Goal: Task Accomplishment & Management: Manage account settings

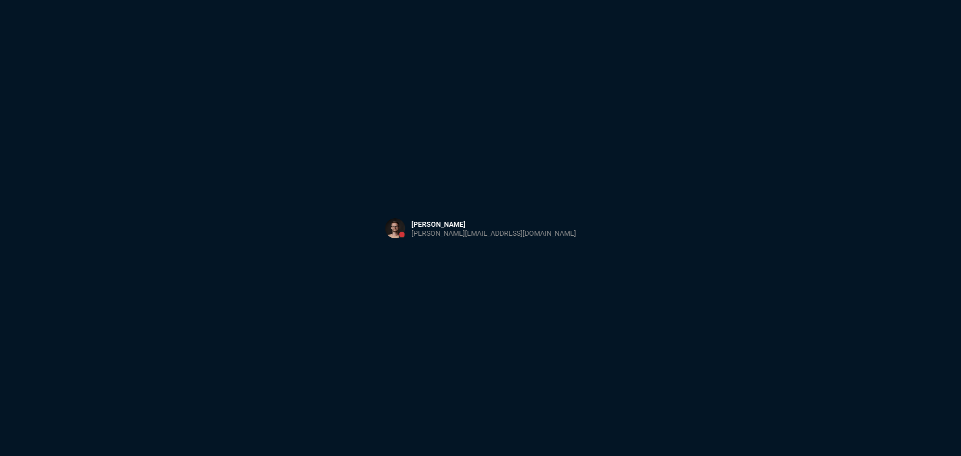
click at [328, 156] on div "Sign in with Microsoft" at bounding box center [480, 228] width 961 height 456
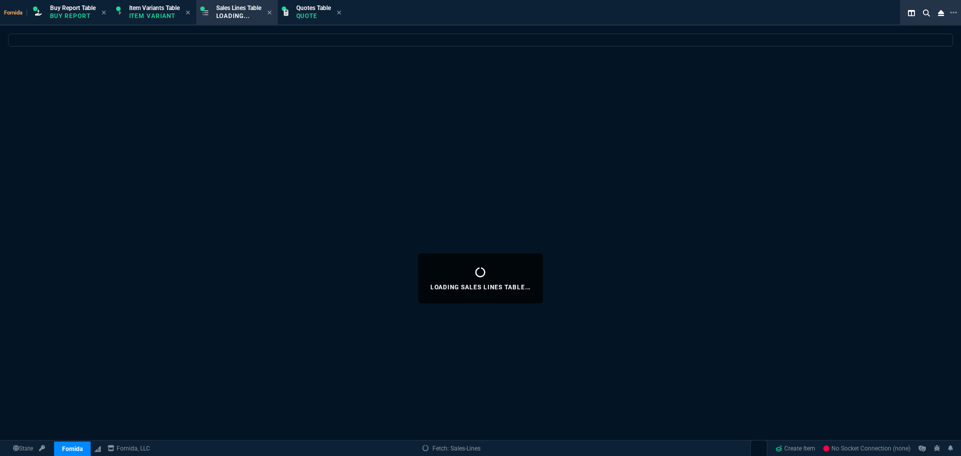
select select "1: BROV"
select select
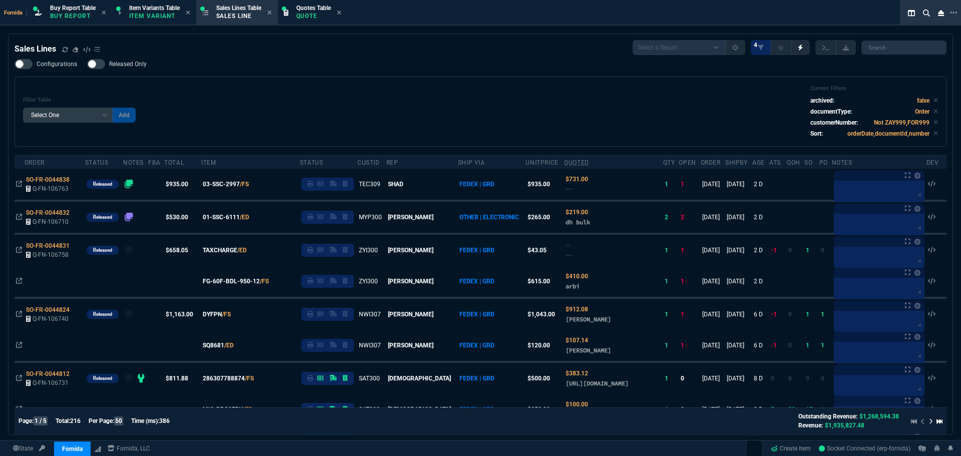
click at [318, 109] on div "Filter Table Select One Add Filter () Age () ATS () Cond (itemVariantCode) Cust…" at bounding box center [480, 111] width 915 height 53
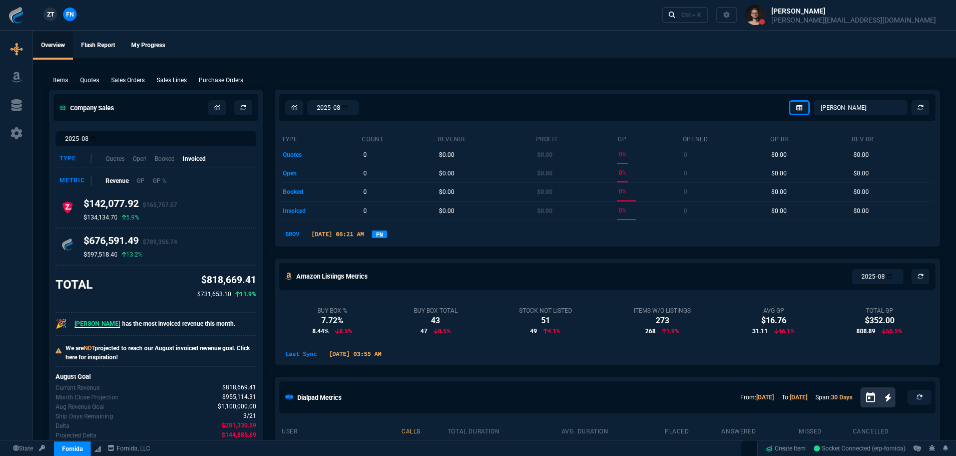
click at [14, 142] on div at bounding box center [16, 249] width 33 height 438
click at [16, 111] on icon at bounding box center [16, 105] width 11 height 12
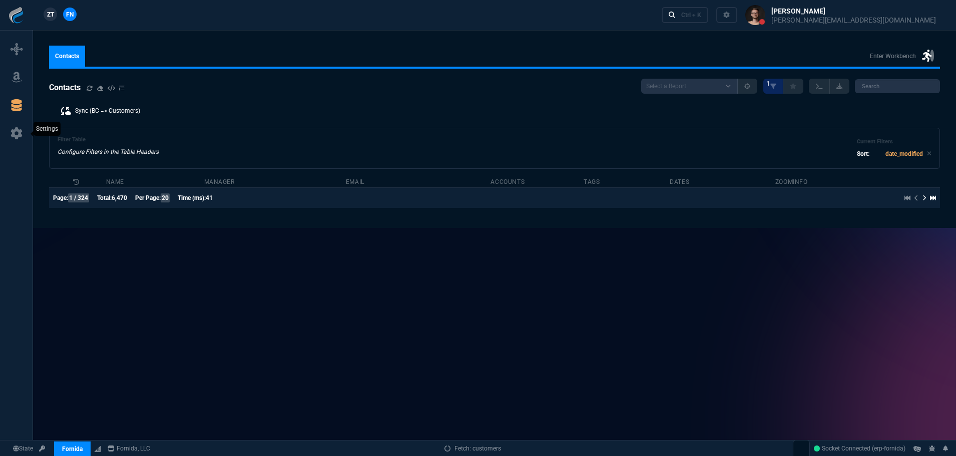
click at [21, 136] on icon at bounding box center [17, 133] width 12 height 12
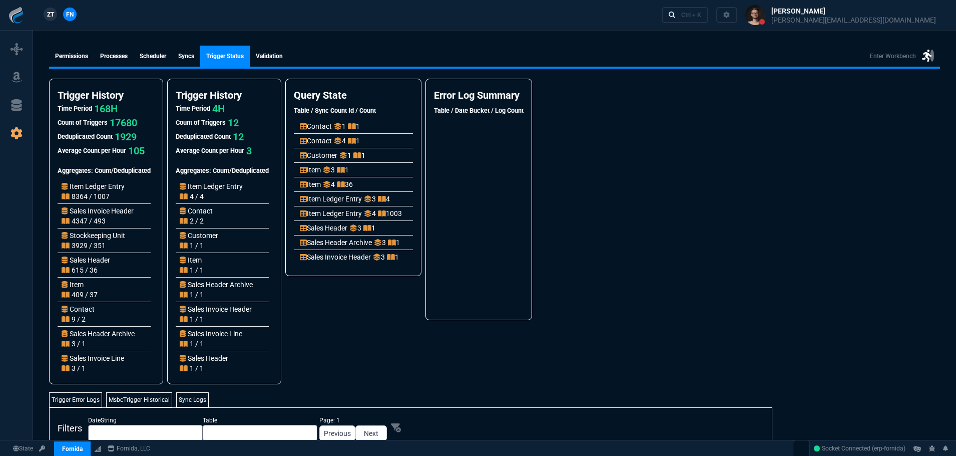
click at [187, 61] on link "syncs" at bounding box center [186, 56] width 28 height 21
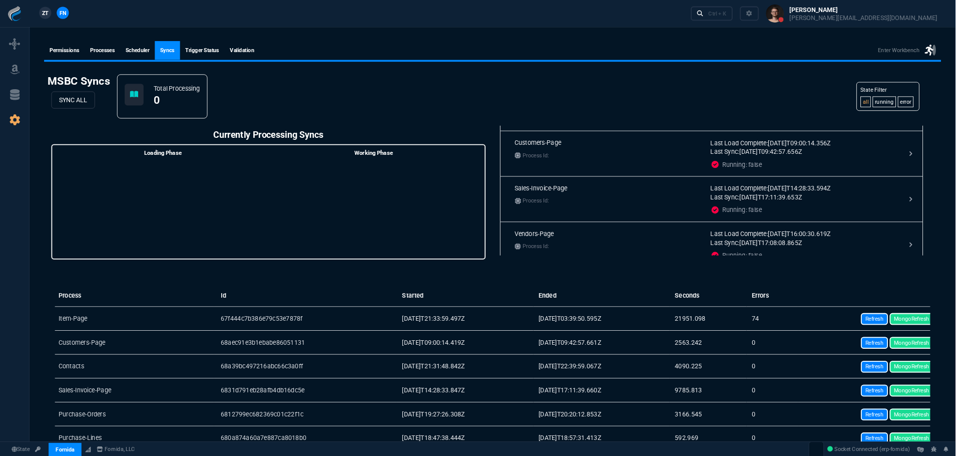
scroll to position [150, 0]
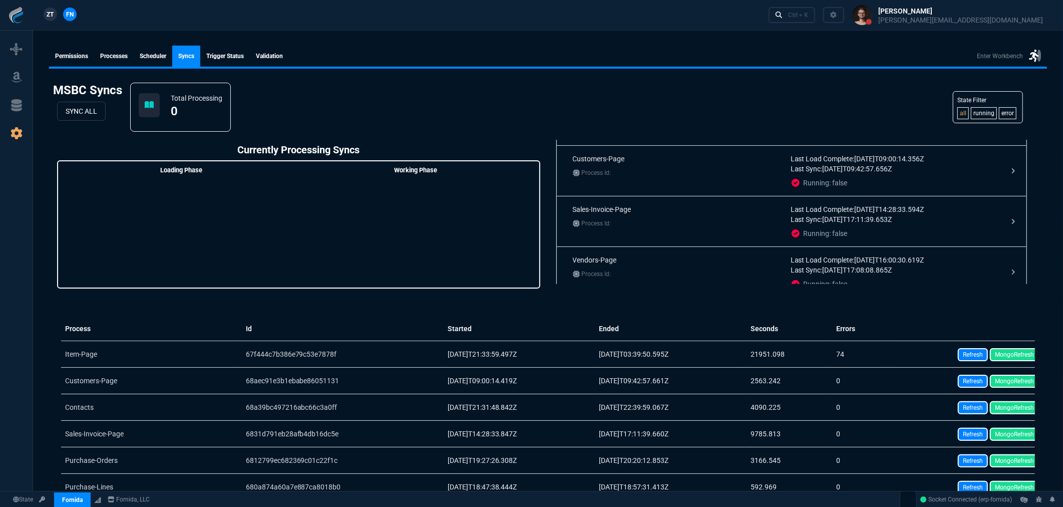
drag, startPoint x: 1006, startPoint y: 379, endPoint x: 585, endPoint y: 42, distance: 540.2
click at [961, 379] on link "MongoRefresh" at bounding box center [1014, 380] width 49 height 13
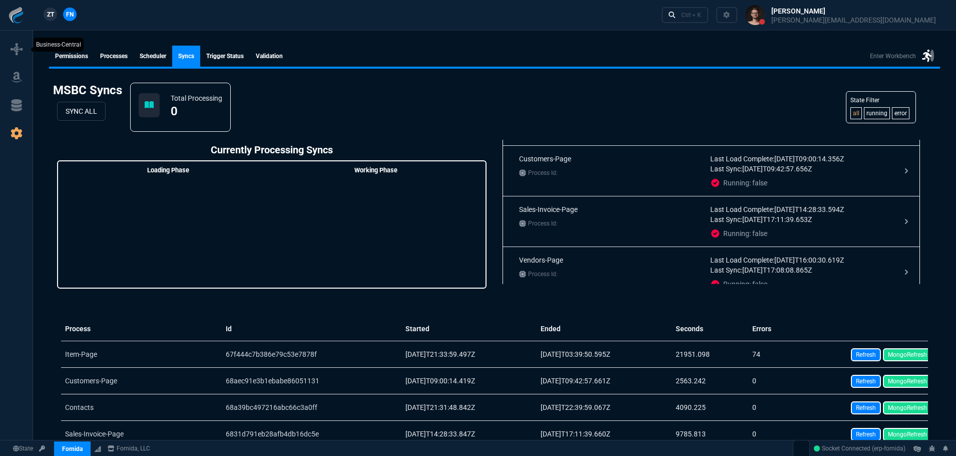
click at [16, 47] on icon at bounding box center [17, 49] width 12 height 12
select select "1: BROV"
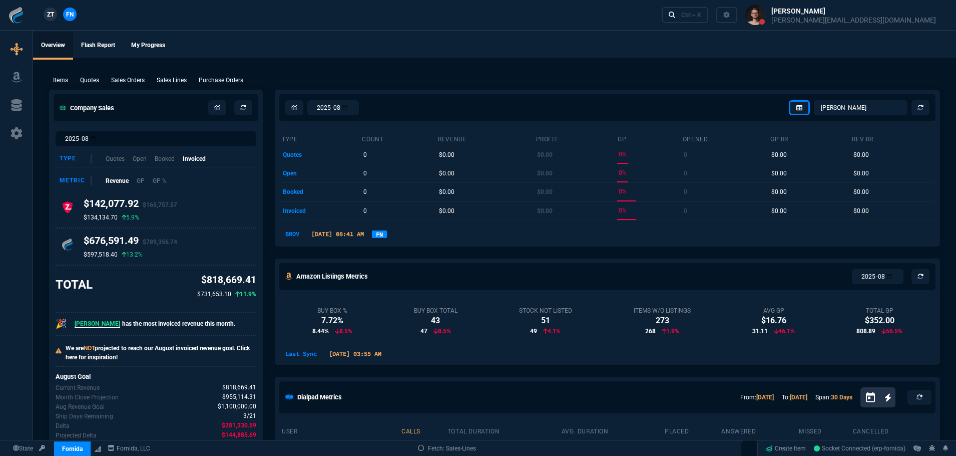
click at [403, 39] on ul "Overview Flash Report My Progress" at bounding box center [494, 45] width 923 height 26
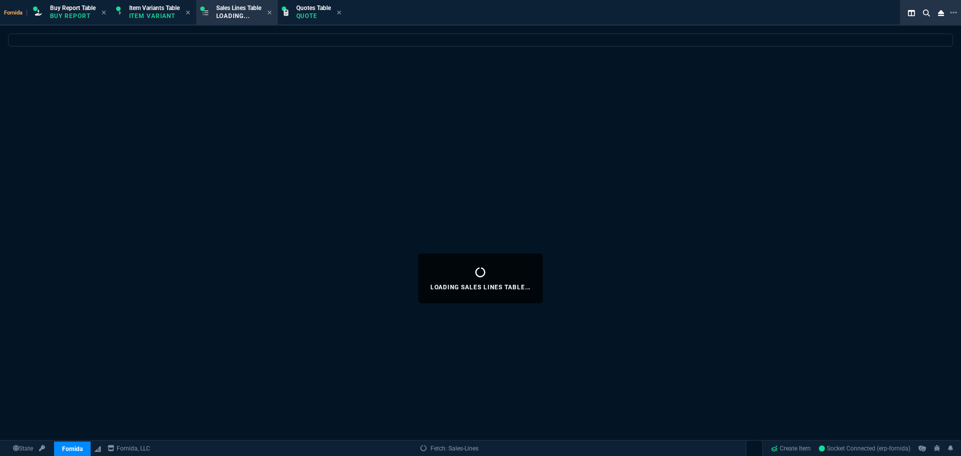
select select
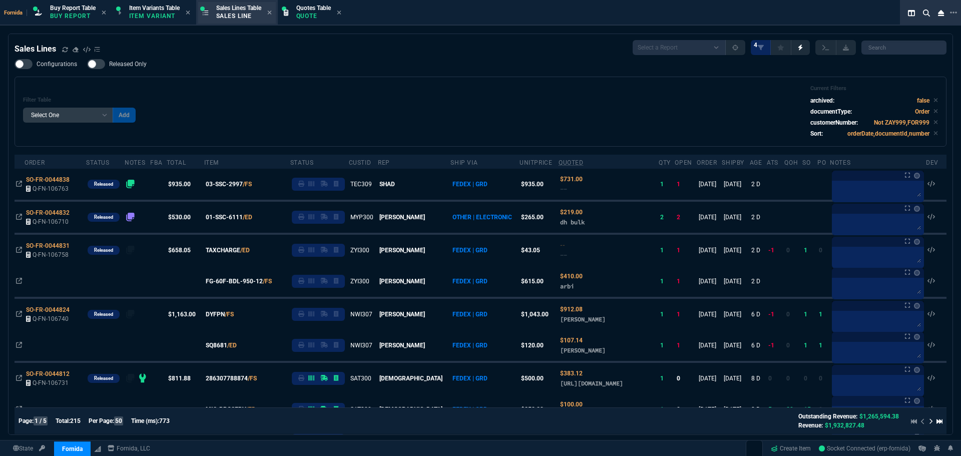
drag, startPoint x: 242, startPoint y: 69, endPoint x: 221, endPoint y: 5, distance: 66.8
click at [242, 69] on div "Configurations Released Only Filter Table Select One Add Filter () Age () ATS (…" at bounding box center [481, 103] width 932 height 88
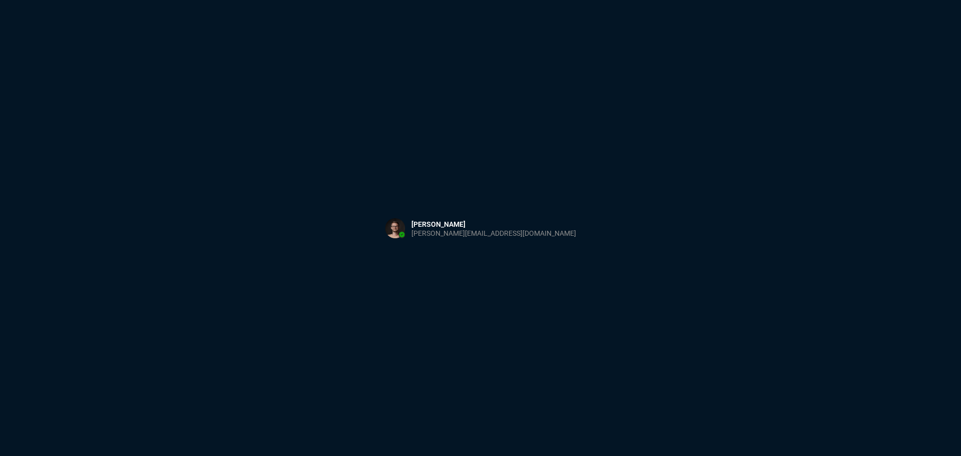
click at [282, 141] on div "Sign in with Microsoft" at bounding box center [480, 228] width 961 height 456
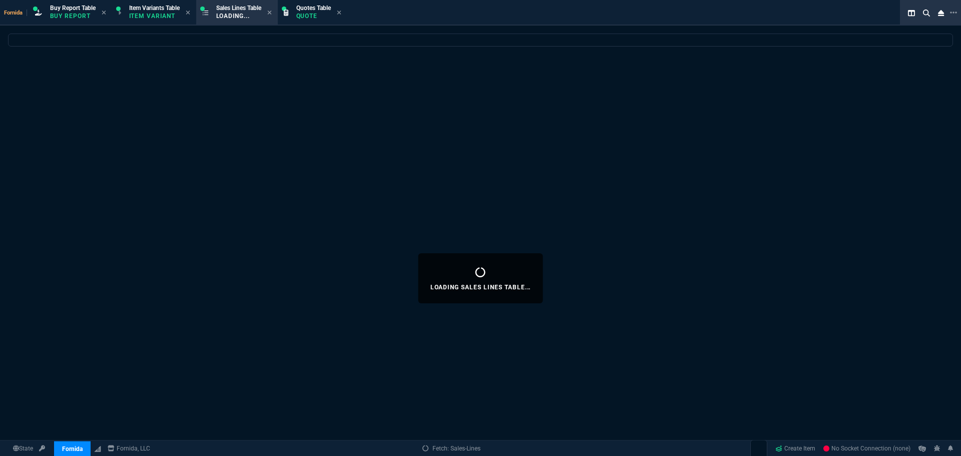
select select "1: BROV"
select select
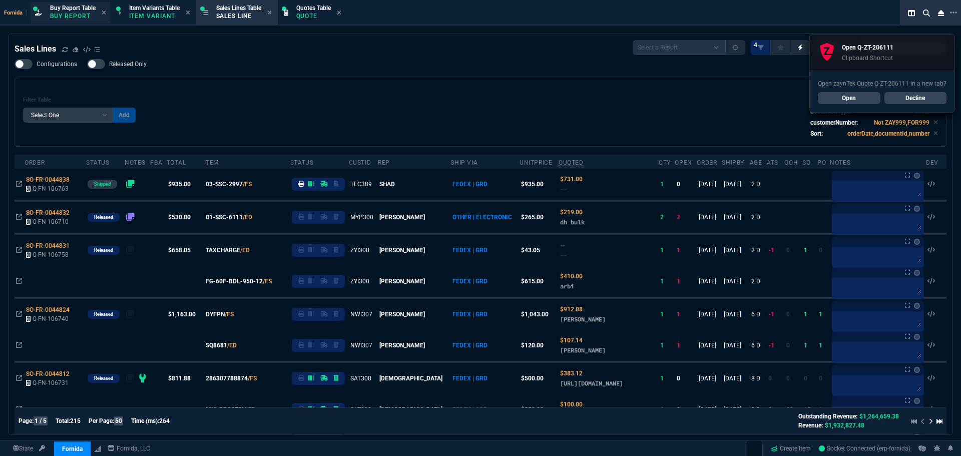
click at [79, 13] on p "Buy Report" at bounding box center [73, 16] width 46 height 8
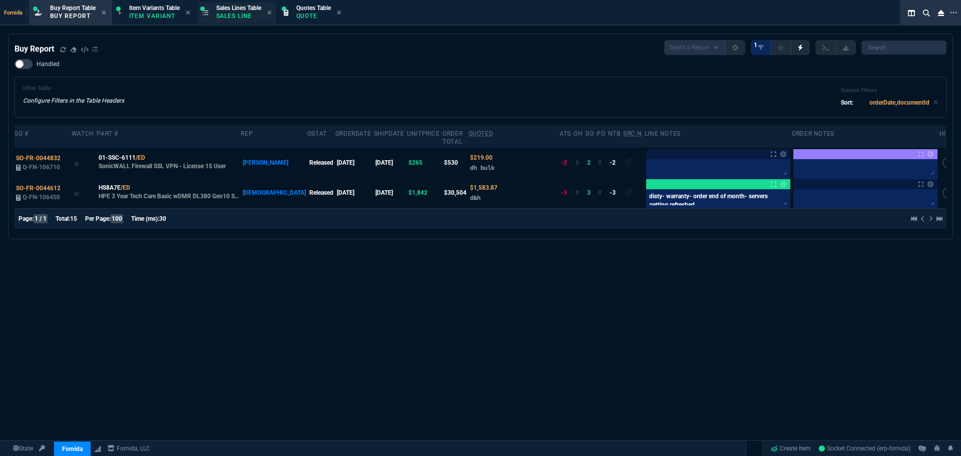
click at [229, 16] on p "Sales Line" at bounding box center [238, 16] width 45 height 8
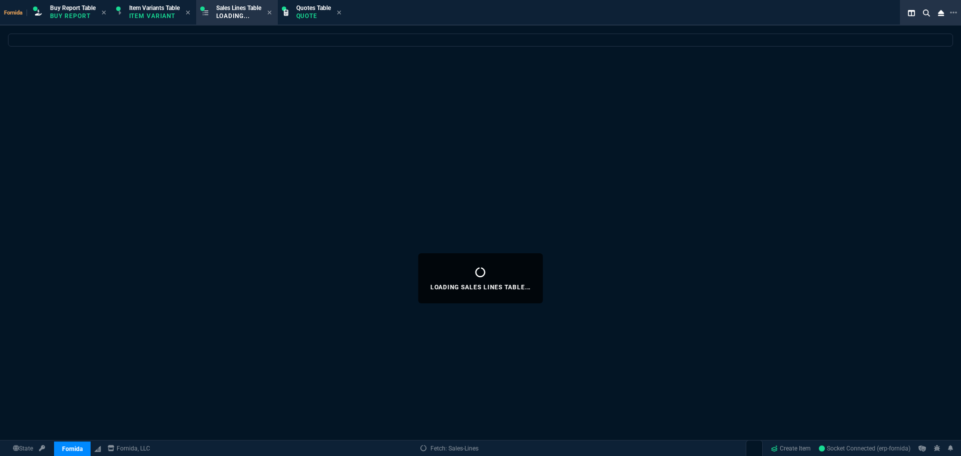
select select
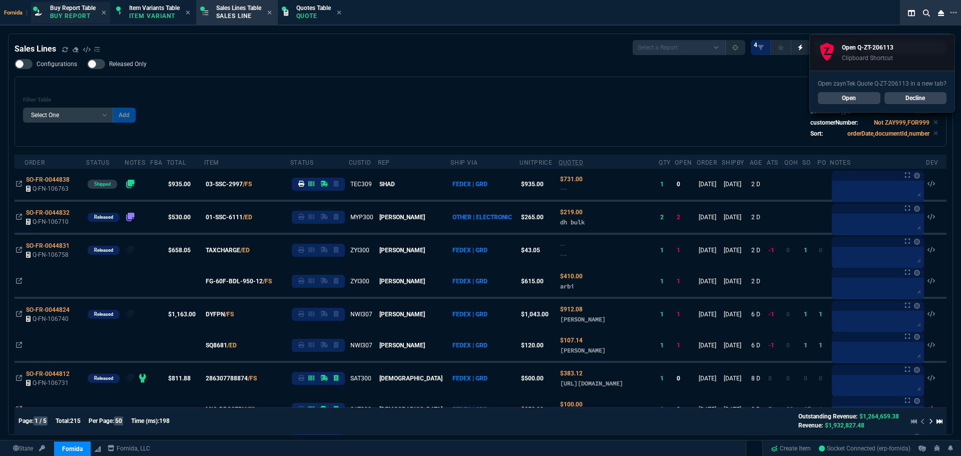
click at [84, 16] on p "Buy Report" at bounding box center [73, 16] width 46 height 8
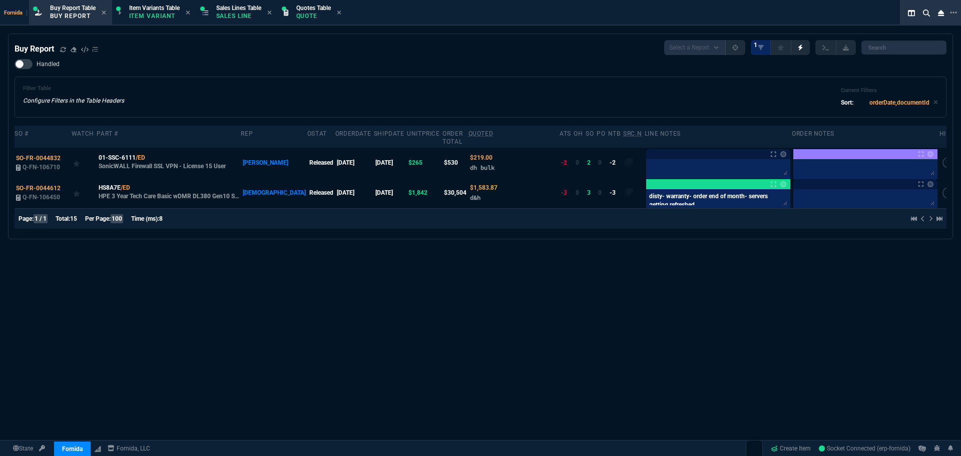
click at [244, 297] on div "Buy Report Select a Report Not Purchased 1 Handled Filter Table Configure Filte…" at bounding box center [480, 279] width 961 height 490
click at [432, 315] on div "Buy Report Select a Report Not Purchased 1 Handled Filter Table Configure Filte…" at bounding box center [480, 279] width 961 height 490
click at [242, 47] on div "Buy Report Select a Report Not Purchased 1" at bounding box center [481, 47] width 932 height 15
click at [229, 15] on p "Sales Line" at bounding box center [238, 16] width 45 height 8
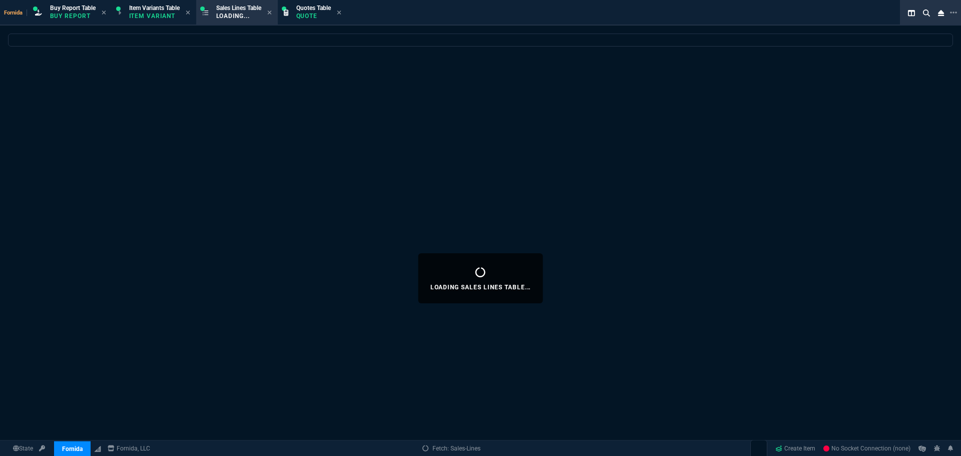
select select "1: BROV"
select select
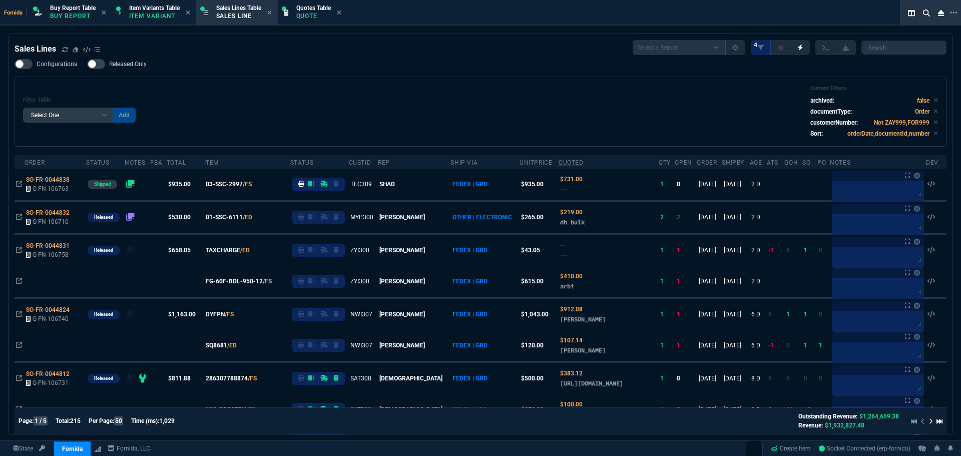
drag, startPoint x: 209, startPoint y: 104, endPoint x: 1, endPoint y: 110, distance: 208.3
click at [209, 104] on div "Filter Table Select One Add Filter () Age () ATS () Cond (itemVariantCode) Cust…" at bounding box center [480, 111] width 915 height 53
click at [295, 117] on div "Filter Table Select One Add Filter () Age () ATS () Cond (itemVariantCode) Cust…" at bounding box center [480, 111] width 915 height 53
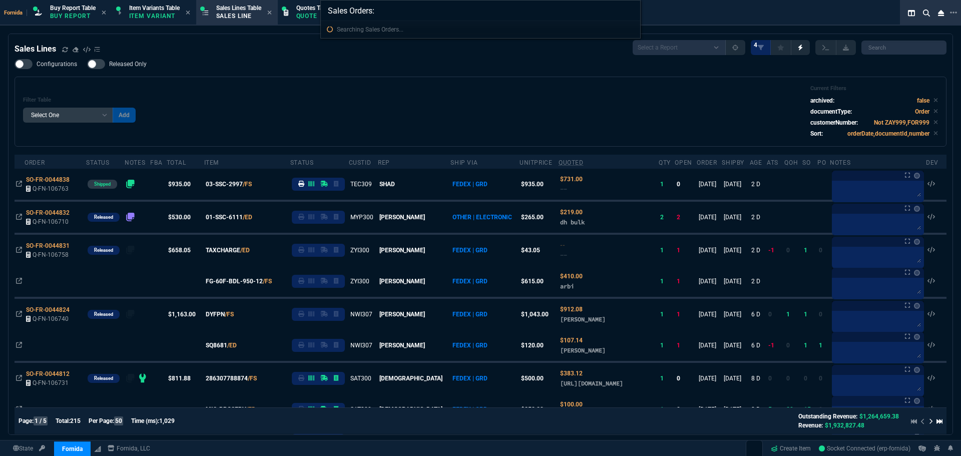
type input "Sales Orders: 22649"
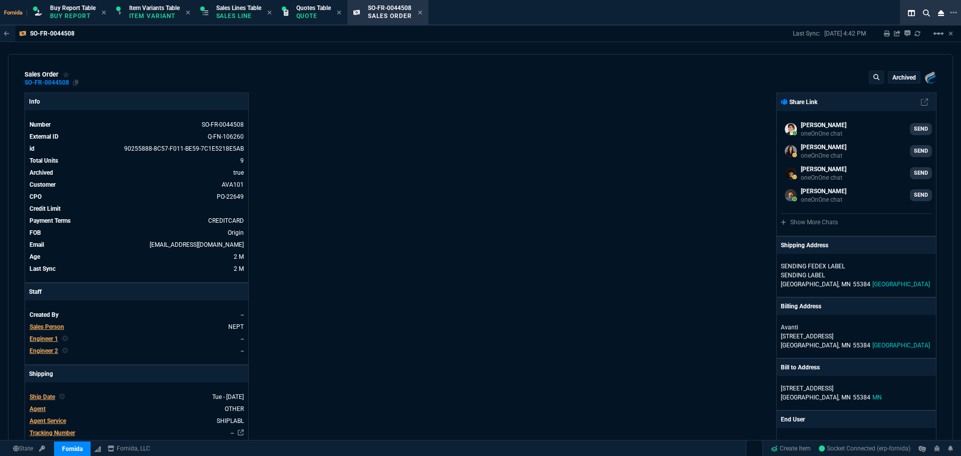
click at [72, 83] on div "SO-FR-0044508" at bounding box center [52, 83] width 54 height 8
click at [77, 83] on icon at bounding box center [76, 83] width 6 height 6
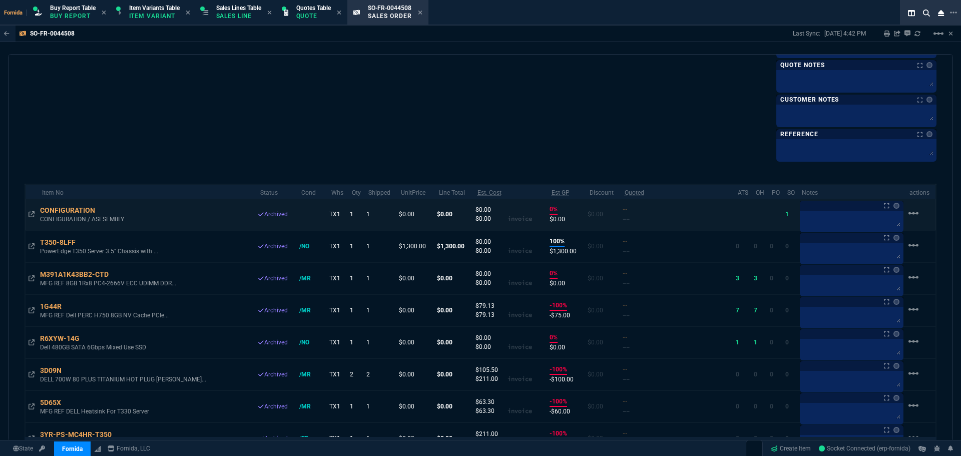
scroll to position [651, 0]
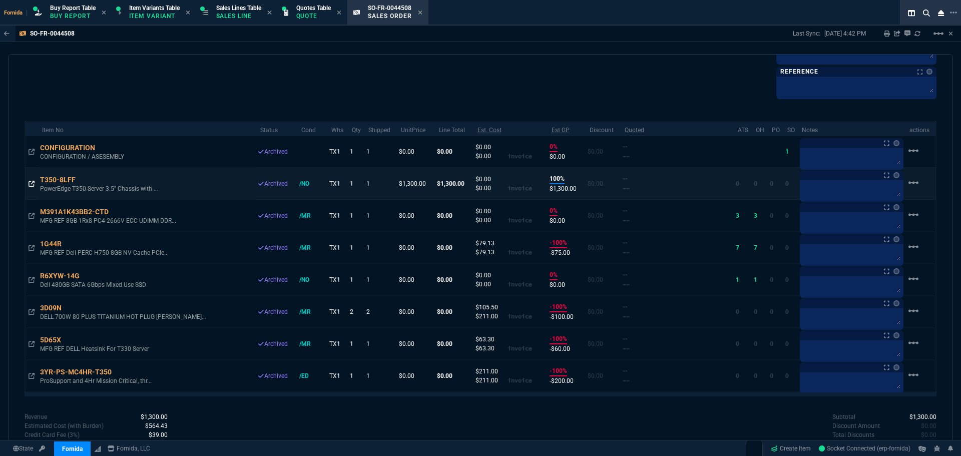
click at [32, 181] on icon at bounding box center [32, 184] width 6 height 6
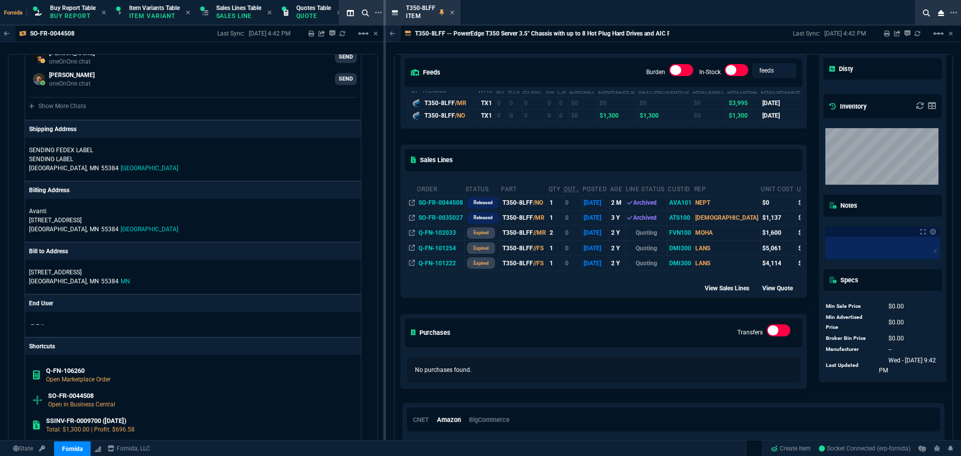
scroll to position [0, 0]
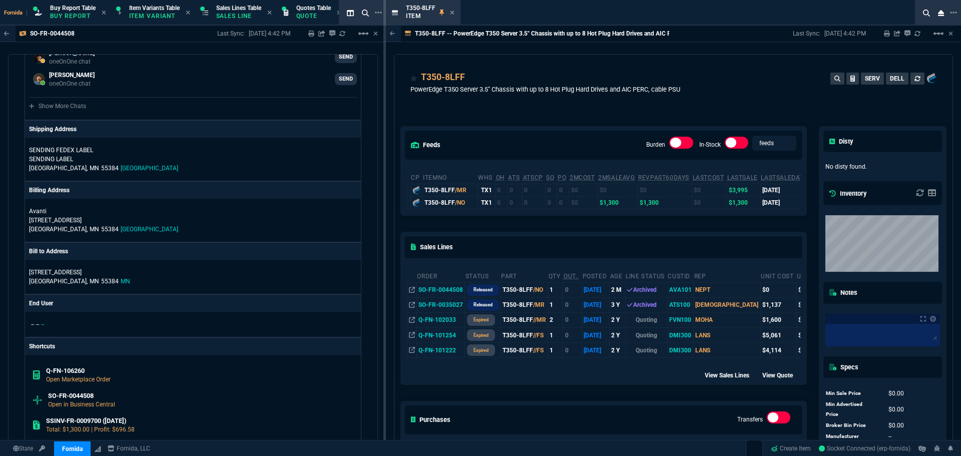
click at [524, 73] on div "T350-8LFF" at bounding box center [545, 78] width 270 height 14
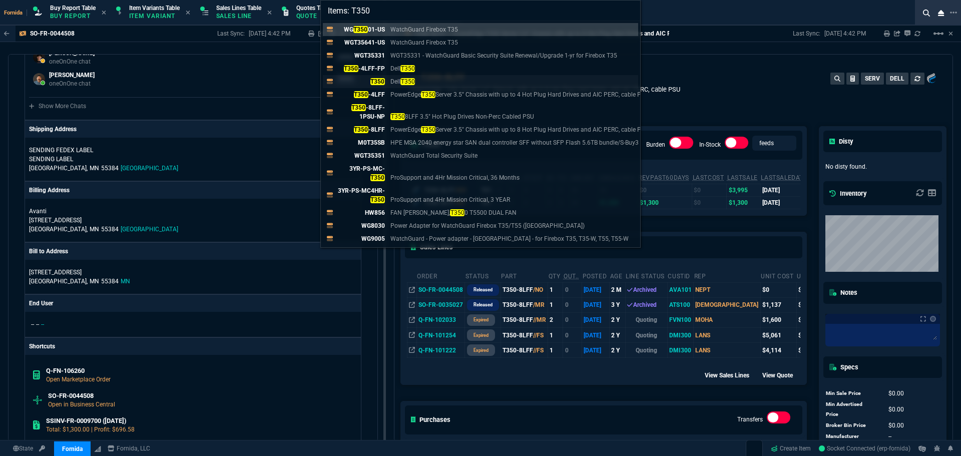
type input "Items: T350"
click at [417, 83] on div "T350 Dell T350" at bounding box center [378, 81] width 82 height 9
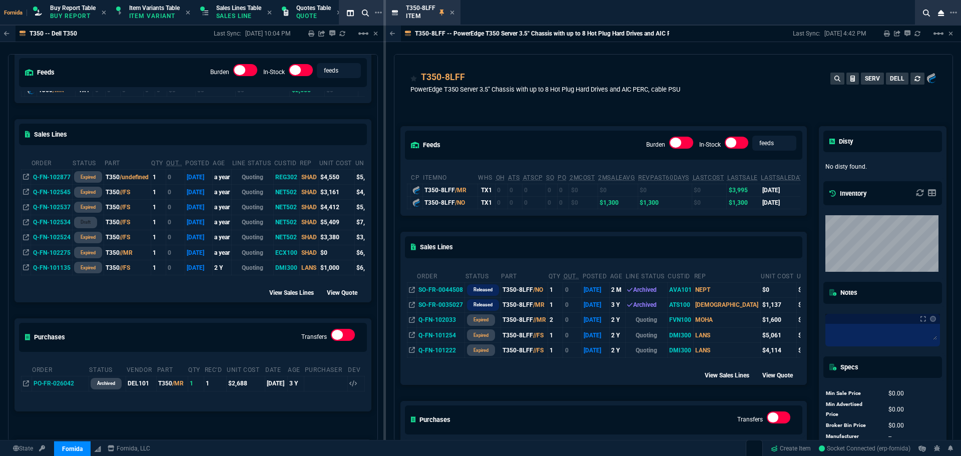
scroll to position [200, 0]
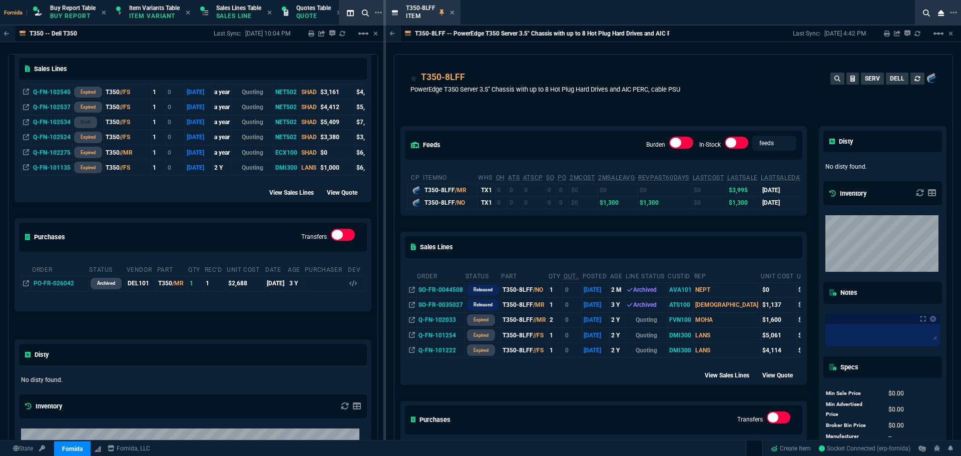
click at [451, 13] on icon at bounding box center [452, 13] width 4 height 4
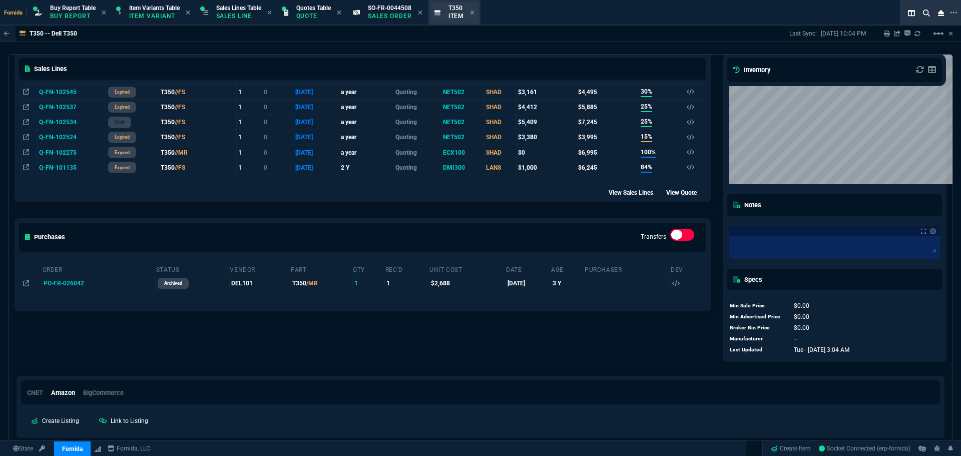
scroll to position [188, 0]
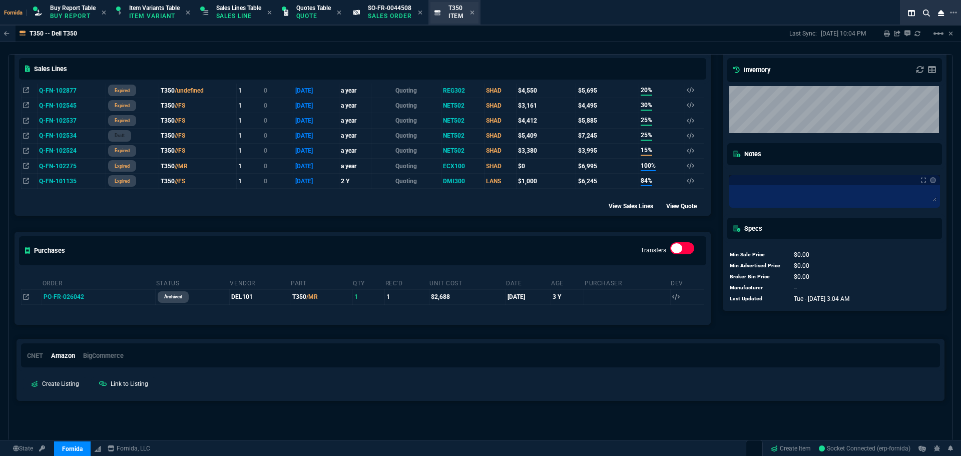
click at [399, 12] on div "SO-FR-0044508 Sales Order" at bounding box center [390, 13] width 44 height 18
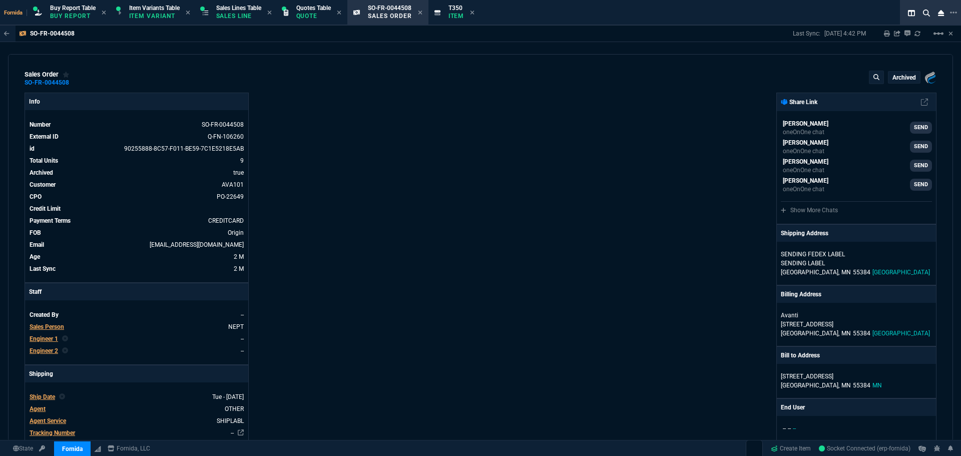
click at [475, 13] on icon at bounding box center [472, 13] width 5 height 6
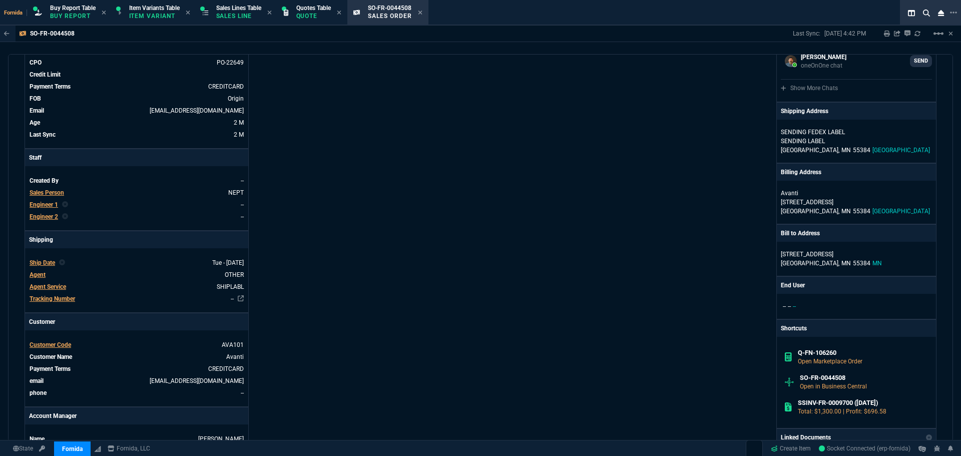
scroll to position [250, 0]
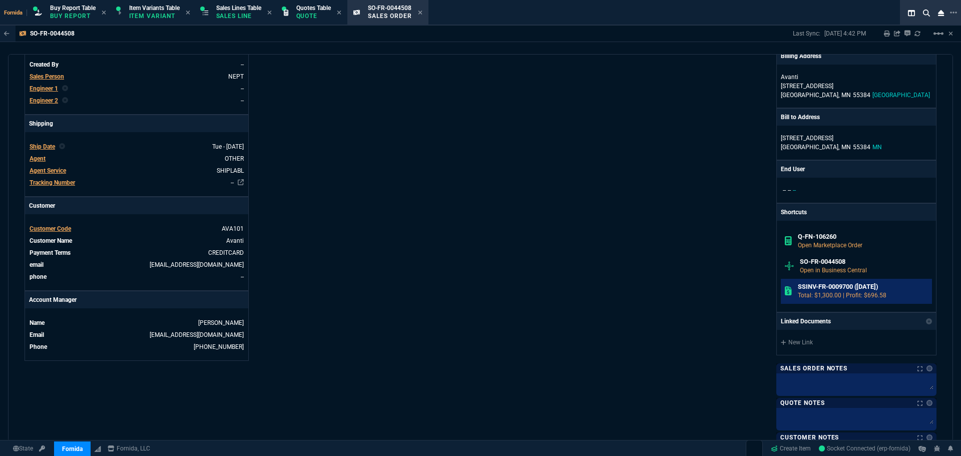
click at [864, 284] on h6 "SSINV-FR-0009700 (7-1-25)" at bounding box center [863, 287] width 131 height 8
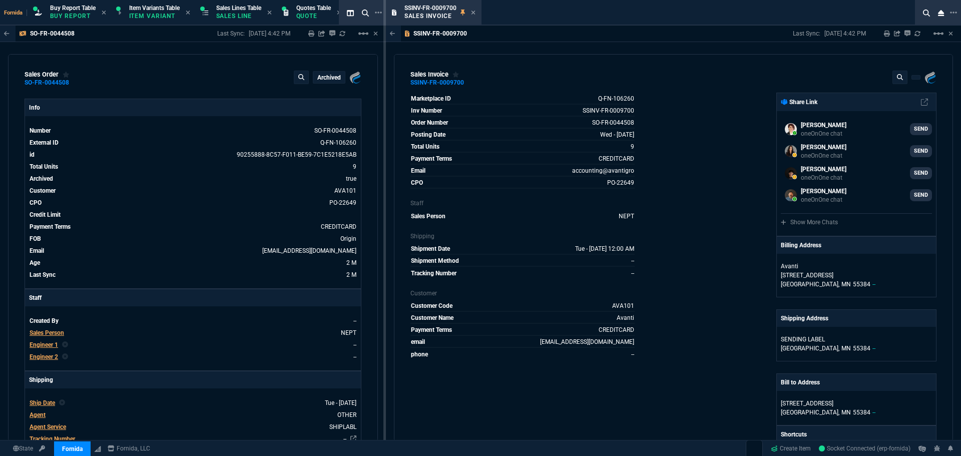
select select "1: BROV"
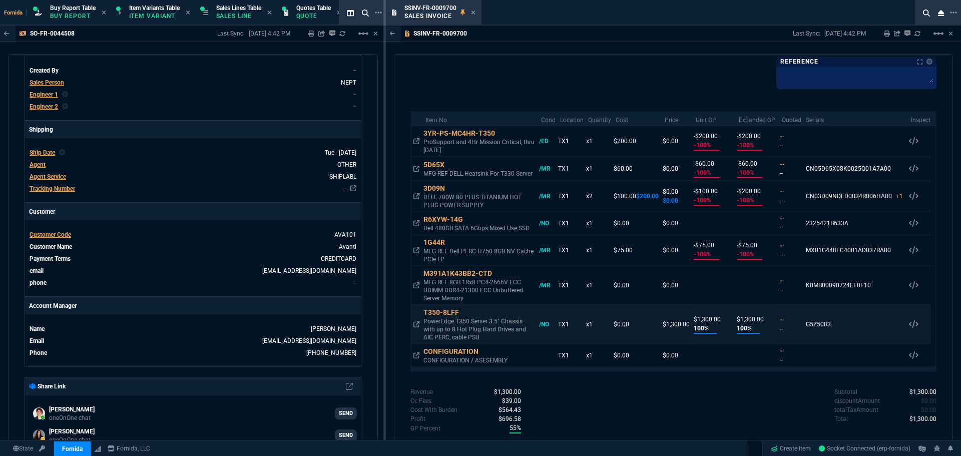
drag, startPoint x: 833, startPoint y: 309, endPoint x: 804, endPoint y: 309, distance: 29.0
click at [804, 309] on td "G5Z50R3 Serials T350-8LFF /NO G5Z50R3" at bounding box center [854, 324] width 105 height 39
copy div "G5Z50R3"
click at [501, 133] on icon at bounding box center [502, 134] width 6 height 6
copy div "G5Z50R3"
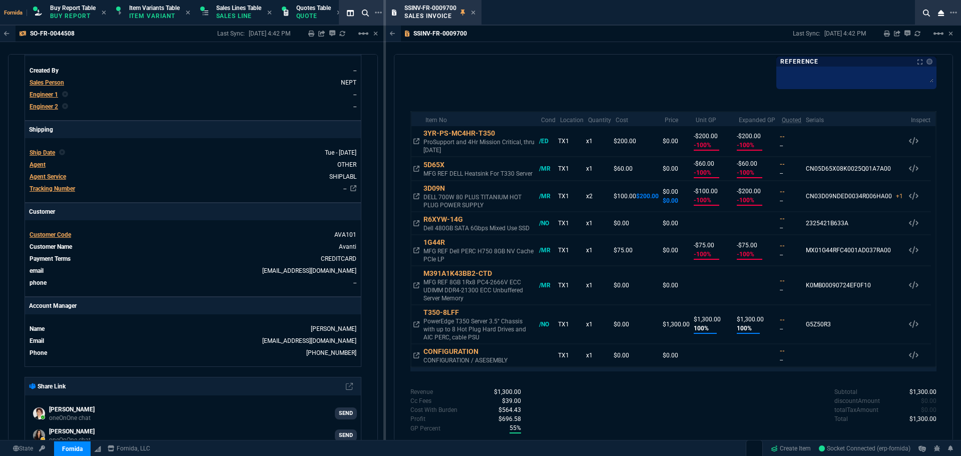
drag, startPoint x: 473, startPoint y: 14, endPoint x: 456, endPoint y: 40, distance: 30.8
click at [473, 14] on icon at bounding box center [473, 13] width 5 height 6
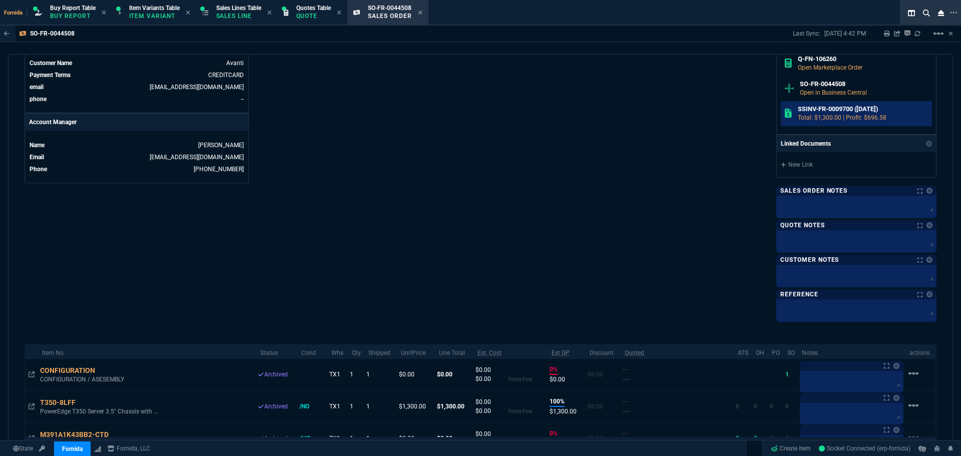
scroll to position [300, 0]
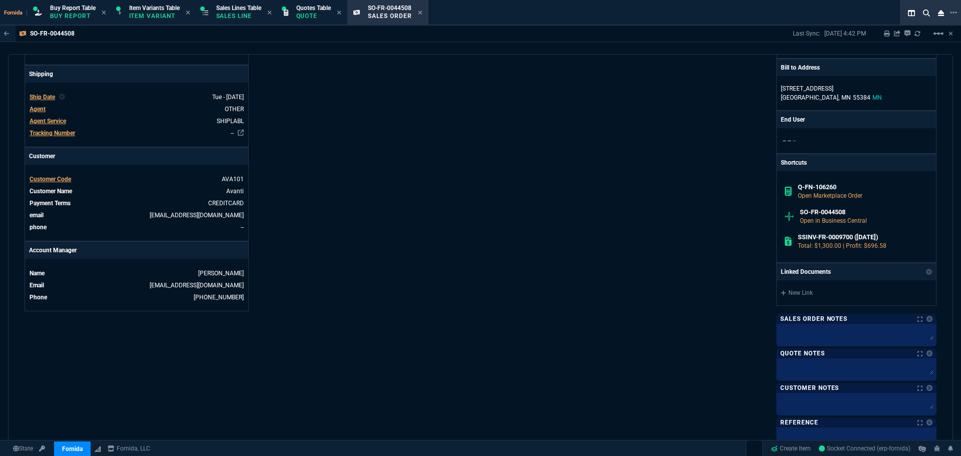
drag, startPoint x: 815, startPoint y: 244, endPoint x: 347, endPoint y: 1, distance: 527.5
click at [816, 244] on p "Total: $1,300.00 | Profit: $696.58" at bounding box center [863, 245] width 131 height 9
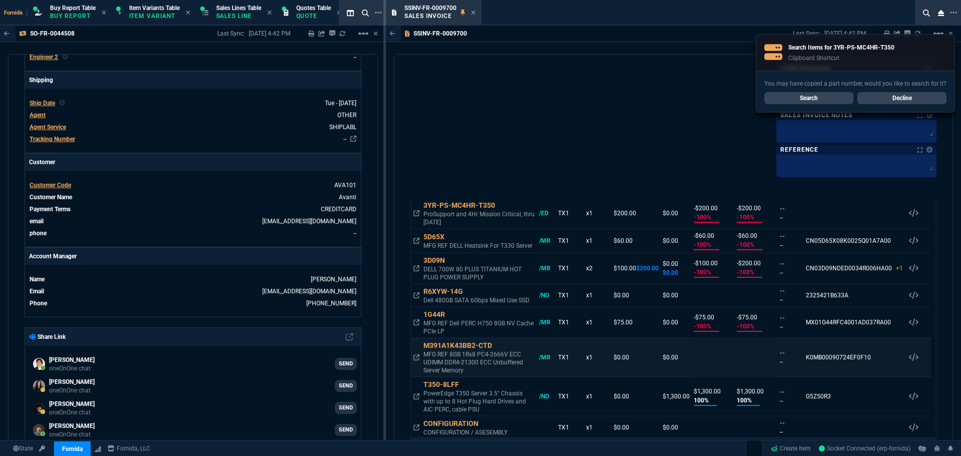
scroll to position [24, 0]
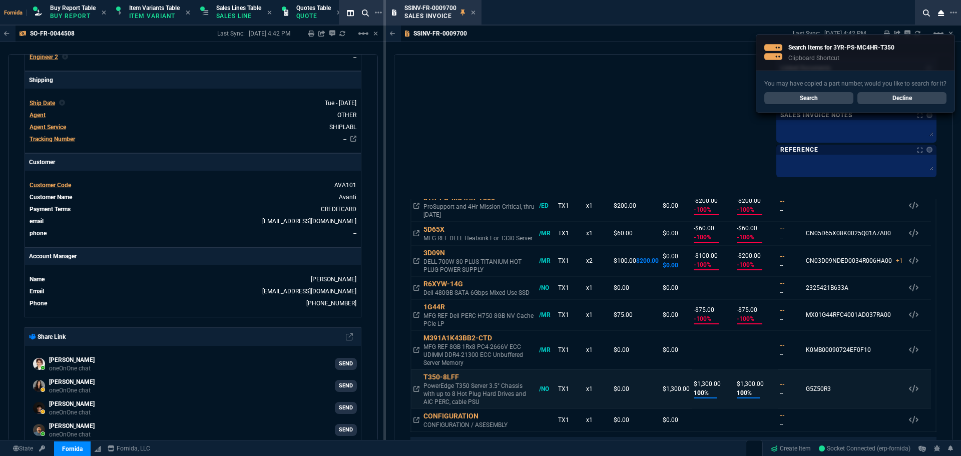
drag, startPoint x: 825, startPoint y: 380, endPoint x: 803, endPoint y: 379, distance: 22.0
click at [803, 379] on td "G5Z50R3 Serials T350-8LFF /NO G5Z50R3" at bounding box center [854, 388] width 105 height 39
copy div "G5Z50R3"
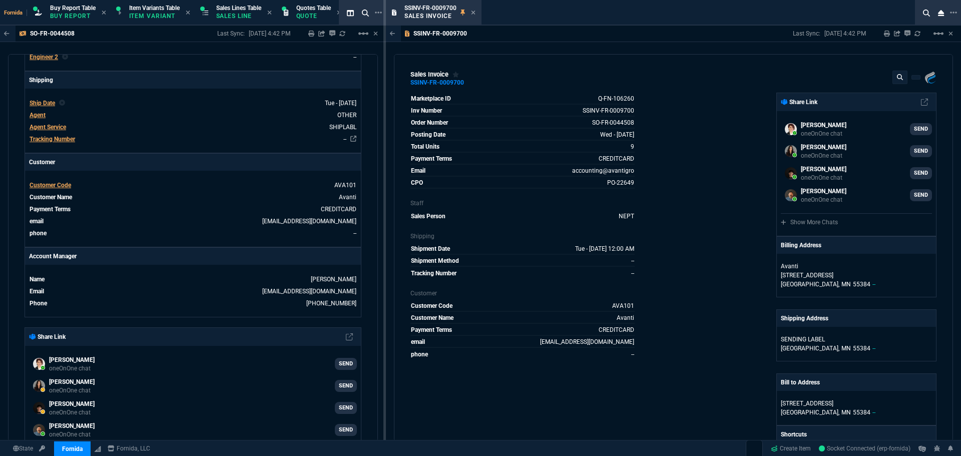
scroll to position [350, 0]
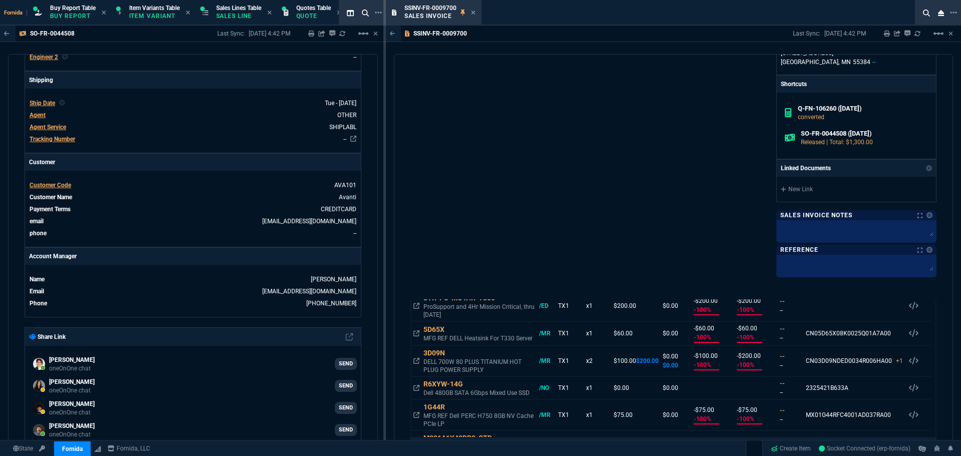
click at [473, 11] on icon at bounding box center [473, 13] width 5 height 6
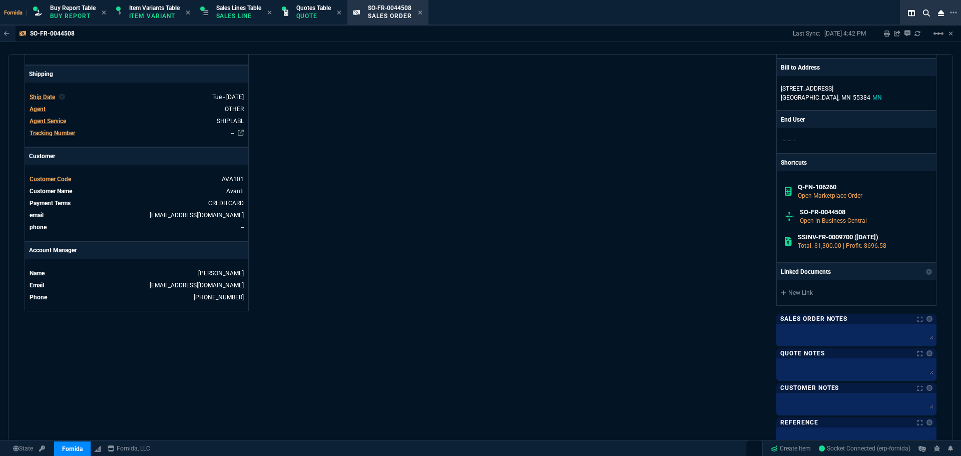
click at [338, 111] on div "Info Number SO-FR-0044508 External ID Q-FN-106260 id 90255888-8C57-F011-BE59-7C…" at bounding box center [253, 120] width 456 height 655
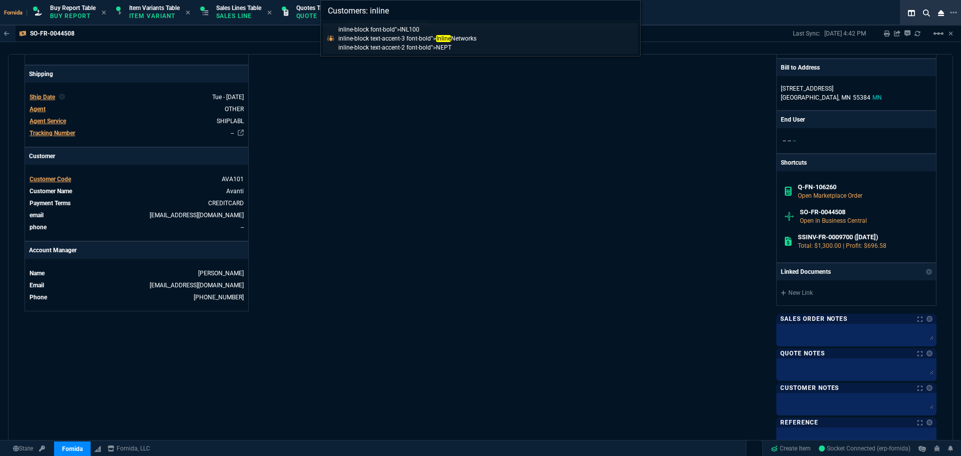
type input "Customers: inline"
click at [515, 43] on link "inline-block font-bold">INL100 inline-block text-accent-3 font-bold"> Inline Ne…" at bounding box center [480, 38] width 315 height 31
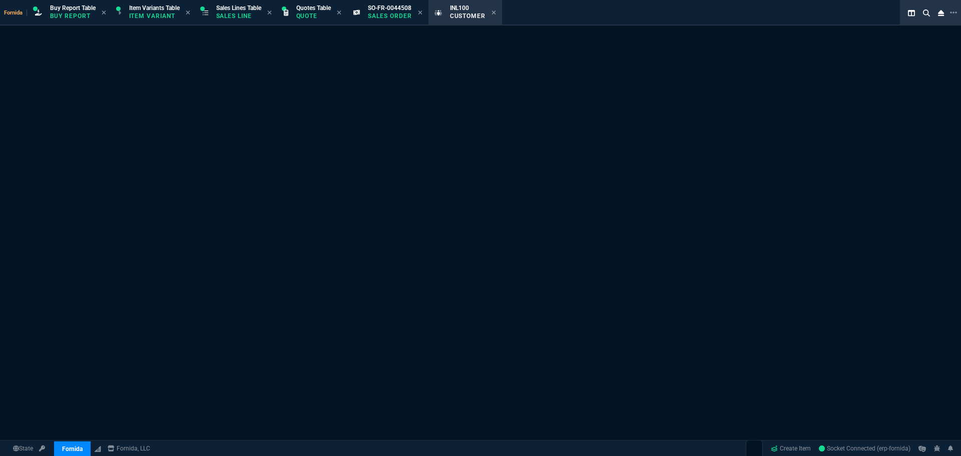
select select "1: quotes"
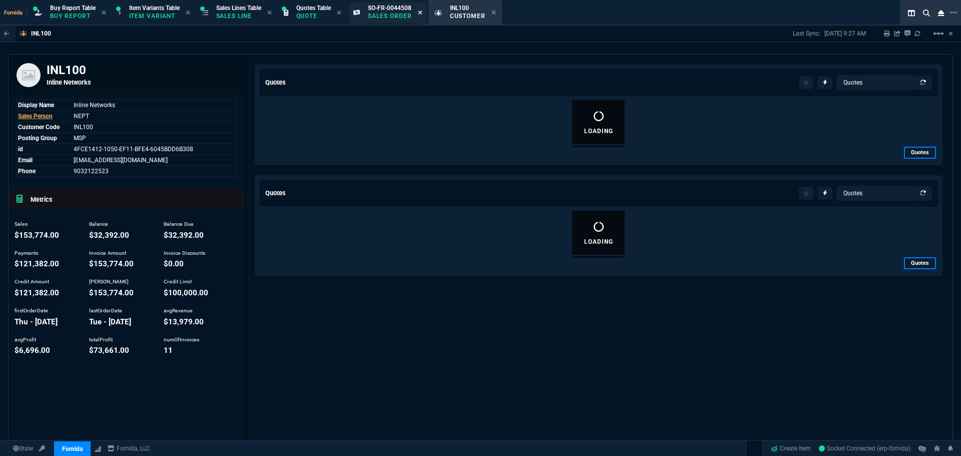
click at [422, 13] on icon at bounding box center [420, 13] width 4 height 4
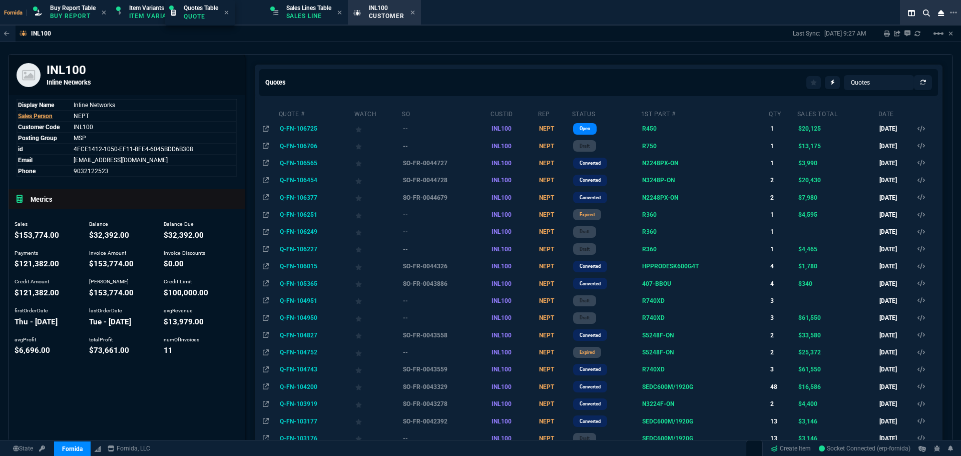
drag, startPoint x: 326, startPoint y: 13, endPoint x: 161, endPoint y: 6, distance: 164.8
drag, startPoint x: 299, startPoint y: 129, endPoint x: 316, endPoint y: 118, distance: 21.0
click at [298, 129] on td "Q-FN-106725" at bounding box center [316, 128] width 76 height 17
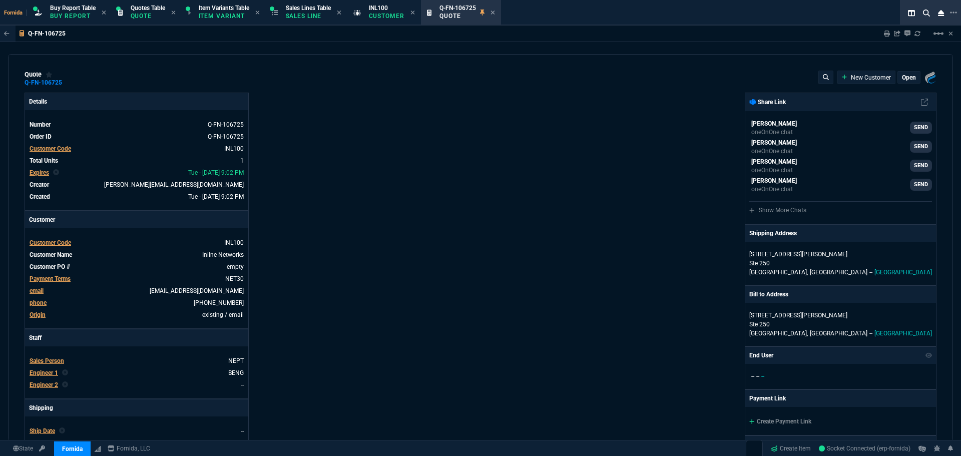
type input "31"
type input "6179"
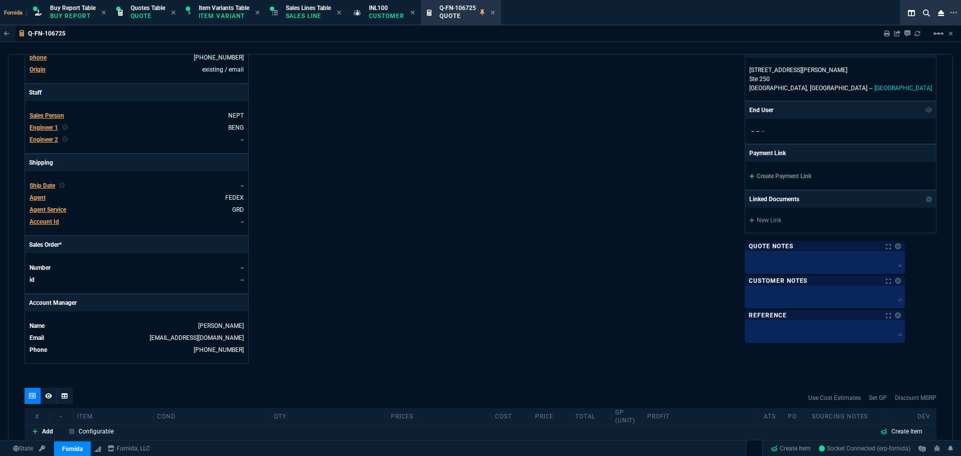
type input "72"
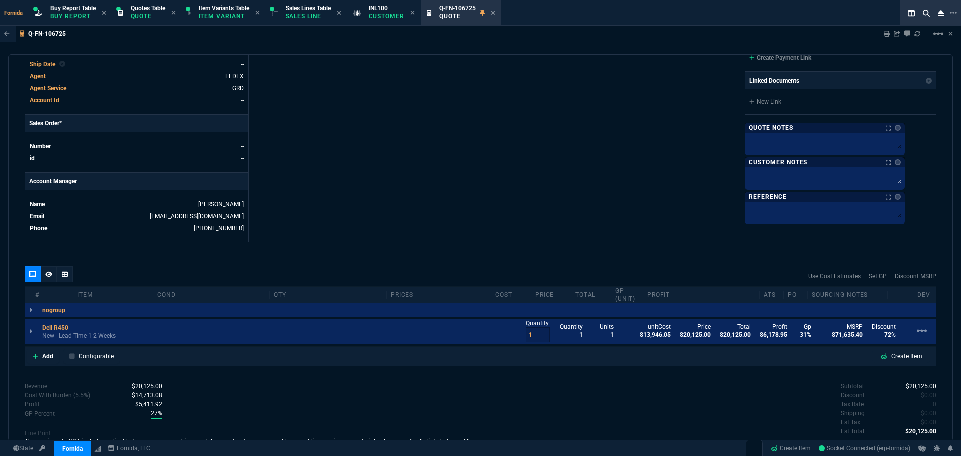
scroll to position [421, 0]
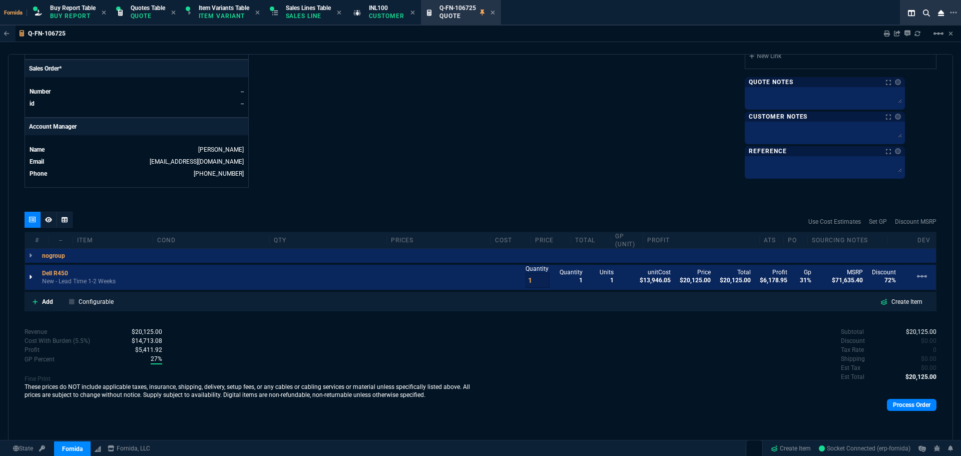
click at [31, 280] on icon at bounding box center [30, 277] width 3 height 6
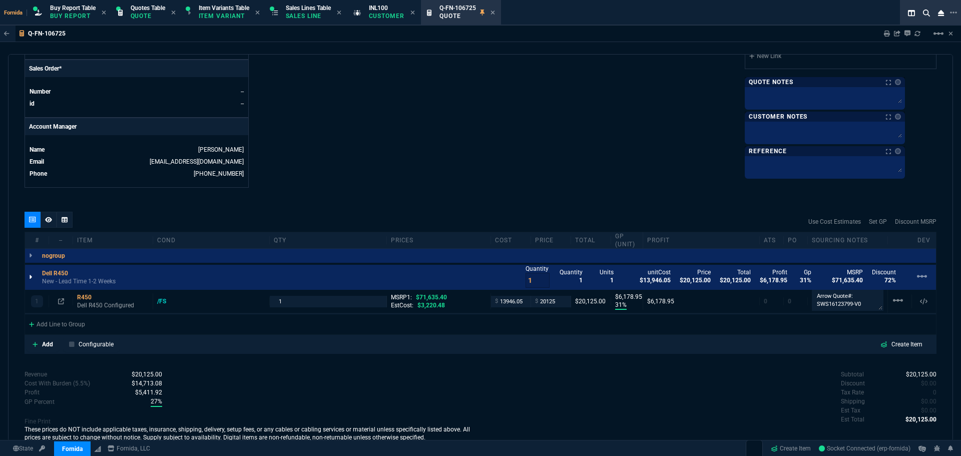
click at [31, 281] on div at bounding box center [30, 277] width 11 height 14
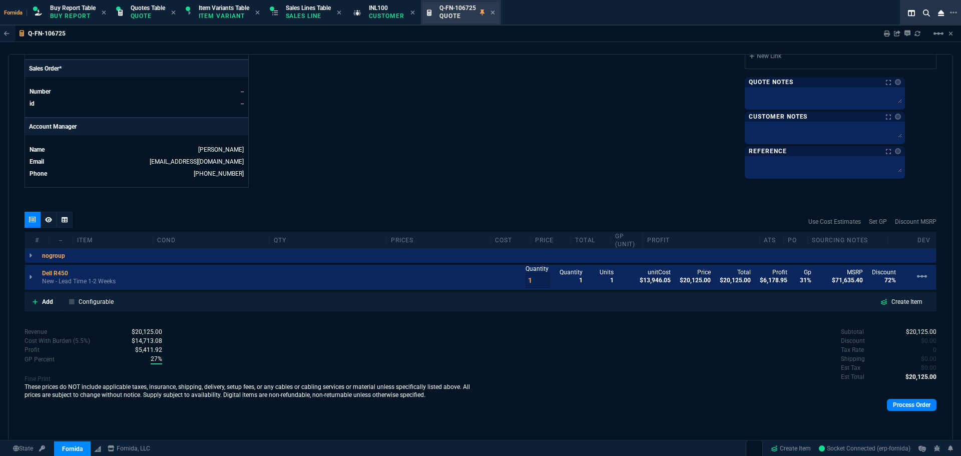
drag, startPoint x: 387, startPoint y: 22, endPoint x: 496, endPoint y: 23, distance: 108.6
click at [387, 22] on div "INL100 Customer" at bounding box center [384, 13] width 70 height 22
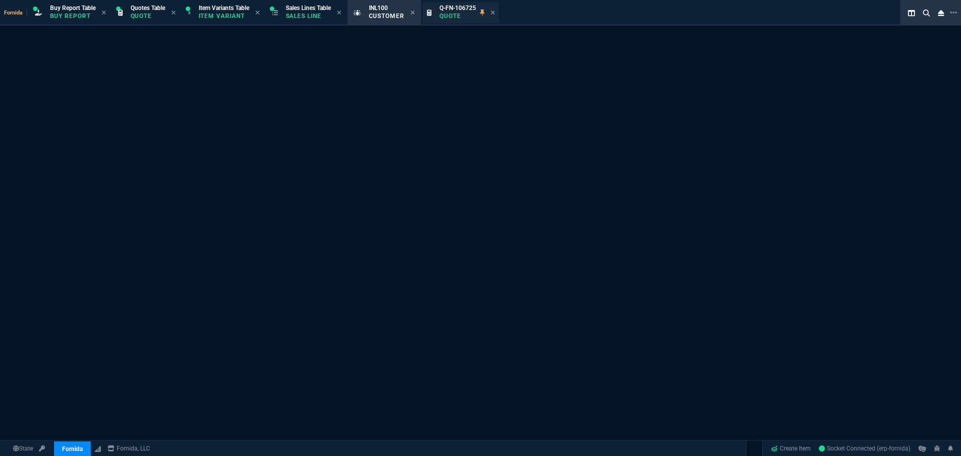
select select "1: quotes"
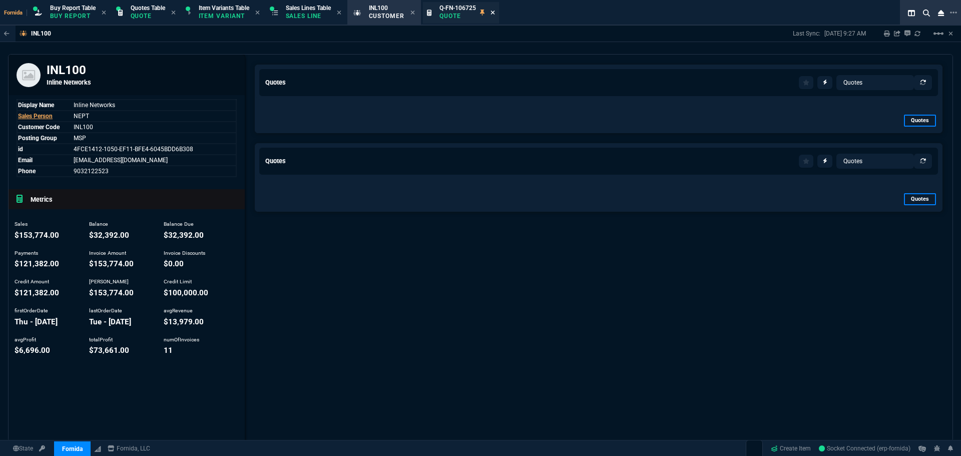
click at [495, 12] on icon at bounding box center [493, 13] width 4 height 4
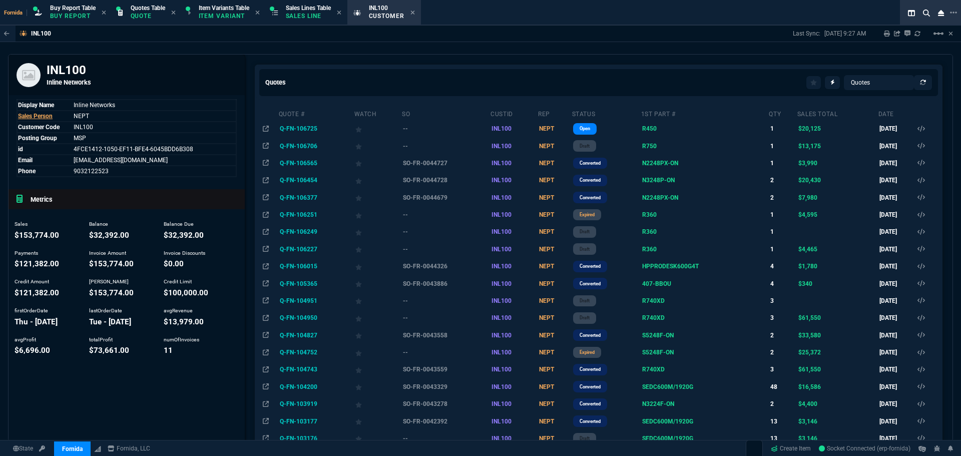
click at [304, 92] on div "Quotes Quotes Sales Orders Sales Lines Sales Invoices" at bounding box center [598, 82] width 687 height 35
click at [256, 49] on div "INL100 Last Sync: 8/27/25, 9:27 AM Sharing INL100 Link Dev Link Share on Teams …" at bounding box center [480, 234] width 961 height 416
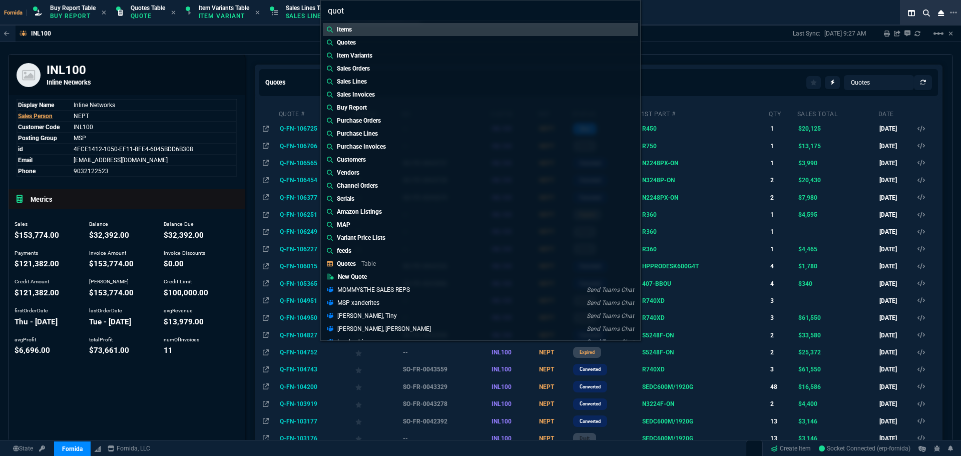
type input "quote"
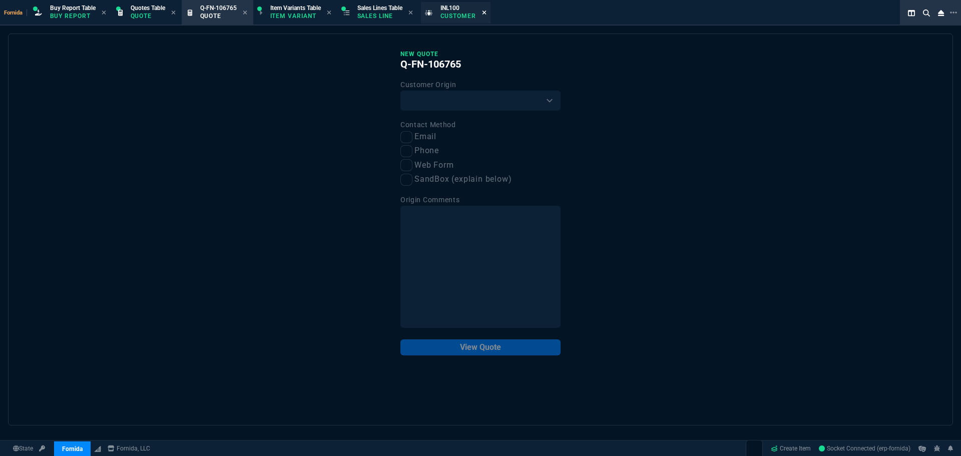
click at [487, 16] on fa-icon at bounding box center [484, 13] width 5 height 7
click at [459, 106] on select "Existing Customer Amazon Lead (first order) Website Lead (first order) Called (…" at bounding box center [480, 101] width 160 height 20
select select "existing"
click at [400, 91] on select "Existing Customer Amazon Lead (first order) Website Lead (first order) Called (…" at bounding box center [480, 101] width 160 height 20
click at [422, 140] on label "Email" at bounding box center [480, 137] width 160 height 13
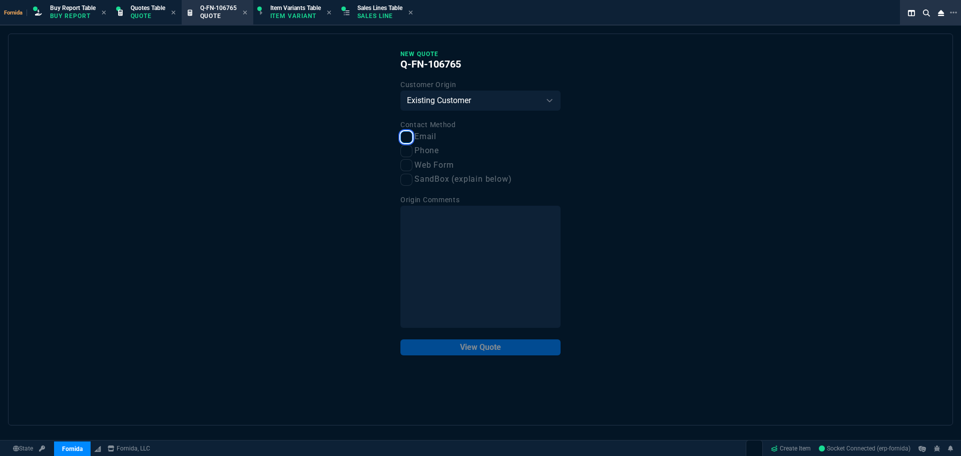
click at [412, 140] on input "Email" at bounding box center [406, 137] width 12 height 12
checkbox input "true"
click at [477, 347] on button "View Quote" at bounding box center [480, 347] width 160 height 16
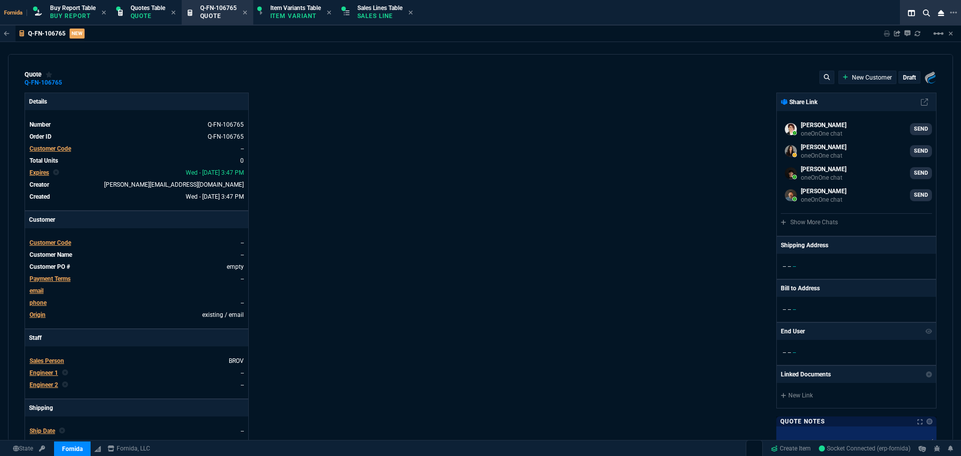
click at [56, 246] on span "Customer Code" at bounding box center [51, 242] width 42 height 7
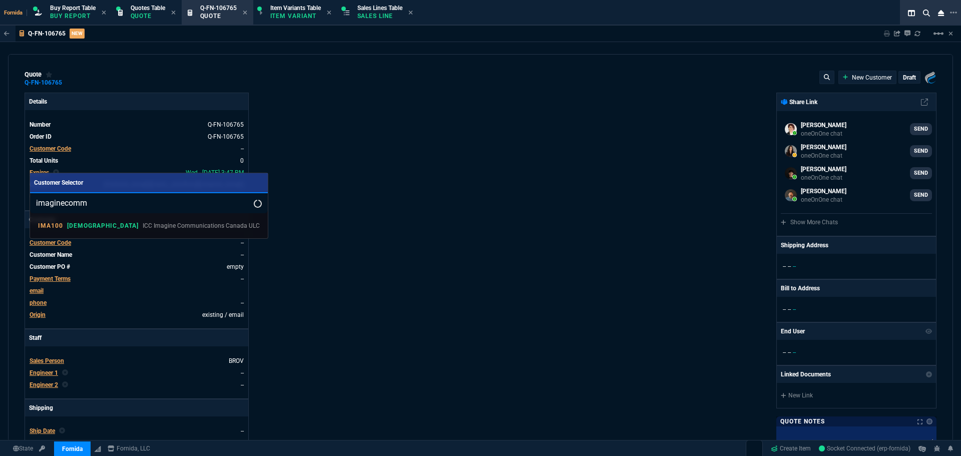
click at [65, 205] on input "imaginecomm" at bounding box center [149, 203] width 238 height 20
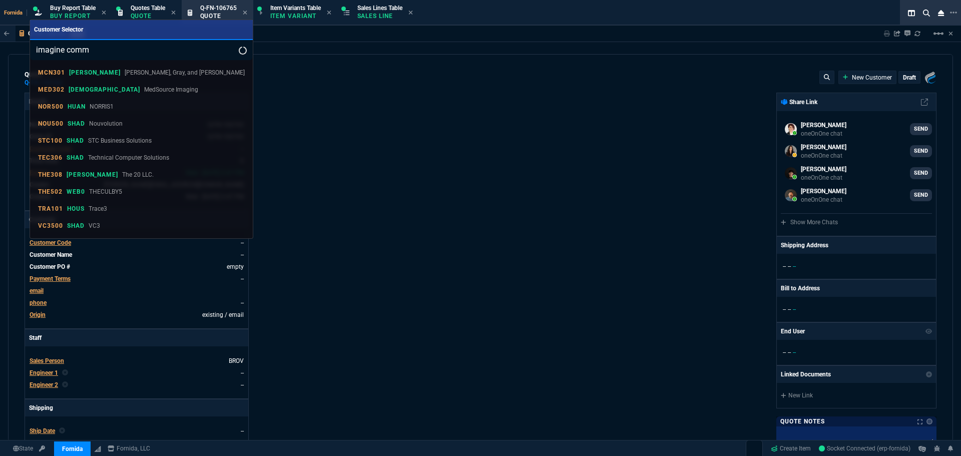
drag, startPoint x: 96, startPoint y: 51, endPoint x: 67, endPoint y: 51, distance: 29.0
click at [67, 51] on input "imagine comm" at bounding box center [141, 50] width 223 height 20
click at [70, 50] on input "imagine comm" at bounding box center [141, 50] width 223 height 20
click at [71, 50] on input "imagine comm" at bounding box center [141, 50] width 223 height 20
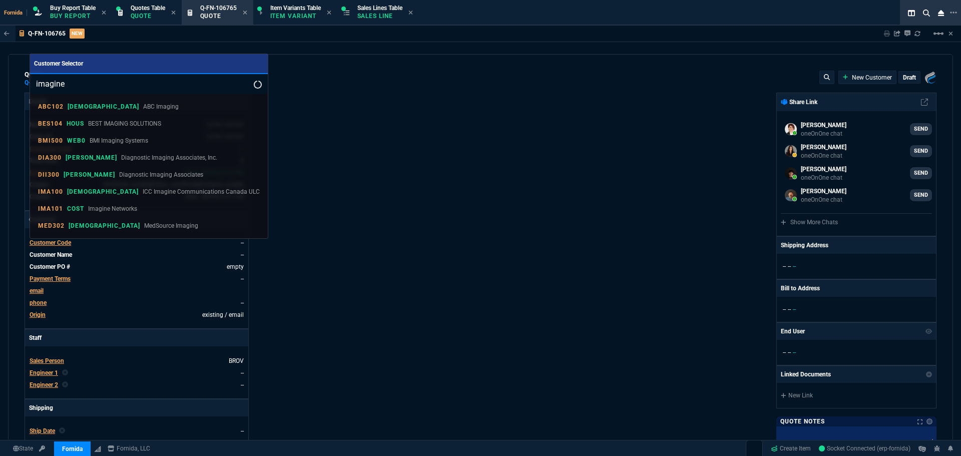
type input "imagine"
click at [159, 191] on p "ICC Imagine Communications Canada ULC" at bounding box center [201, 191] width 117 height 9
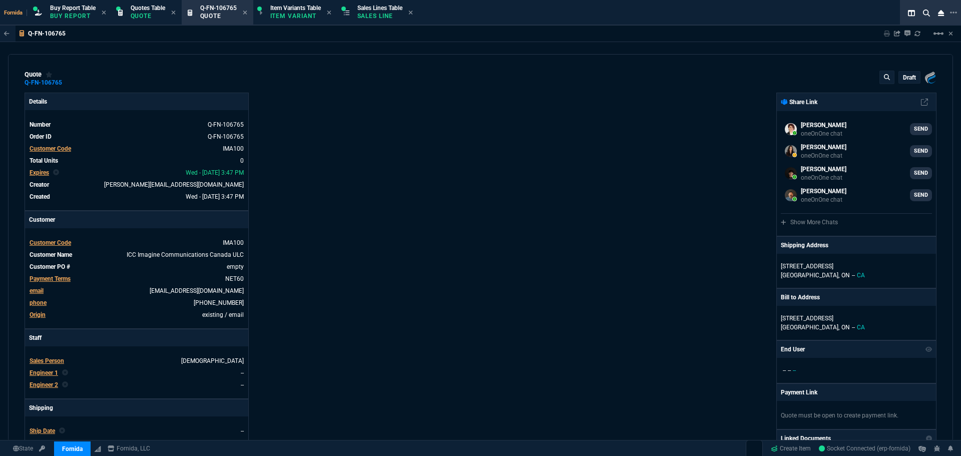
scroll to position [100, 0]
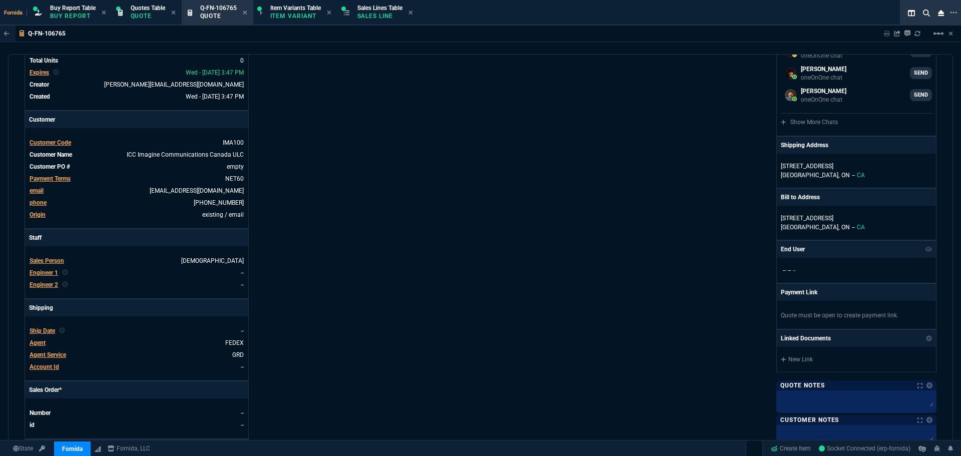
click at [45, 269] on span "Engineer 1" at bounding box center [44, 272] width 29 height 7
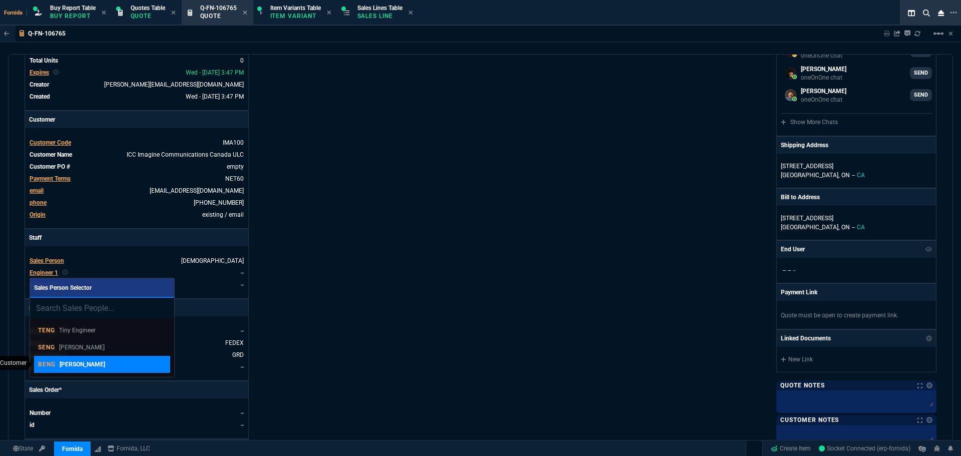
click at [112, 362] on div "BENG Brian Engineer" at bounding box center [102, 364] width 128 height 9
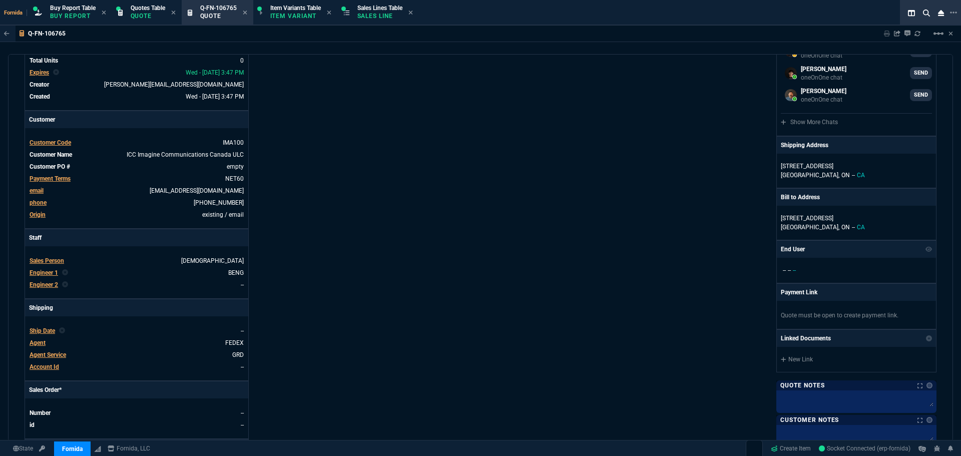
click at [301, 218] on div "Details Number Q-FN-106765 Order ID Q-FN-106765 Customer Code IMA100 Total Unit…" at bounding box center [253, 250] width 456 height 517
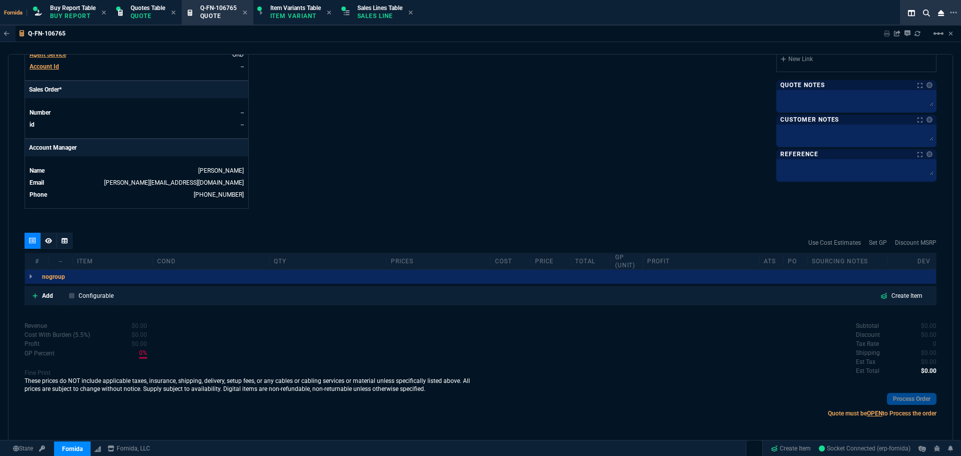
scroll to position [403, 0]
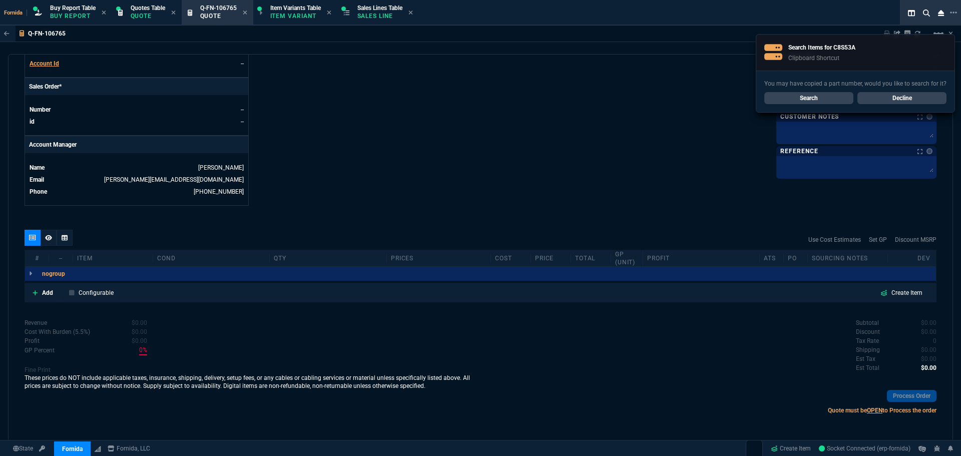
click at [53, 301] on div "Add Configurable Create Item" at bounding box center [481, 292] width 912 height 19
click at [51, 298] on link "Add" at bounding box center [43, 292] width 33 height 15
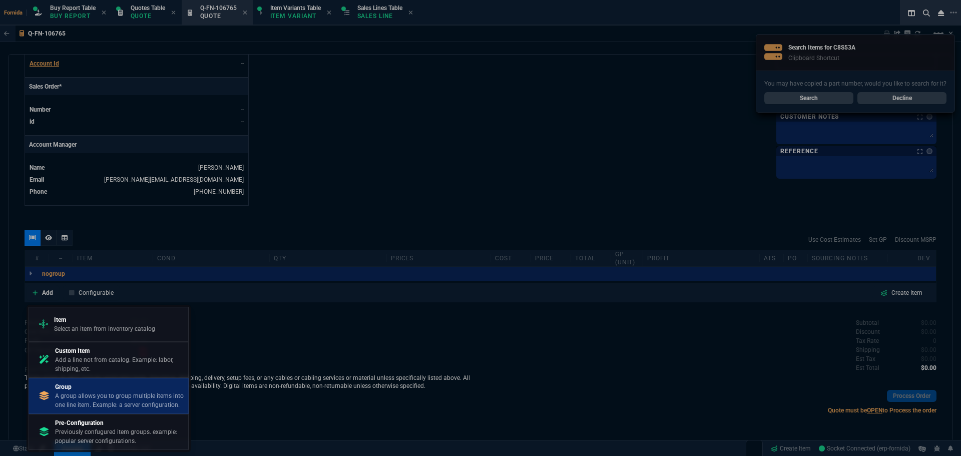
click at [106, 396] on p "A group allows you to group multiple items into one line item. Example: a serve…" at bounding box center [119, 400] width 129 height 18
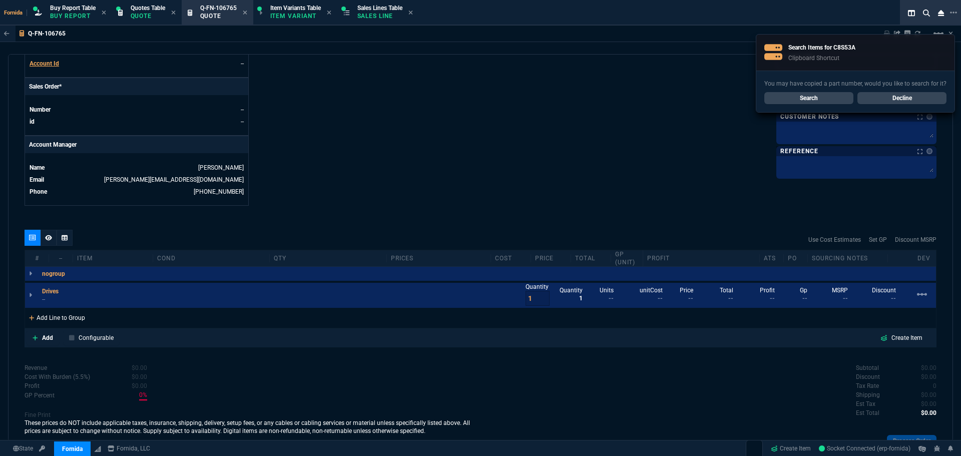
click at [51, 317] on div "Add Line to Group" at bounding box center [57, 317] width 64 height 18
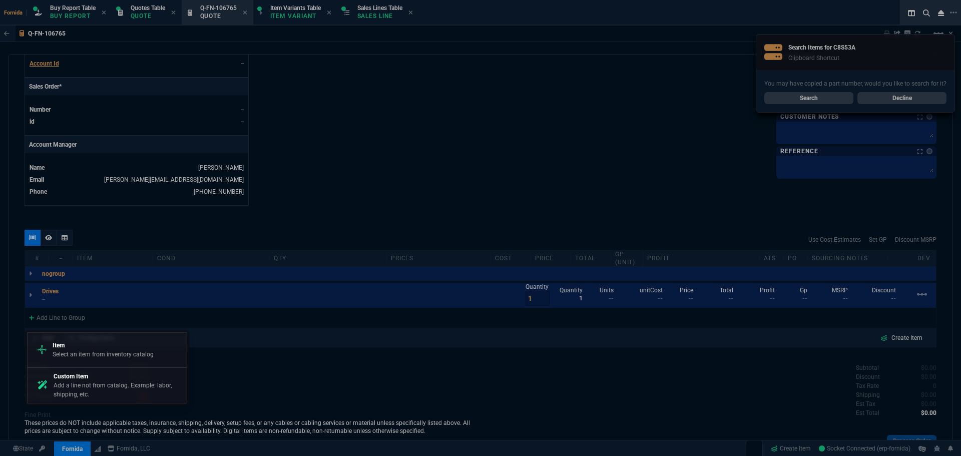
click at [67, 339] on div "Item Select an item from inventory catalog" at bounding box center [107, 350] width 151 height 26
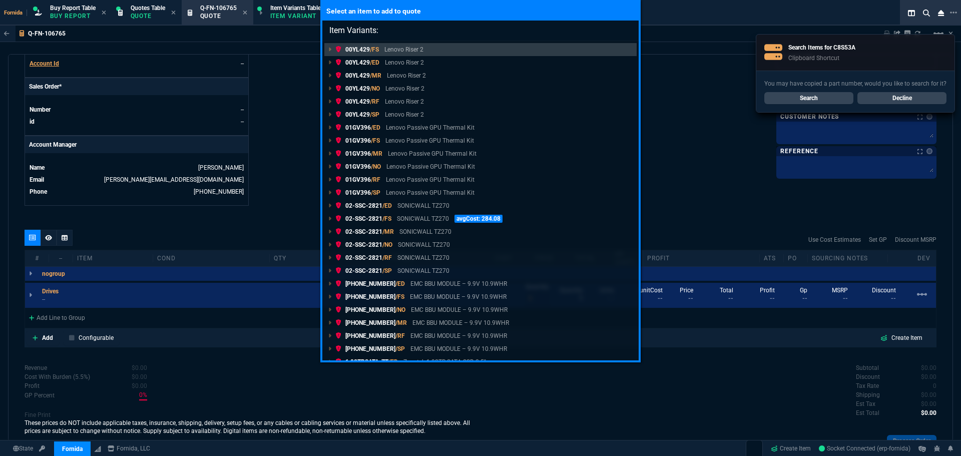
drag, startPoint x: 73, startPoint y: 343, endPoint x: 140, endPoint y: 315, distance: 73.0
click at [145, 313] on div "Select an item to add to quote Item Variants: 00YL429 /FS Lenovo Riser 2 00YL42…" at bounding box center [480, 228] width 961 height 456
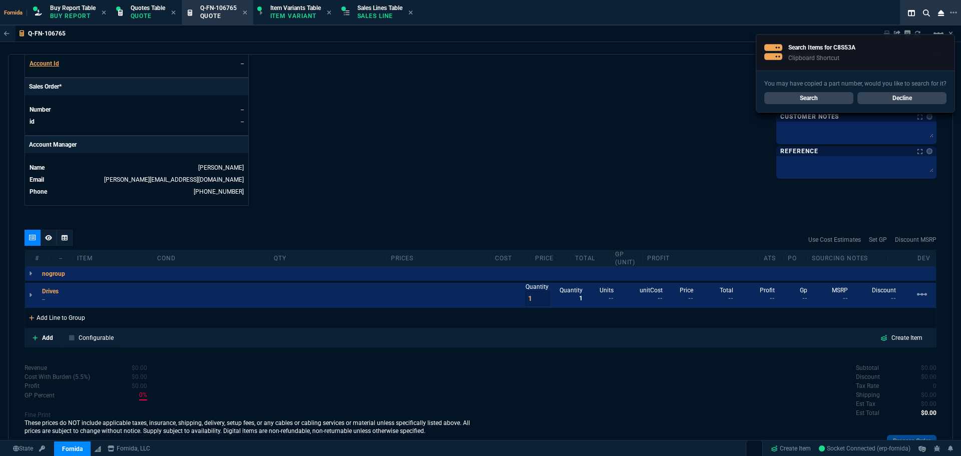
click at [82, 316] on div "Add Line to Group" at bounding box center [57, 317] width 64 height 18
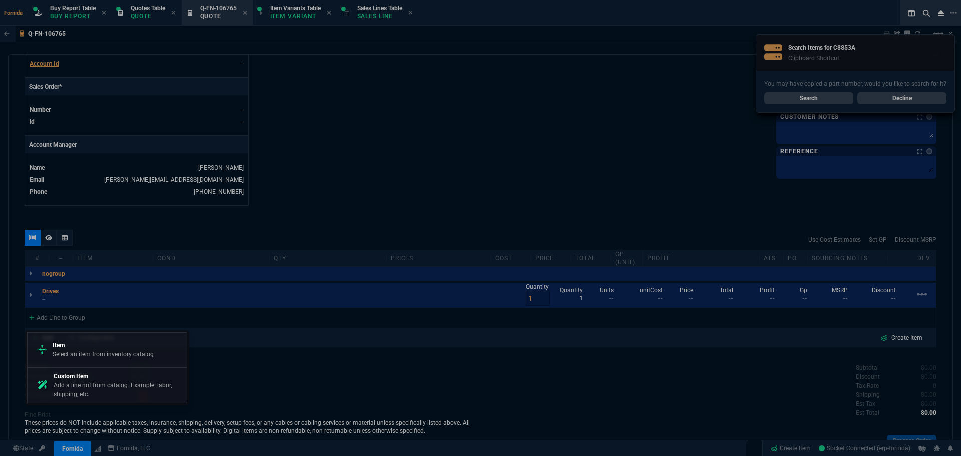
click at [110, 375] on p "Custom Item" at bounding box center [118, 376] width 129 height 9
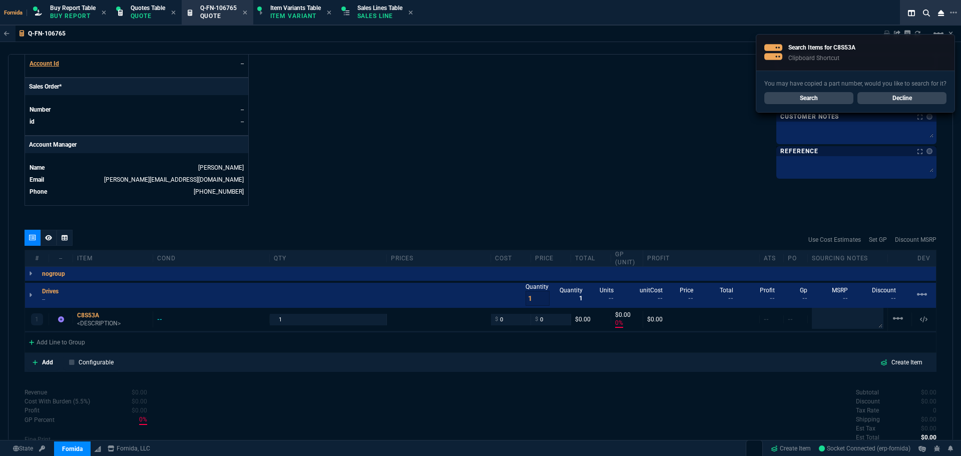
type input "0"
click at [67, 292] on icon at bounding box center [64, 291] width 6 height 6
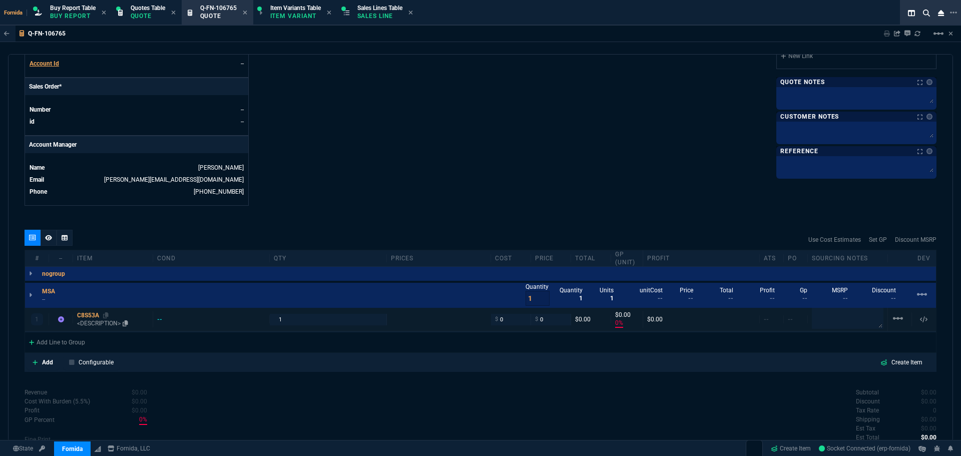
click at [89, 318] on div "C8S53A" at bounding box center [113, 315] width 72 height 8
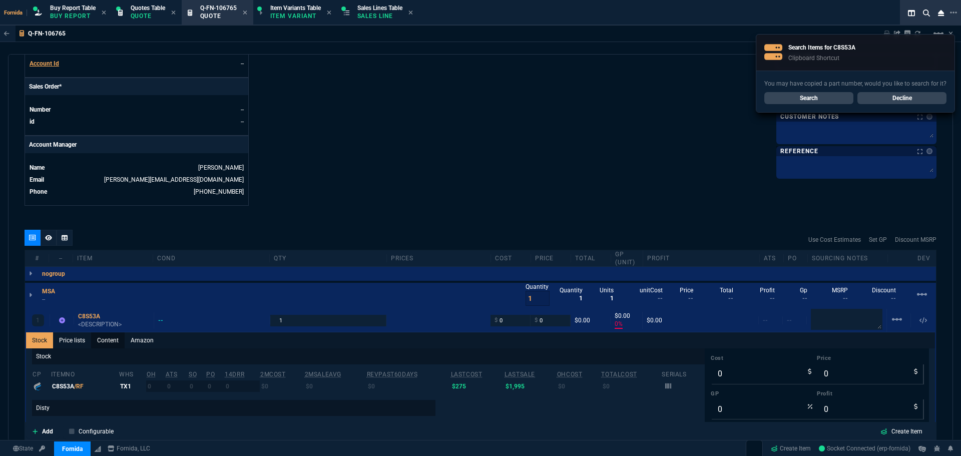
drag, startPoint x: 100, startPoint y: 339, endPoint x: 108, endPoint y: 340, distance: 8.1
click at [101, 339] on link "Content" at bounding box center [108, 340] width 34 height 16
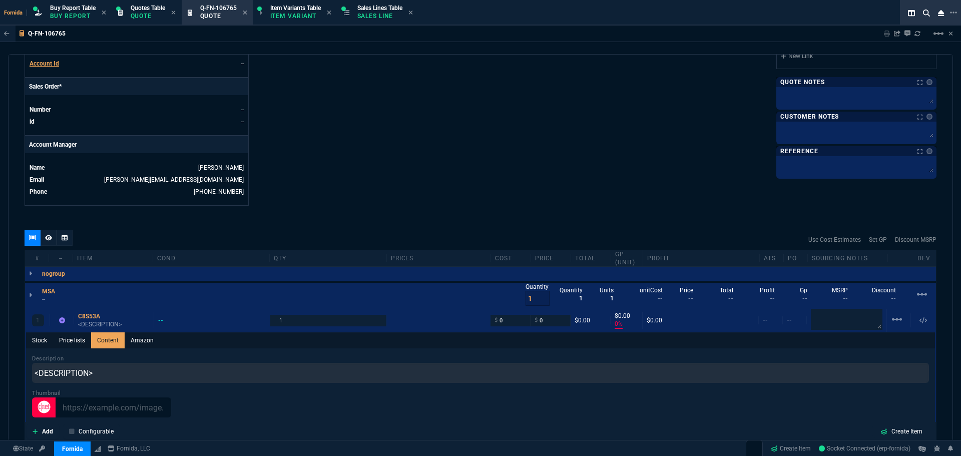
scroll to position [0, 0]
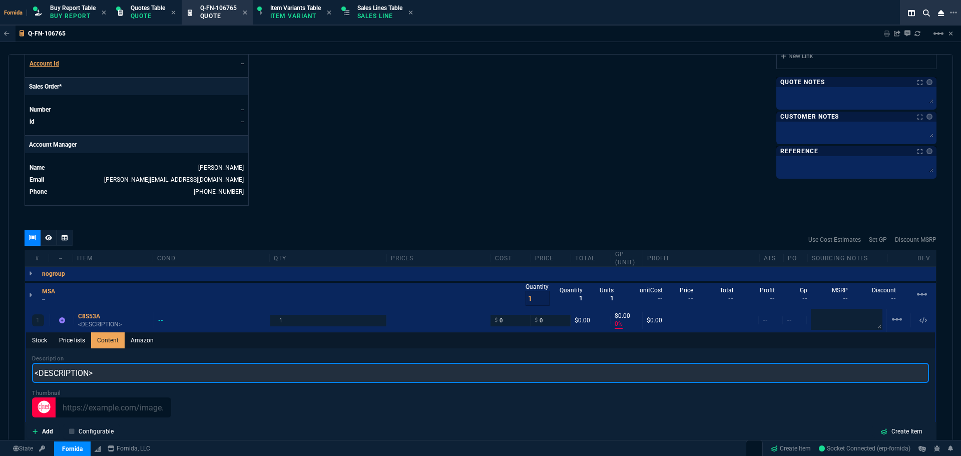
click at [142, 369] on input "<DESCRIPTION>" at bounding box center [480, 373] width 897 height 20
paste input "HP C8S53A Modular Smart Array 2040 SAS Storage Controller"
click at [64, 378] on input "HP C8S53A Modular Smart Array 2040 SAS Storage Controller" at bounding box center [480, 373] width 897 height 20
click at [46, 374] on input "HP Modular Smart Array 2040 SAS Storage Controller" at bounding box center [480, 373] width 897 height 20
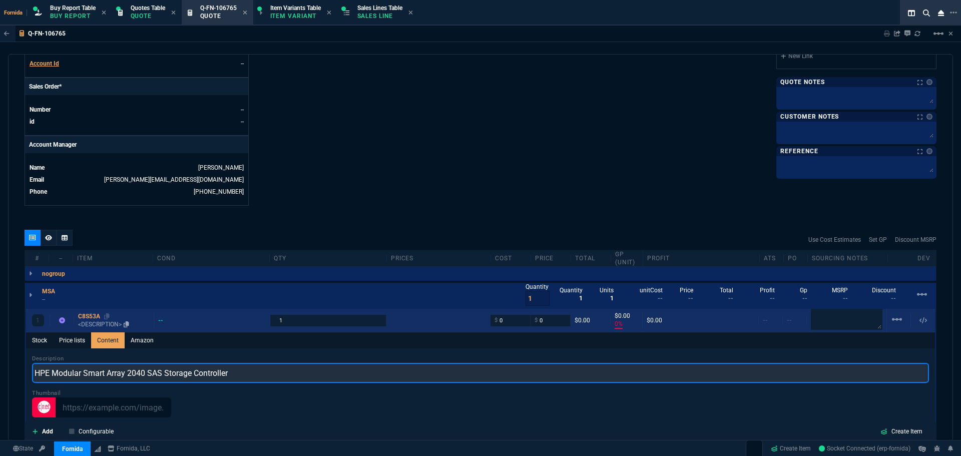
type input "HPE Modular Smart Array 2040 SAS Storage Controller"
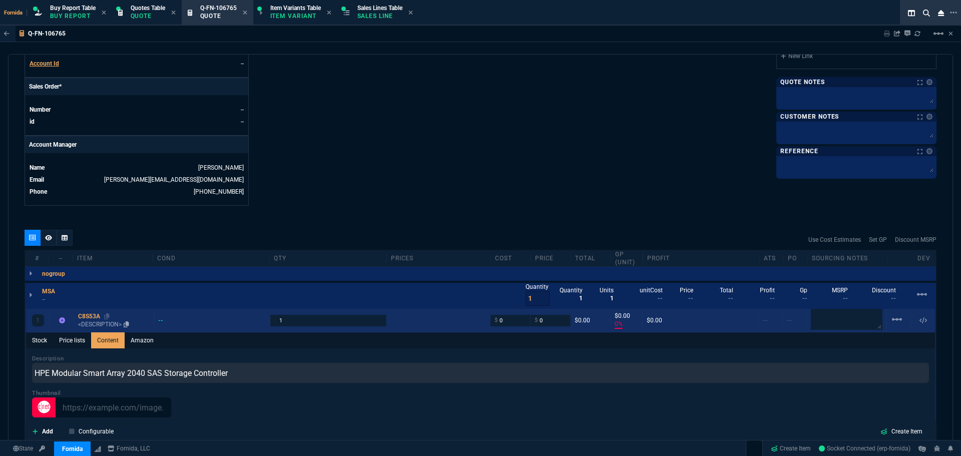
click at [94, 326] on p "<DESCRIPTION>" at bounding box center [114, 324] width 72 height 8
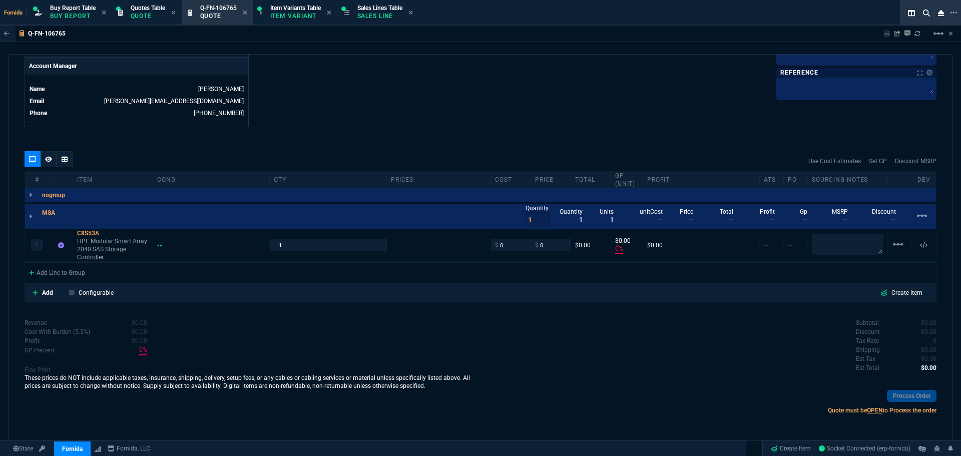
type input "0"
click at [113, 250] on p "HPE Modular Smart Array 2040 SAS Storage Controller" at bounding box center [113, 249] width 72 height 24
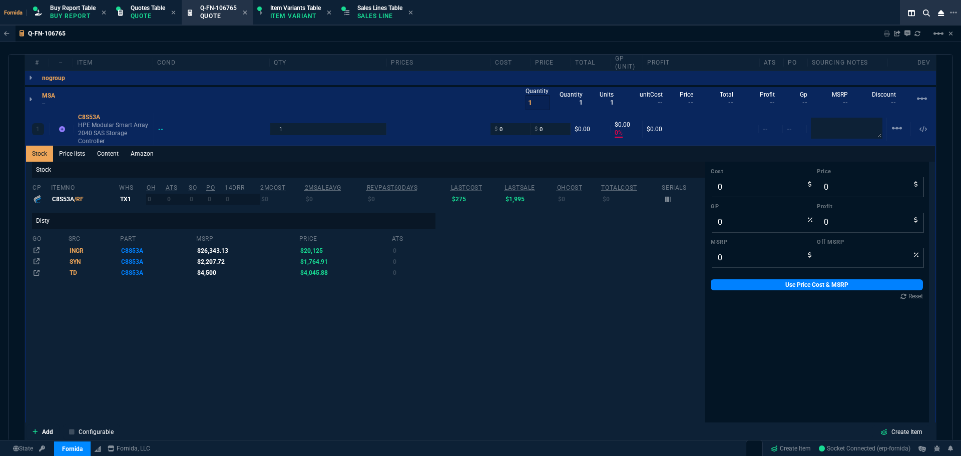
scroll to position [602, 0]
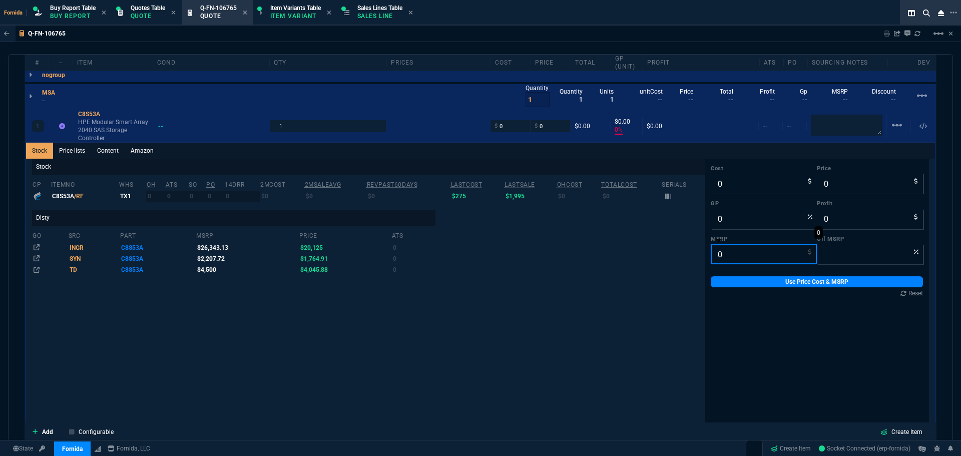
click at [718, 258] on input "0" at bounding box center [764, 254] width 106 height 20
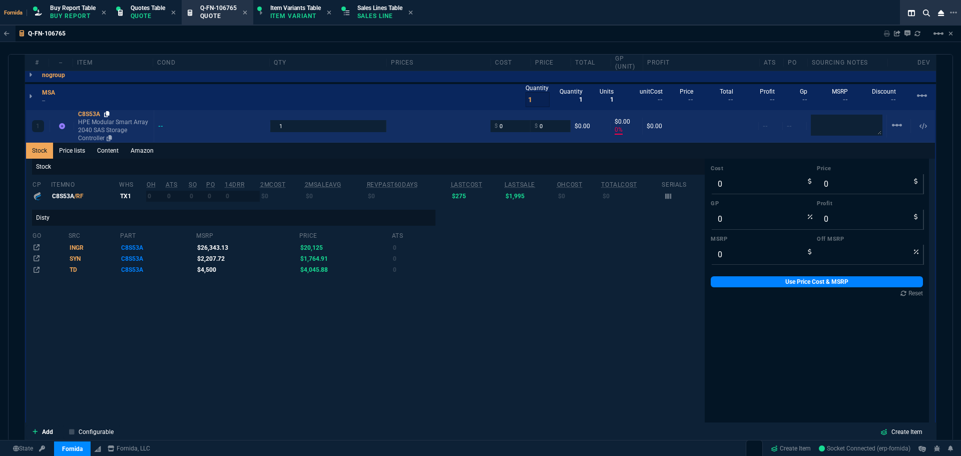
click at [110, 114] on icon at bounding box center [107, 114] width 6 height 6
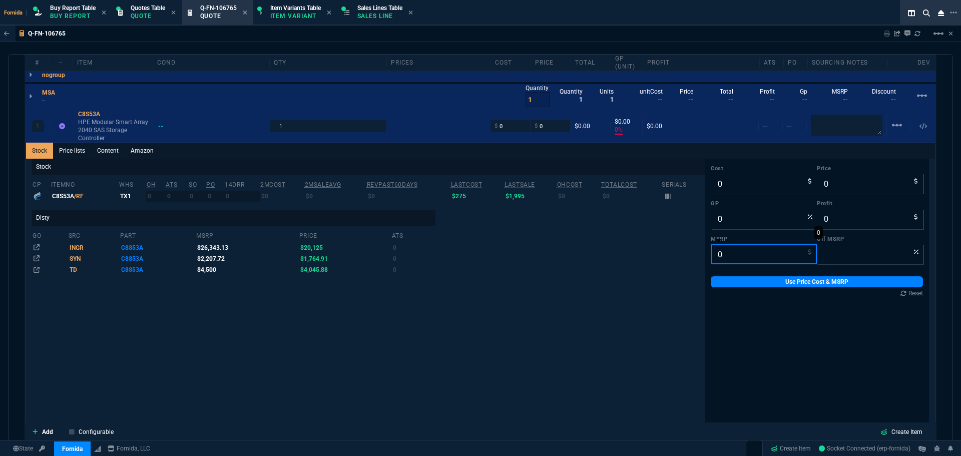
click at [734, 255] on input "0" at bounding box center [764, 254] width 106 height 20
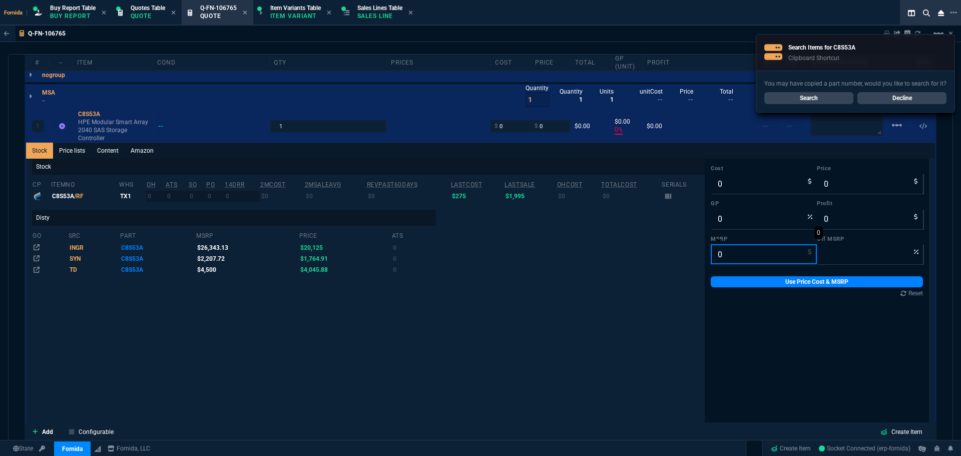
type input "1"
type input "100"
type input "1921.15"
drag, startPoint x: 743, startPoint y: 276, endPoint x: 746, endPoint y: 281, distance: 5.8
click at [743, 277] on div "Cost 0 Price 0 GP 0 Profit 0 MSRP 1921.15 Off MSRP 100 Use Price Cost & MSRP Re…" at bounding box center [817, 231] width 224 height 145
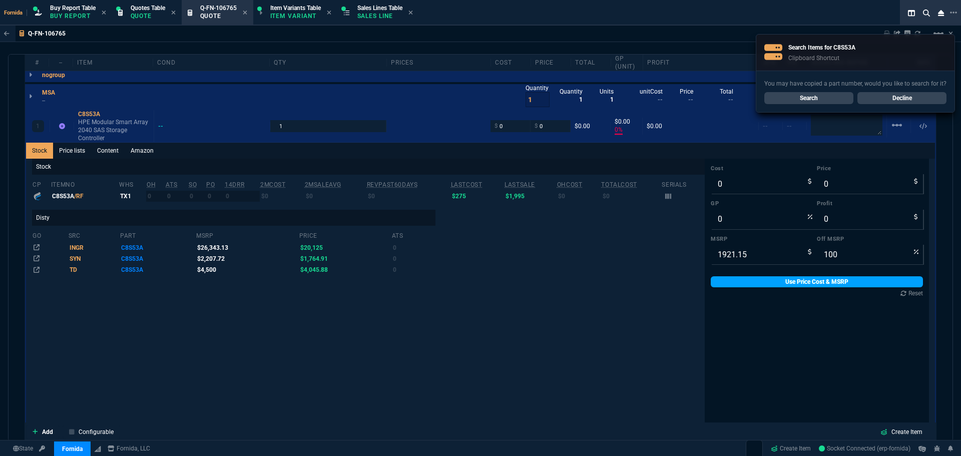
click at [747, 282] on link "Use Price Cost & MSRP" at bounding box center [817, 281] width 212 height 11
click at [909, 96] on link "Decline" at bounding box center [901, 98] width 89 height 12
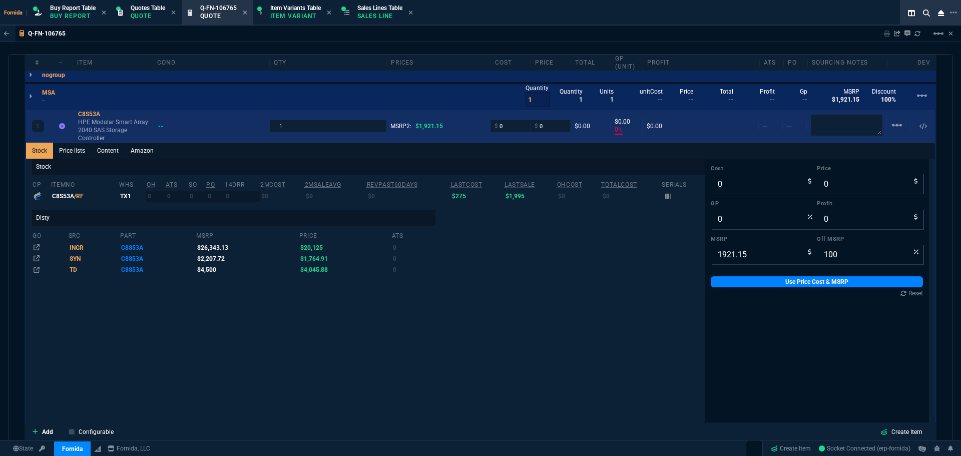
click at [500, 136] on div "1 C8S53A HPE Modular Smart Array 2040 SAS Storage Controller -- 1 MSRP2: $1,921…" at bounding box center [480, 126] width 909 height 33
click at [505, 128] on input "0" at bounding box center [511, 126] width 32 height 12
type input "295"
type input "-100"
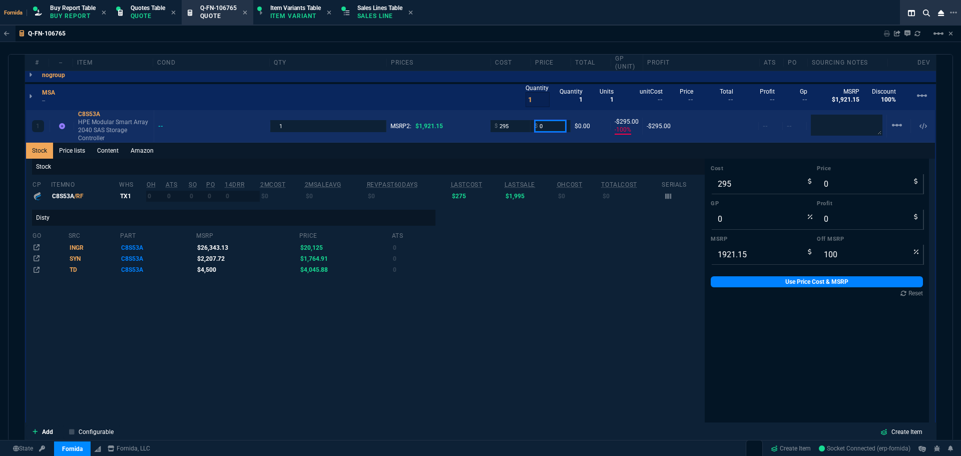
type input "-295"
click at [819, 132] on textarea at bounding box center [847, 125] width 72 height 20
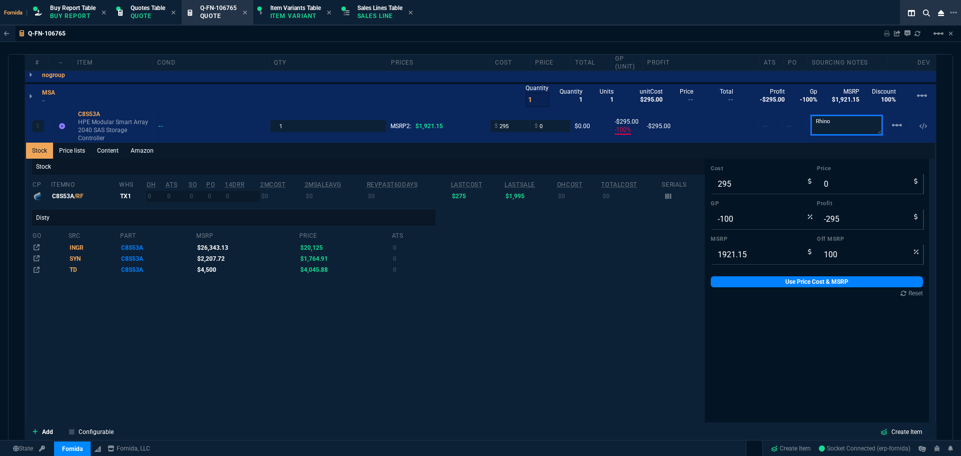
type textarea "Rhino"
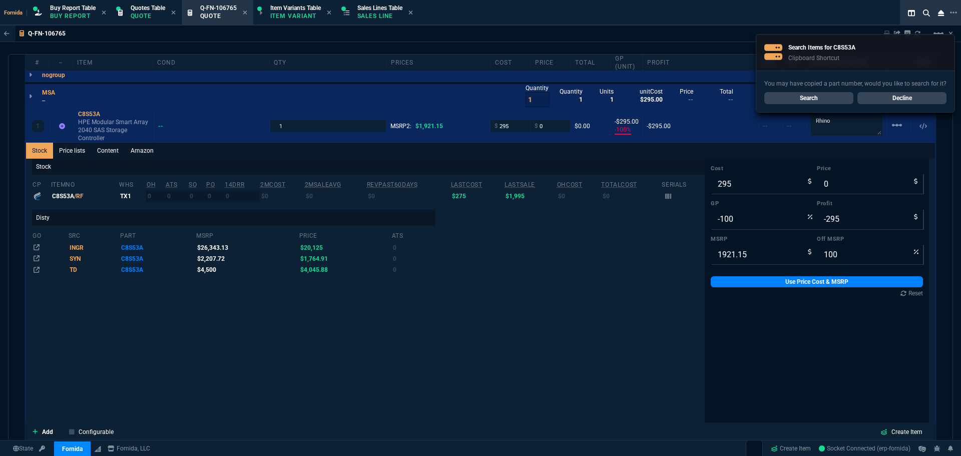
click at [48, 103] on p "--" at bounding box center [51, 101] width 19 height 8
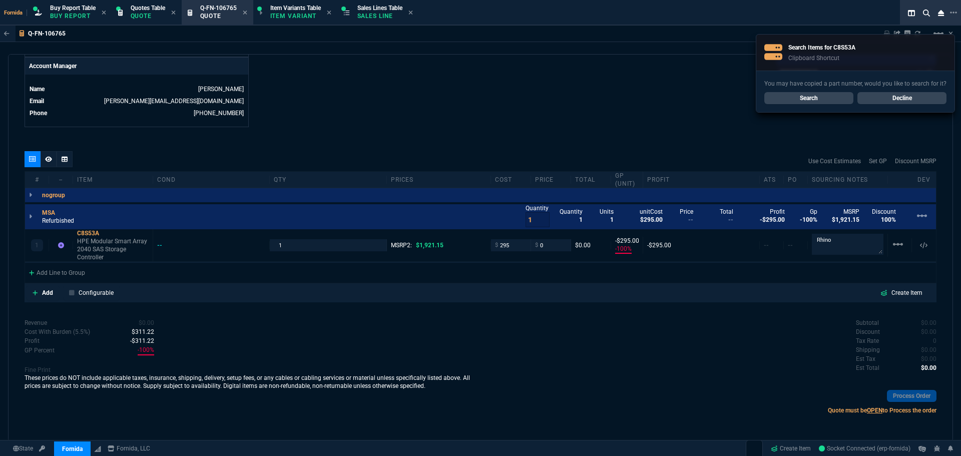
scroll to position [482, 0]
click at [68, 220] on p "Refurbished" at bounding box center [58, 221] width 32 height 8
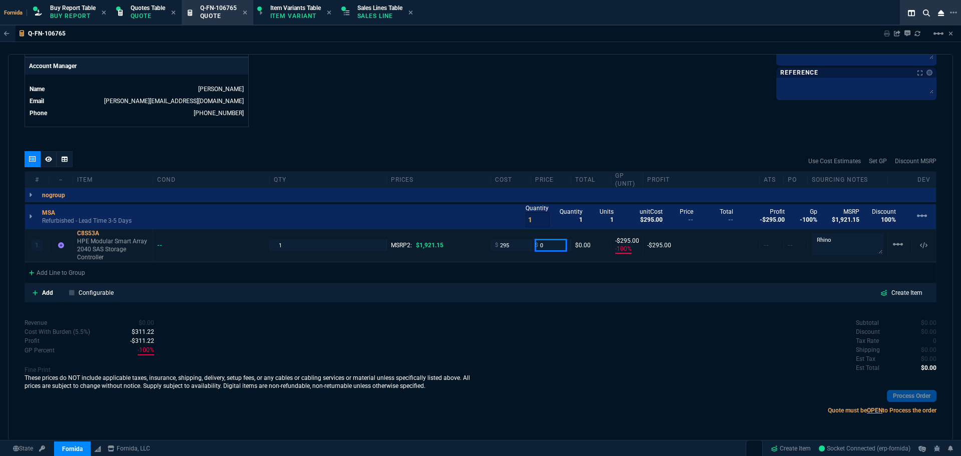
click at [561, 245] on input "0" at bounding box center [551, 245] width 32 height 12
type input "495"
type input "40"
type input "200"
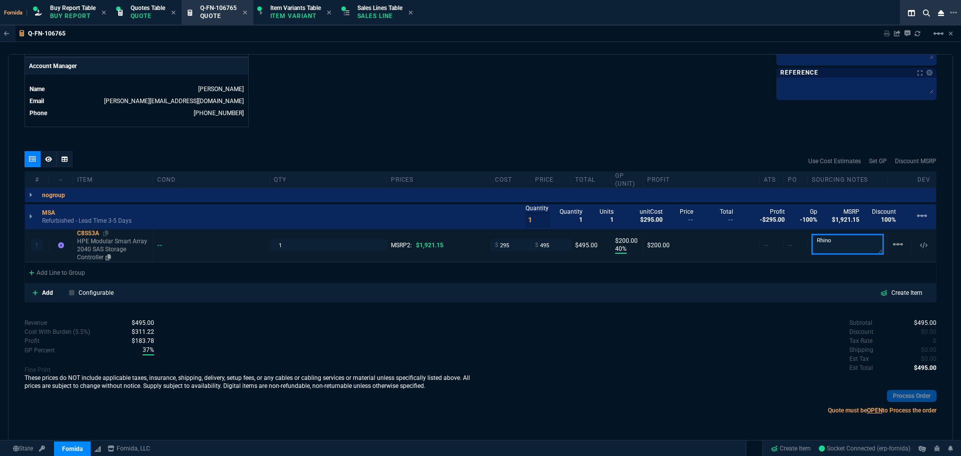
type input "74"
drag, startPoint x: 581, startPoint y: 352, endPoint x: 204, endPoint y: 279, distance: 383.9
click at [579, 352] on div "Subtotal $495.00 Discount $0.00 Tax Rate 0 Shipping $0.00 Est Tax $0.00 Est Tot…" at bounding box center [709, 345] width 456 height 55
click at [52, 162] on icon at bounding box center [48, 159] width 7 height 6
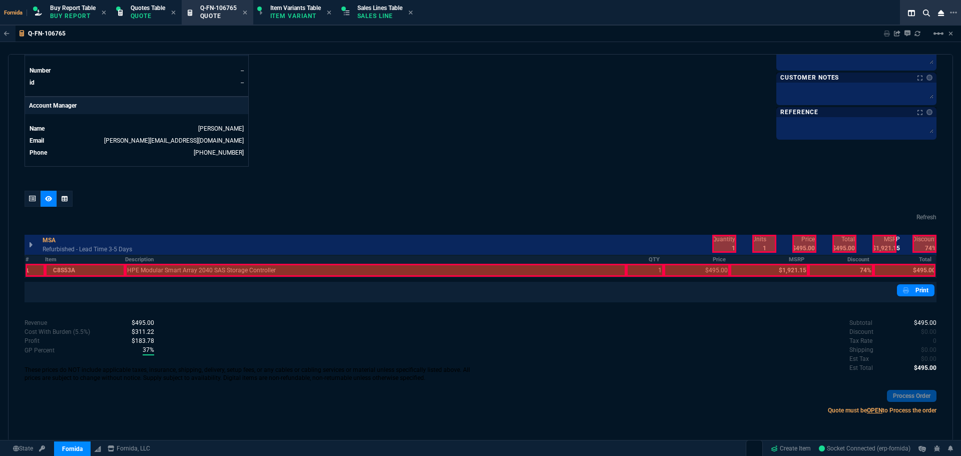
scroll to position [442, 0]
click at [174, 274] on div at bounding box center [375, 270] width 501 height 13
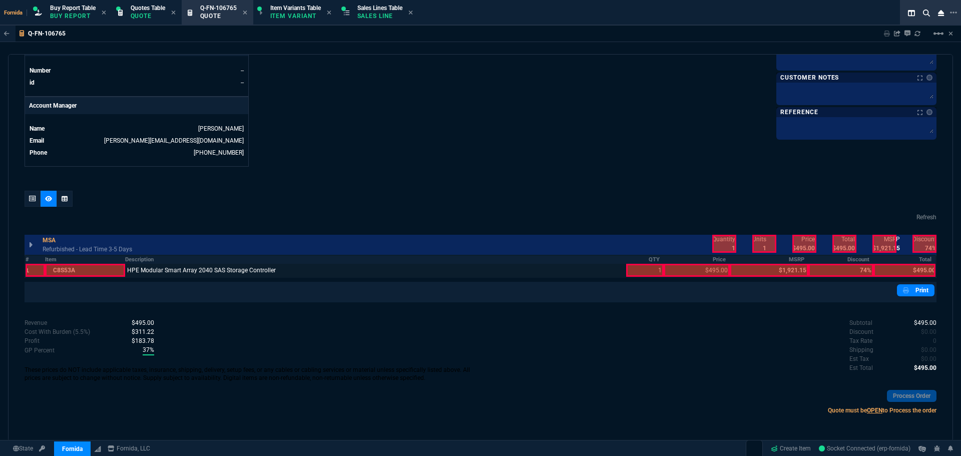
click at [116, 267] on div at bounding box center [85, 270] width 80 height 13
click at [641, 269] on div at bounding box center [645, 270] width 38 height 13
click at [900, 271] on div at bounding box center [904, 270] width 62 height 13
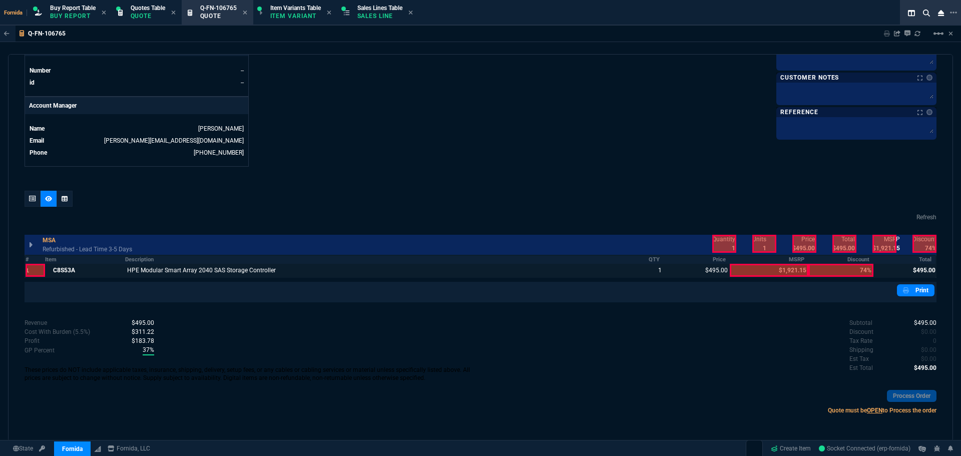
drag, startPoint x: 843, startPoint y: 242, endPoint x: 807, endPoint y: 242, distance: 36.0
click at [840, 242] on div at bounding box center [844, 244] width 24 height 18
click at [805, 242] on div at bounding box center [804, 244] width 24 height 18
click at [724, 242] on div at bounding box center [724, 244] width 24 height 18
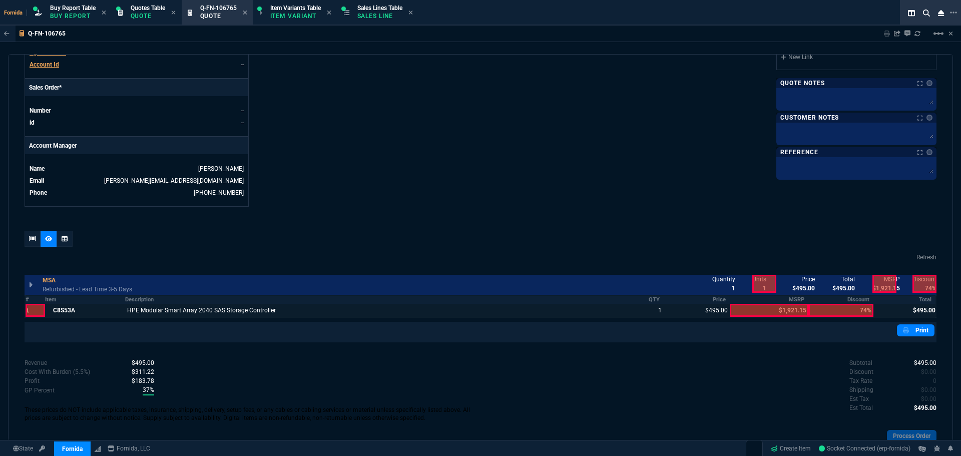
scroll to position [342, 0]
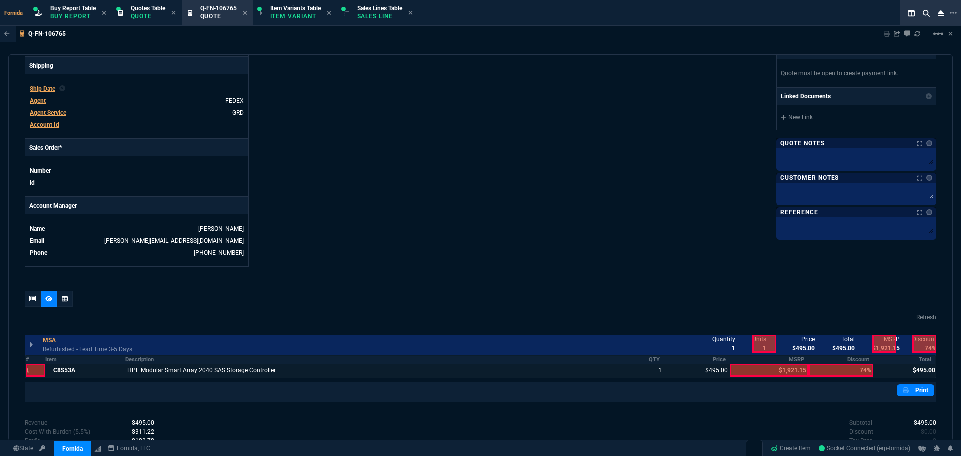
drag, startPoint x: 881, startPoint y: 339, endPoint x: 924, endPoint y: 343, distance: 42.8
click at [881, 340] on div at bounding box center [884, 344] width 24 height 18
click at [924, 343] on div at bounding box center [925, 344] width 24 height 18
click at [916, 349] on div at bounding box center [925, 344] width 24 height 18
drag, startPoint x: 884, startPoint y: 345, endPoint x: 761, endPoint y: 345, distance: 123.1
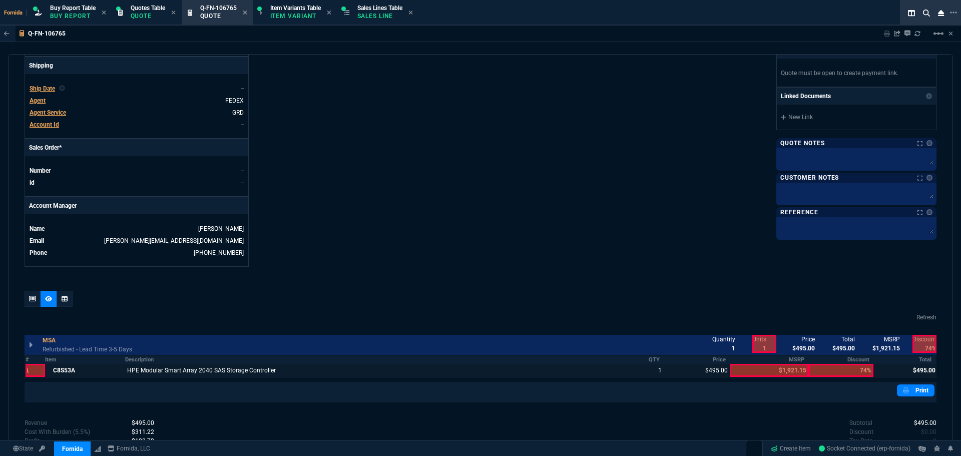
click at [884, 345] on div at bounding box center [884, 344] width 24 height 18
click at [24, 298] on div "quote Q-FN-106765 draft Fornida, LLC 2609 Technology Dr Suite 300 Plano, TX 750…" at bounding box center [480, 247] width 945 height 387
click at [28, 295] on div at bounding box center [33, 299] width 16 height 16
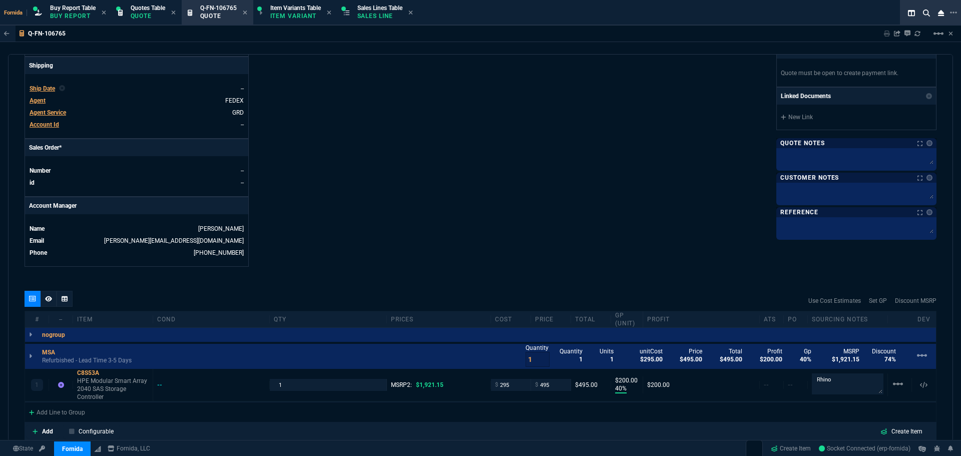
type input "40"
type input "200"
type input "74"
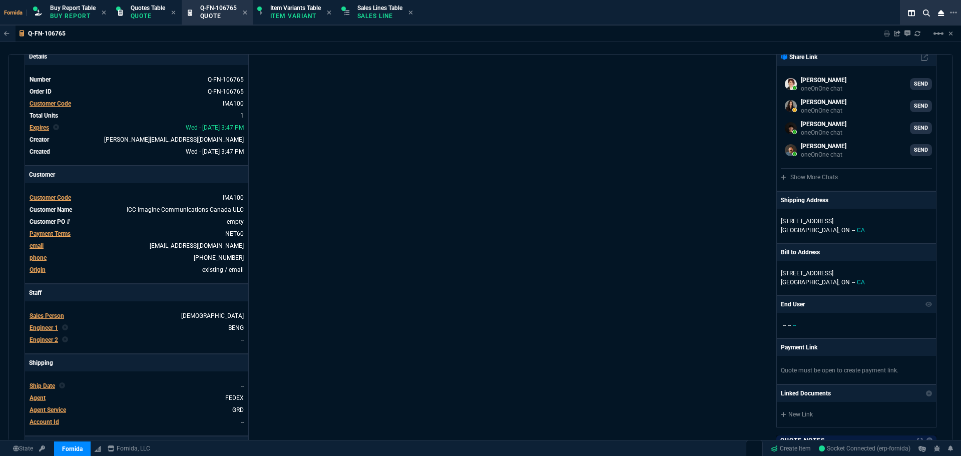
scroll to position [0, 0]
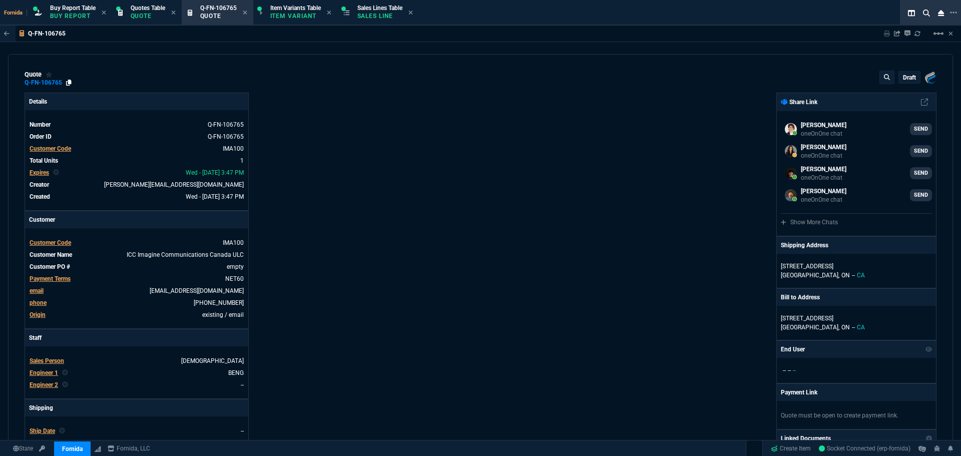
click at [66, 83] on icon at bounding box center [69, 83] width 6 height 6
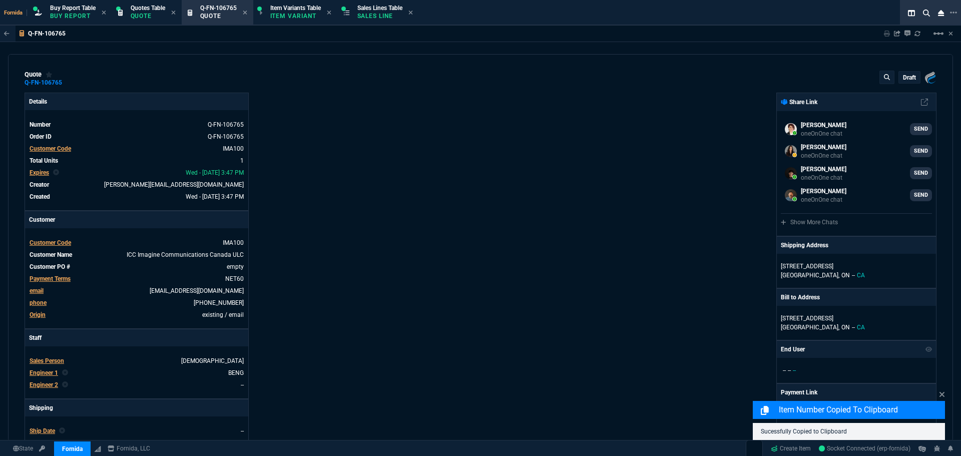
click at [658, 118] on div "Fornida, LLC 2609 Technology Dr Suite 300 Plano, TX 75074 Share Link Seti Shada…" at bounding box center [709, 351] width 456 height 517
click at [906, 76] on p "draft" at bounding box center [909, 78] width 13 height 8
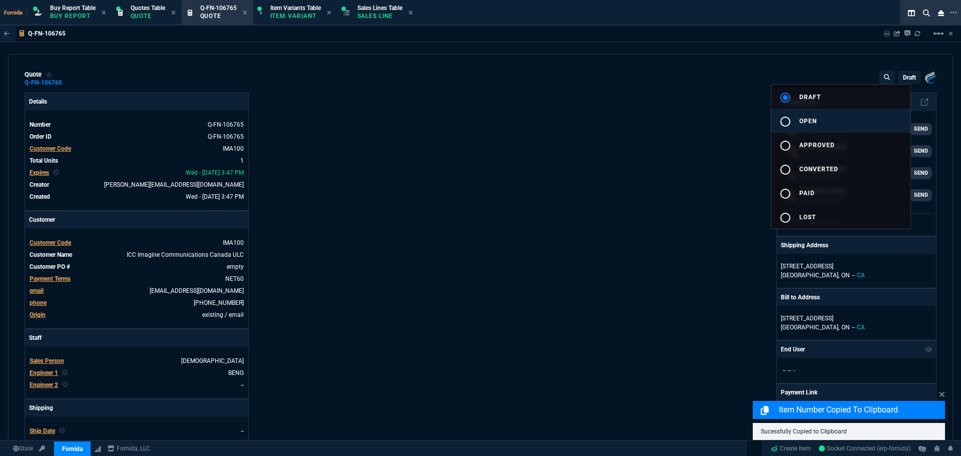
drag, startPoint x: 861, startPoint y: 126, endPoint x: 571, endPoint y: 144, distance: 290.4
click at [859, 126] on button "radio_button_unchecked open" at bounding box center [840, 121] width 139 height 24
drag, startPoint x: 571, startPoint y: 144, endPoint x: 547, endPoint y: 436, distance: 293.3
click at [571, 145] on div at bounding box center [480, 228] width 961 height 456
type input "40"
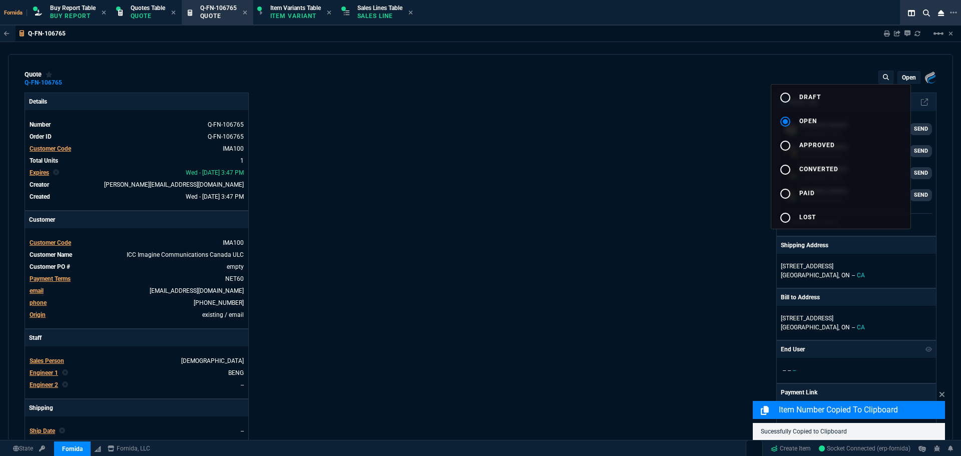
type input "200"
type input "74"
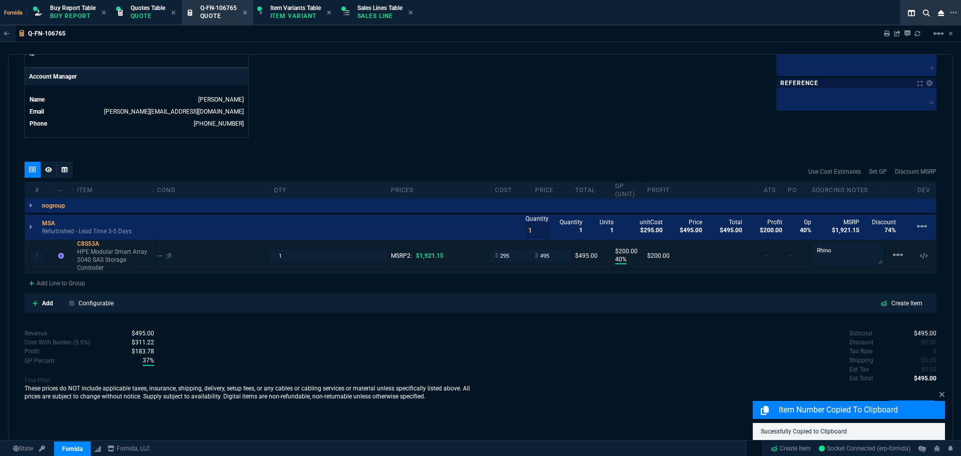
scroll to position [473, 0]
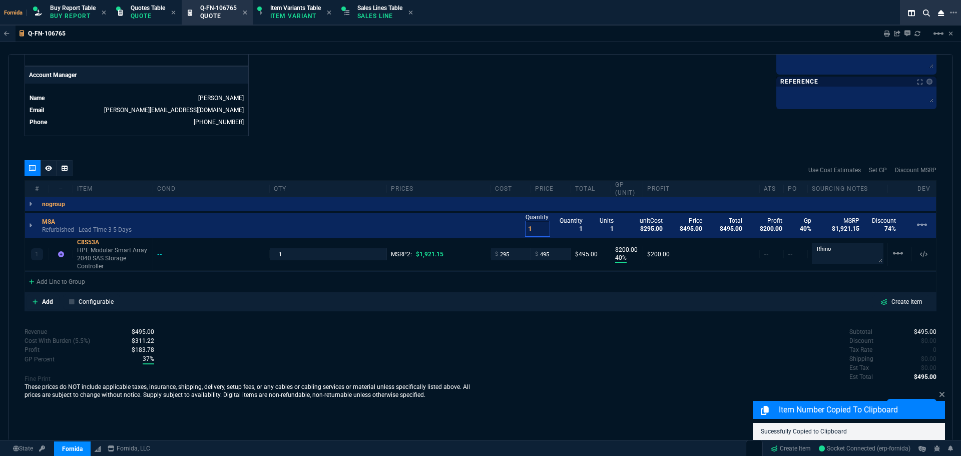
drag, startPoint x: 528, startPoint y: 229, endPoint x: 502, endPoint y: 222, distance: 26.3
click at [503, 227] on div "MSA Refurbished - Lead Time 3-5 Days Quantity 1 Quantity 1 Units 1 unitCost $29…" at bounding box center [480, 225] width 911 height 25
type input "4"
click at [470, 140] on div "quote Q-FN-106765 open Fornida, LLC 2609 Technology Dr Suite 300 Plano, TX 7507…" at bounding box center [480, 247] width 945 height 387
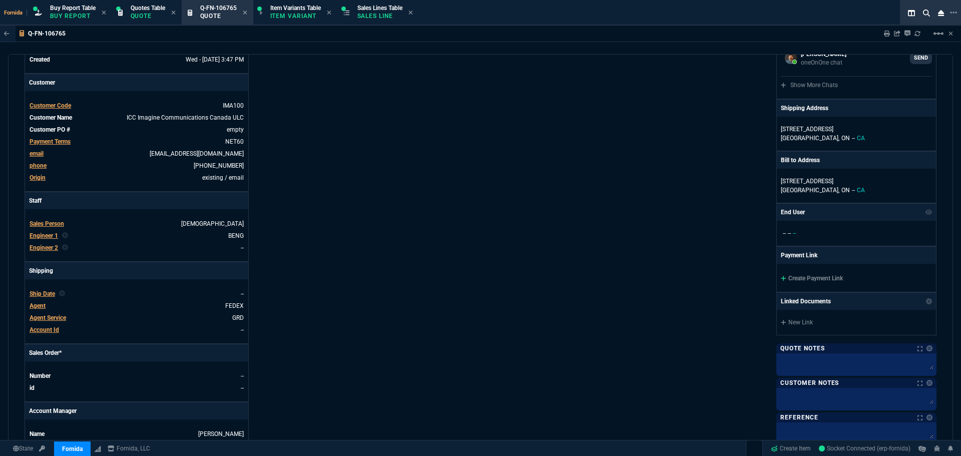
scroll to position [0, 0]
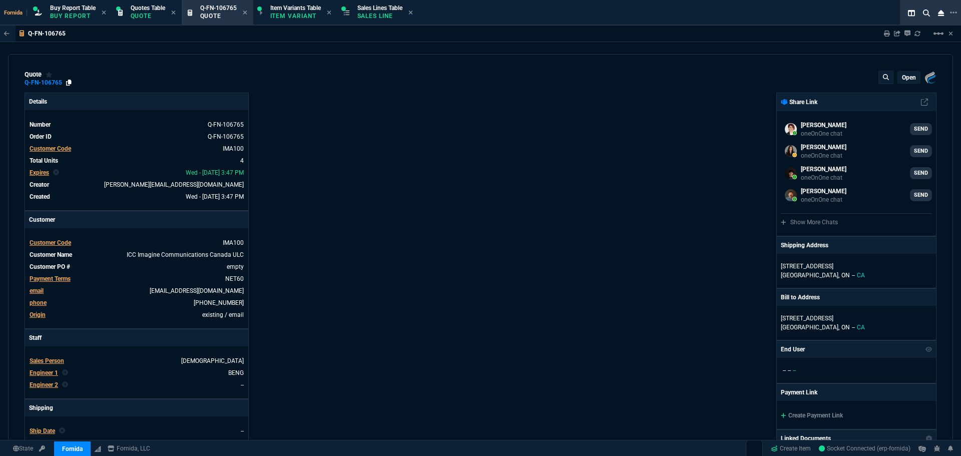
click at [70, 83] on icon at bounding box center [69, 83] width 6 height 6
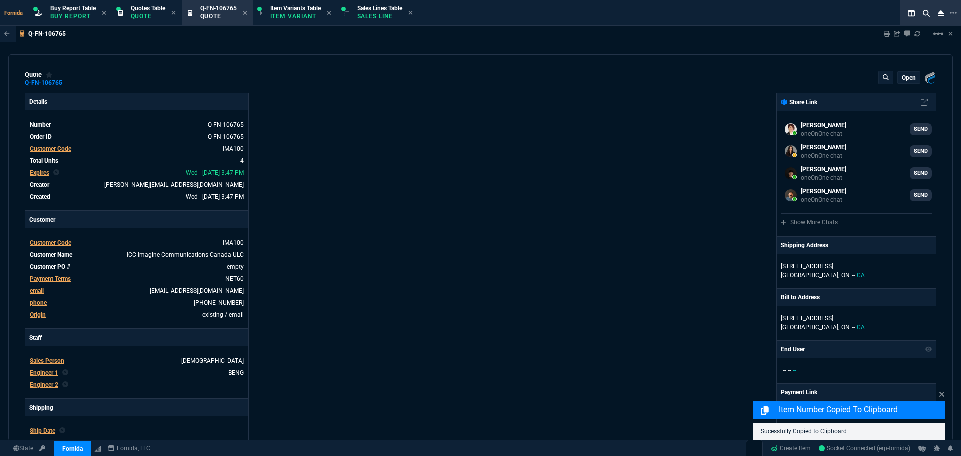
drag, startPoint x: 376, startPoint y: 82, endPoint x: 782, endPoint y: 42, distance: 407.5
click at [378, 82] on div "quote Q-FN-106765 open Fornida, LLC 2609 Technology Dr Suite 300 Plano, TX 75074" at bounding box center [481, 79] width 912 height 16
click at [887, 36] on icon at bounding box center [887, 34] width 6 height 6
drag, startPoint x: 664, startPoint y: 183, endPoint x: 546, endPoint y: 433, distance: 277.0
click at [664, 184] on div "Fornida, LLC 2609 Technology Dr Suite 300 Plano, TX 75074 Share Link Seti Shada…" at bounding box center [709, 351] width 456 height 517
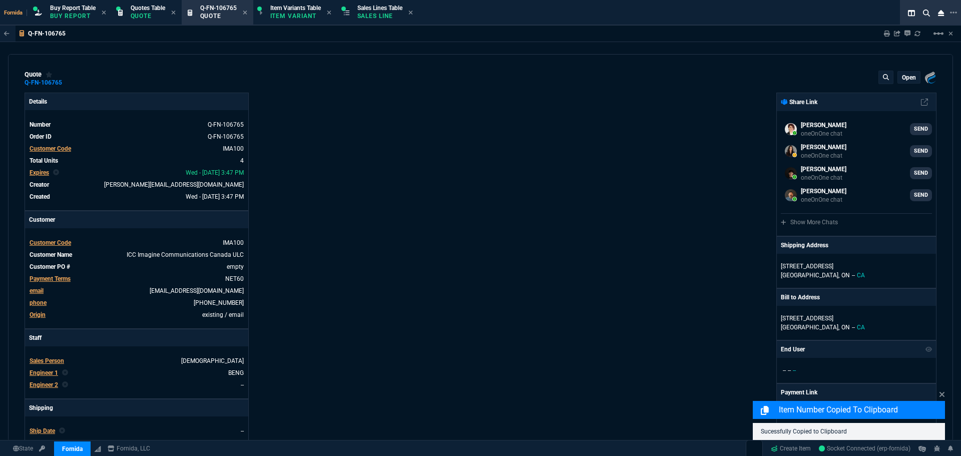
type input "74"
click at [46, 172] on span "Expires" at bounding box center [40, 172] width 20 height 7
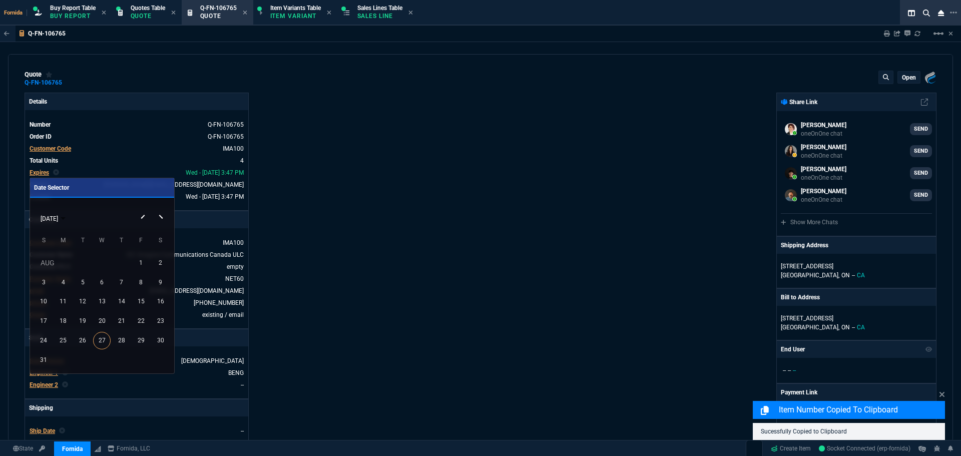
click at [161, 219] on div "AUG 2025" at bounding box center [102, 218] width 139 height 19
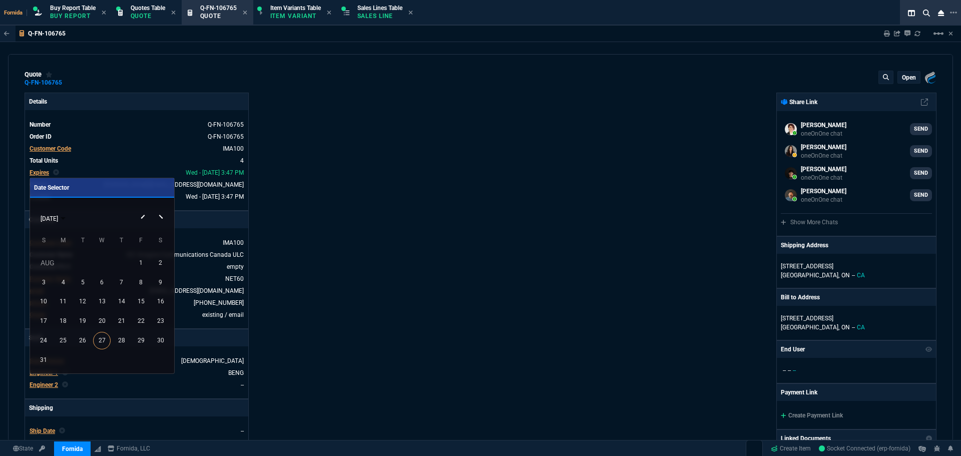
click at [52, 262] on td "AUG" at bounding box center [82, 263] width 97 height 20
click at [58, 220] on span "AUG 2025" at bounding box center [50, 218] width 18 height 7
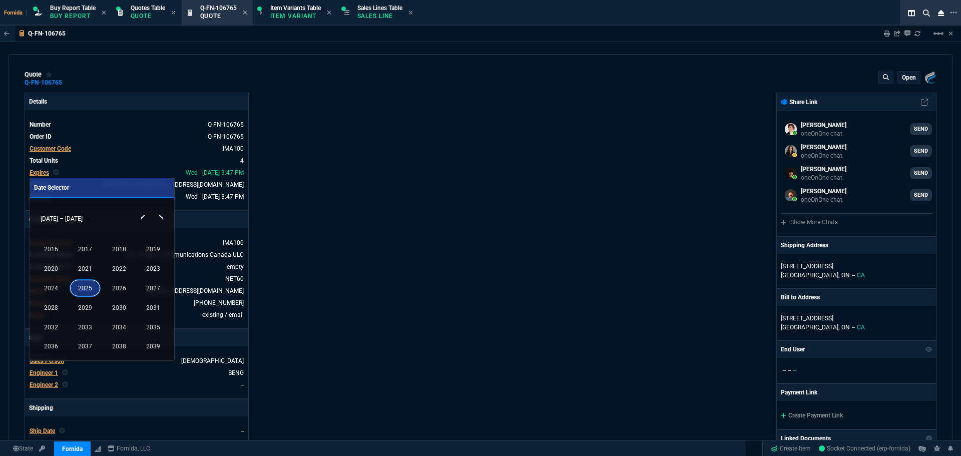
click at [86, 288] on div "2025" at bounding box center [85, 288] width 31 height 18
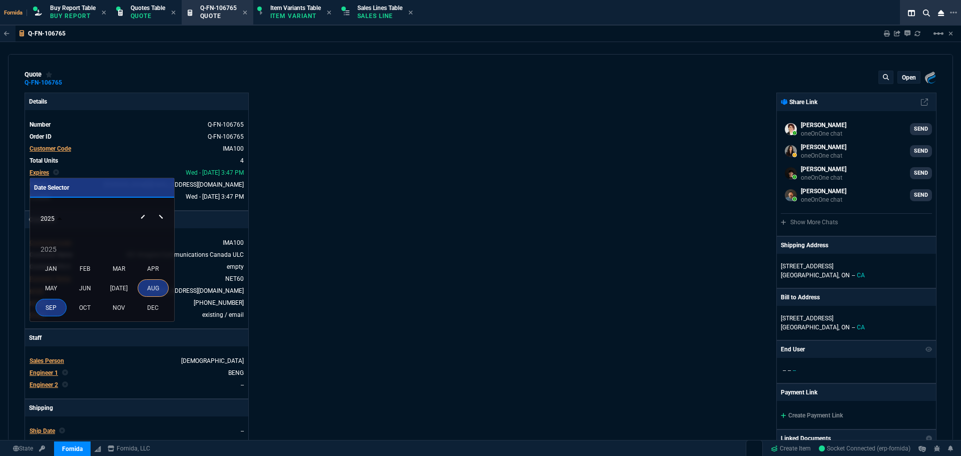
click at [53, 310] on div "SEP" at bounding box center [51, 308] width 31 height 18
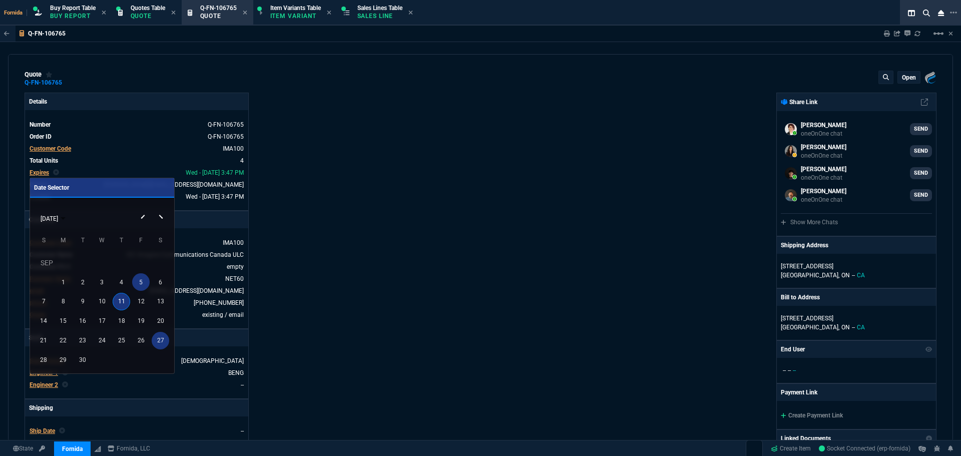
click at [144, 284] on div "5" at bounding box center [141, 282] width 18 height 18
click at [908, 77] on div at bounding box center [480, 228] width 961 height 456
click at [902, 82] on p "open" at bounding box center [909, 78] width 14 height 8
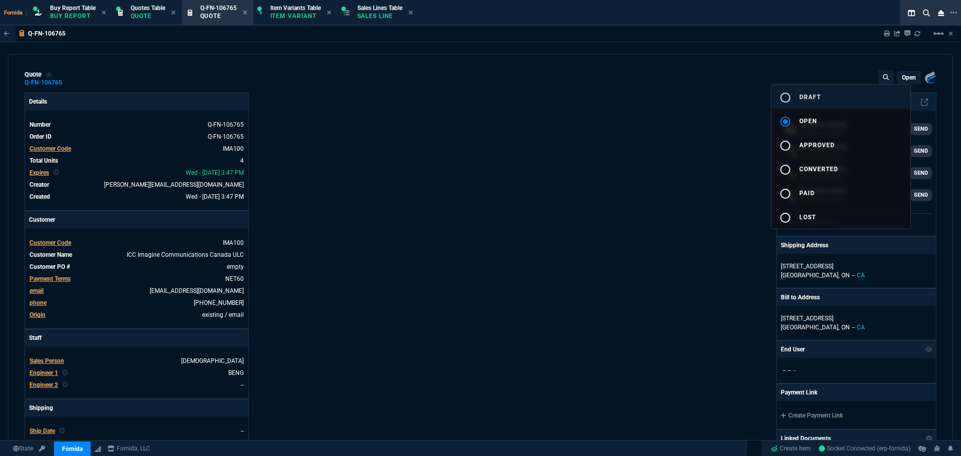
drag, startPoint x: 889, startPoint y: 98, endPoint x: 877, endPoint y: 101, distance: 12.4
click at [888, 99] on button "radio_button_unchecked draft" at bounding box center [840, 97] width 139 height 24
click at [469, 166] on div at bounding box center [480, 228] width 961 height 456
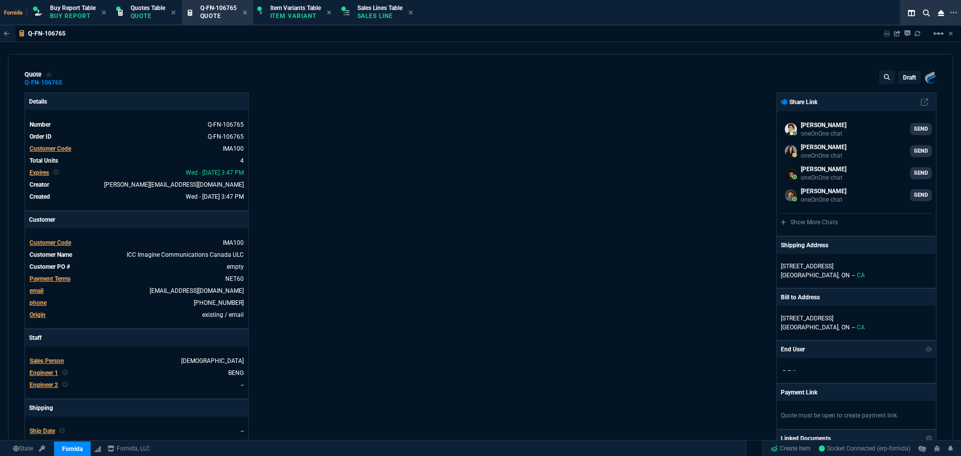
type input "40"
type input "200"
type input "74"
click at [40, 178] on tbody "Number Q-FN-106765 Order ID Q-FN-106765 Customer Code IMA100 Total Units 4 Expi…" at bounding box center [136, 160] width 215 height 84
click at [40, 170] on span "Expires" at bounding box center [40, 172] width 20 height 7
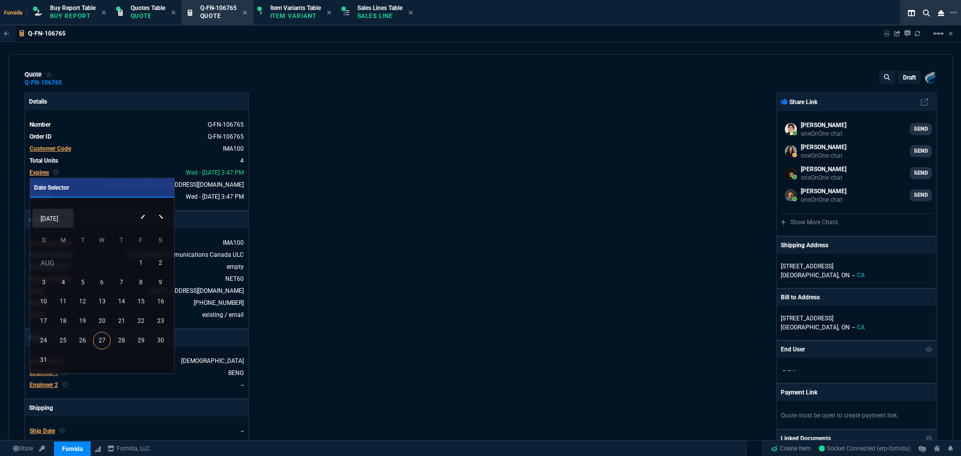
click at [47, 219] on span "AUG 2025" at bounding box center [50, 218] width 18 height 7
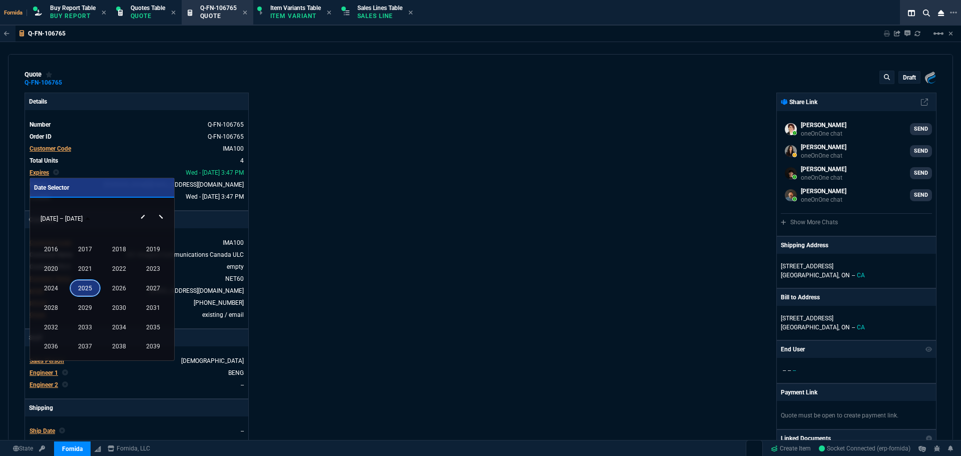
click at [85, 289] on div "2025" at bounding box center [85, 288] width 31 height 18
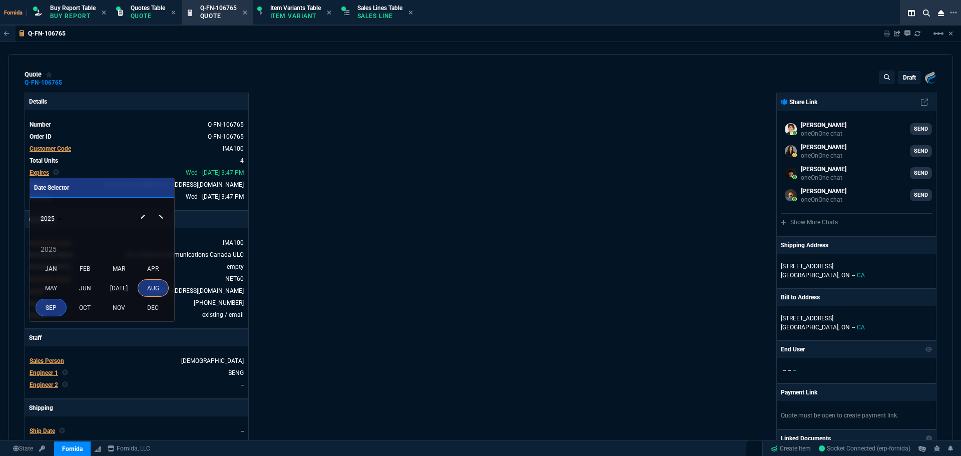
click at [54, 309] on div "SEP" at bounding box center [51, 308] width 31 height 18
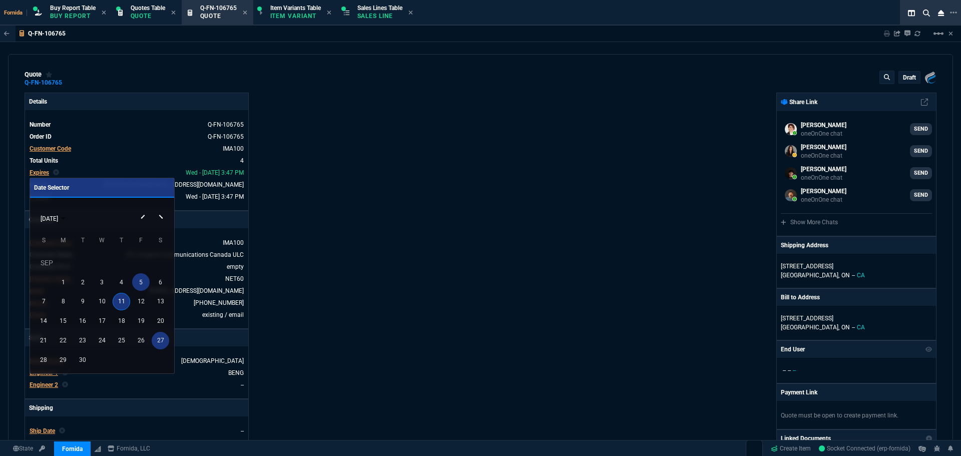
click at [148, 282] on div "5" at bounding box center [141, 282] width 18 height 18
click at [416, 266] on nx-fornida-erp-document "Q-FN-106765 Sharing Q-FN-106765 Link Dev Link Share on Teams linear_scale quote…" at bounding box center [480, 258] width 961 height 464
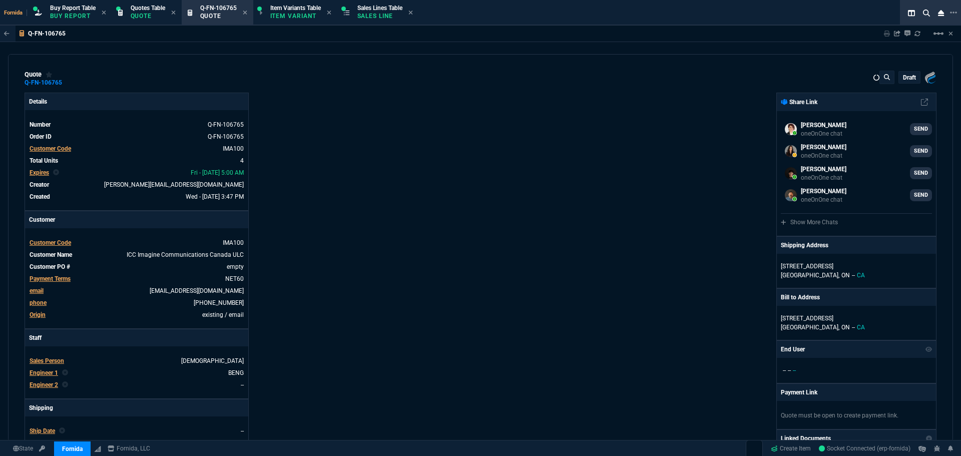
click at [446, 244] on div "Details Number Q-FN-106765 Order ID Q-FN-106765 Customer Code IMA100 Total Unit…" at bounding box center [253, 351] width 456 height 517
type input "40"
type input "200"
type input "74"
click at [907, 78] on p "draft" at bounding box center [909, 78] width 13 height 8
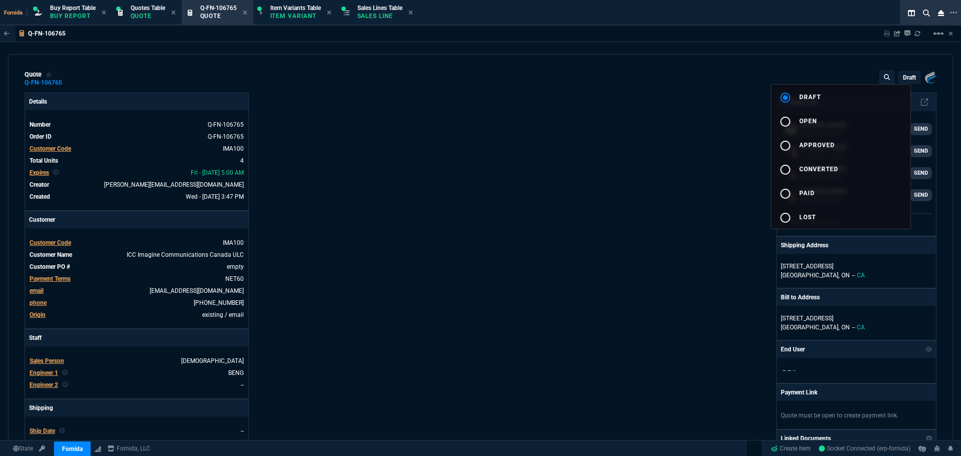
drag, startPoint x: 861, startPoint y: 125, endPoint x: 659, endPoint y: 136, distance: 202.1
click at [860, 125] on button "radio_button_unchecked open" at bounding box center [840, 121] width 139 height 24
click at [565, 149] on div at bounding box center [480, 228] width 961 height 456
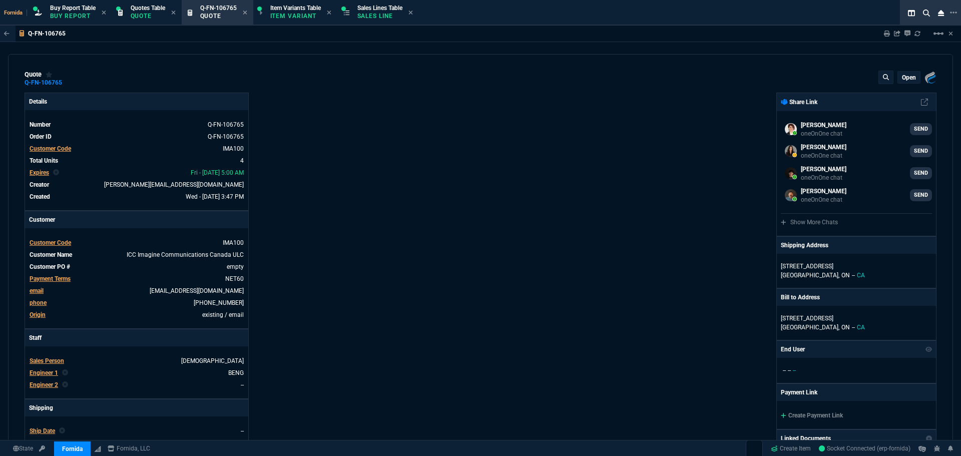
type input "40"
type input "200"
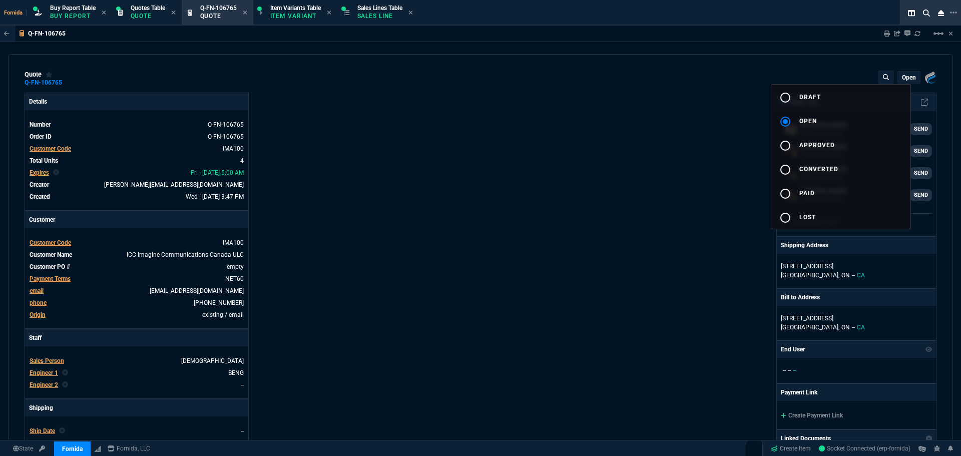
type input "74"
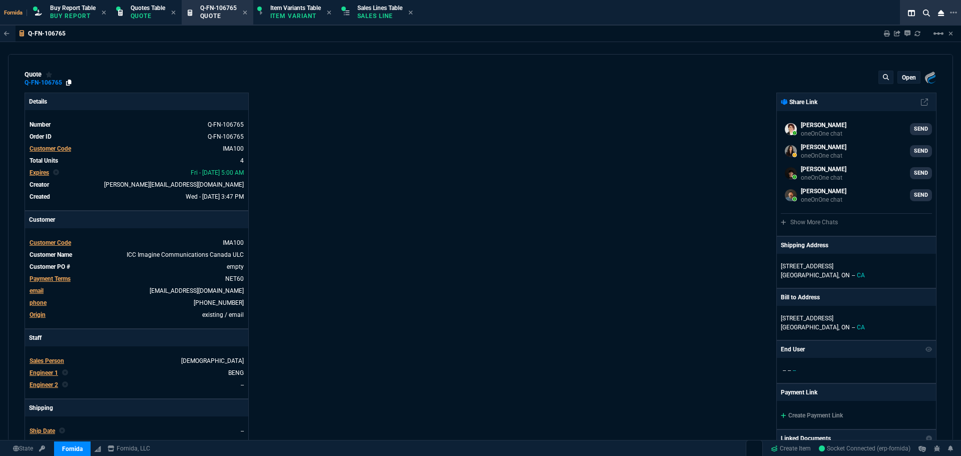
click at [69, 82] on icon at bounding box center [69, 83] width 6 height 6
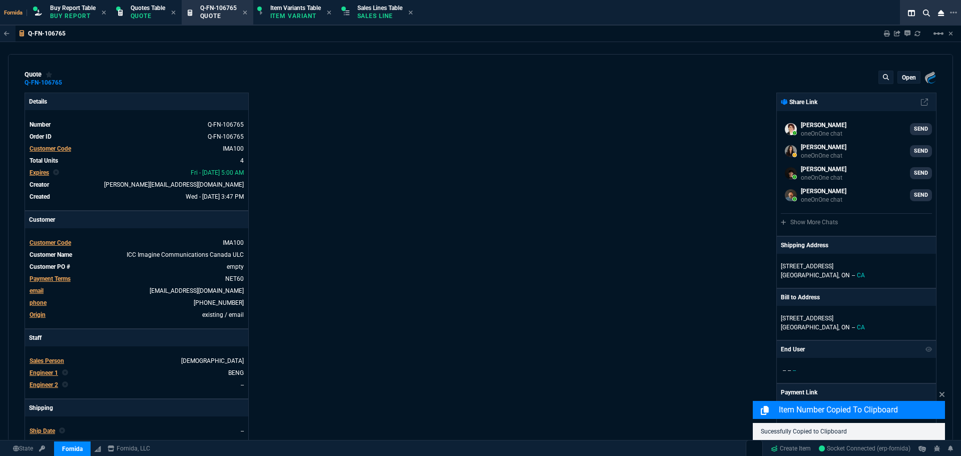
drag, startPoint x: 444, startPoint y: 72, endPoint x: 458, endPoint y: 73, distance: 13.0
click at [458, 73] on div "quote Q-FN-106765 open Fornida, LLC 2609 Technology Dr Suite 300 Plano, TX 75074" at bounding box center [481, 79] width 912 height 16
click at [887, 33] on icon at bounding box center [887, 34] width 6 height 6
type input "40"
type input "200"
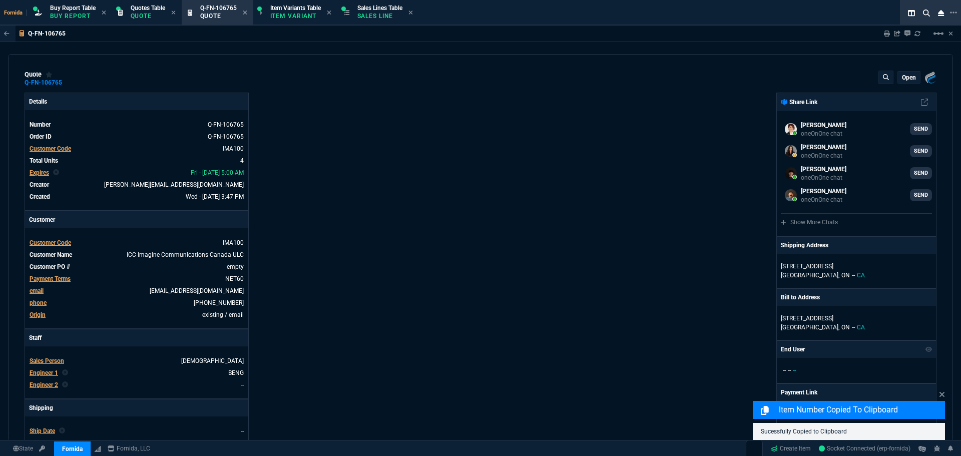
type input "74"
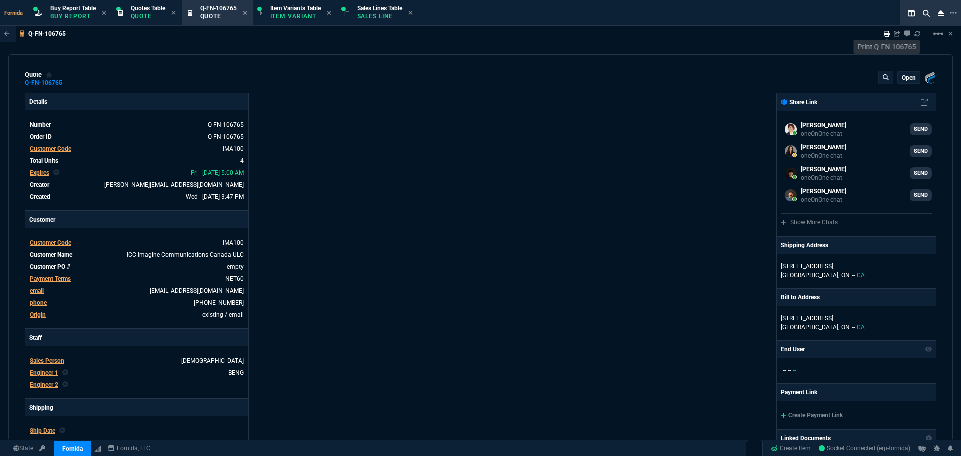
click at [888, 36] on icon at bounding box center [887, 34] width 6 height 6
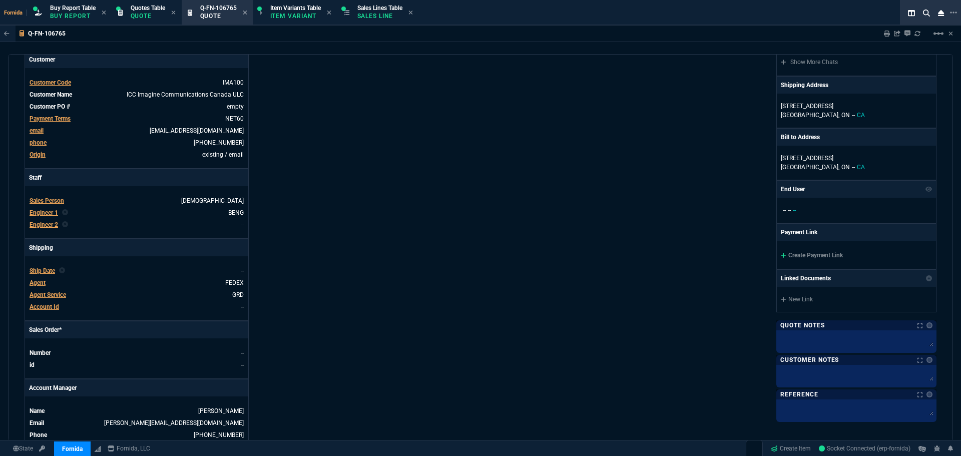
type input "74"
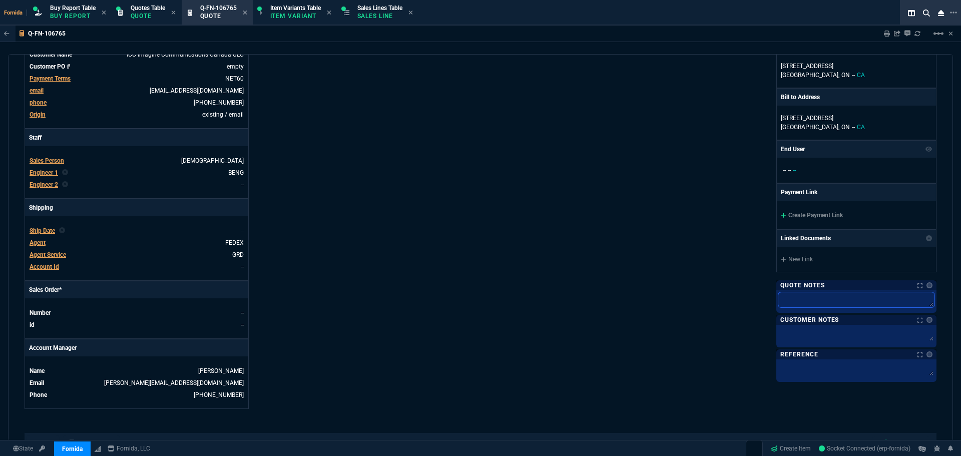
drag, startPoint x: 833, startPoint y: 293, endPoint x: 828, endPoint y: 304, distance: 11.9
click at [832, 295] on textarea at bounding box center [856, 299] width 156 height 15
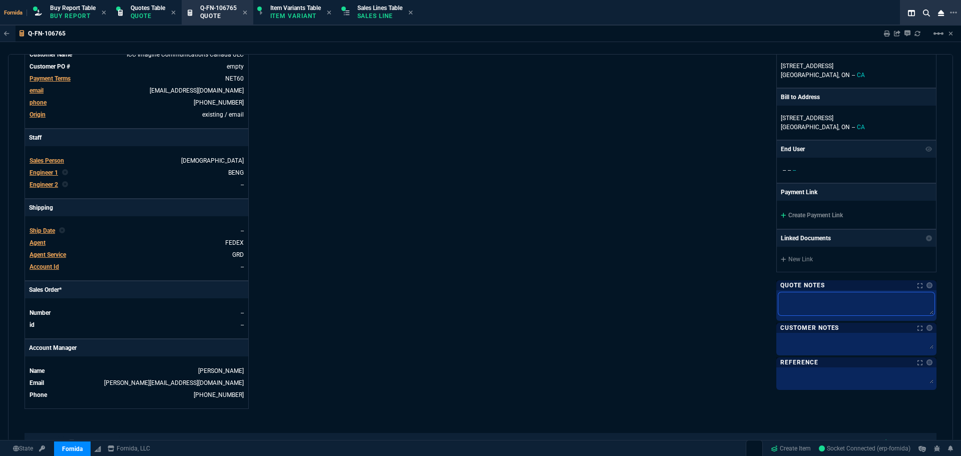
type textarea "F"
type textarea "FR"
type textarea "FRE"
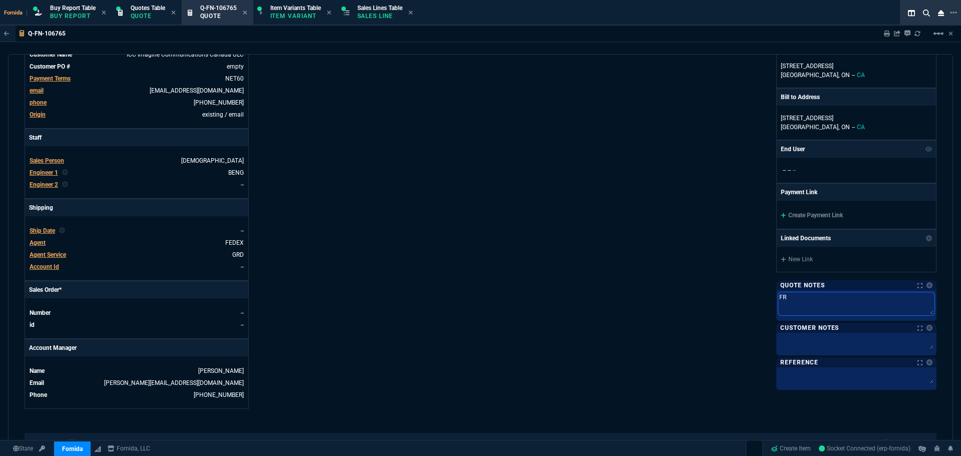
type textarea "FRE"
type textarea "FREG"
type textarea "FRE"
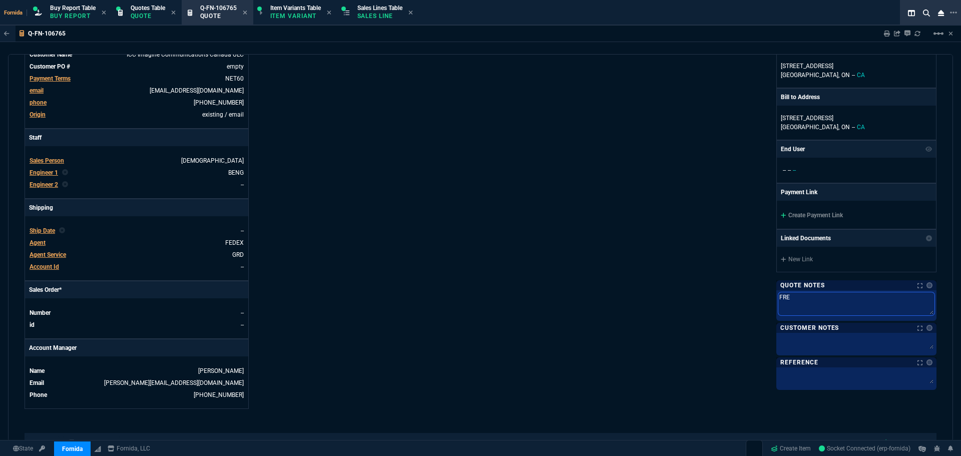
type textarea "FREI"
type textarea "FREIG"
type textarea "FREIGH"
type textarea "FREIGHT"
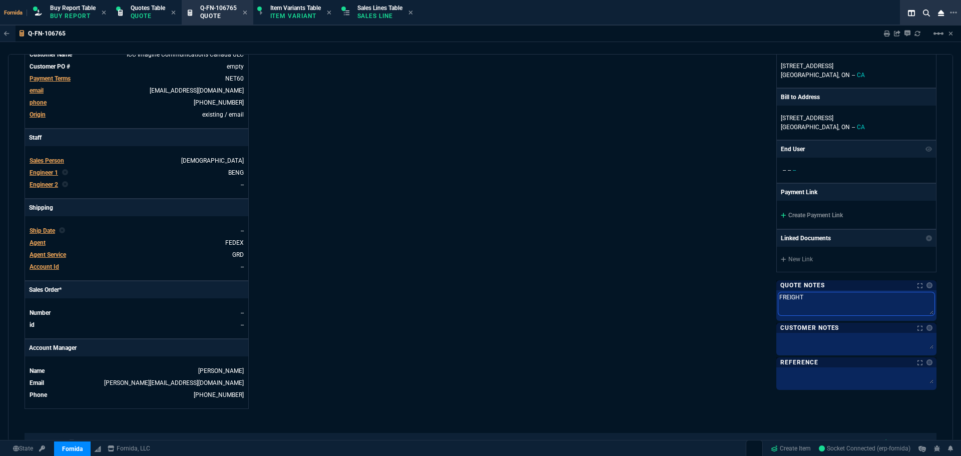
type textarea "FREIGHT"
type textarea "FREIGHT T"
type textarea "FREIGHT TB"
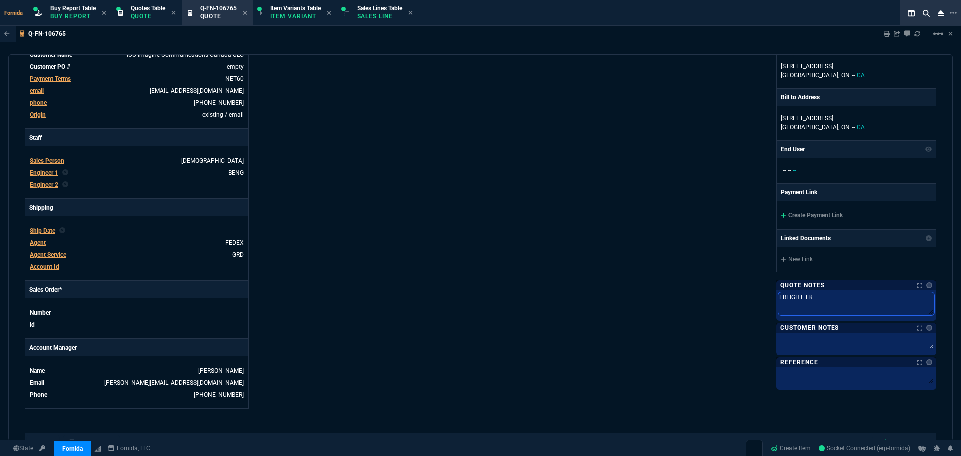
type textarea "FREIGHT TBD"
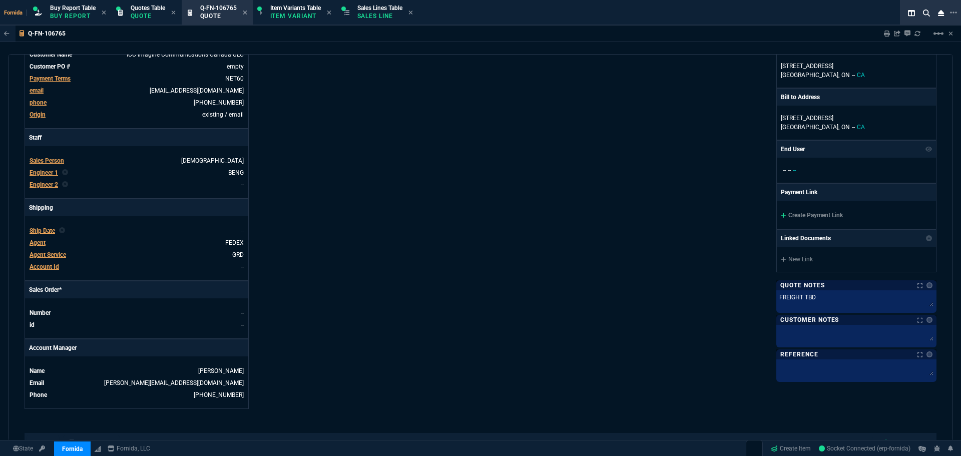
click at [608, 334] on div "Fornida, LLC 2609 Technology Dr Suite 300 Plano, TX 75074 Share Link Seti Shada…" at bounding box center [709, 150] width 456 height 517
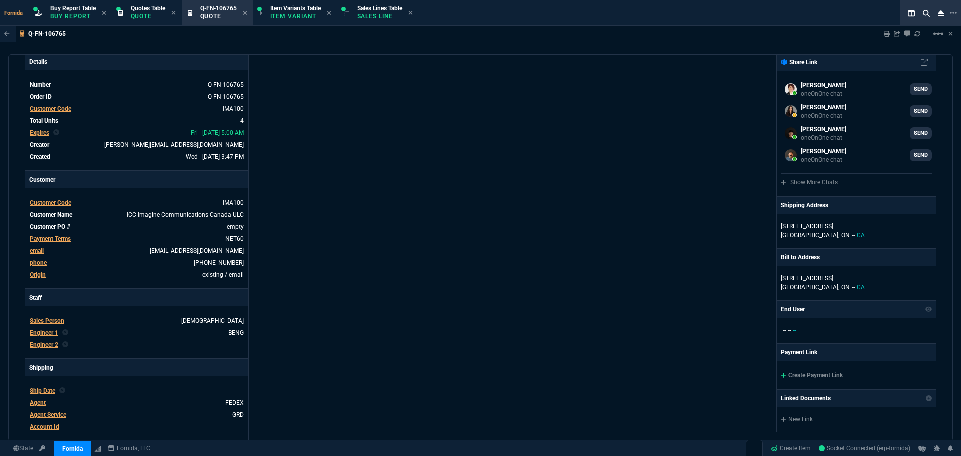
scroll to position [0, 0]
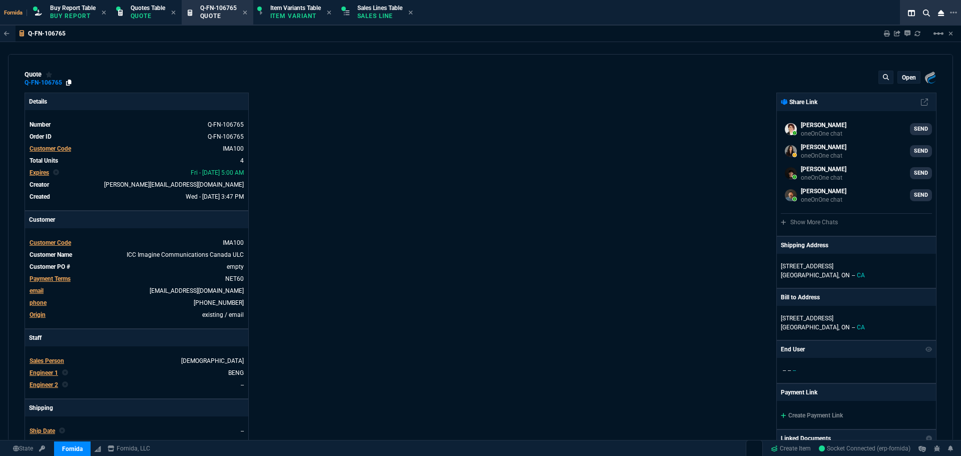
click at [69, 83] on icon at bounding box center [69, 83] width 6 height 6
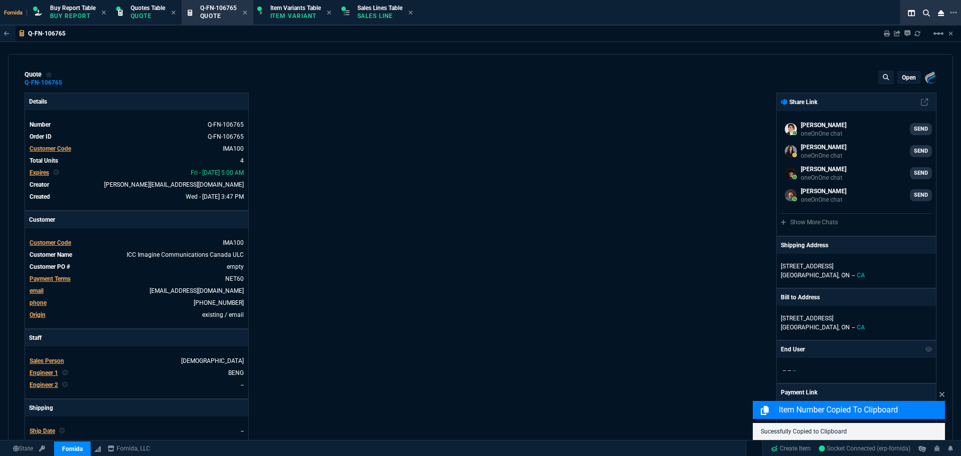
click at [602, 83] on div "quote Q-FN-106765 open Fornida, LLC 2609 Technology Dr Suite 300 Plano, TX 75074" at bounding box center [481, 79] width 912 height 16
click at [884, 34] on icon at bounding box center [887, 34] width 6 height 6
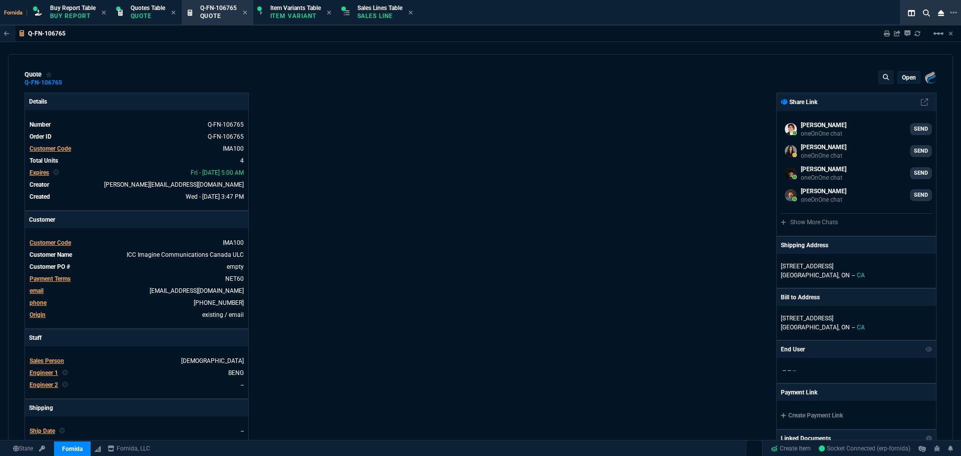
type input "40"
type input "200"
type input "74"
click at [68, 88] on div "quote Q-FN-106765 open Fornida, LLC 2609 Technology Dr Suite 300 Plano, TX 7507…" at bounding box center [480, 247] width 945 height 387
click at [68, 84] on icon at bounding box center [69, 83] width 6 height 6
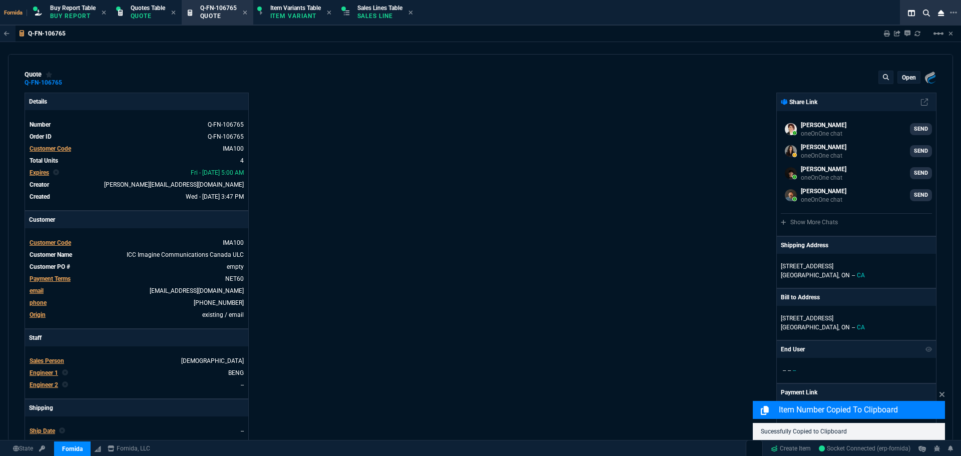
drag, startPoint x: 608, startPoint y: 105, endPoint x: 857, endPoint y: 78, distance: 251.2
click at [610, 105] on div "Fornida, LLC 2609 Technology Dr Suite 300 Plano, TX 75074 Share Link Seti Shada…" at bounding box center [709, 351] width 456 height 517
click at [885, 32] on icon at bounding box center [887, 34] width 6 height 6
type input "40"
type input "200"
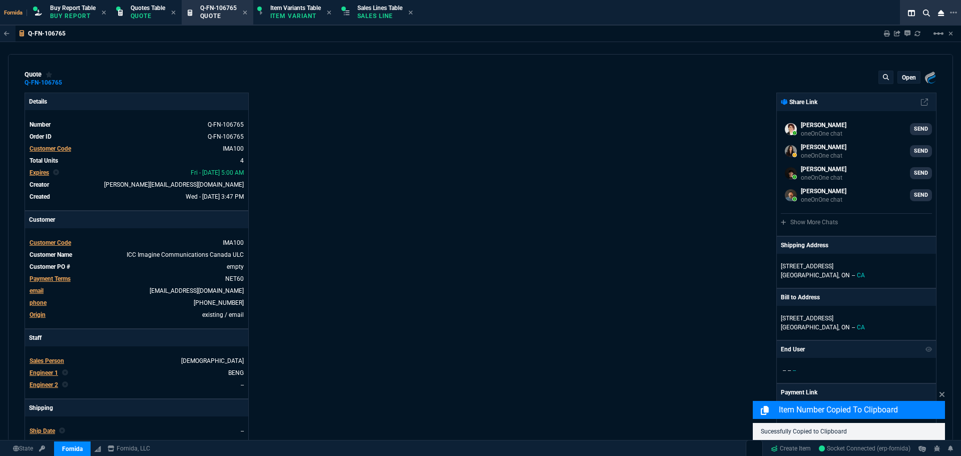
type input "74"
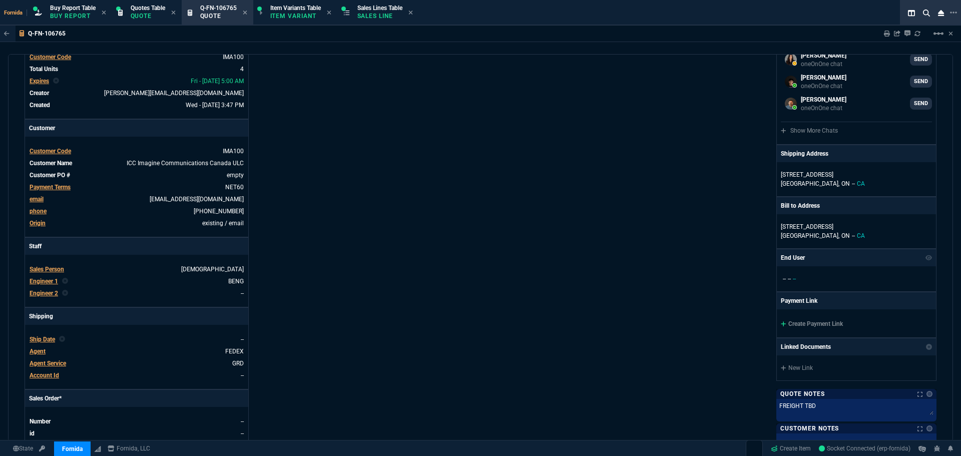
scroll to position [200, 0]
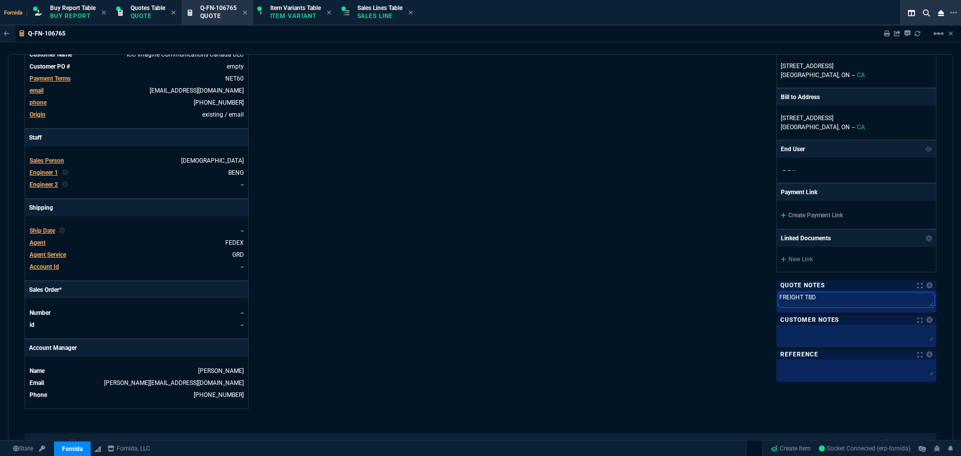
click at [838, 307] on textarea "FREIGHT TBD" at bounding box center [856, 299] width 156 height 15
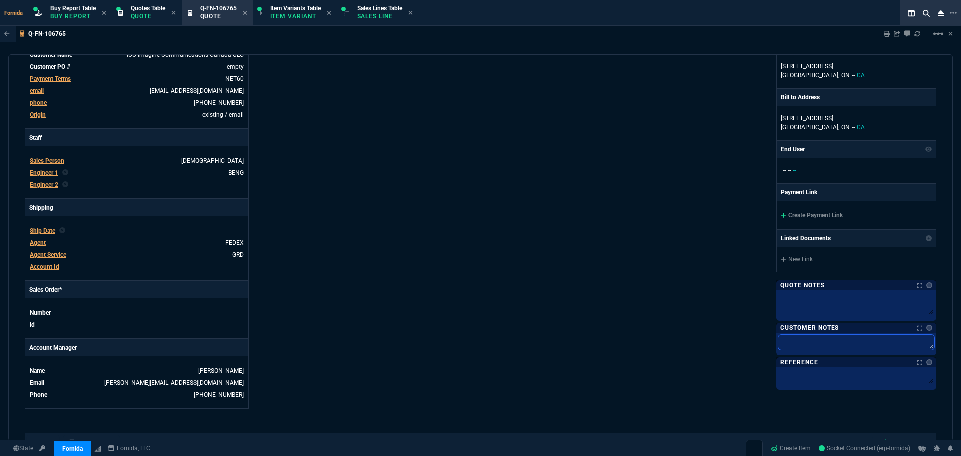
click at [833, 346] on textarea at bounding box center [856, 342] width 156 height 15
paste textarea "FREIGHT TBD"
type textarea "FREIGHT TBD"
click at [613, 221] on div "Fornida, LLC 2609 Technology Dr Suite 300 Plano, TX 75074 Share Link Seti Shada…" at bounding box center [709, 150] width 456 height 517
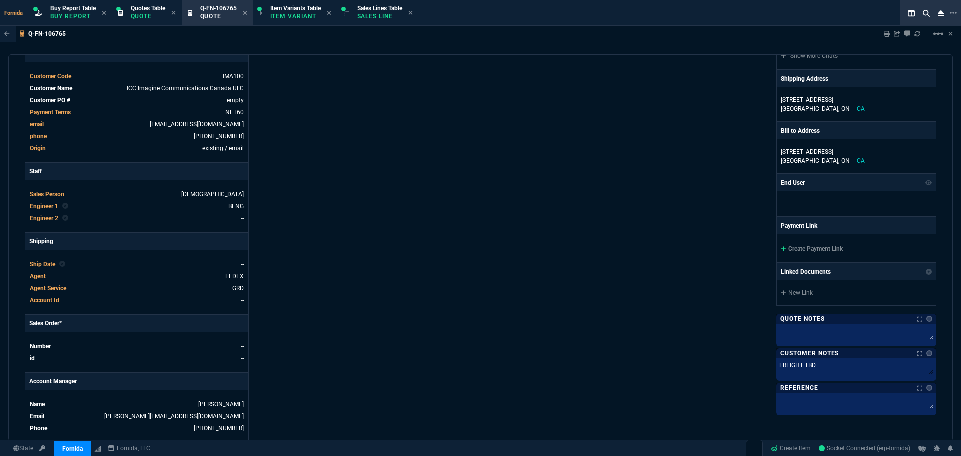
scroll to position [150, 0]
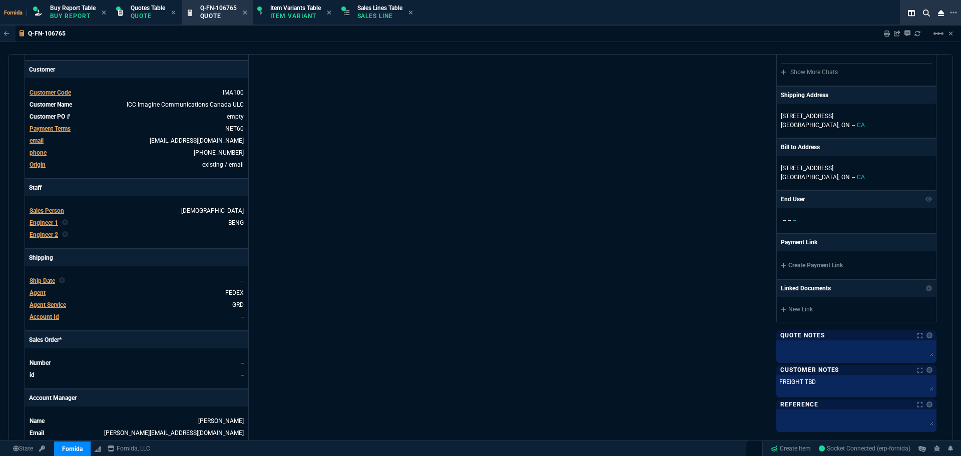
click at [890, 36] on div "Sharing Q-FN-106765 Link Dev Link Share on Teams linear_scale" at bounding box center [913, 34] width 82 height 16
click at [889, 35] on div "Sharing Q-FN-106765 Link Dev Link Share on Teams linear_scale" at bounding box center [913, 34] width 82 height 16
click at [887, 36] on icon at bounding box center [887, 34] width 6 height 6
type input "40"
type input "200"
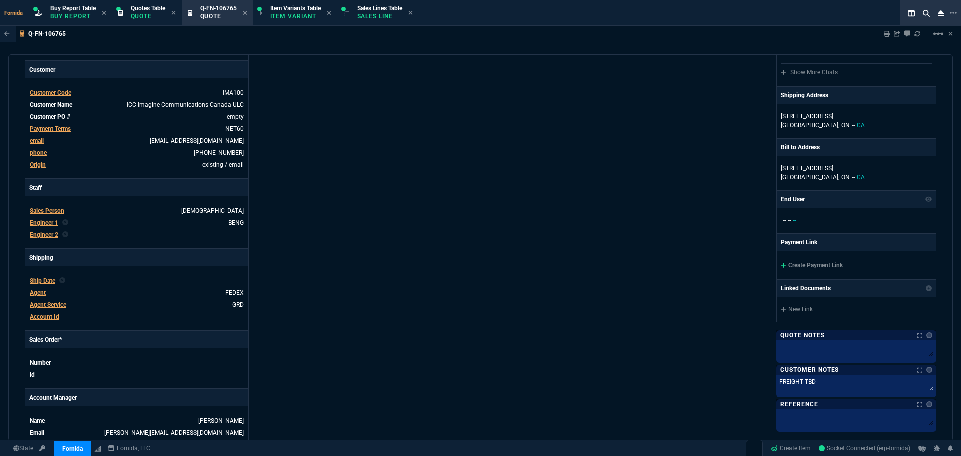
type input "74"
click at [356, 192] on div "Details Number Q-FN-106765 Order ID Q-FN-106765 Customer Code IMA100 Total Unit…" at bounding box center [253, 200] width 456 height 517
click at [294, 10] on span "Item Variants Table" at bounding box center [295, 8] width 51 height 7
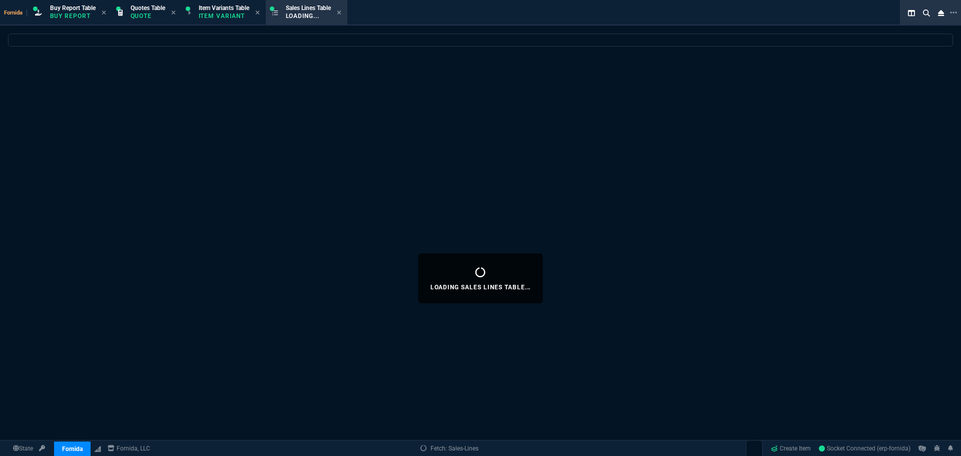
select select
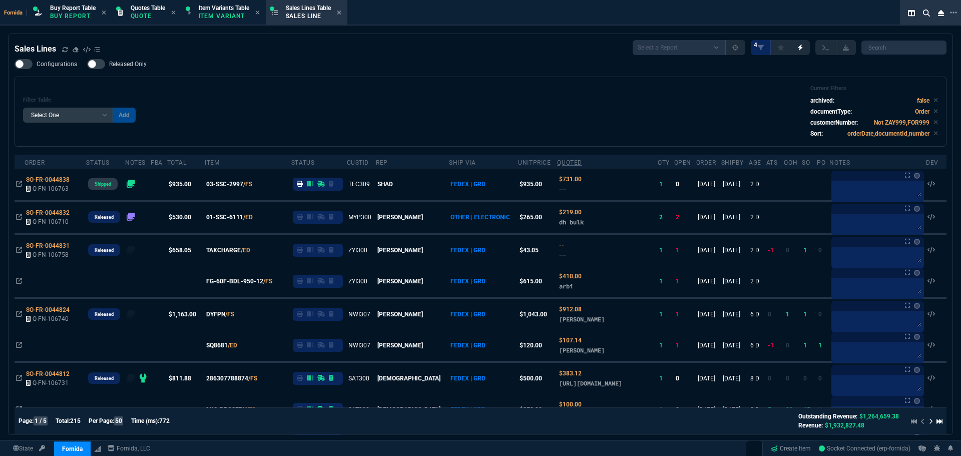
select select "1: BROV"
select select
click at [393, 82] on div "Filter Table Select One Add Filter () Age () ATS () Cond (itemVariantCode) Cust…" at bounding box center [481, 112] width 932 height 70
click at [315, 108] on div "Filter Table Select One Add Filter () Age () ATS () Cond (itemVariantCode) Cust…" at bounding box center [480, 111] width 915 height 53
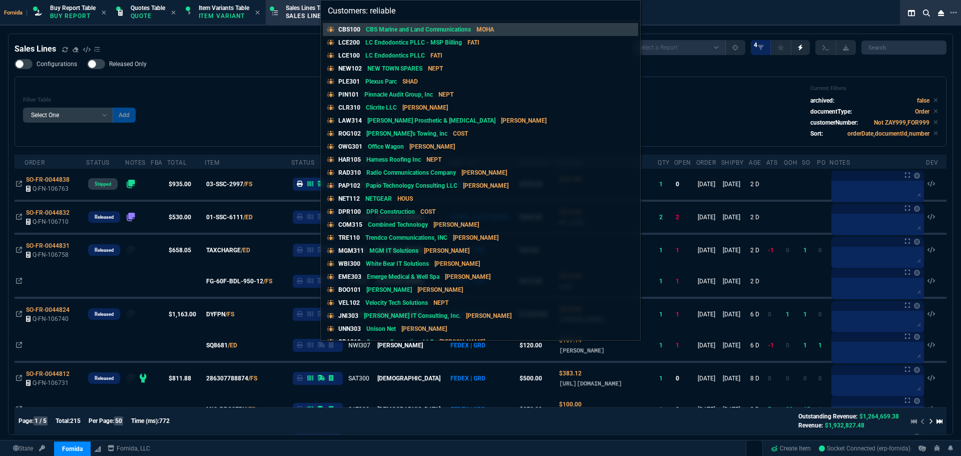
type input "Customers: reliabl"
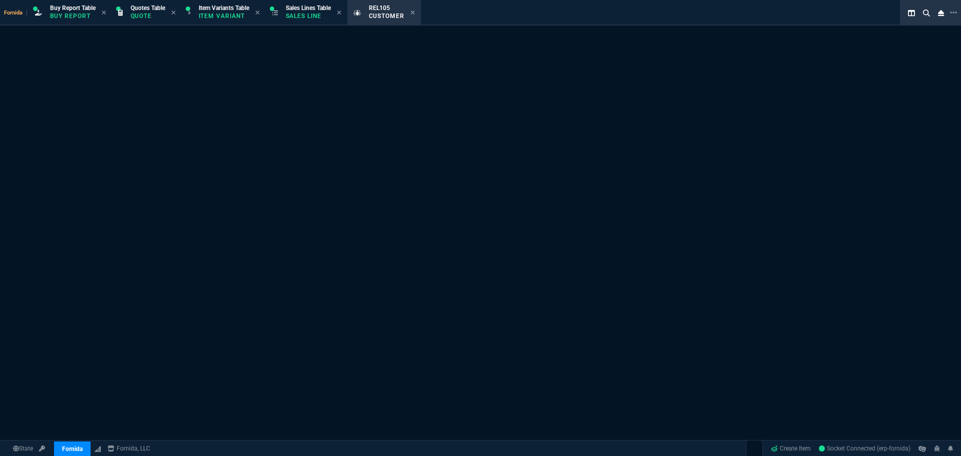
select select "1: quotes"
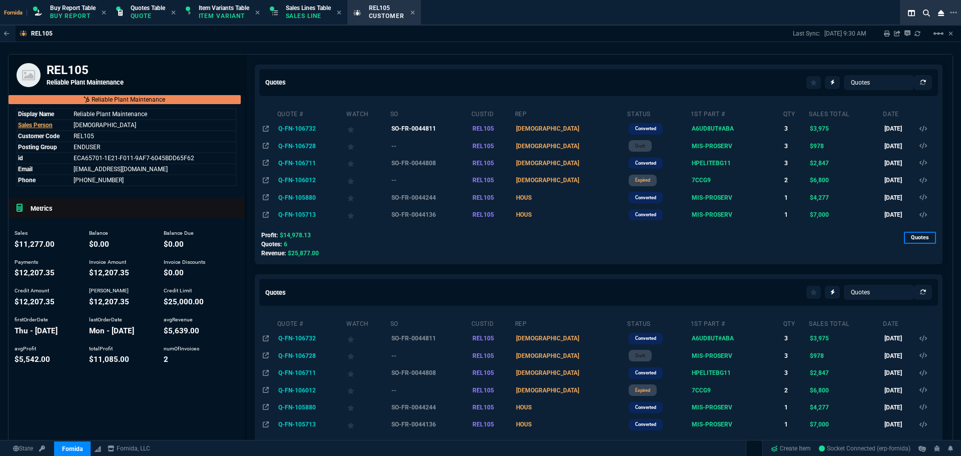
click at [408, 130] on td "SO-FR-0044811" at bounding box center [430, 128] width 81 height 17
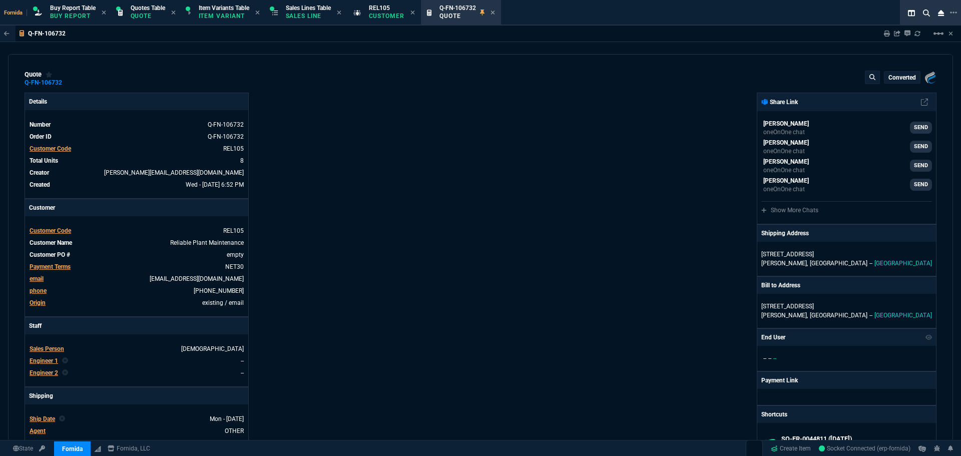
type input "15"
type input "150"
type input "100"
type input "250"
type input "12"
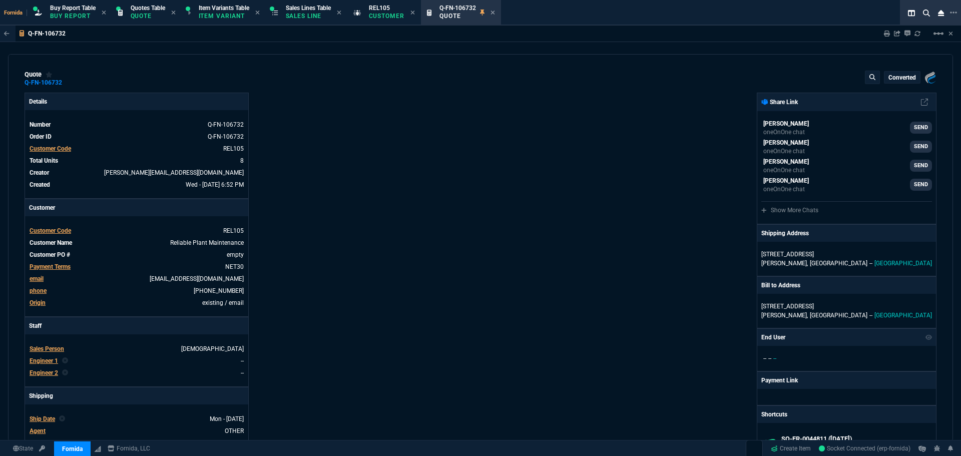
type input "14"
type input "309"
type input "90"
type input "63"
click at [942, 29] on mat-icon "linear_scale" at bounding box center [939, 34] width 12 height 12
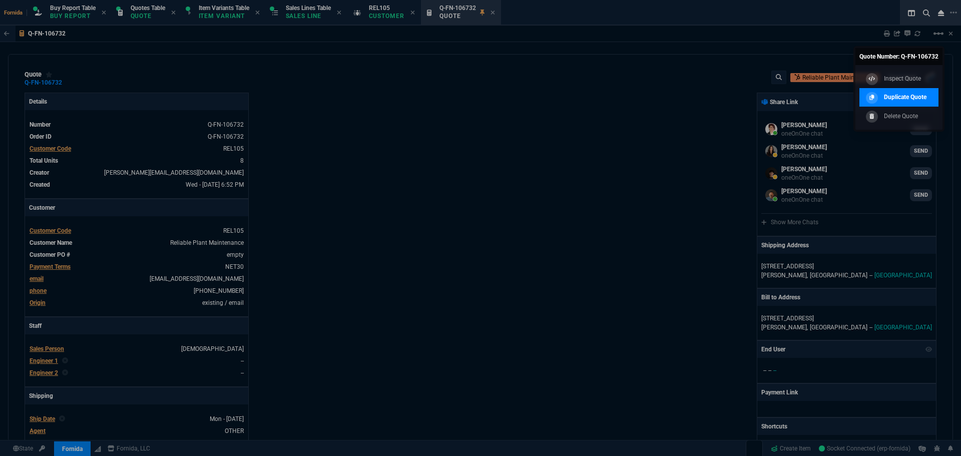
click at [906, 103] on div "Duplicate Quote" at bounding box center [894, 97] width 63 height 11
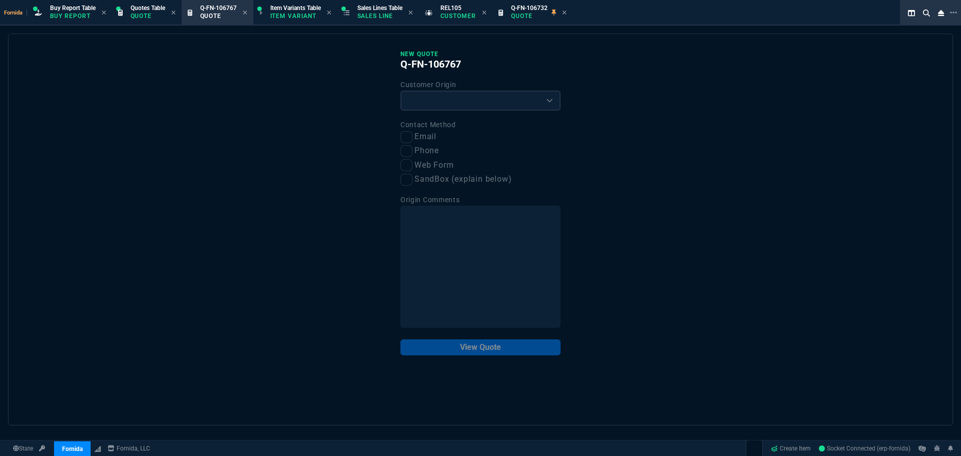
drag, startPoint x: 571, startPoint y: 12, endPoint x: 492, endPoint y: 110, distance: 125.6
click at [567, 12] on icon at bounding box center [564, 13] width 5 height 6
click at [468, 108] on select "Existing Customer Amazon Lead (first order) Website Lead (first order) Called (…" at bounding box center [480, 101] width 160 height 20
select select "existing"
click at [400, 91] on select "Existing Customer Amazon Lead (first order) Website Lead (first order) Called (…" at bounding box center [480, 101] width 160 height 20
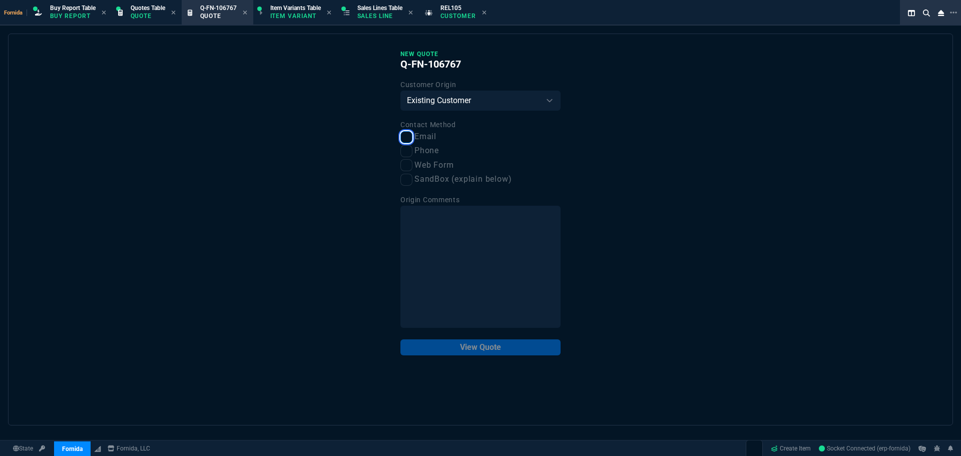
drag, startPoint x: 404, startPoint y: 142, endPoint x: 413, endPoint y: 165, distance: 25.2
click at [404, 141] on input "Email" at bounding box center [406, 137] width 12 height 12
checkbox input "true"
click at [484, 349] on button "View Quote" at bounding box center [480, 347] width 160 height 16
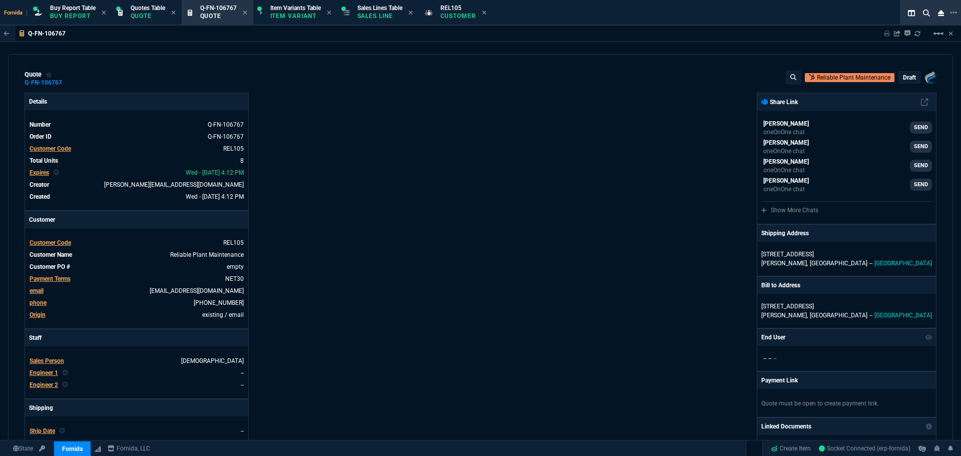
type input "15"
type input "150"
type input "100"
type input "250"
type input "12"
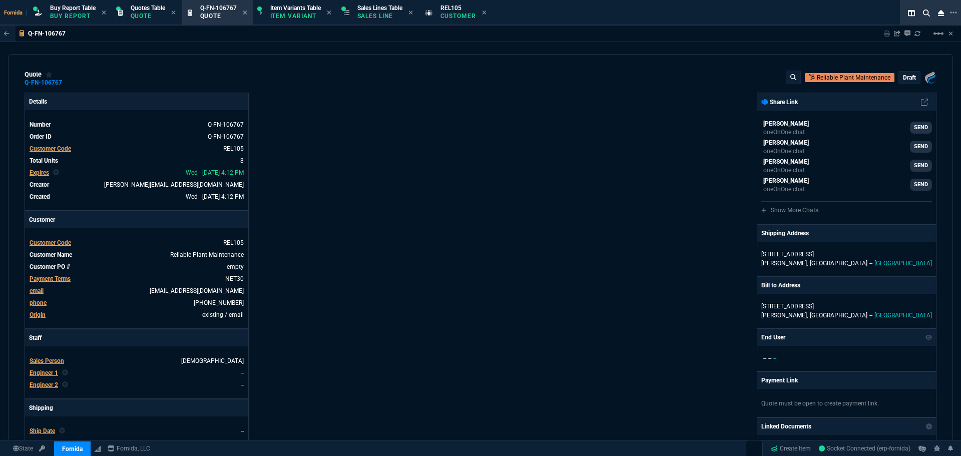
type input "14"
type input "90"
type input "63"
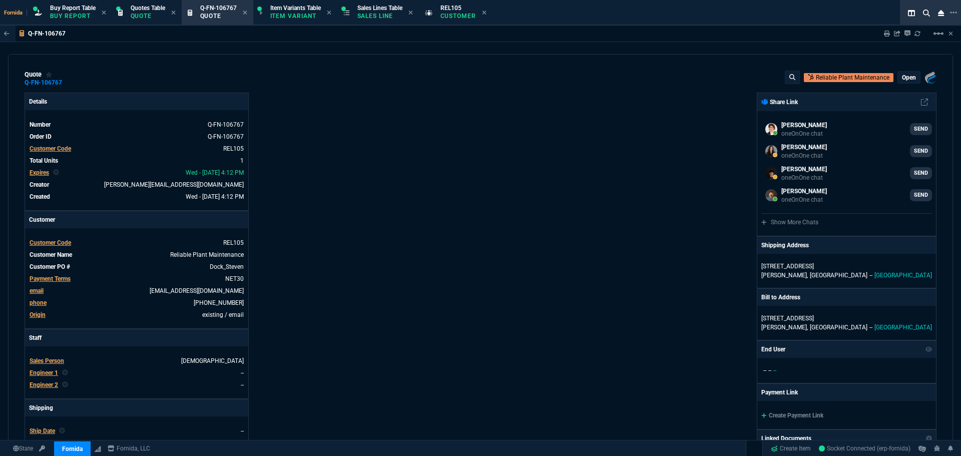
select select "1: BROV"
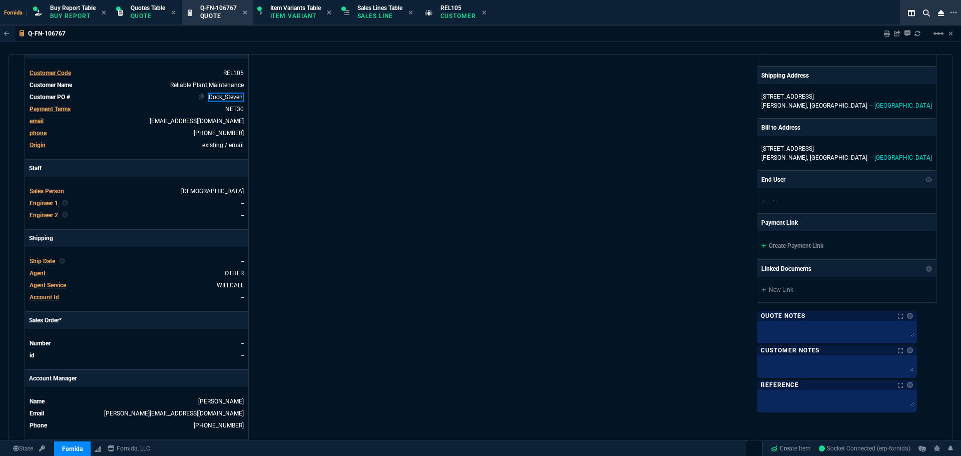
click at [228, 98] on link "Dock_Steven" at bounding box center [226, 97] width 36 height 9
click at [229, 99] on link "Dock_Steven" at bounding box center [226, 97] width 36 height 9
click at [234, 98] on link "Dock_Steven" at bounding box center [226, 97] width 36 height 9
drag, startPoint x: 241, startPoint y: 98, endPoint x: 227, endPoint y: 99, distance: 14.1
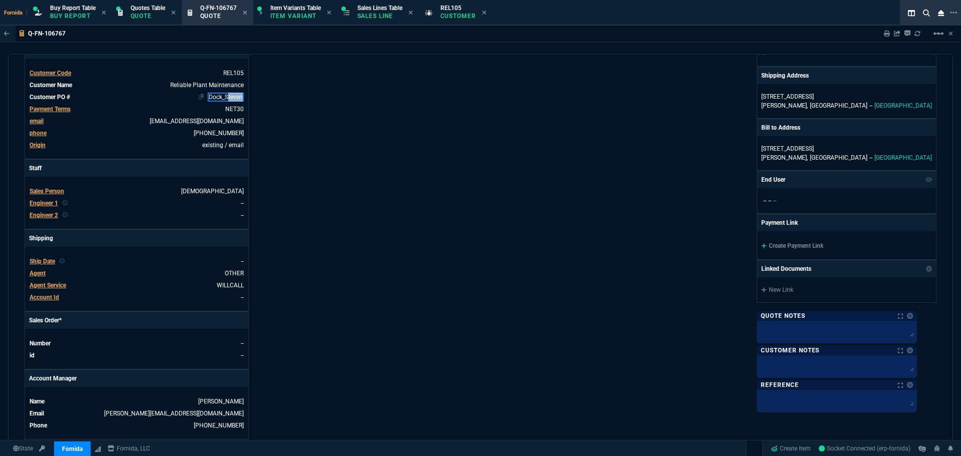
click at [227, 99] on link "Dock_Steven" at bounding box center [226, 97] width 36 height 9
click at [399, 176] on div "Details Number Q-FN-106767 Order ID Q-FN-106767 Customer Code REL105 Total Unit…" at bounding box center [253, 181] width 456 height 517
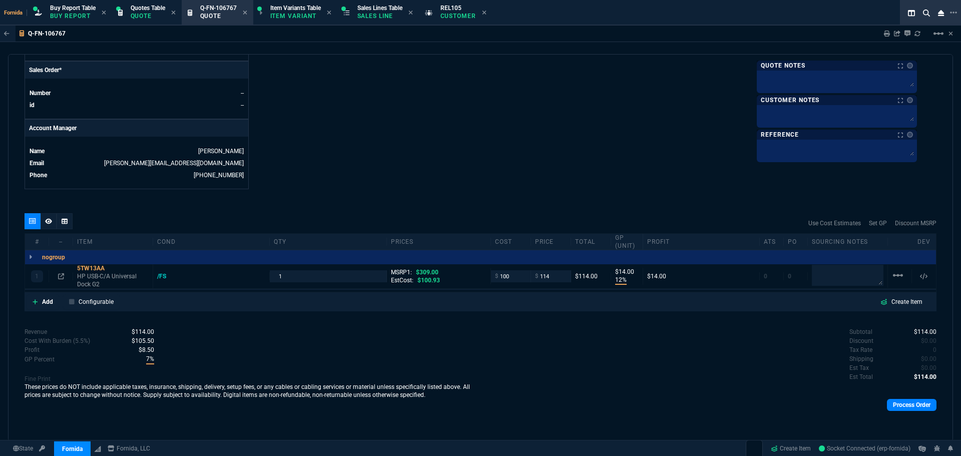
click at [891, 398] on div "Process Order" at bounding box center [709, 404] width 456 height 21
click at [932, 349] on div "quote Q-FN-106767 Reliable Plant Maintenance open Fornida, LLC 2609 Technology …" at bounding box center [480, 247] width 945 height 387
click at [933, 349] on span "0" at bounding box center [935, 349] width 4 height 7
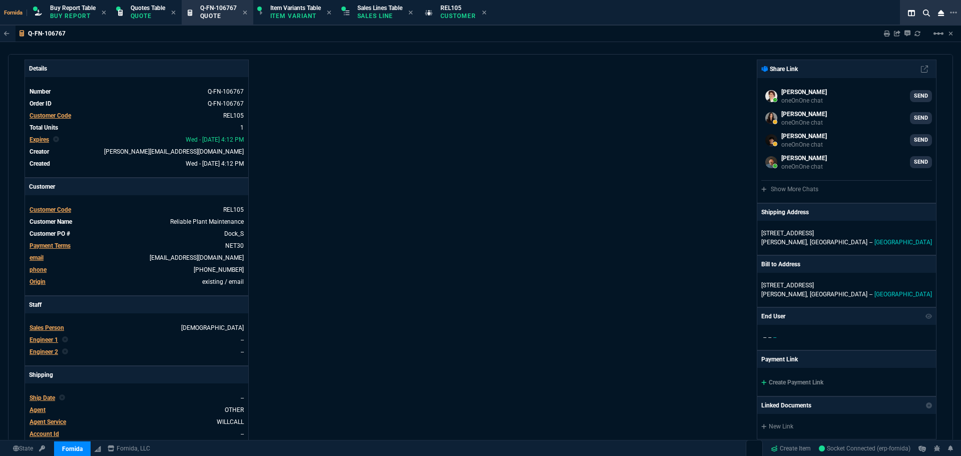
scroll to position [0, 0]
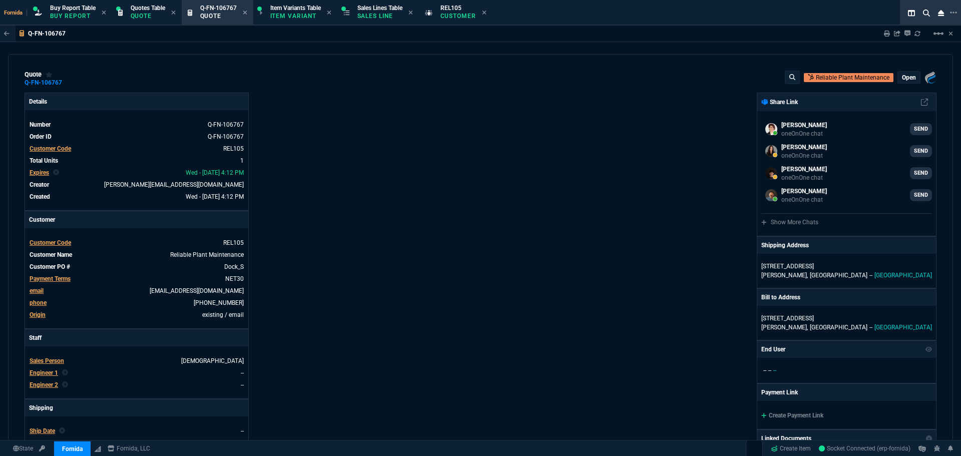
click at [903, 74] on p "open" at bounding box center [909, 78] width 14 height 8
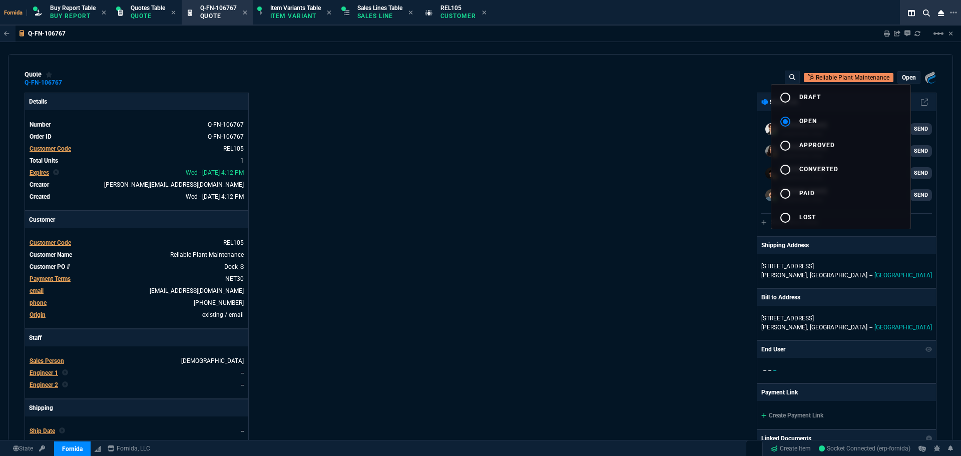
drag, startPoint x: 888, startPoint y: 96, endPoint x: 744, endPoint y: 134, distance: 149.6
click at [887, 97] on button "radio_button_unchecked draft" at bounding box center [840, 97] width 139 height 24
click at [688, 148] on div at bounding box center [480, 228] width 961 height 456
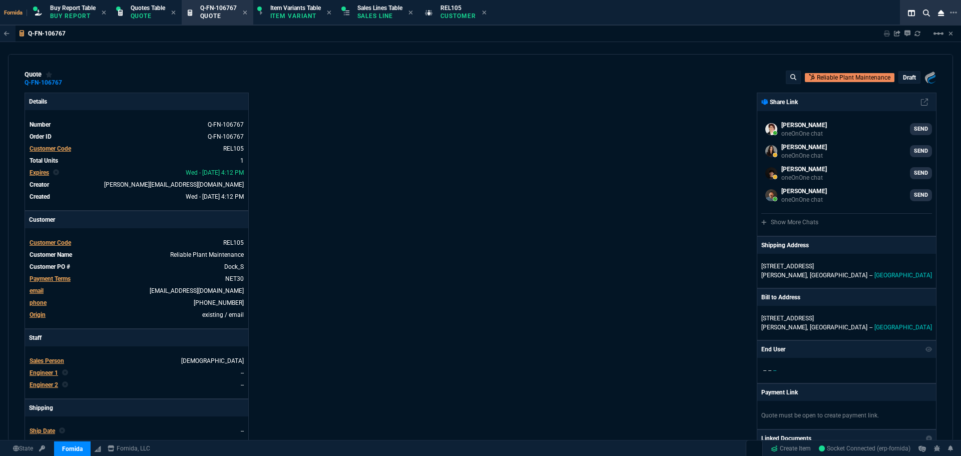
type input "12"
type input "14"
type input "63"
click at [906, 77] on p "draft" at bounding box center [909, 78] width 13 height 8
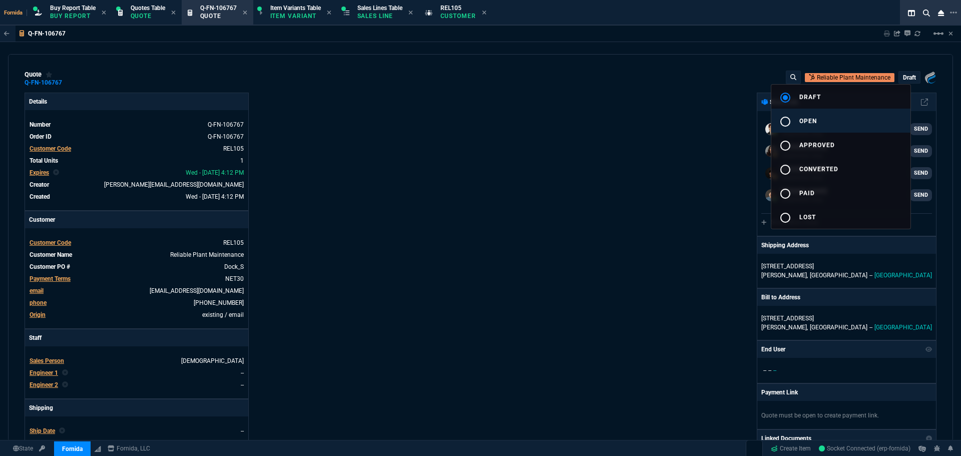
click at [852, 124] on button "radio_button_unchecked open" at bounding box center [840, 121] width 139 height 24
click at [596, 192] on div at bounding box center [480, 228] width 961 height 456
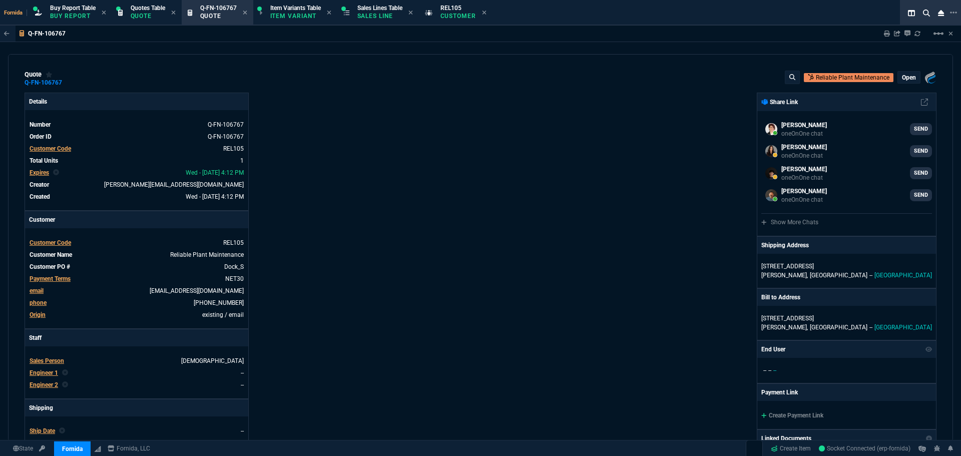
type input "12"
type input "14"
type input "63"
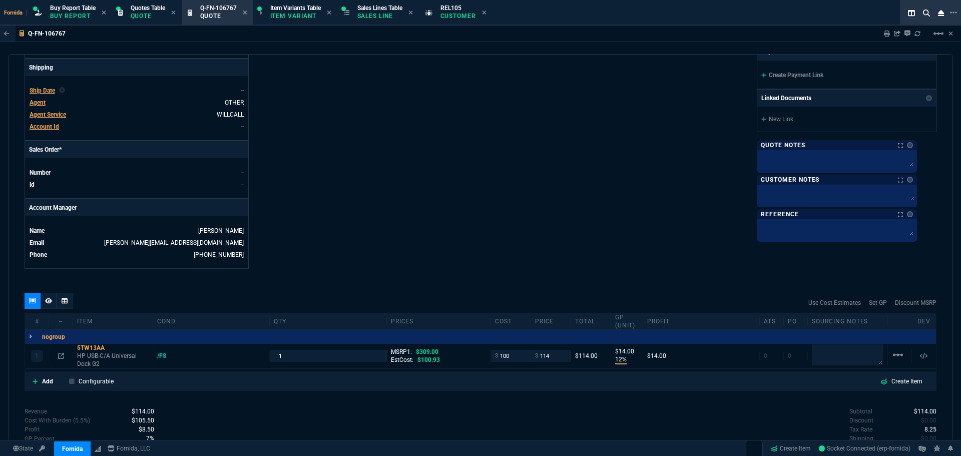
scroll to position [420, 0]
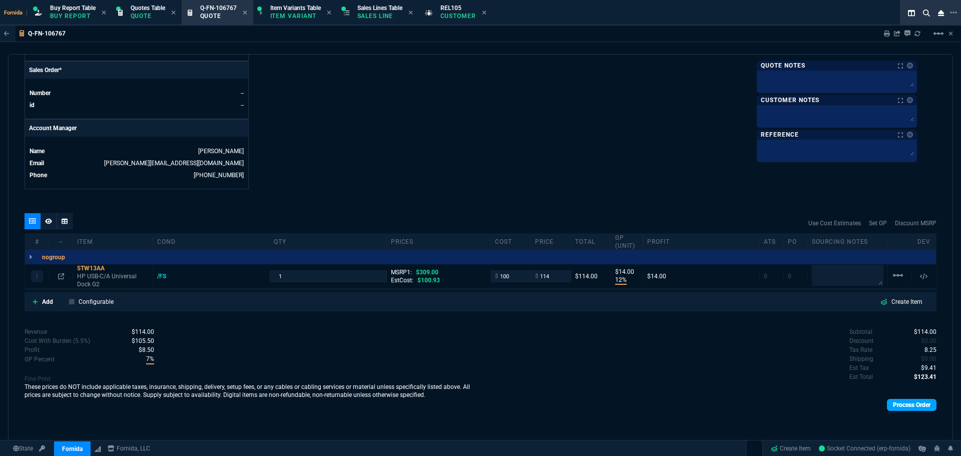
click at [900, 401] on link "Process Order" at bounding box center [912, 405] width 50 height 12
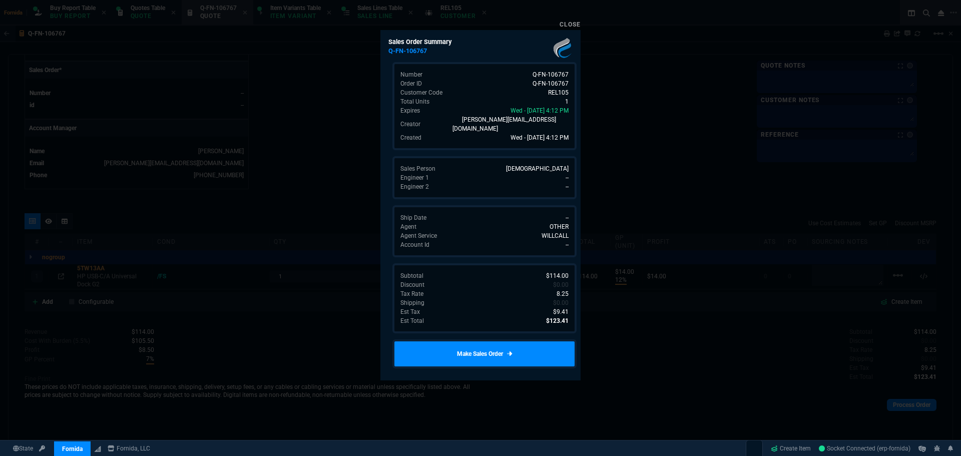
click at [494, 342] on link "Make Sales Order" at bounding box center [484, 353] width 184 height 29
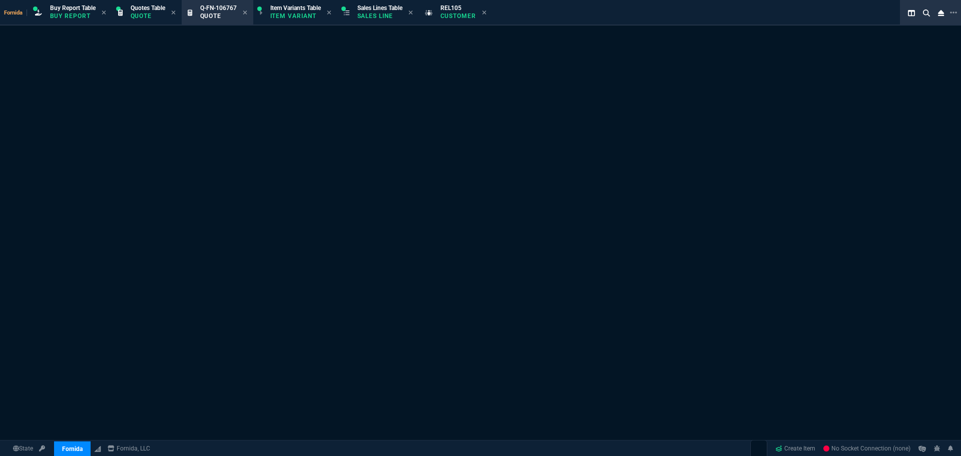
select select "1: BROV"
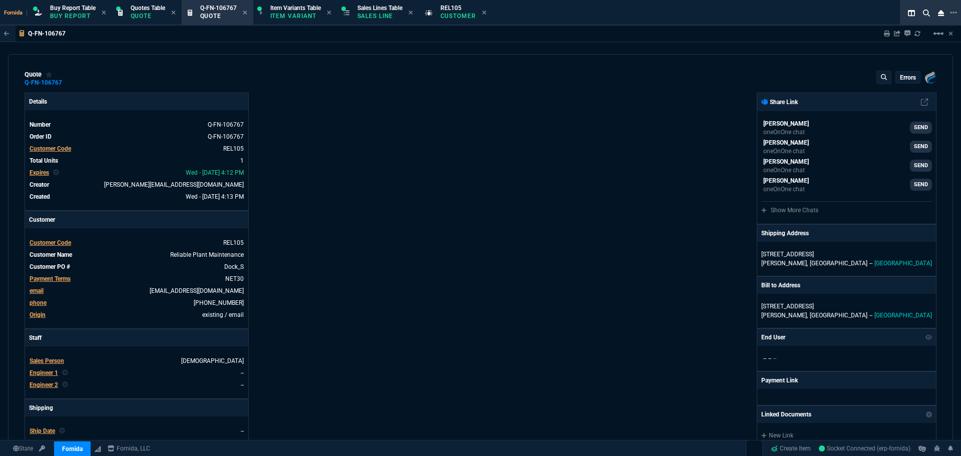
type input "12"
type input "14"
type input "309"
type input "63"
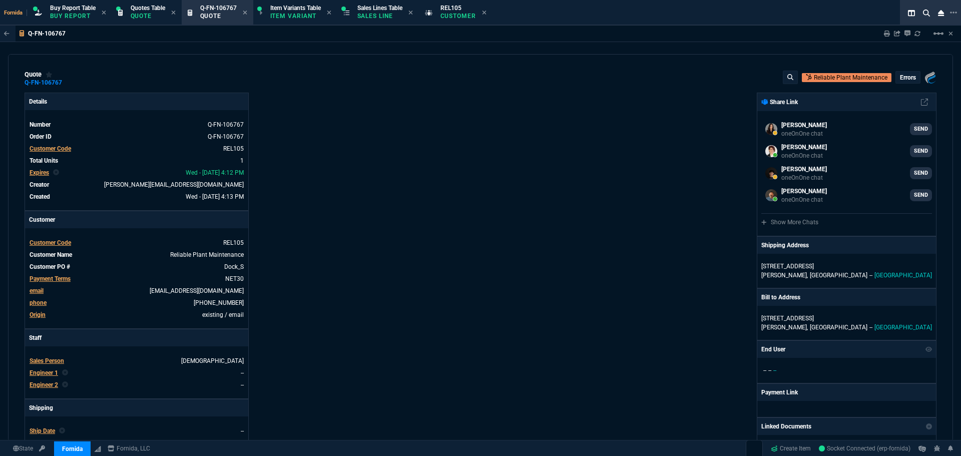
click at [384, 139] on div "Details Number Q-FN-106767 Order ID Q-FN-106767 Customer Code REL105 Total Unit…" at bounding box center [253, 351] width 456 height 517
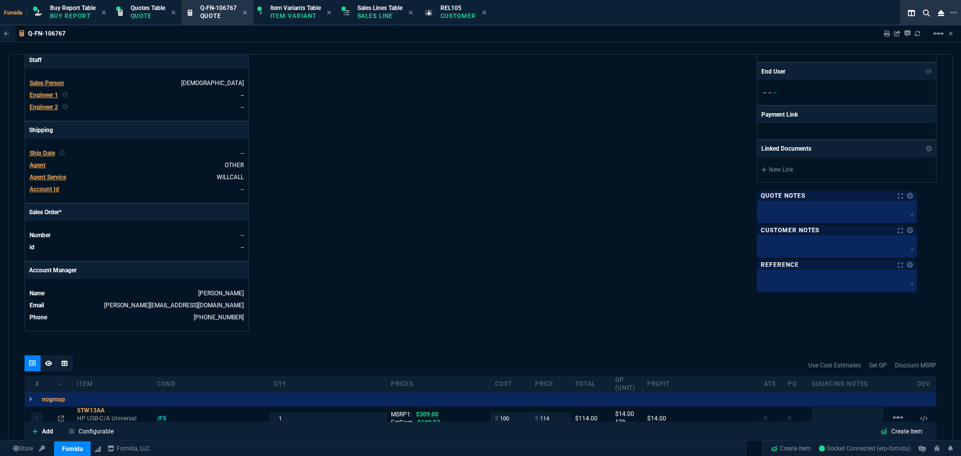
scroll to position [447, 0]
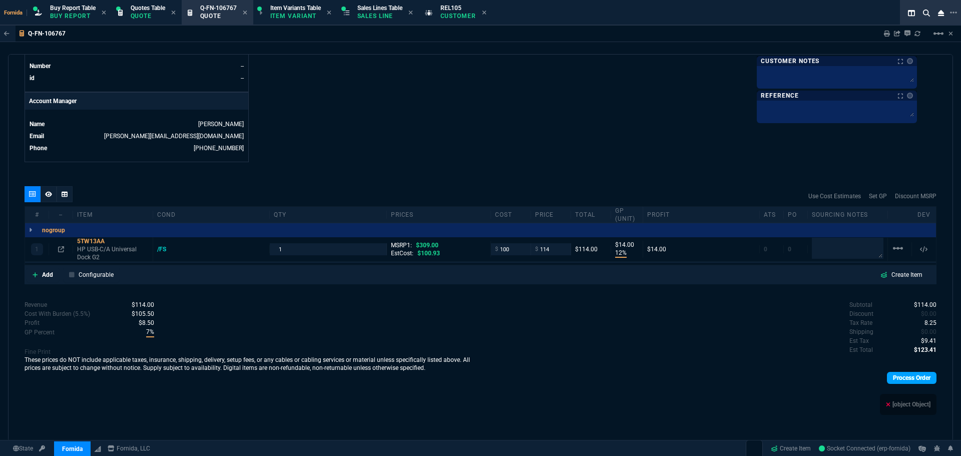
click at [904, 379] on link "Process Order" at bounding box center [912, 378] width 50 height 12
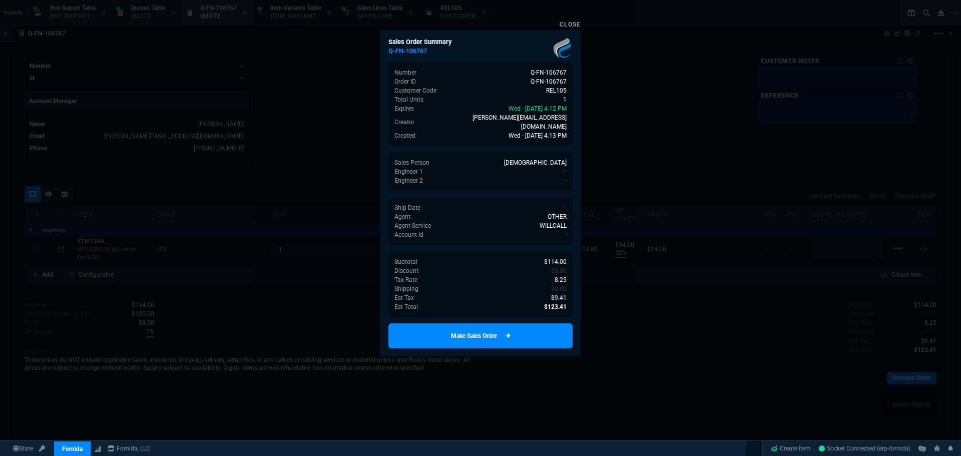
click at [507, 330] on link "Make Sales Order" at bounding box center [480, 335] width 184 height 25
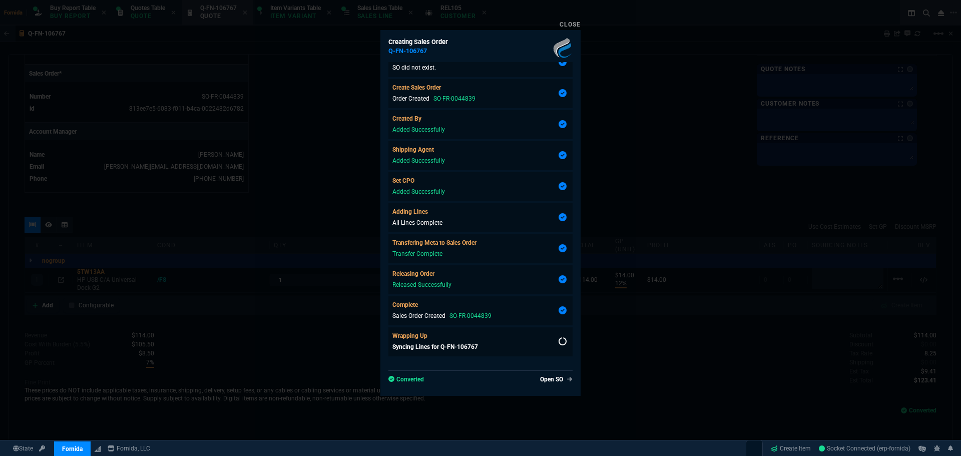
scroll to position [404, 0]
type input "12"
type input "14"
type input "63"
click at [259, 72] on div at bounding box center [480, 228] width 961 height 456
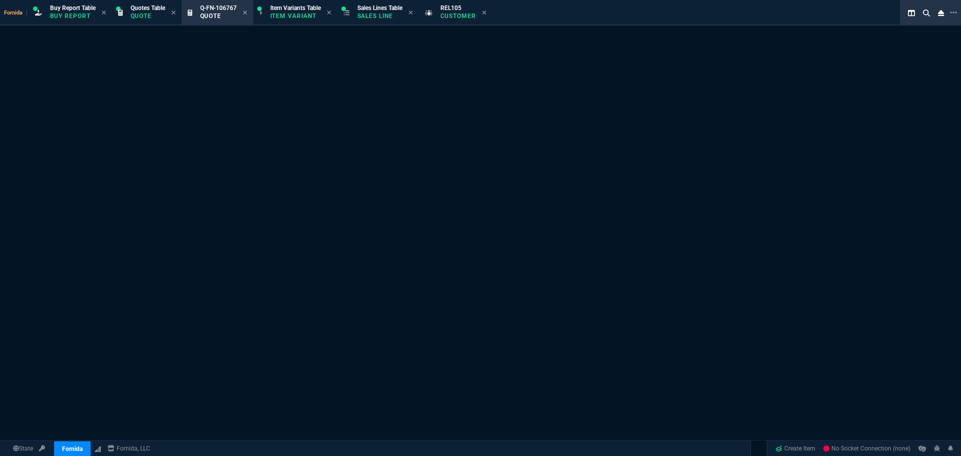
select select "1: BROV"
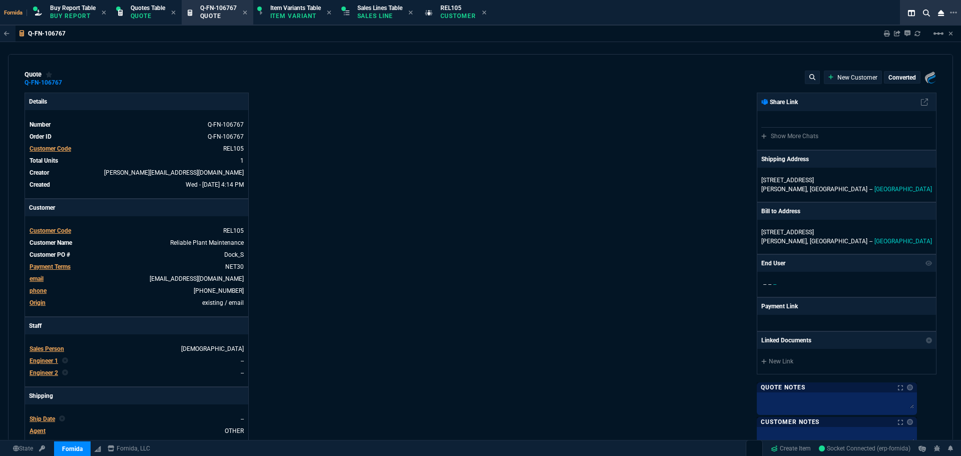
type input "12"
type input "14"
type input "309"
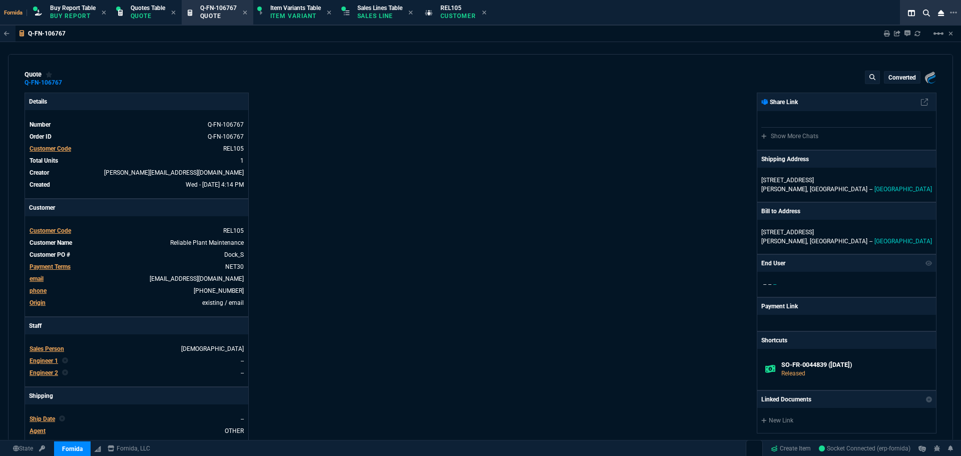
type input "63"
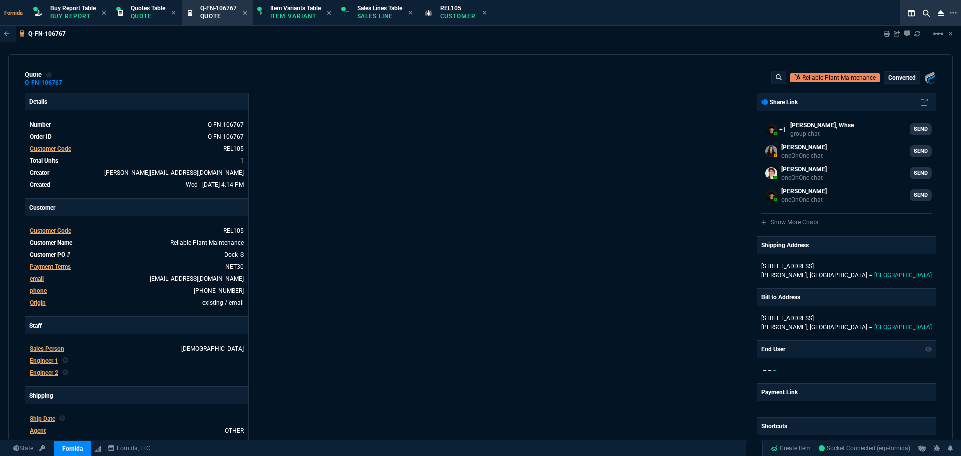
click at [487, 12] on icon at bounding box center [485, 13] width 4 height 4
click at [384, 10] on span "Sales Lines Table" at bounding box center [379, 8] width 45 height 7
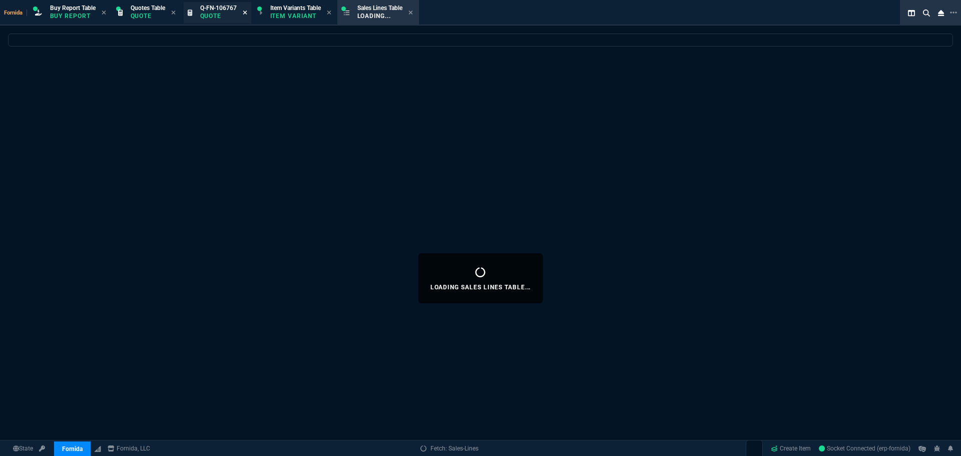
click at [246, 13] on icon at bounding box center [245, 13] width 4 height 4
select select
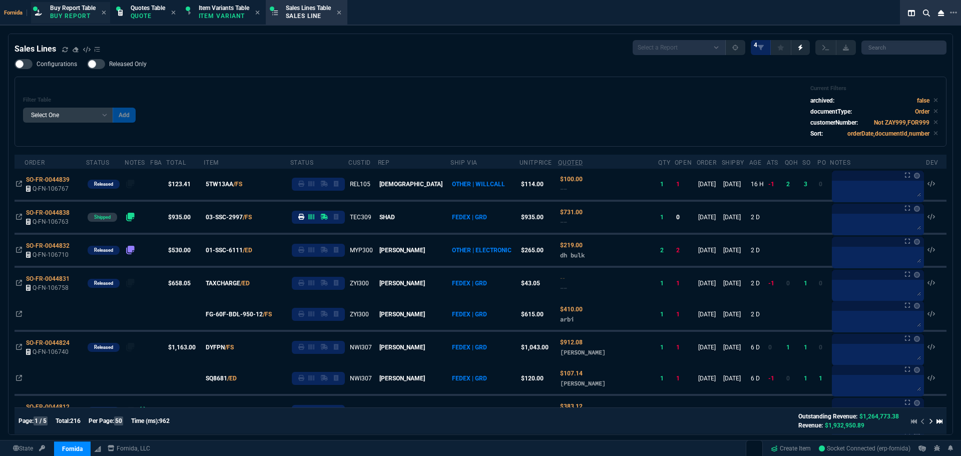
click at [84, 13] on p "Buy Report" at bounding box center [73, 16] width 46 height 8
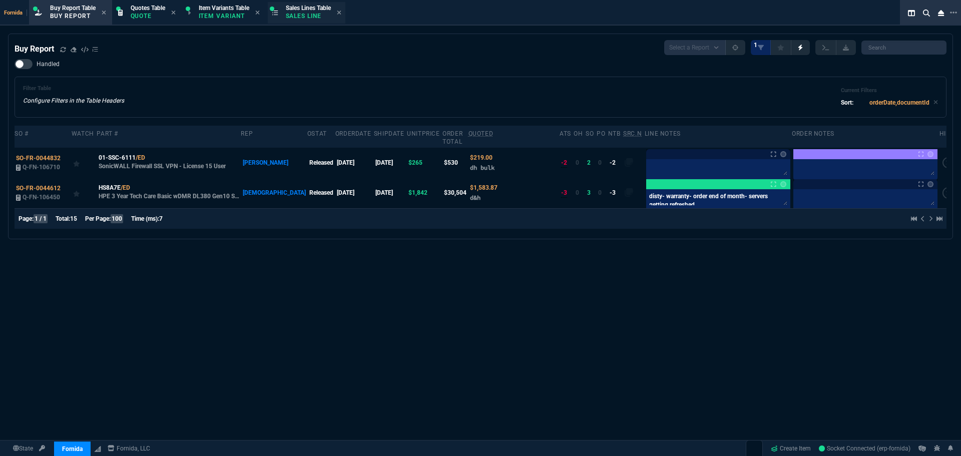
click at [297, 18] on p "Sales Line" at bounding box center [308, 16] width 45 height 8
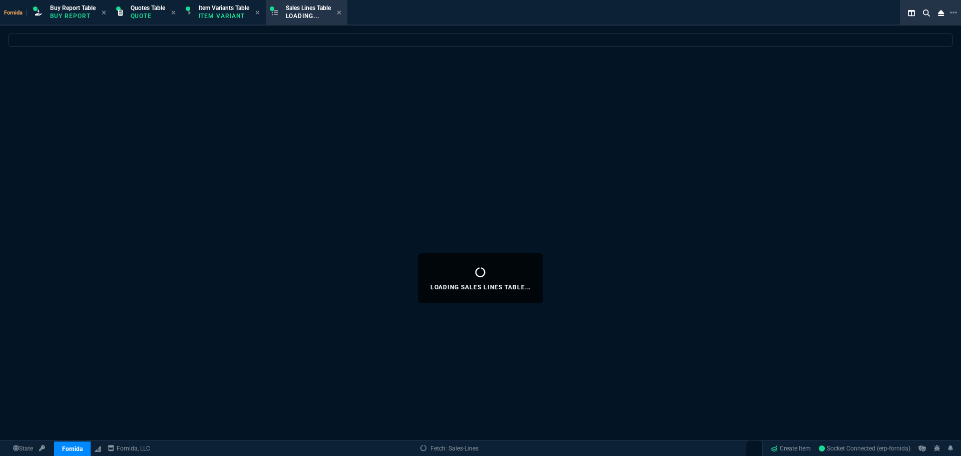
select select
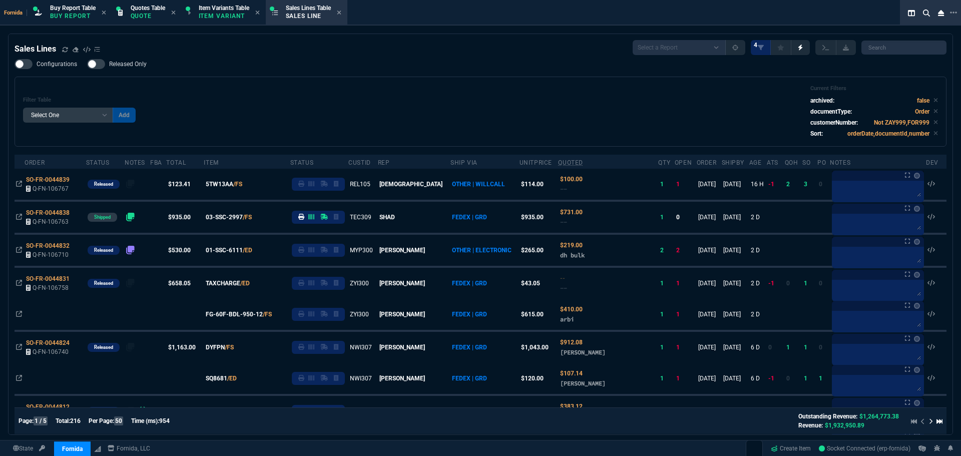
click at [320, 70] on div "Configurations Released Only Filter Table Select One Add Filter () Age () ATS (…" at bounding box center [481, 103] width 932 height 88
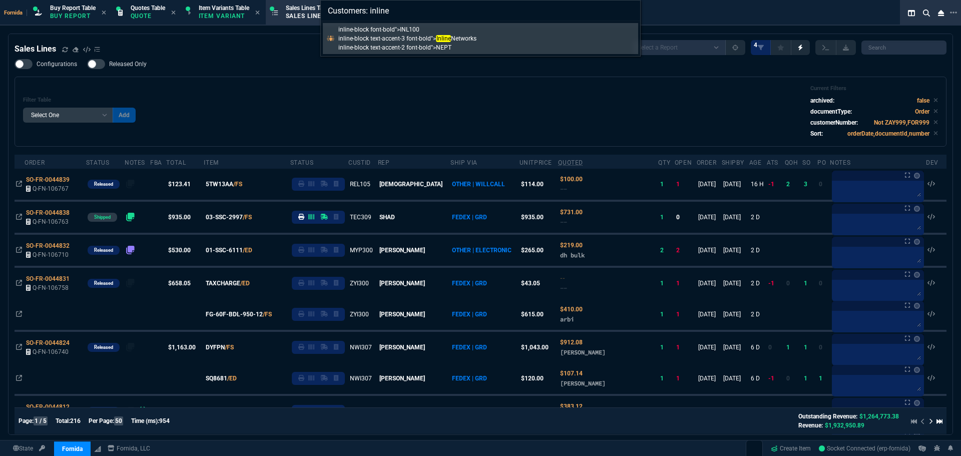
type input "Customers: inline"
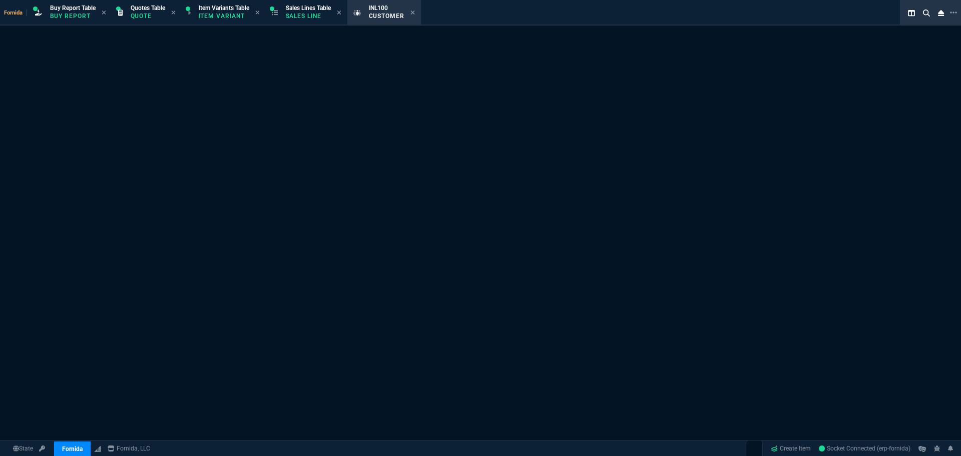
select select "1: quotes"
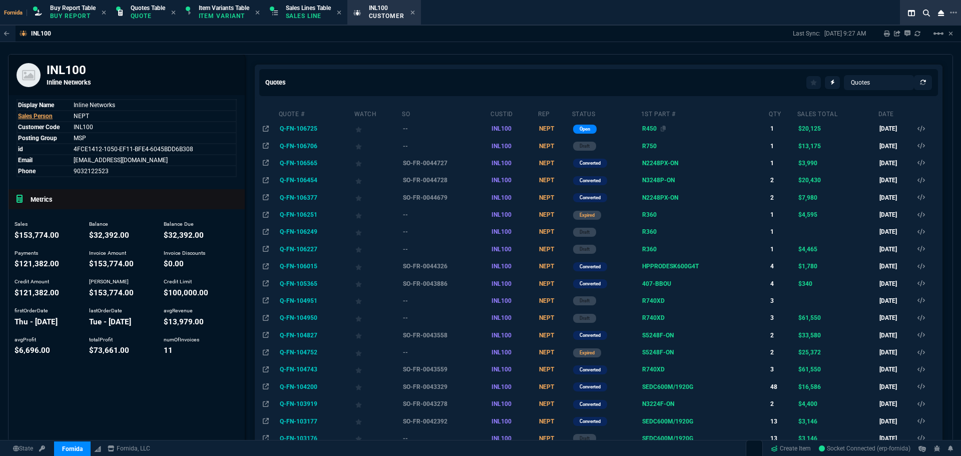
click at [642, 133] on div "R450" at bounding box center [704, 128] width 125 height 9
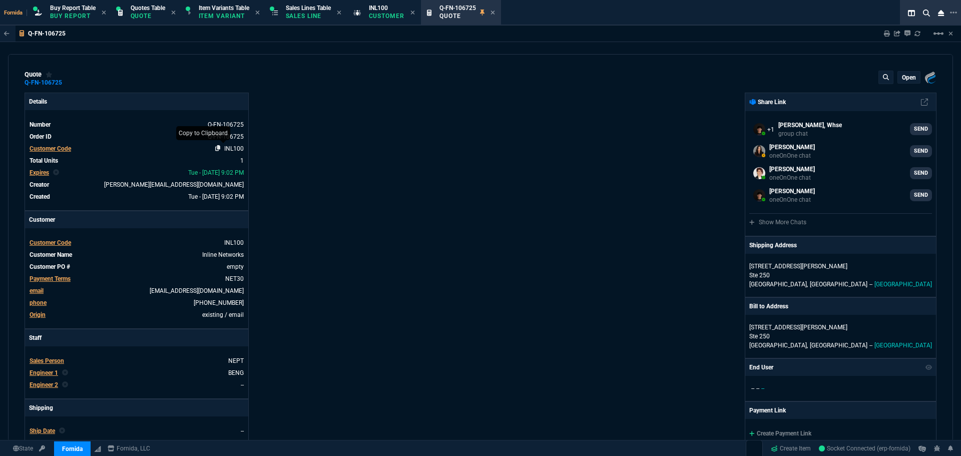
click at [217, 149] on icon at bounding box center [218, 148] width 6 height 6
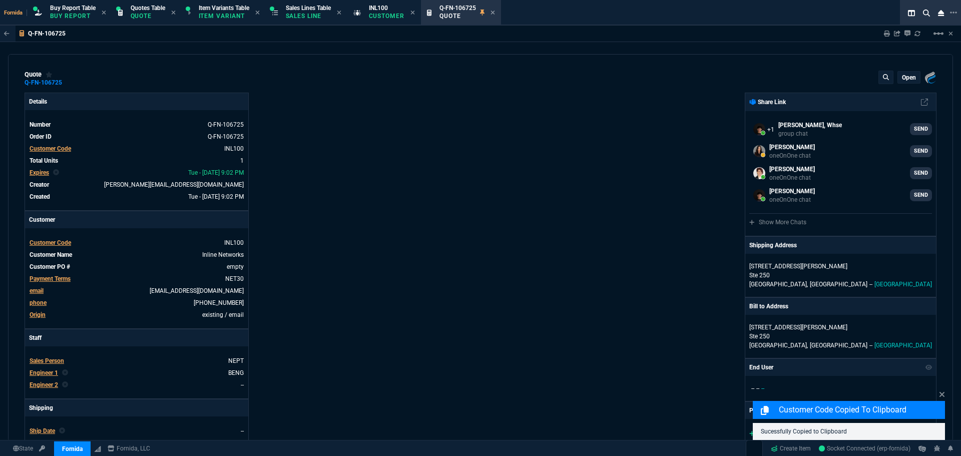
select select "1: BROV"
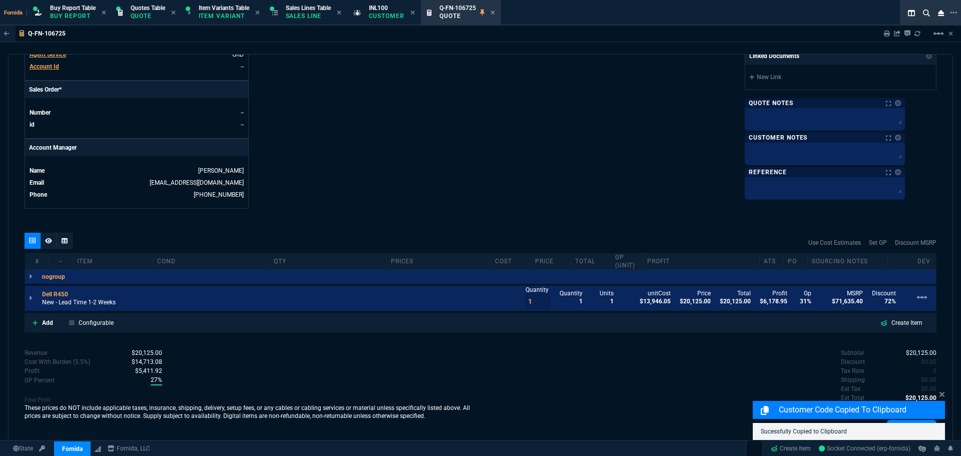
click at [31, 299] on icon at bounding box center [30, 298] width 3 height 6
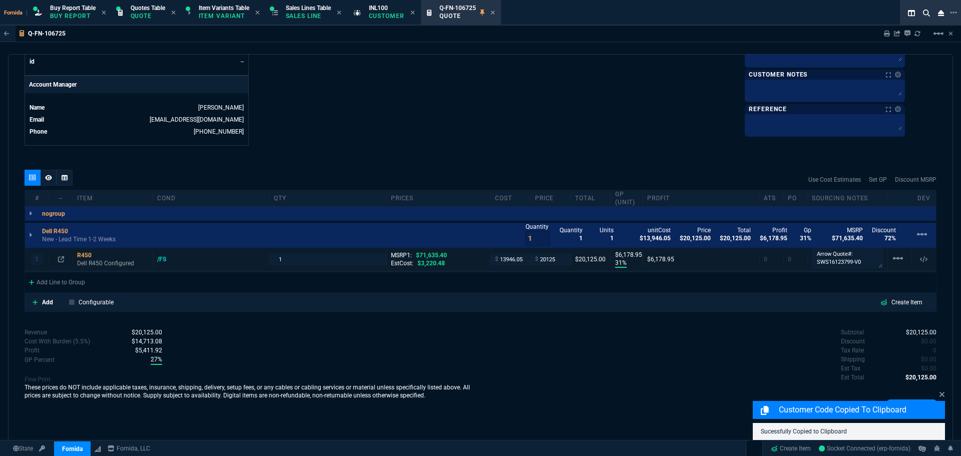
scroll to position [464, 0]
click at [834, 262] on textarea "Arrow Quote#: SWS16123799-V0" at bounding box center [848, 257] width 72 height 21
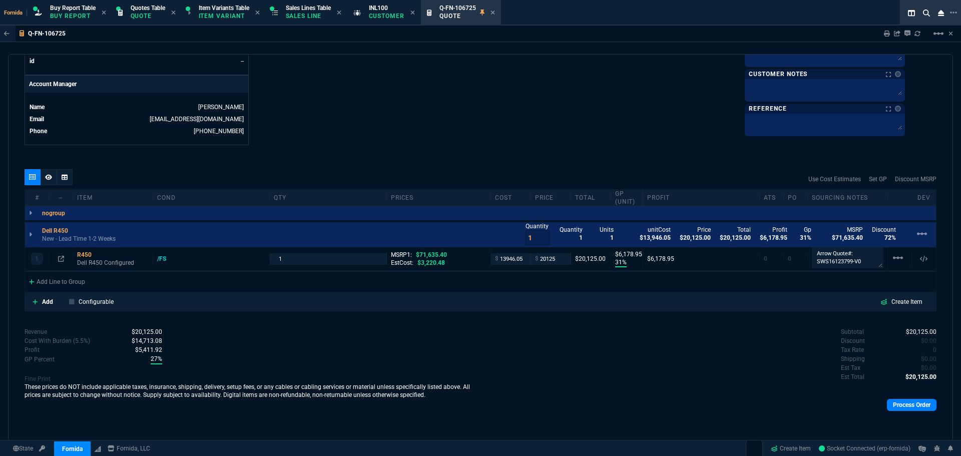
drag, startPoint x: 378, startPoint y: 175, endPoint x: 21, endPoint y: 174, distance: 357.9
click at [378, 175] on div "Use Cost Estimates Set GP Discount MSRP" at bounding box center [481, 179] width 912 height 20
drag, startPoint x: 311, startPoint y: 8, endPoint x: 413, endPoint y: 15, distance: 102.4
click at [311, 8] on span "Sales Lines Table" at bounding box center [308, 8] width 45 height 7
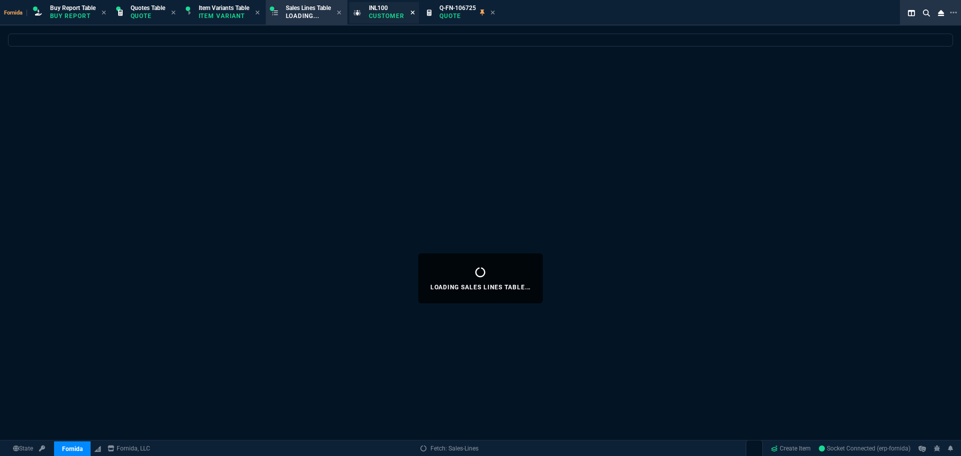
click at [415, 13] on icon at bounding box center [412, 13] width 5 height 6
click at [421, 13] on icon at bounding box center [419, 13] width 5 height 6
select select
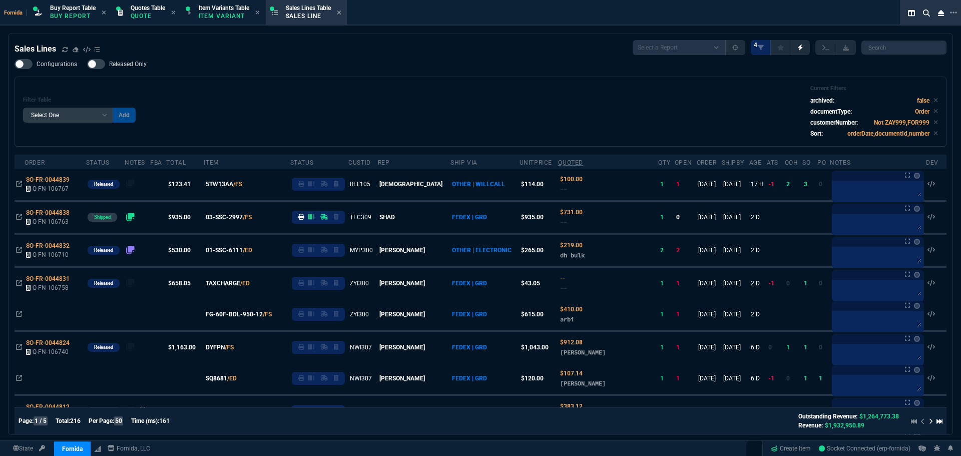
drag, startPoint x: 224, startPoint y: 97, endPoint x: 1, endPoint y: 91, distance: 222.8
click at [224, 97] on div "Filter Table Select One Add Filter () Age () ATS () Cond (itemVariantCode) Cust…" at bounding box center [480, 111] width 915 height 53
drag, startPoint x: 63, startPoint y: 50, endPoint x: 3, endPoint y: 121, distance: 93.4
click at [63, 50] on icon at bounding box center [65, 50] width 6 height 6
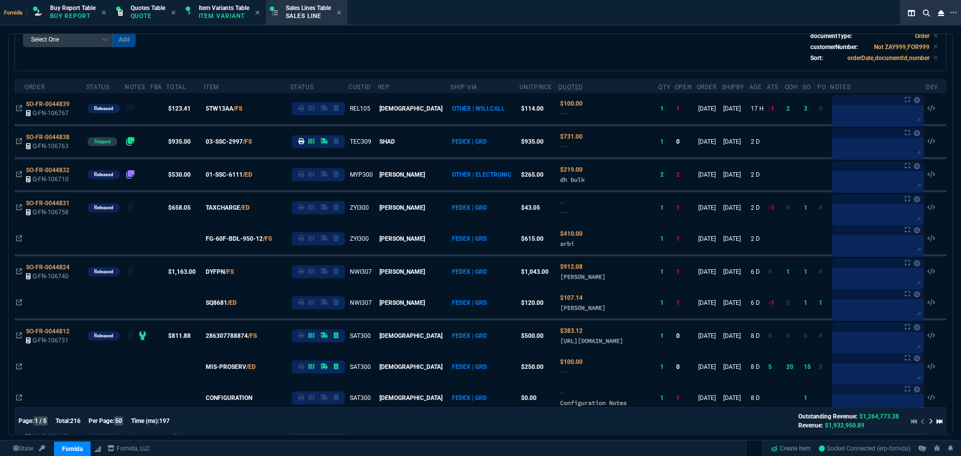
scroll to position [0, 0]
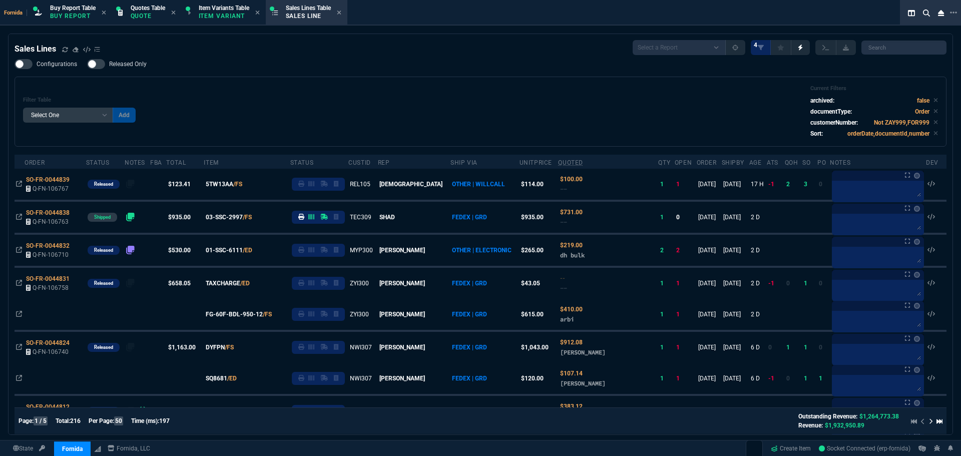
drag, startPoint x: 72, startPoint y: 14, endPoint x: 272, endPoint y: 97, distance: 216.3
click at [72, 14] on p "Buy Report" at bounding box center [73, 16] width 46 height 8
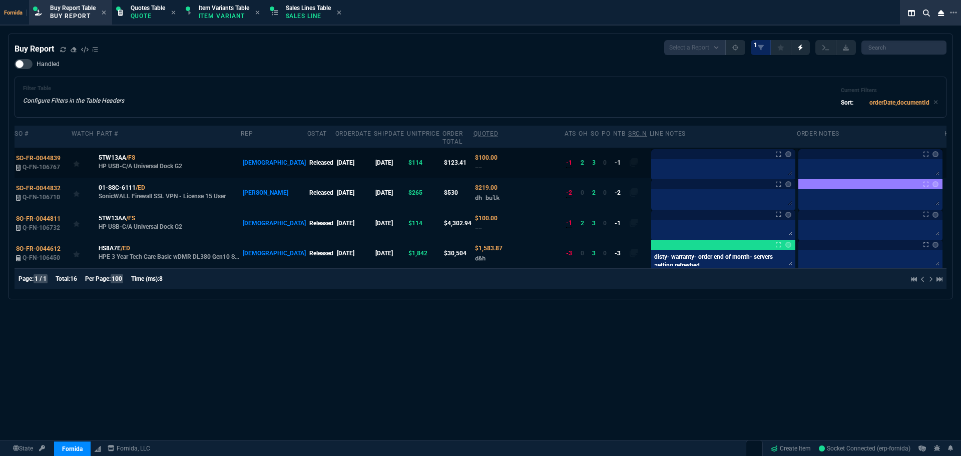
click at [672, 153] on div at bounding box center [723, 165] width 144 height 32
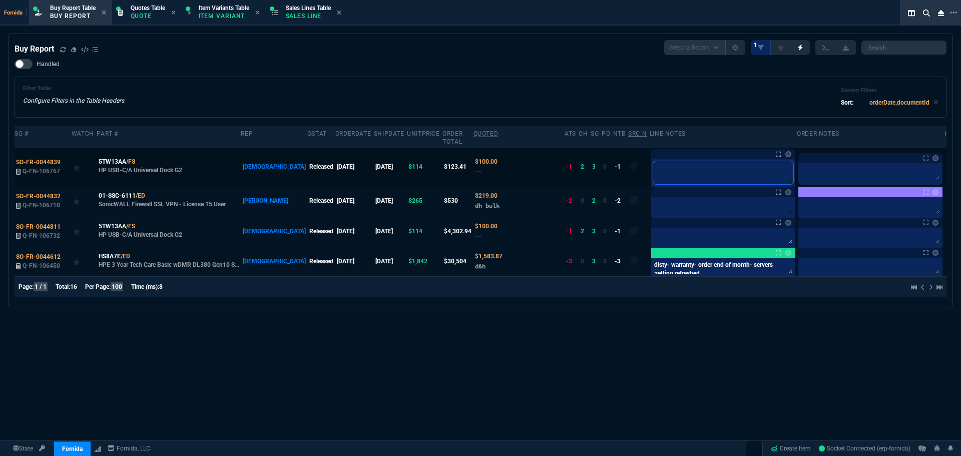
click at [672, 163] on textarea at bounding box center [723, 172] width 140 height 23
type textarea "S"
type textarea "ST"
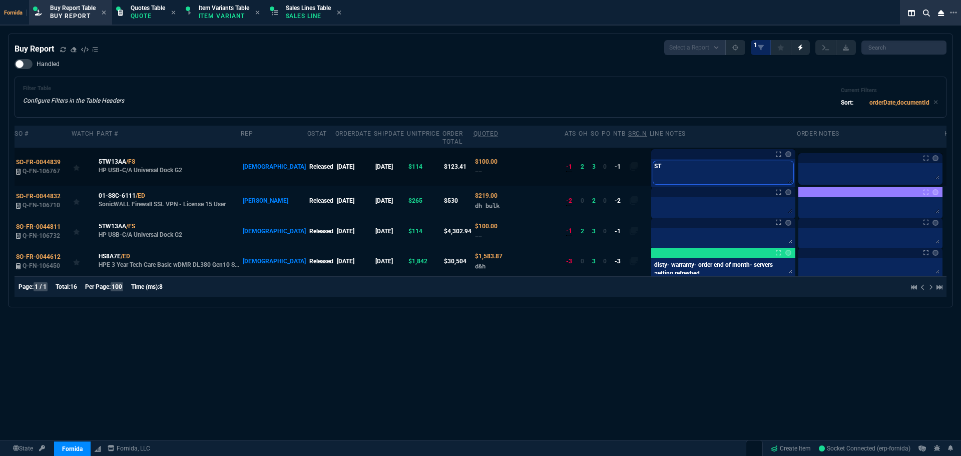
type textarea "STe"
type textarea "STev"
type textarea "STeve"
type textarea "STeven"
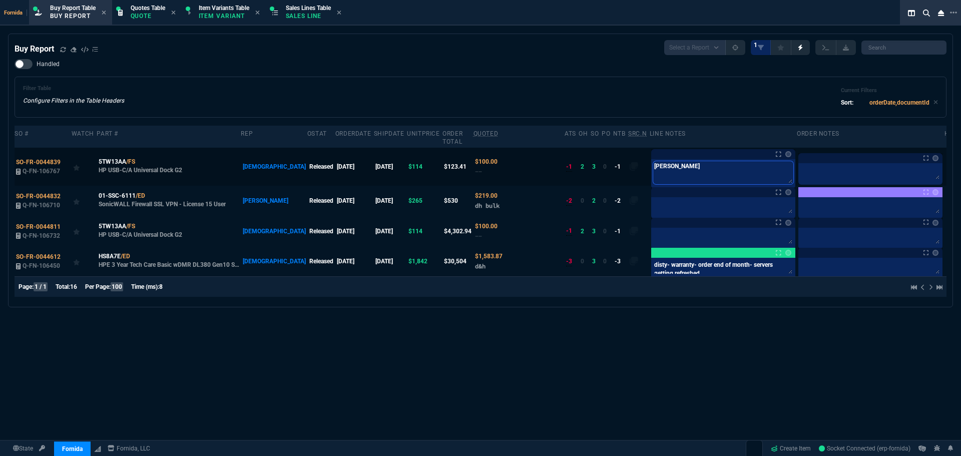
type textarea "STeven"
type textarea "STeven t"
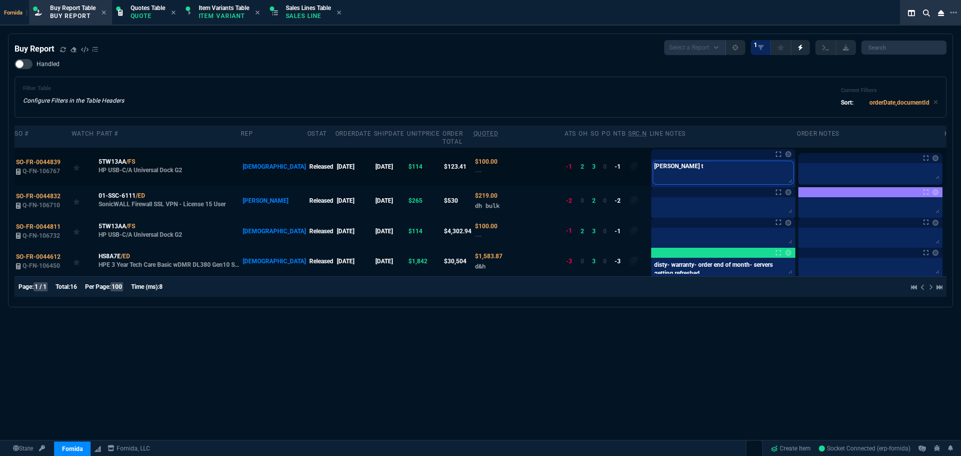
type textarea "STeven to"
type textarea "STeven t"
type textarea "S"
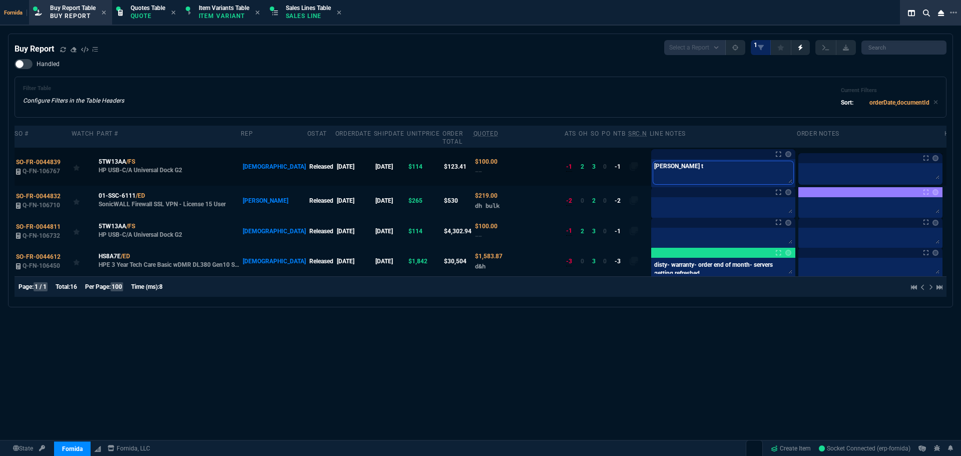
type textarea "S"
type textarea "St"
type textarea "Ste"
type textarea "Stev"
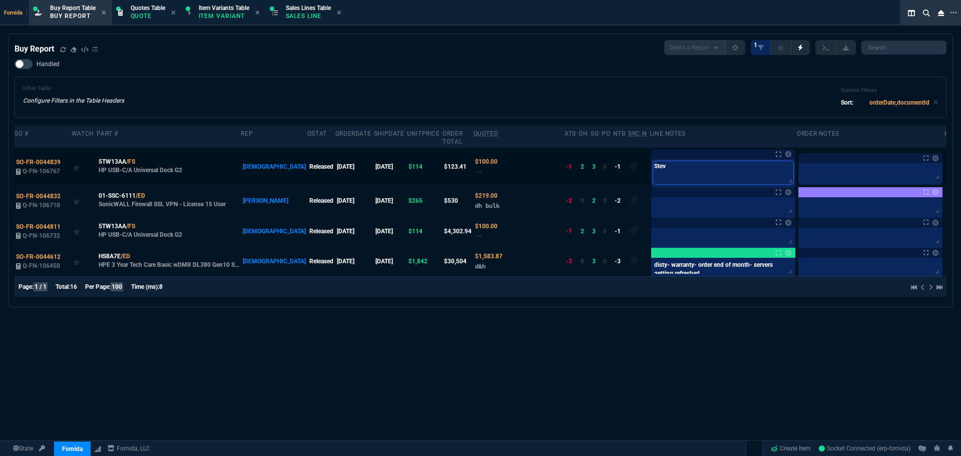
type textarea "Stev"
type textarea "Steve"
type textarea "Steven"
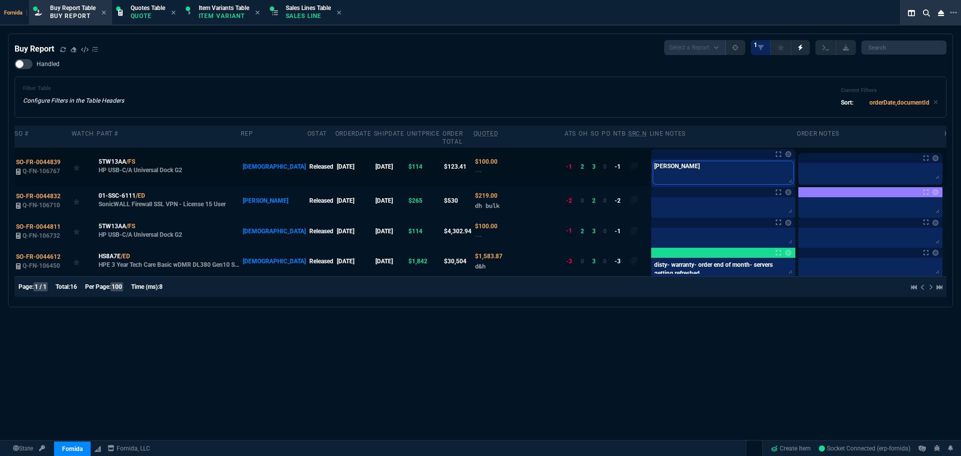
type textarea "Steven t"
type textarea "Steven to"
type textarea "Steven too"
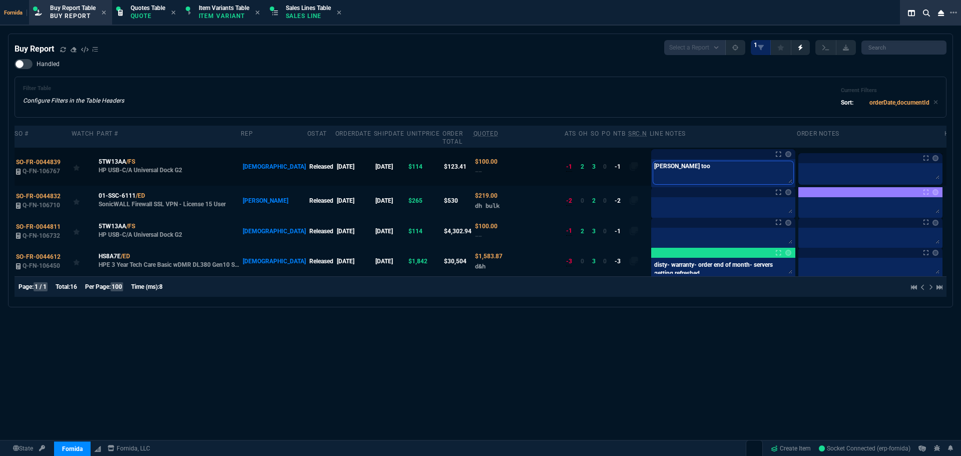
type textarea "Steven took"
click at [655, 95] on div "Filter Table Configure Filters in the Table Headers Current Filters Sort: order…" at bounding box center [481, 97] width 932 height 41
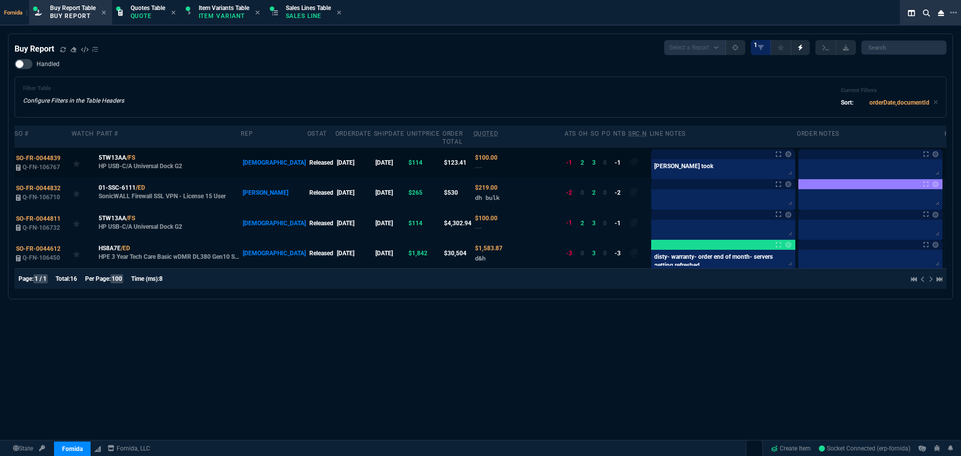
click at [948, 157] on label at bounding box center [953, 162] width 11 height 11
click at [0, 0] on input "checkbox" at bounding box center [0, 0] width 0 height 0
click at [645, 75] on div "Handled Filter Table Configure Filters in the Table Headers Current Filters Sor…" at bounding box center [481, 88] width 932 height 59
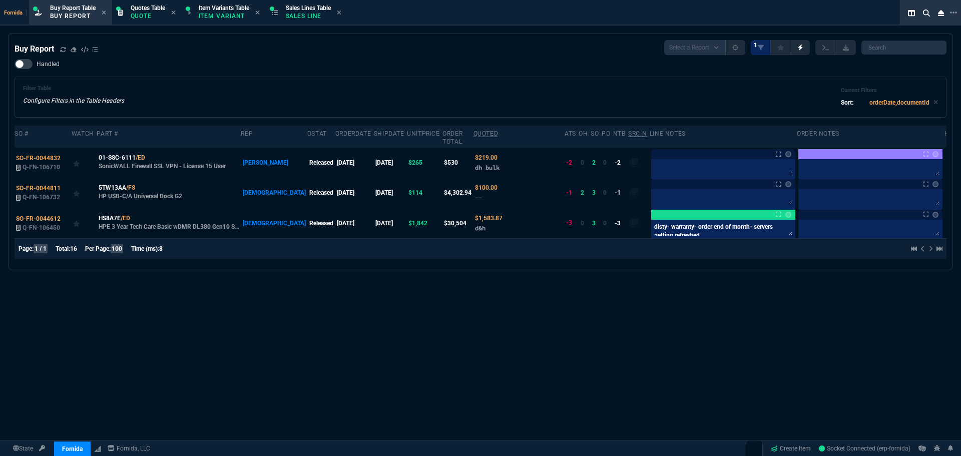
click at [343, 96] on div "Filter Table Configure Filters in the Table Headers Current Filters Sort: order…" at bounding box center [480, 97] width 915 height 24
click at [948, 189] on label at bounding box center [953, 192] width 11 height 11
click at [0, 0] on input "checkbox" at bounding box center [0, 0] width 0 height 0
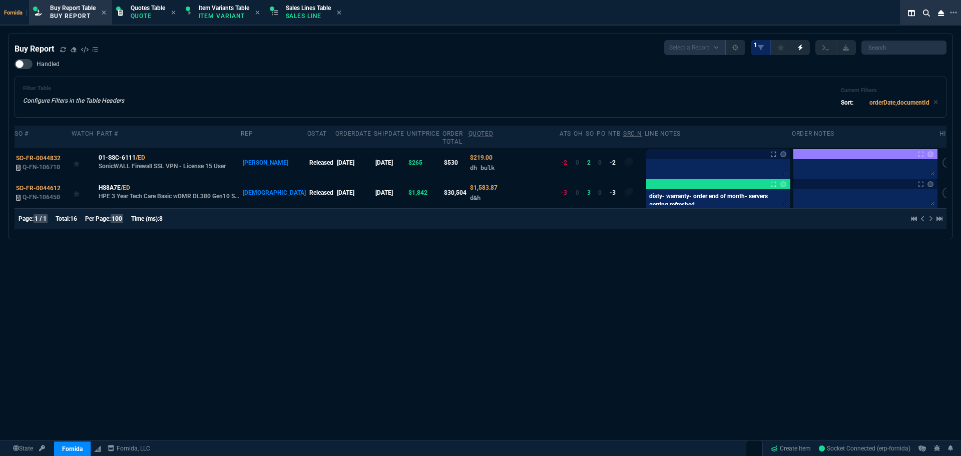
drag, startPoint x: 662, startPoint y: 80, endPoint x: 560, endPoint y: 98, distance: 104.2
click at [662, 80] on div "Filter Table Configure Filters in the Table Headers Current Filters Sort: order…" at bounding box center [481, 97] width 932 height 41
drag, startPoint x: 320, startPoint y: 61, endPoint x: 22, endPoint y: 21, distance: 300.5
click at [317, 61] on div "Handled Filter Table Configure Filters in the Table Headers Current Filters Sor…" at bounding box center [481, 88] width 932 height 59
click at [215, 80] on div "Filter Table Configure Filters in the Table Headers Current Filters Sort: order…" at bounding box center [481, 97] width 932 height 41
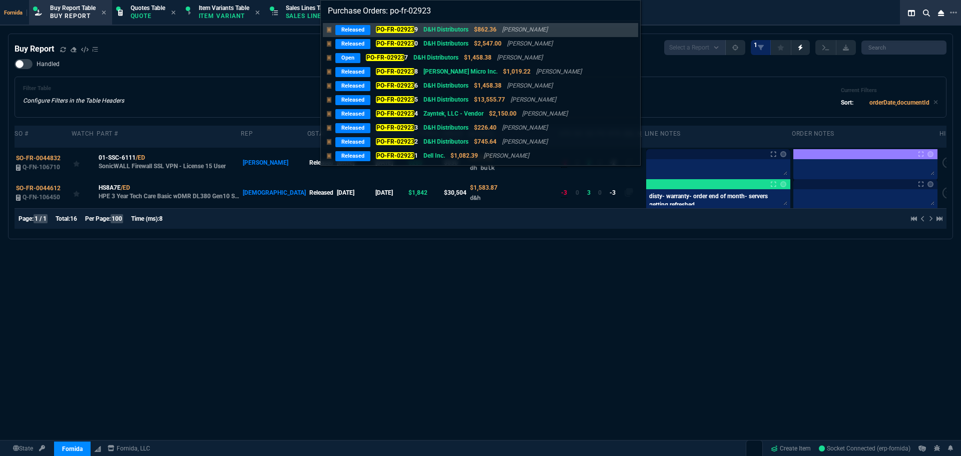
type input "Purchase Orders: po-fr-029238"
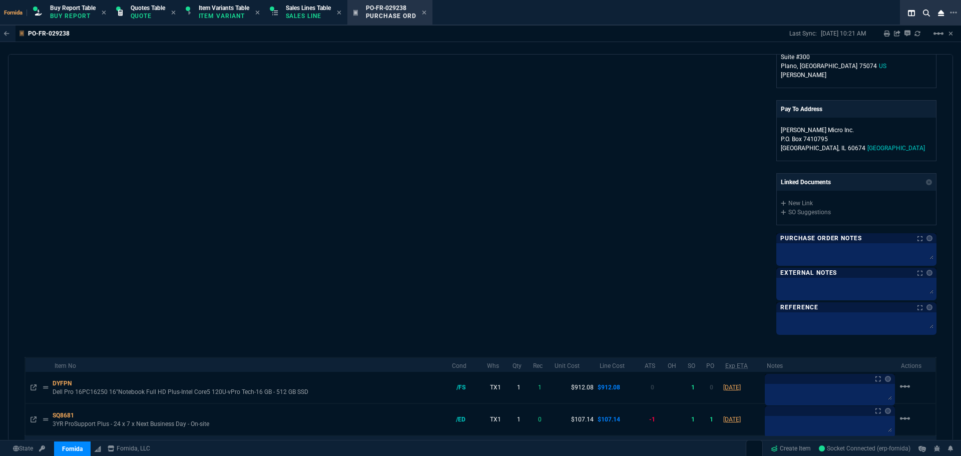
scroll to position [384, 0]
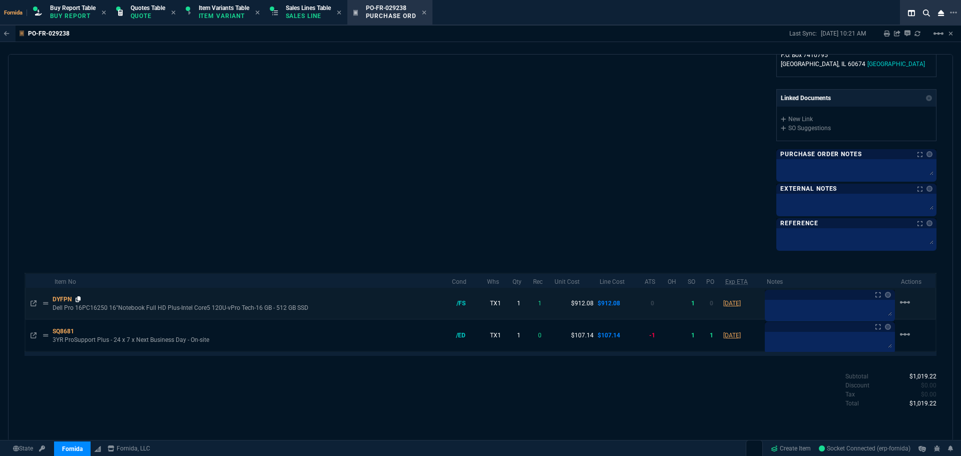
click at [81, 302] on icon at bounding box center [79, 299] width 6 height 6
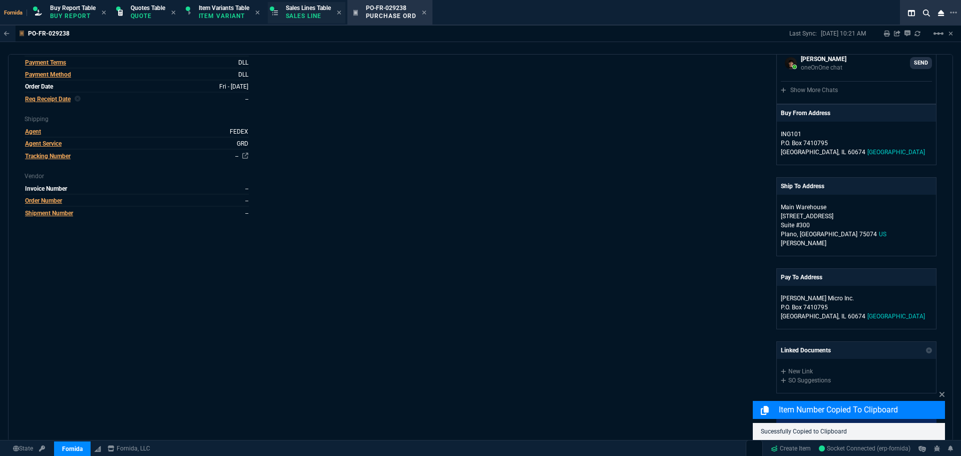
scroll to position [34, 0]
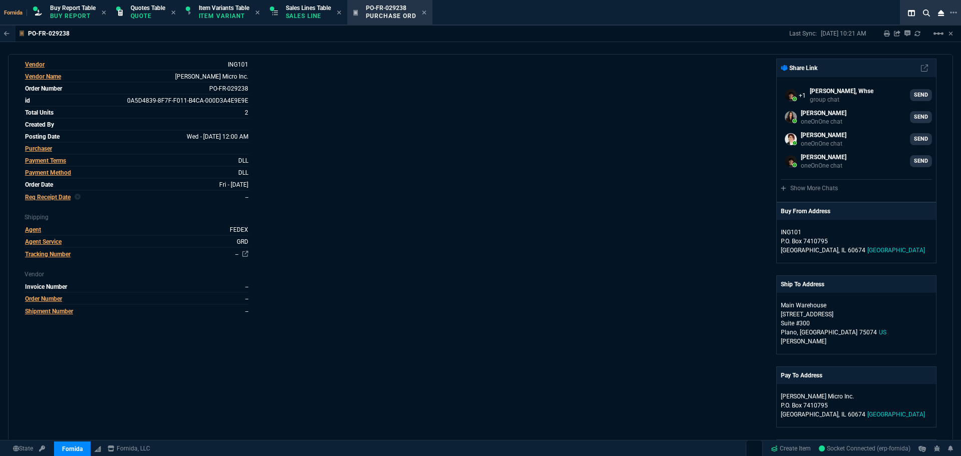
drag, startPoint x: 335, startPoint y: 161, endPoint x: 376, endPoint y: 143, distance: 44.2
click at [337, 160] on div "Vendor ING101 Vendor Name Ingram Micro Inc. Order Number PO-FR-029238 id 0A5D48…" at bounding box center [253, 329] width 456 height 541
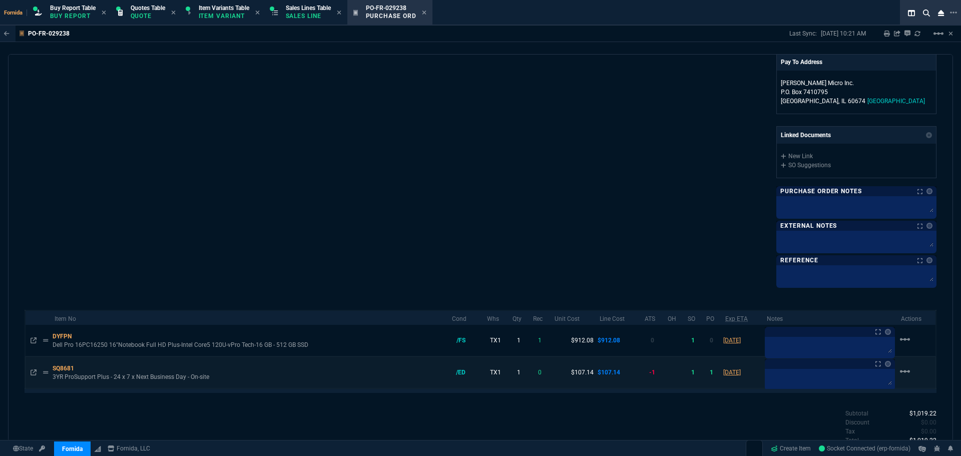
scroll to position [384, 0]
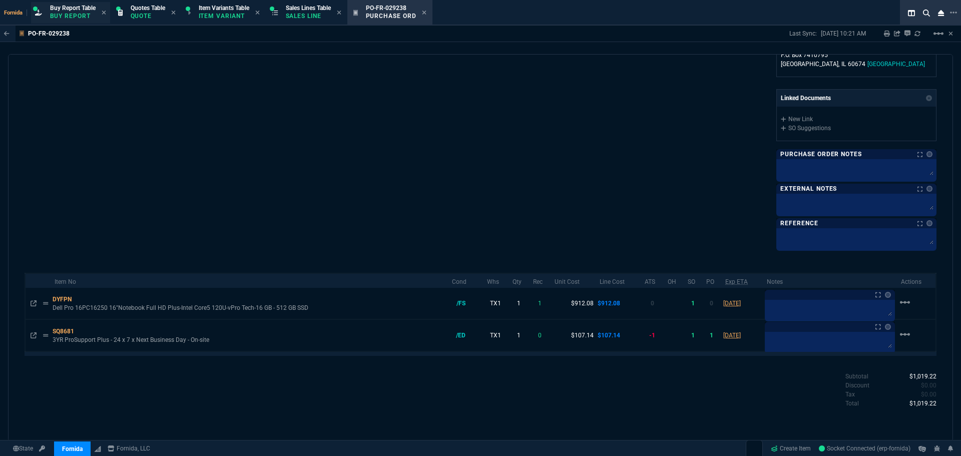
click at [67, 15] on p "Buy Report" at bounding box center [73, 16] width 46 height 8
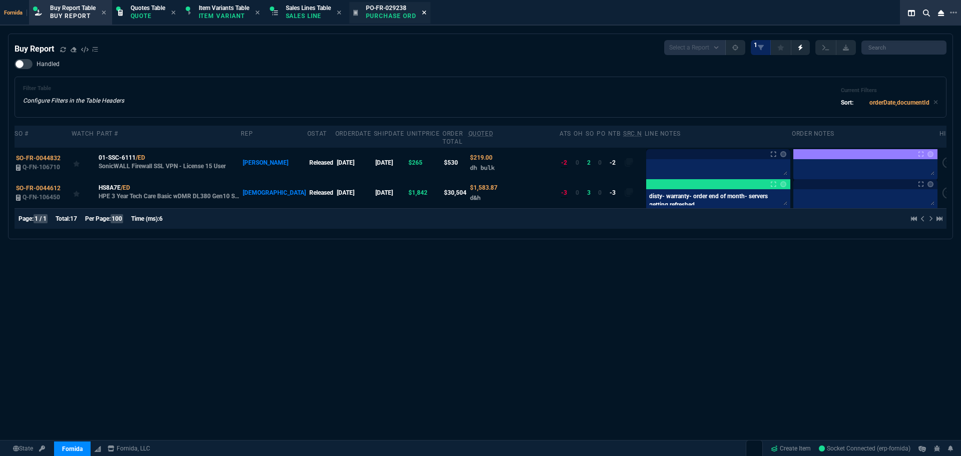
click at [426, 11] on icon at bounding box center [424, 13] width 5 height 6
click at [242, 85] on div "Filter Table Configure Filters in the Table Headers Current Filters Sort: order…" at bounding box center [481, 97] width 932 height 41
click at [289, 12] on p "Sales Line" at bounding box center [308, 16] width 45 height 8
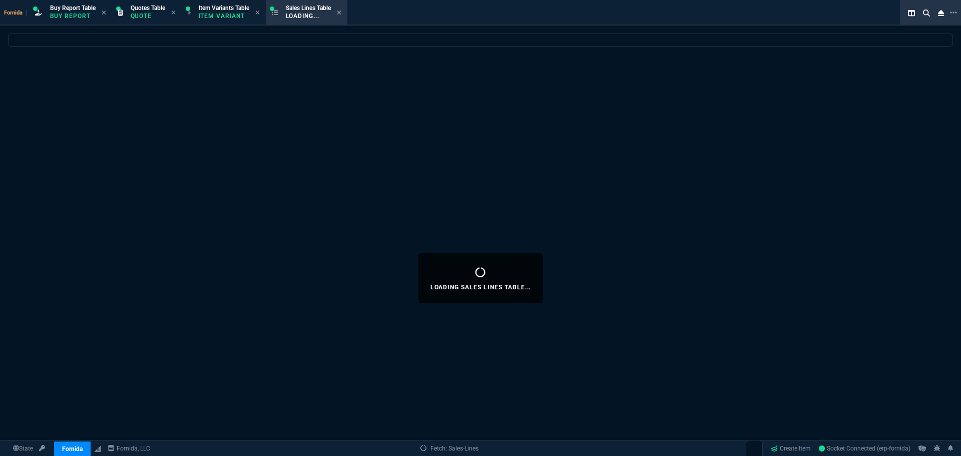
select select
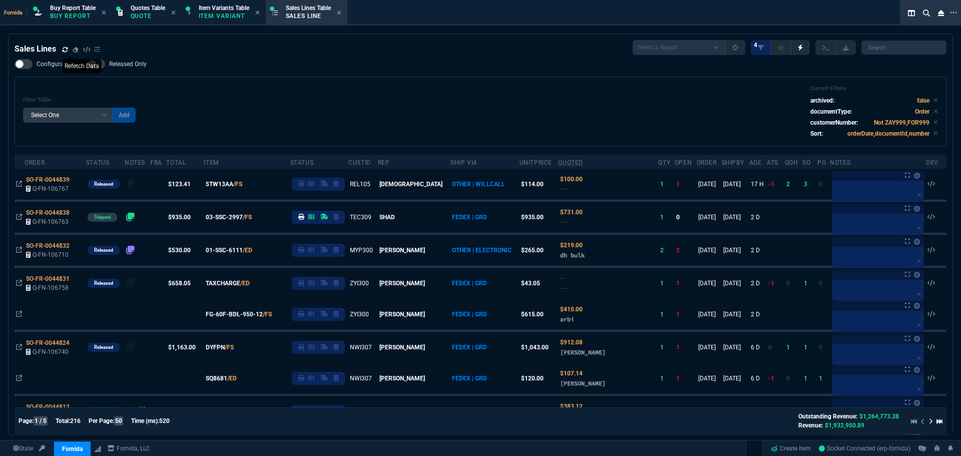
click at [67, 47] on icon at bounding box center [65, 50] width 6 height 6
click at [387, 125] on div "Filter Table Select One Add Filter () Age () ATS () Cond (itemVariantCode) Cust…" at bounding box center [480, 111] width 915 height 53
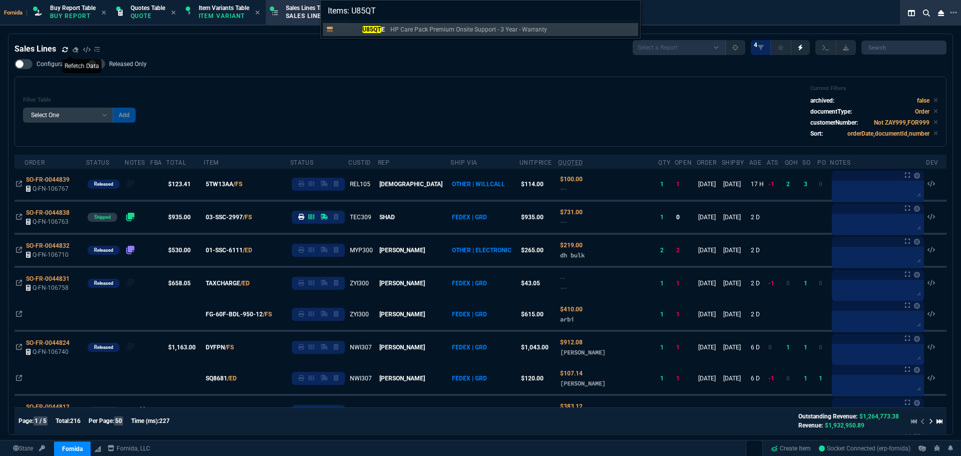
type input "Items: U85QTE"
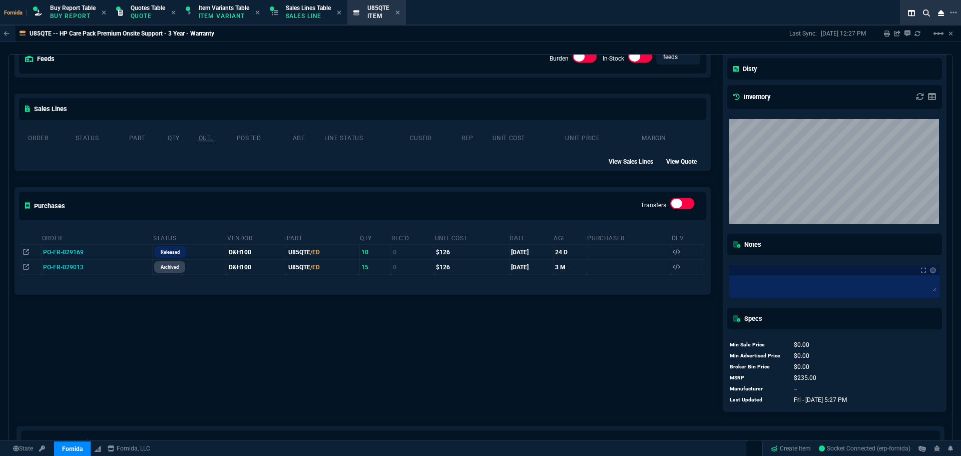
scroll to position [150, 0]
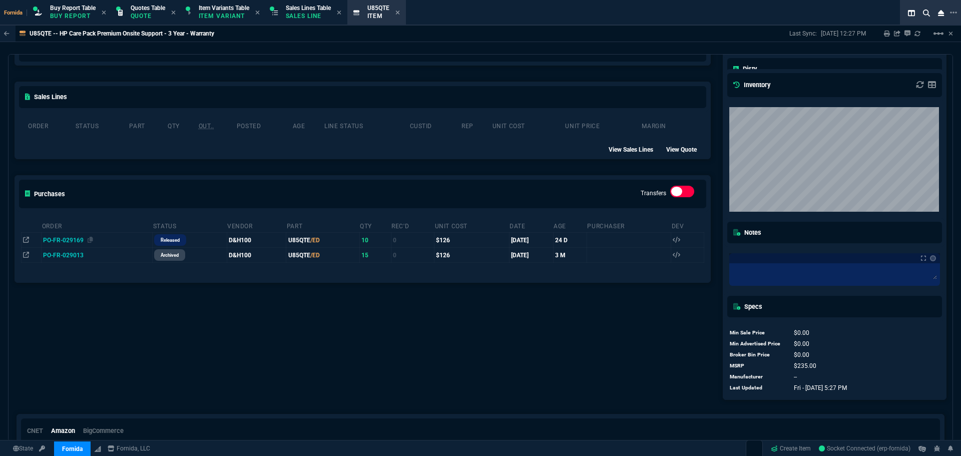
click at [77, 243] on span "PO-FR-029169" at bounding box center [63, 240] width 41 height 7
click at [57, 244] on span "PO-FR-029169" at bounding box center [63, 240] width 41 height 7
click at [28, 242] on icon at bounding box center [26, 240] width 6 height 6
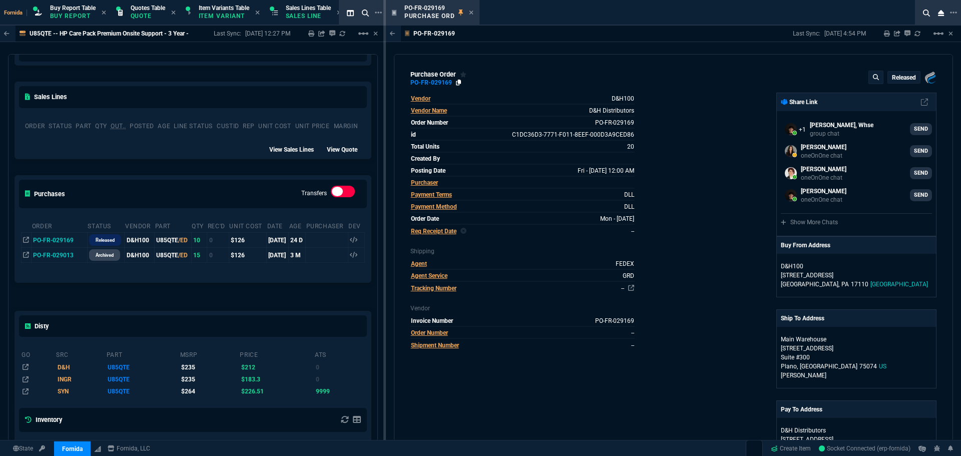
click at [457, 83] on icon at bounding box center [459, 83] width 6 height 6
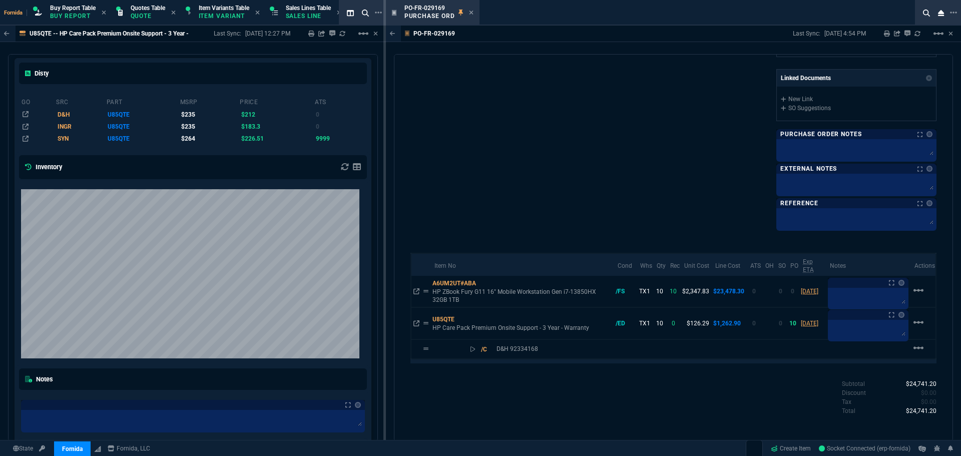
scroll to position [501, 0]
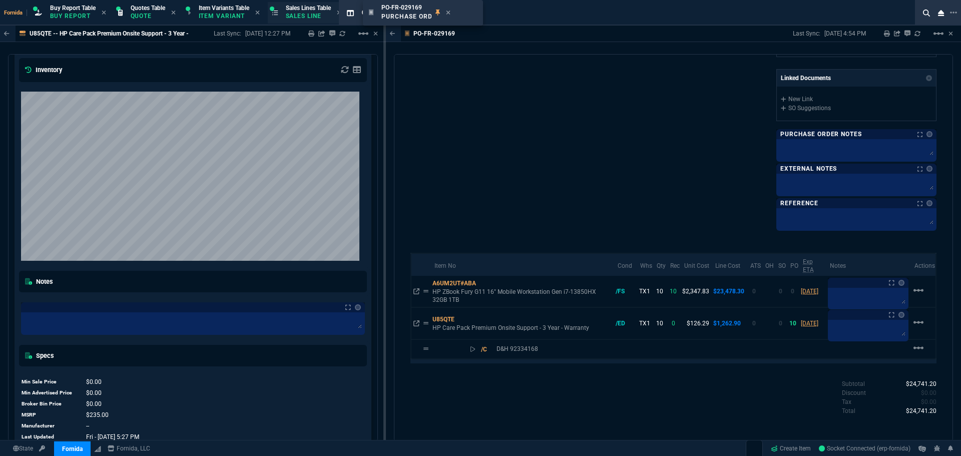
drag, startPoint x: 418, startPoint y: 17, endPoint x: 338, endPoint y: 15, distance: 80.6
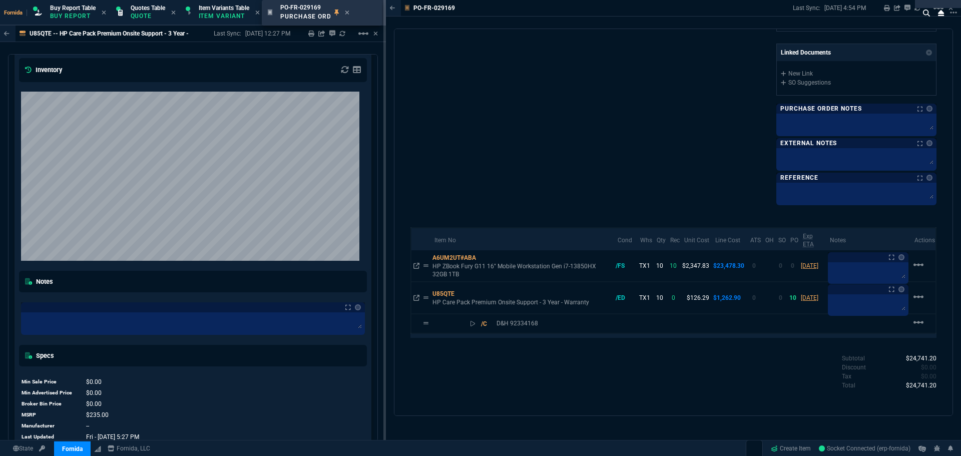
drag, startPoint x: 412, startPoint y: 9, endPoint x: 302, endPoint y: 2, distance: 109.8
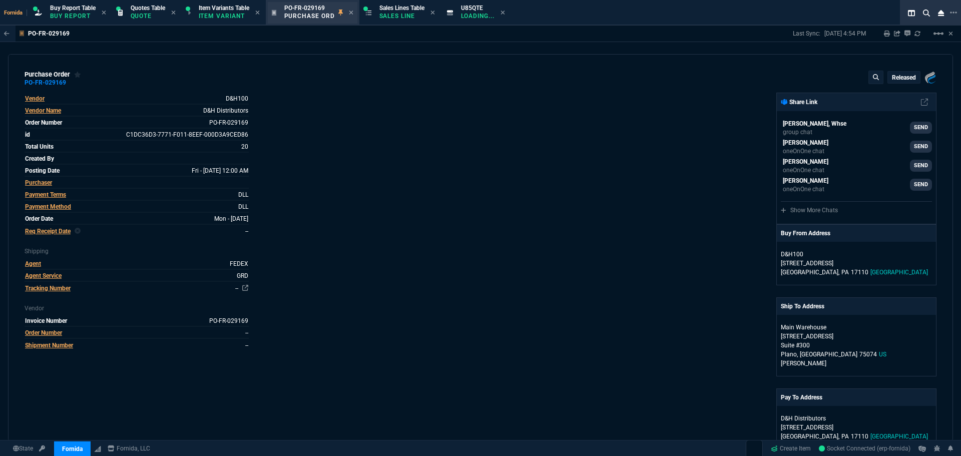
scroll to position [0, 0]
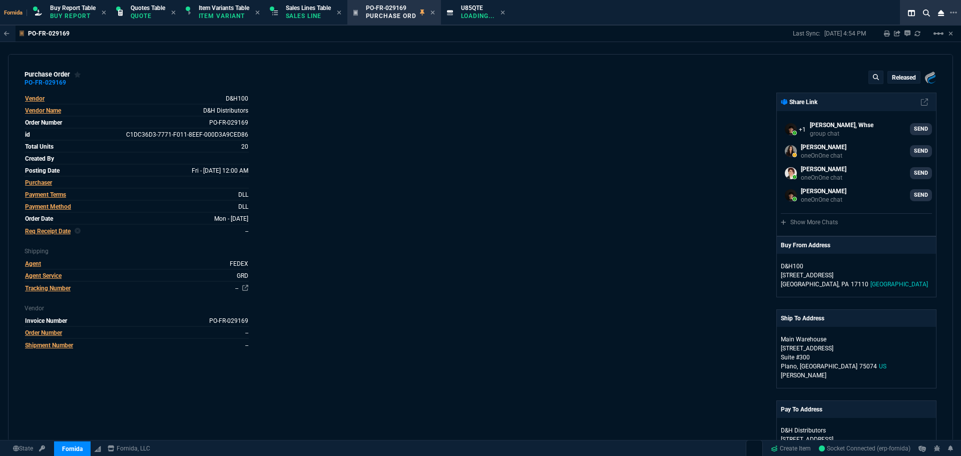
drag, startPoint x: 410, startPoint y: 114, endPoint x: 354, endPoint y: 50, distance: 85.1
click at [405, 110] on div "Vendor D&H100 Vendor Name D&H Distributors Order Number PO-FR-029169 id C1DC36D…" at bounding box center [253, 363] width 456 height 541
click at [320, 17] on p "Sales Line" at bounding box center [308, 16] width 45 height 8
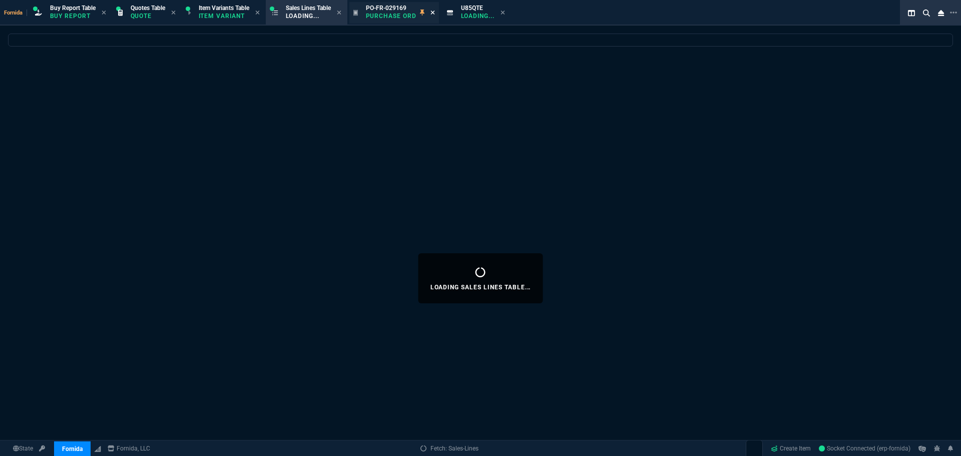
click at [435, 15] on icon at bounding box center [432, 13] width 5 height 6
click at [412, 10] on div "U85QTE Loading..." at bounding box center [389, 13] width 45 height 18
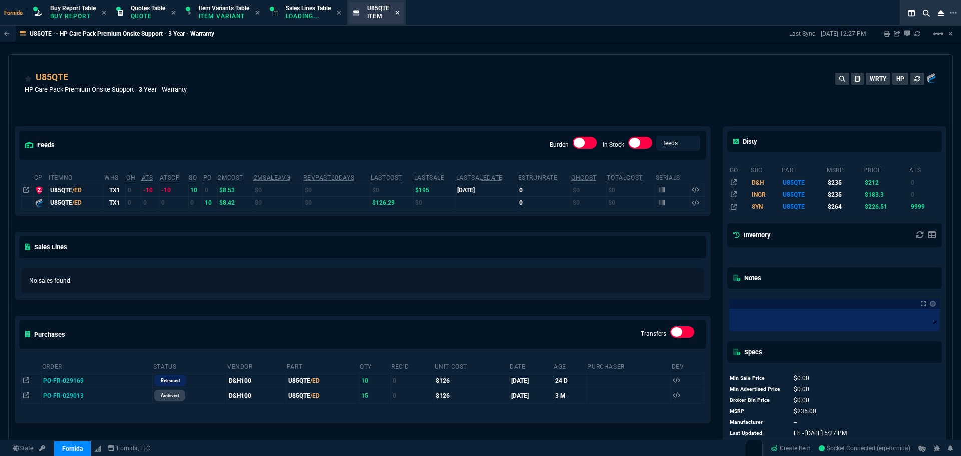
click at [399, 12] on icon at bounding box center [397, 13] width 4 height 4
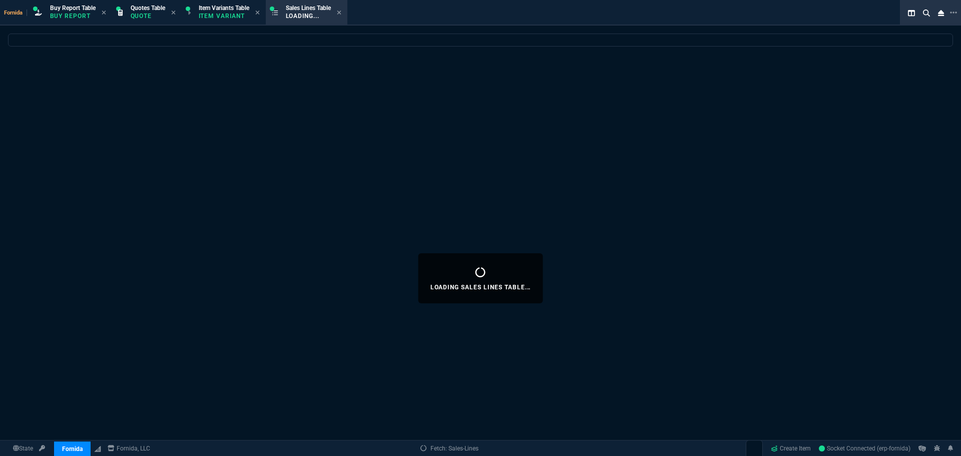
select select
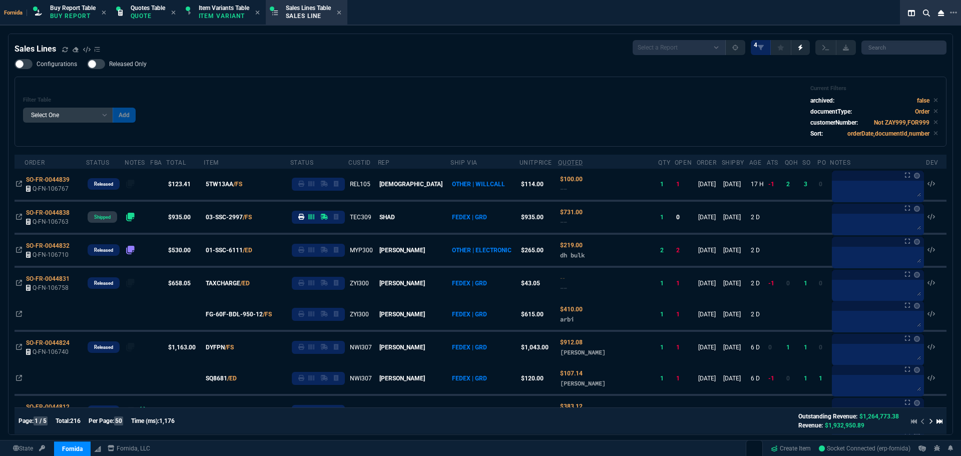
click at [478, 123] on div "Filter Table Select One Add Filter () Age () ATS () Cond (itemVariantCode) Cust…" at bounding box center [480, 111] width 915 height 53
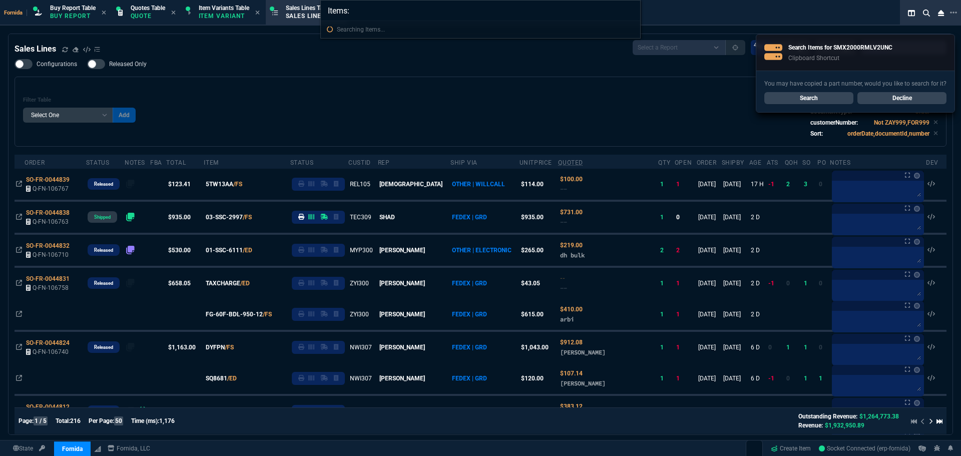
type input "Items: SMX2000RMLV2UNC"
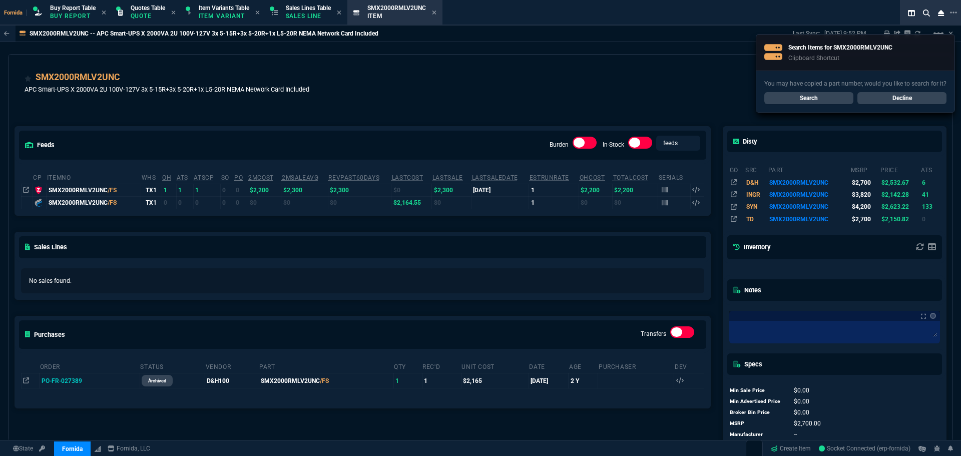
click at [916, 97] on link "Decline" at bounding box center [901, 98] width 89 height 12
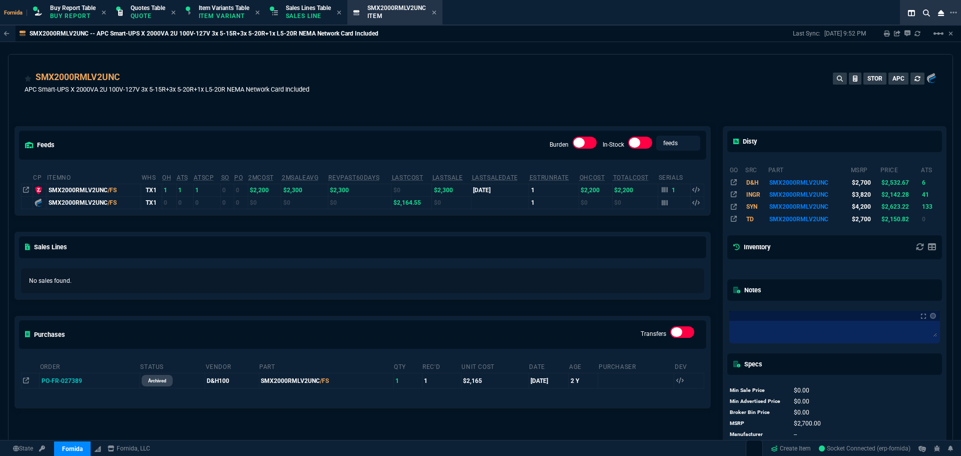
click at [436, 127] on div "feeds Burden In-Stock feeds prices" at bounding box center [362, 145] width 695 height 37
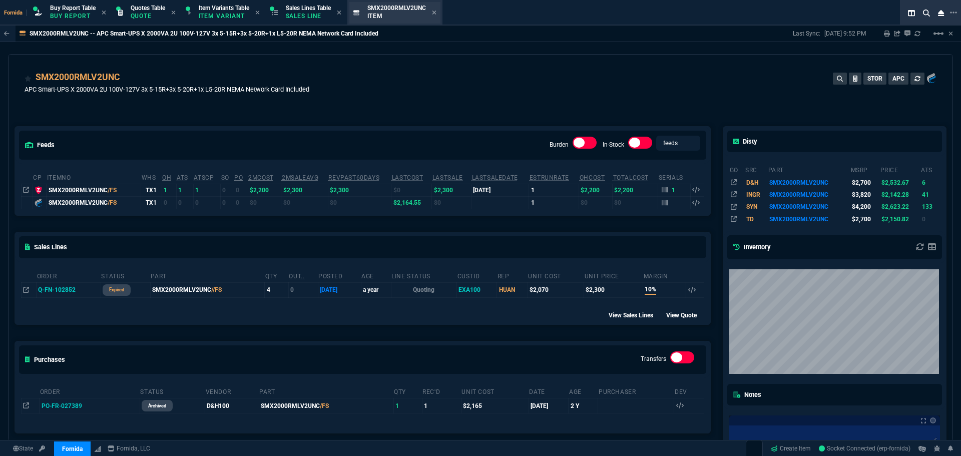
click at [298, 9] on span "Sales Lines Table" at bounding box center [308, 8] width 45 height 7
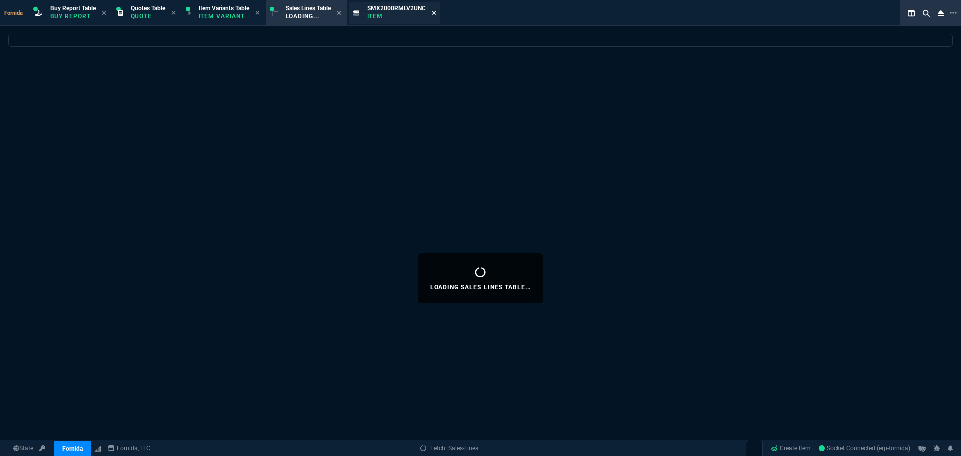
click at [436, 14] on icon at bounding box center [434, 13] width 4 height 4
drag, startPoint x: 303, startPoint y: 9, endPoint x: 288, endPoint y: 0, distance: 17.3
select select
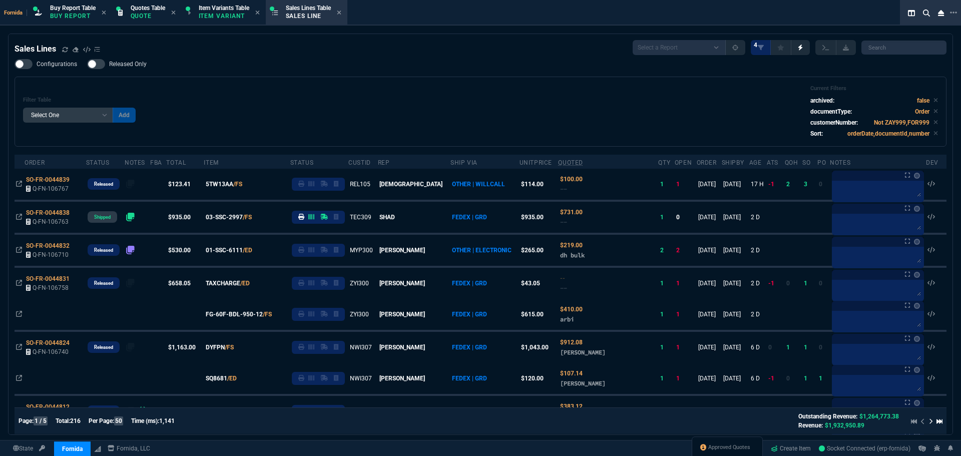
click at [715, 447] on span "Approved Quotes" at bounding box center [729, 447] width 42 height 8
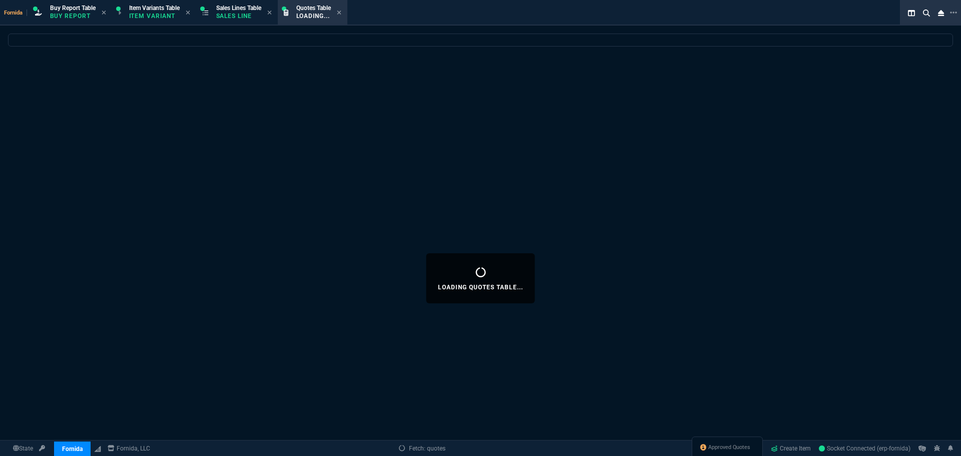
select select
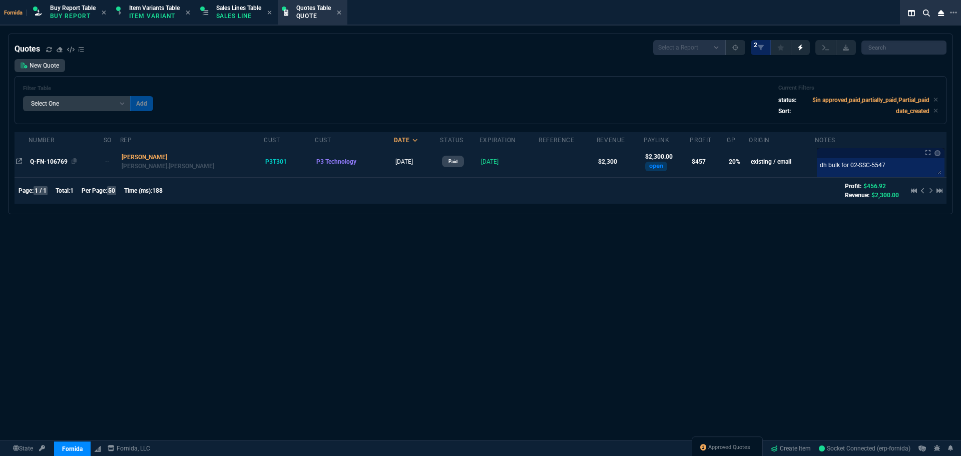
click at [61, 158] on span "Q-FN-106769" at bounding box center [49, 161] width 38 height 7
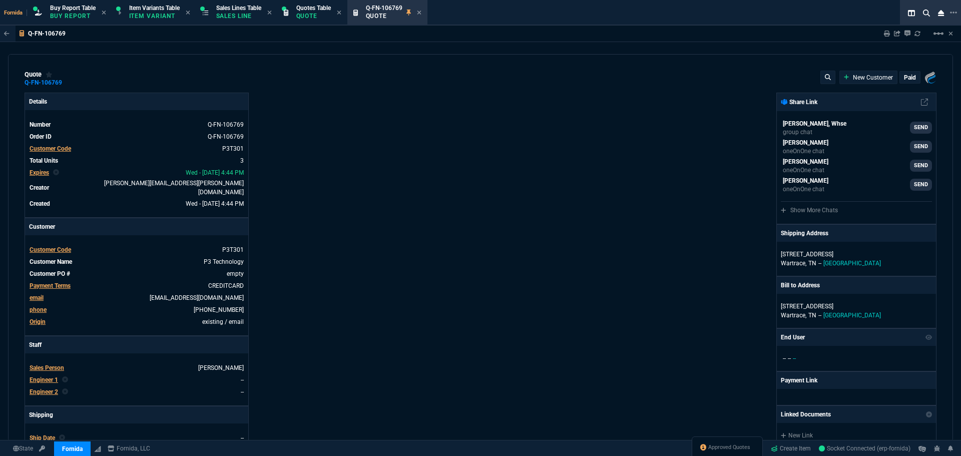
type input "20"
type input "305"
type input "1990"
type input "31"
type input "124"
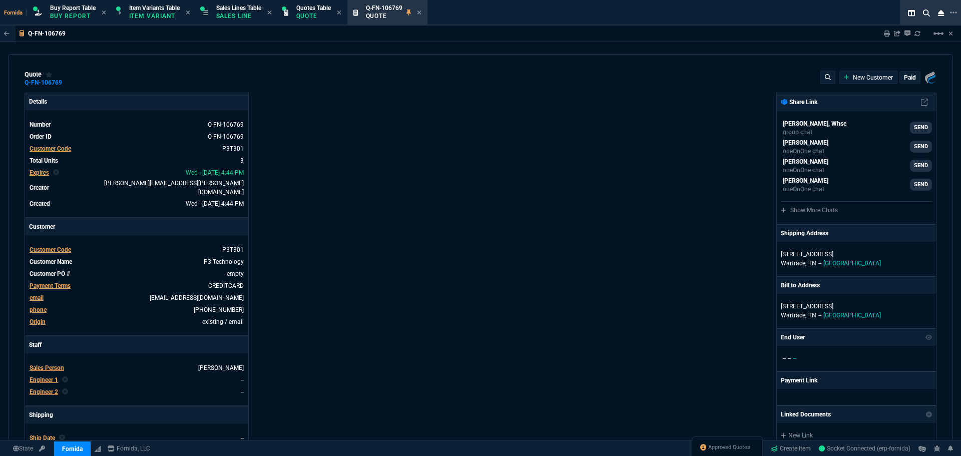
type input "425"
type input "24"
type input "7"
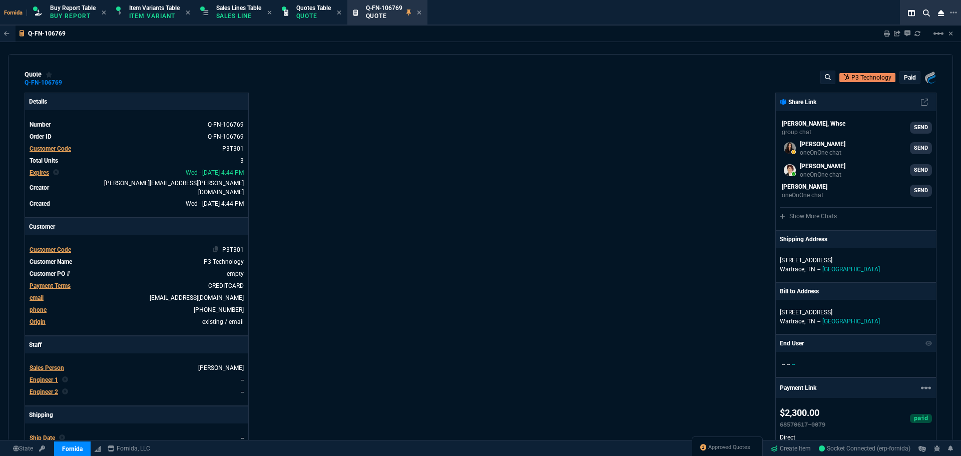
click at [233, 246] on span "P3T301" at bounding box center [233, 249] width 22 height 7
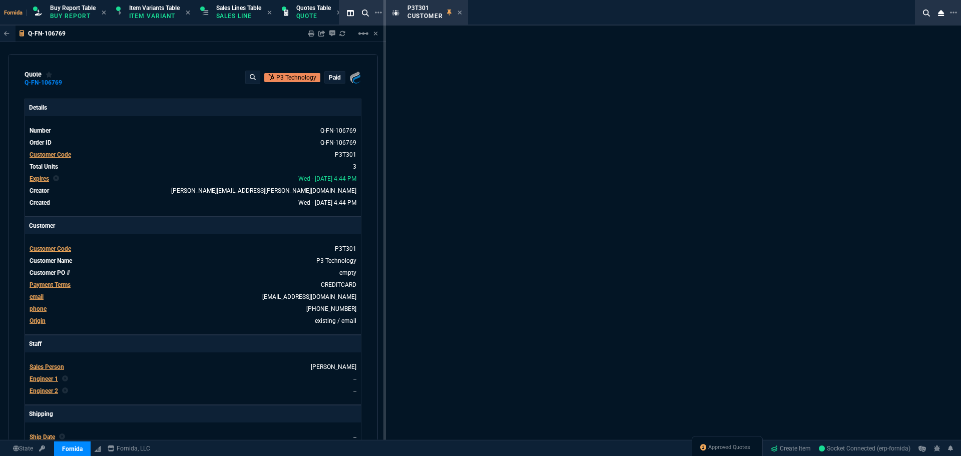
select select "1: quotes"
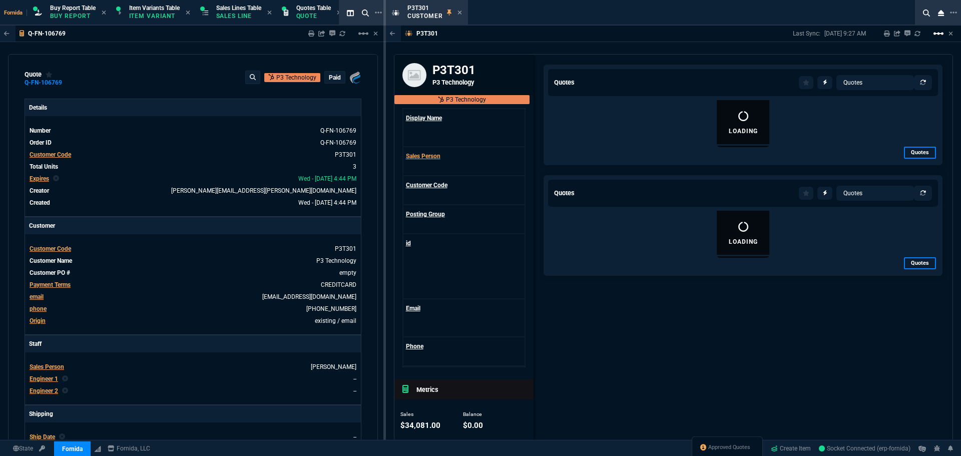
click at [940, 35] on mat-icon "linear_scale" at bounding box center [939, 34] width 12 height 12
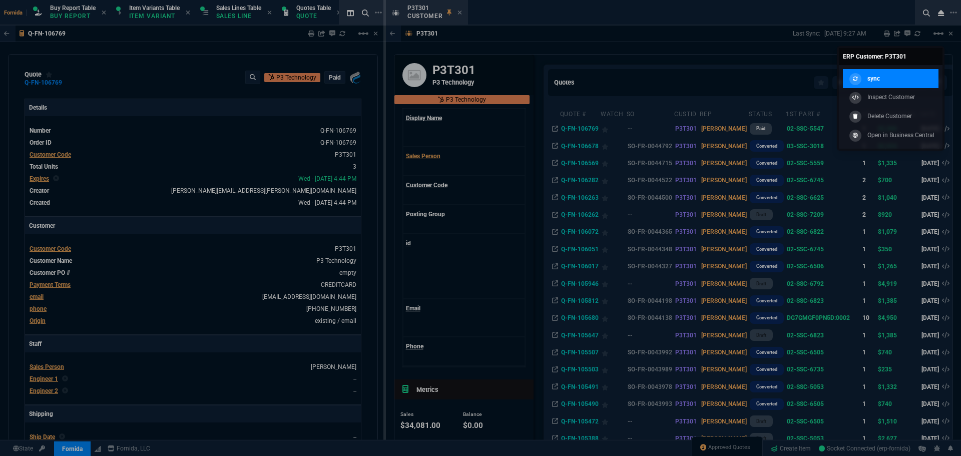
click at [896, 81] on link "sync" at bounding box center [891, 78] width 96 height 19
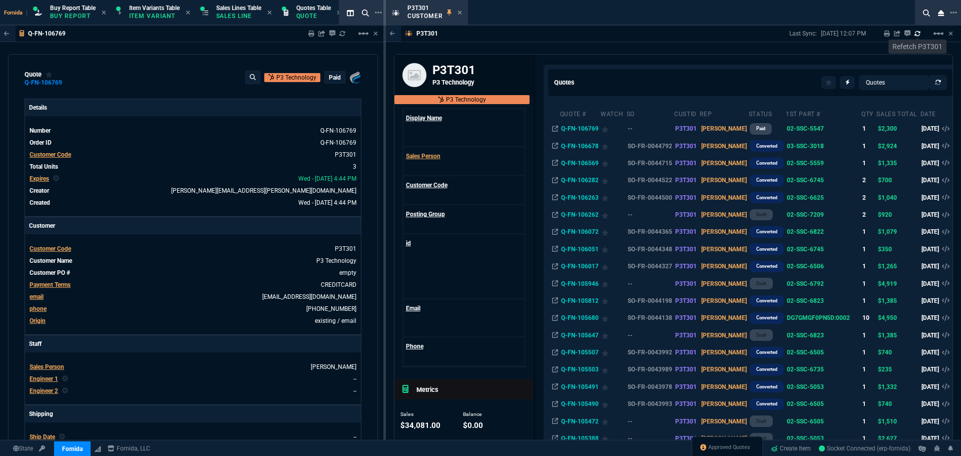
click at [919, 37] on link at bounding box center [918, 34] width 6 height 8
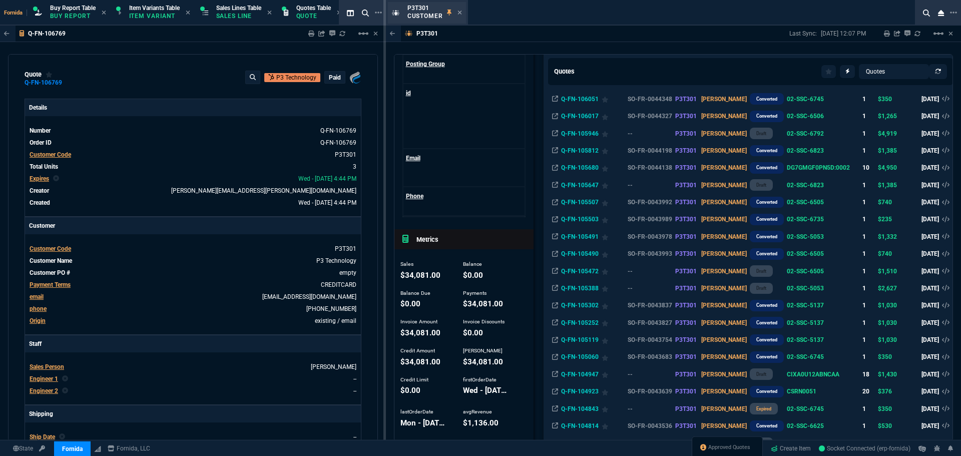
click at [462, 12] on div "P3T301 Customer" at bounding box center [427, 13] width 79 height 22
click at [325, 154] on icon at bounding box center [328, 154] width 6 height 6
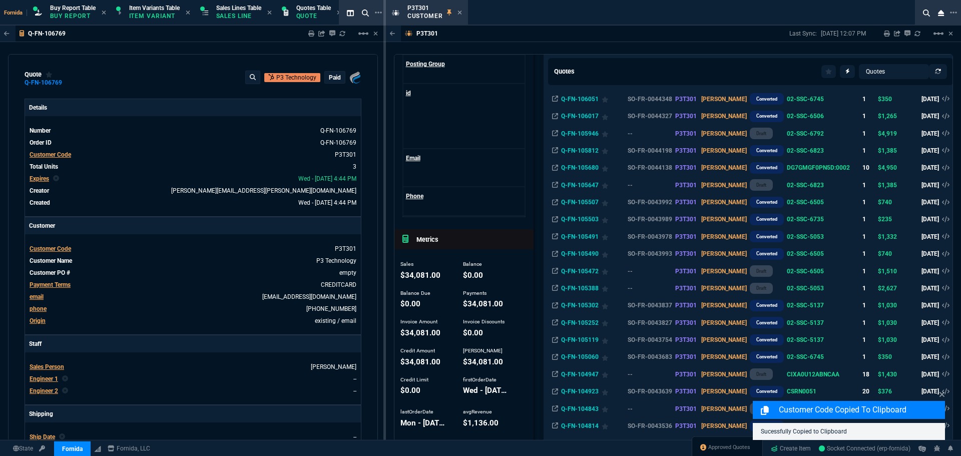
drag, startPoint x: 459, startPoint y: 15, endPoint x: 62, endPoint y: 94, distance: 404.7
click at [459, 15] on icon at bounding box center [460, 13] width 5 height 6
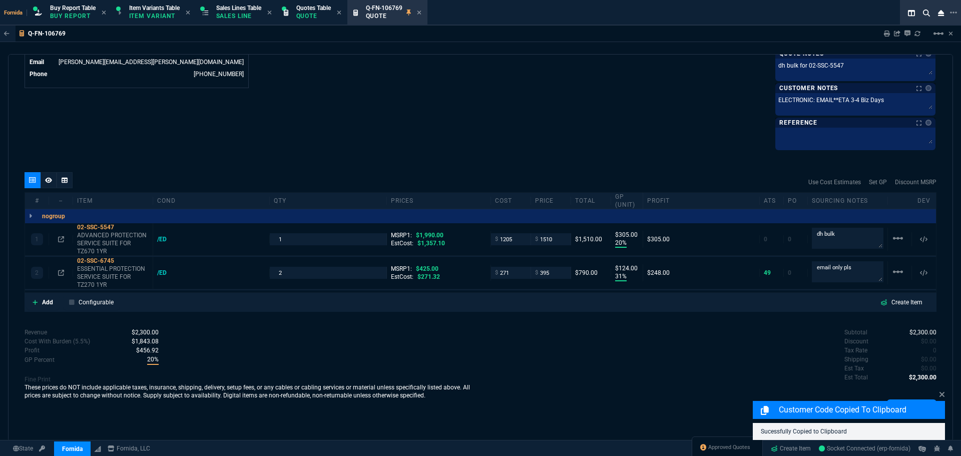
scroll to position [529, 0]
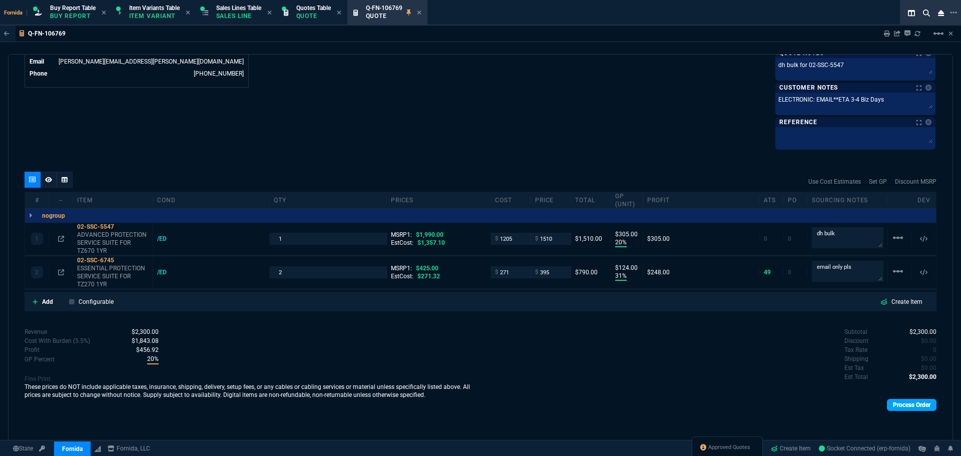
click at [918, 403] on link "Process Order" at bounding box center [912, 405] width 50 height 12
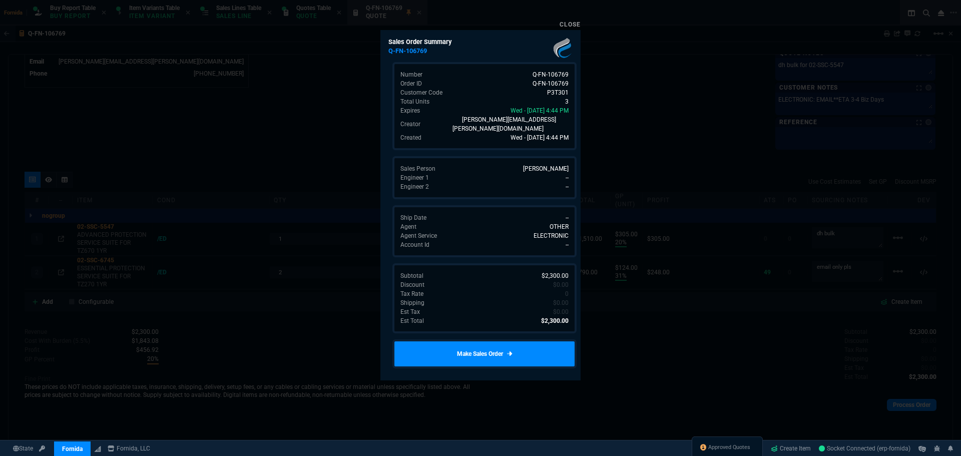
click at [532, 350] on link "Make Sales Order" at bounding box center [484, 353] width 184 height 29
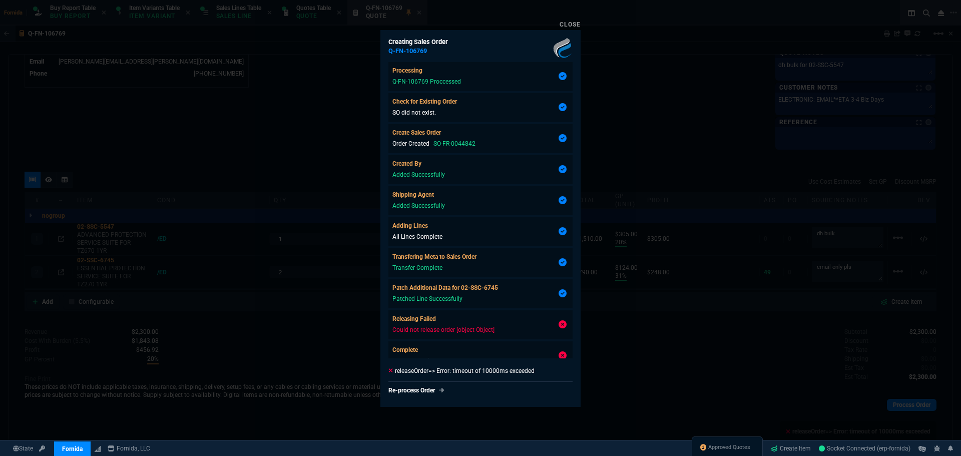
type input "20"
type input "305"
type input "31"
type input "124"
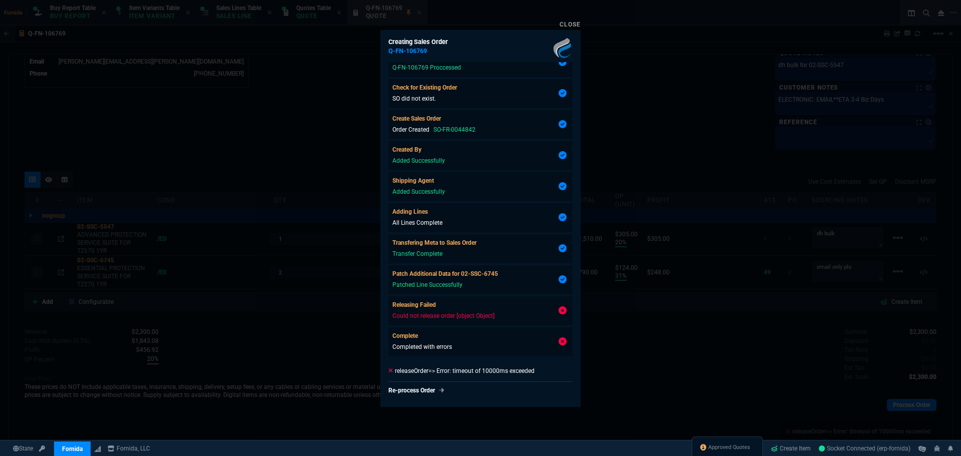
type input "24"
type input "7"
click at [641, 209] on div at bounding box center [480, 228] width 961 height 456
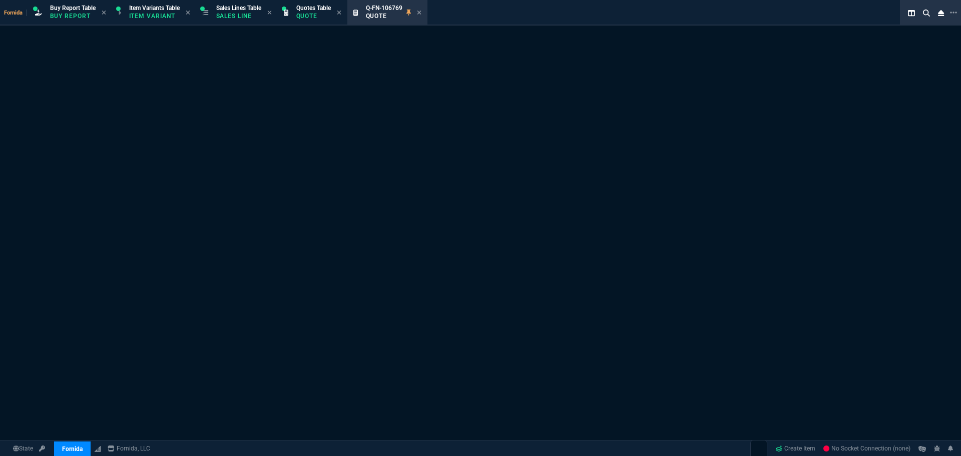
select select "1: BROV"
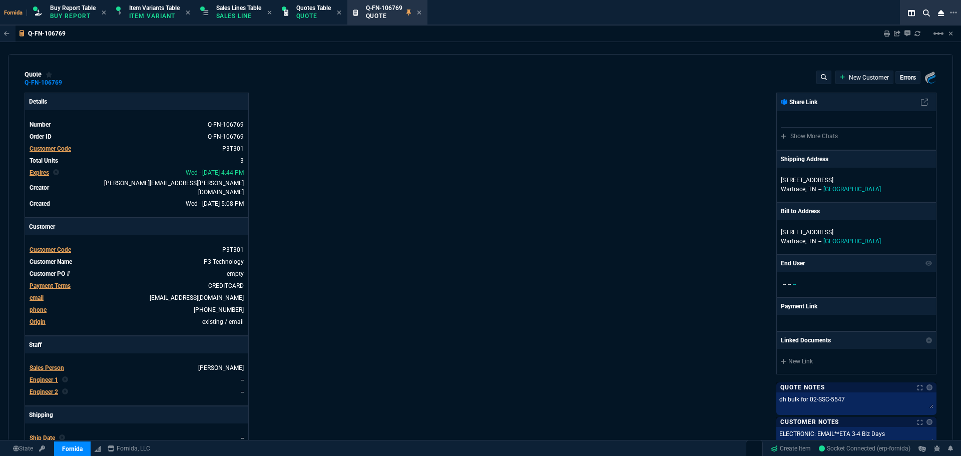
type input "20"
type input "305"
type input "1990"
type input "31"
type input "124"
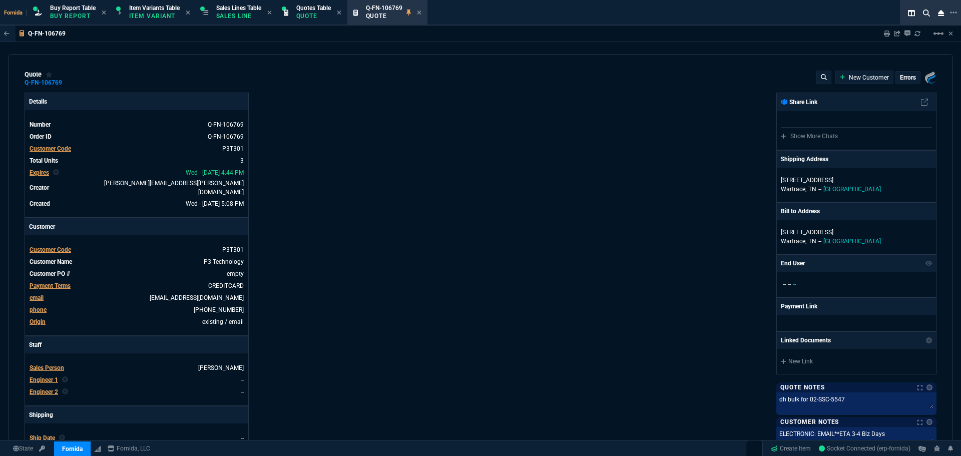
type input "425"
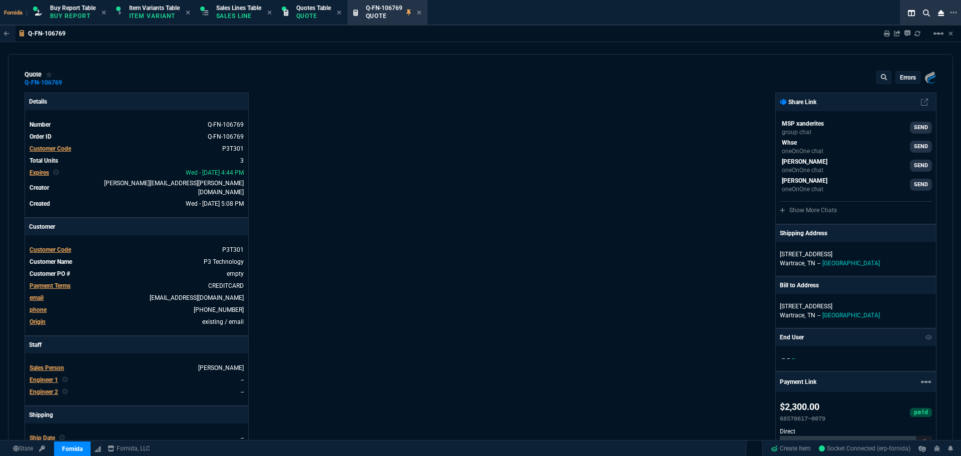
type input "24"
type input "7"
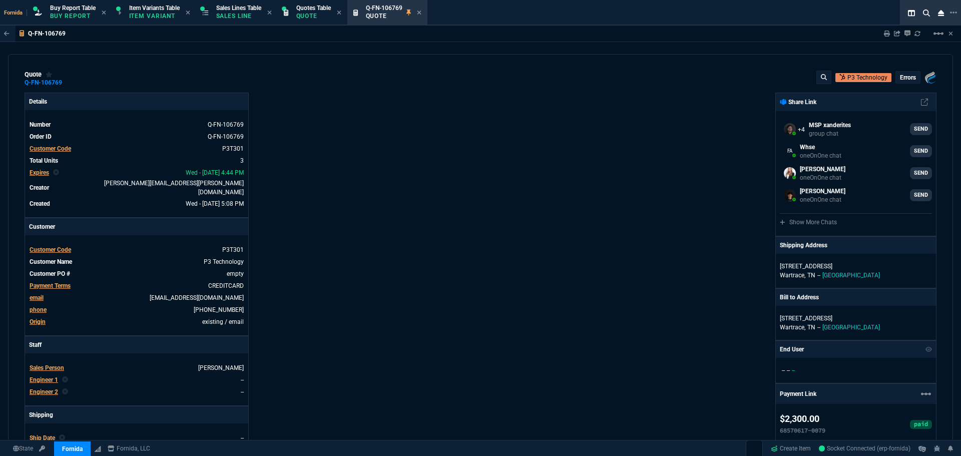
click at [903, 79] on p "errors" at bounding box center [908, 78] width 16 height 8
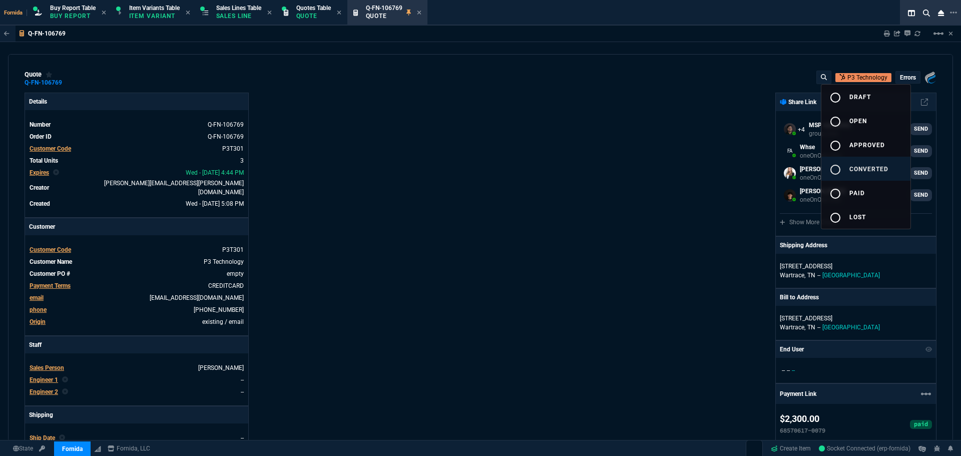
click at [875, 169] on span "converted" at bounding box center [868, 169] width 39 height 7
click at [631, 143] on div at bounding box center [480, 228] width 961 height 456
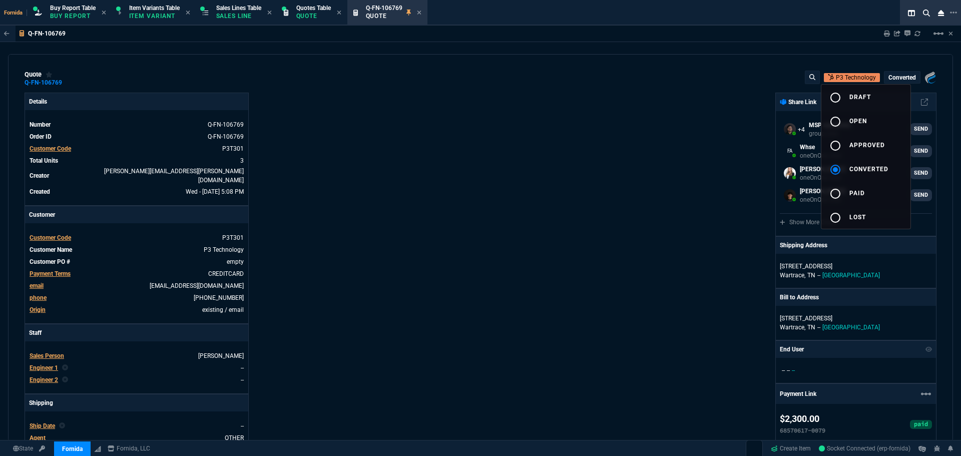
type input "20"
type input "305"
type input "31"
type input "124"
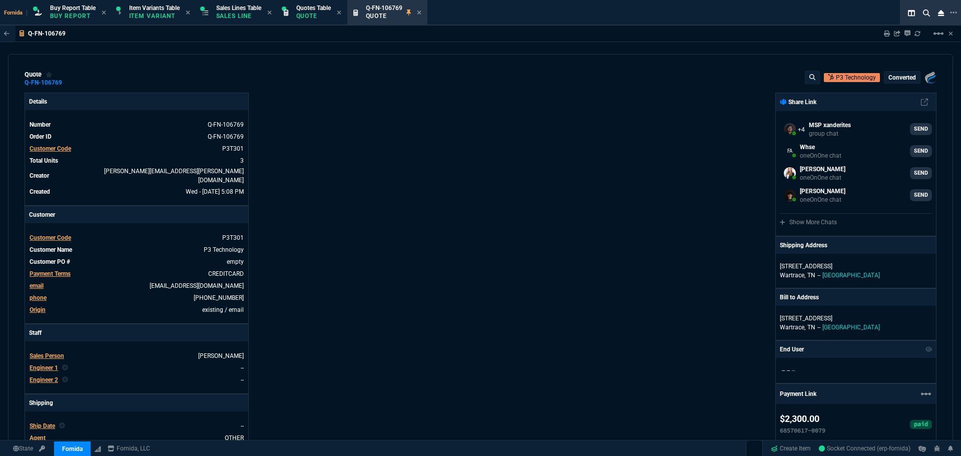
type input "24"
type input "7"
click at [335, 96] on div "Details Number Q-FN-106769 Order ID Q-FN-106769 Customer Code P3T301 Total Unit…" at bounding box center [253, 414] width 456 height 643
drag, startPoint x: 252, startPoint y: 17, endPoint x: 411, endPoint y: 15, distance: 159.2
click at [252, 17] on p "Sales Line" at bounding box center [238, 16] width 45 height 8
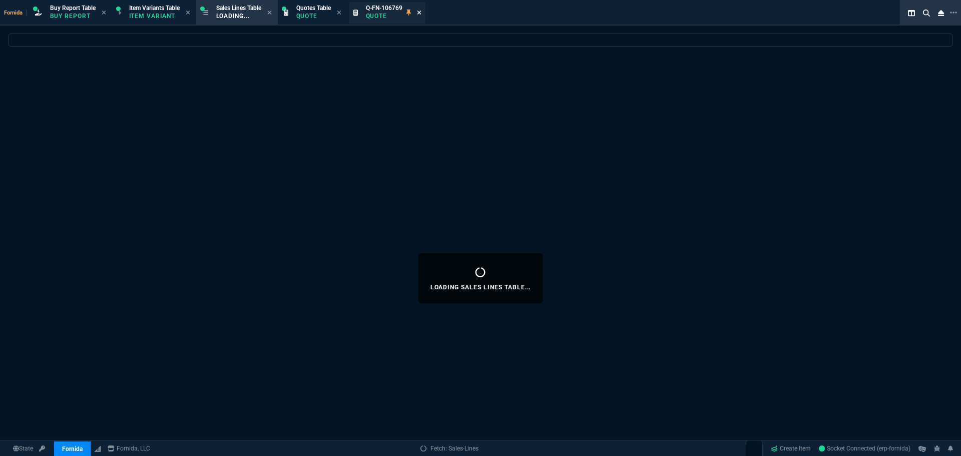
click at [421, 15] on icon at bounding box center [419, 13] width 5 height 6
select select
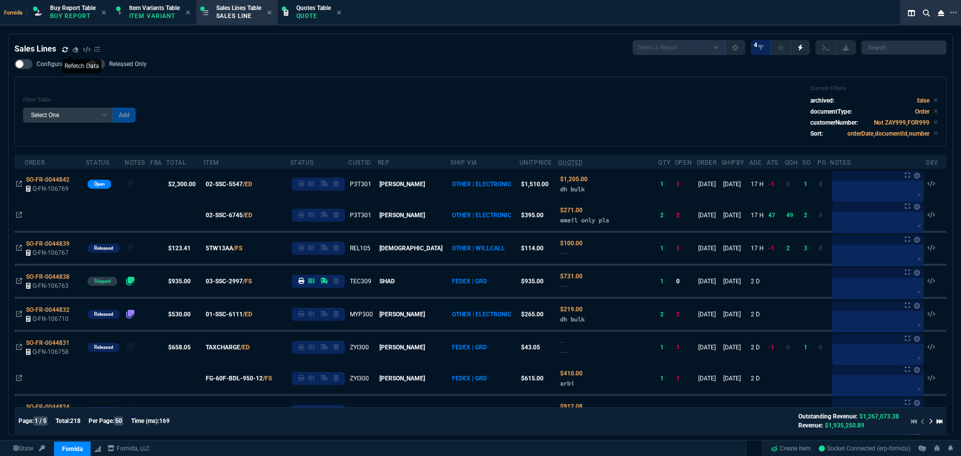
click at [67, 47] on icon at bounding box center [65, 50] width 6 height 6
drag, startPoint x: 506, startPoint y: 100, endPoint x: 772, endPoint y: 447, distance: 437.8
click at [506, 99] on div "Filter Table Select One Add Filter () Age () ATS () Cond (itemVariantCode) Cust…" at bounding box center [480, 111] width 915 height 53
click at [729, 453] on div "Approved Quotes" at bounding box center [727, 448] width 71 height 24
drag, startPoint x: 727, startPoint y: 442, endPoint x: 185, endPoint y: 99, distance: 641.3
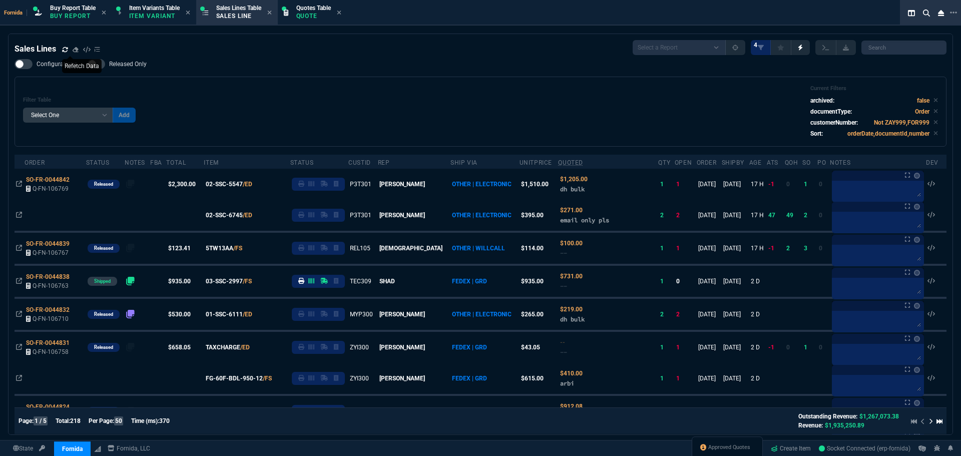
click at [726, 440] on div "Approved Quotes" at bounding box center [727, 448] width 71 height 24
drag, startPoint x: 708, startPoint y: 445, endPoint x: 35, endPoint y: 158, distance: 732.6
click at [708, 445] on span "Approved Quotes" at bounding box center [729, 447] width 42 height 8
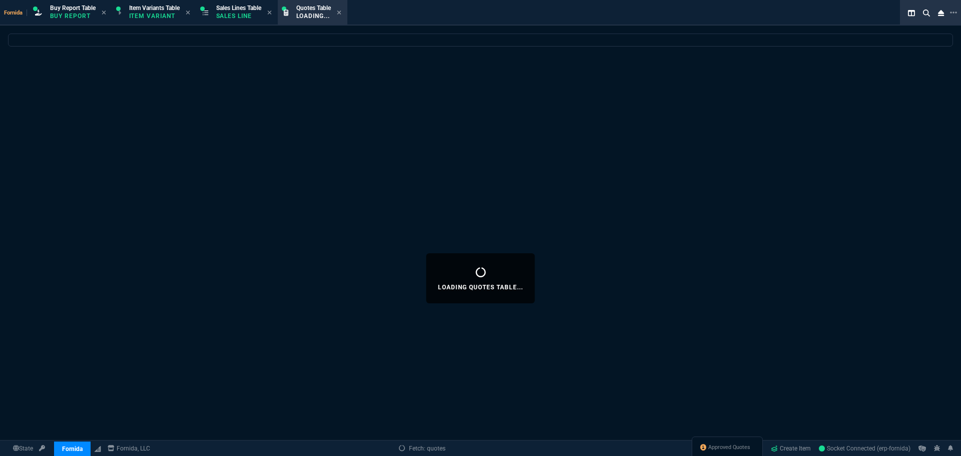
select select
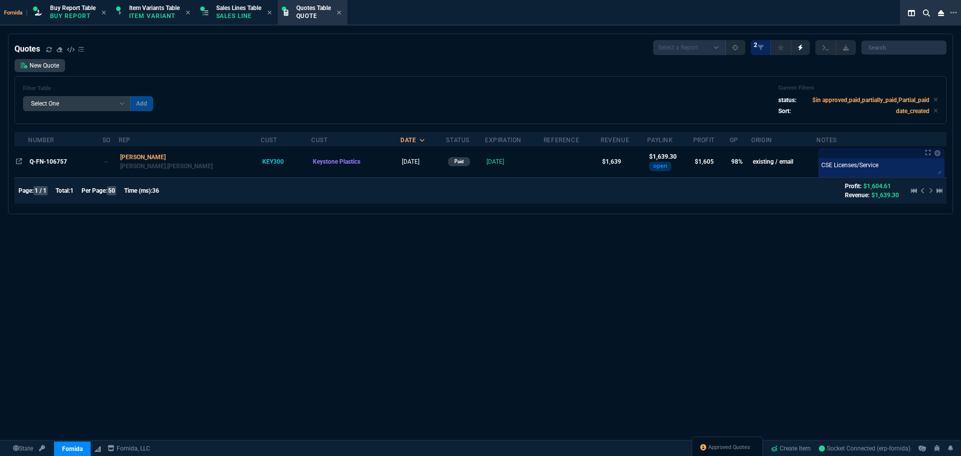
drag, startPoint x: 63, startPoint y: 163, endPoint x: 68, endPoint y: 163, distance: 5.0
click at [63, 163] on span "Q-FN-106757" at bounding box center [49, 161] width 38 height 7
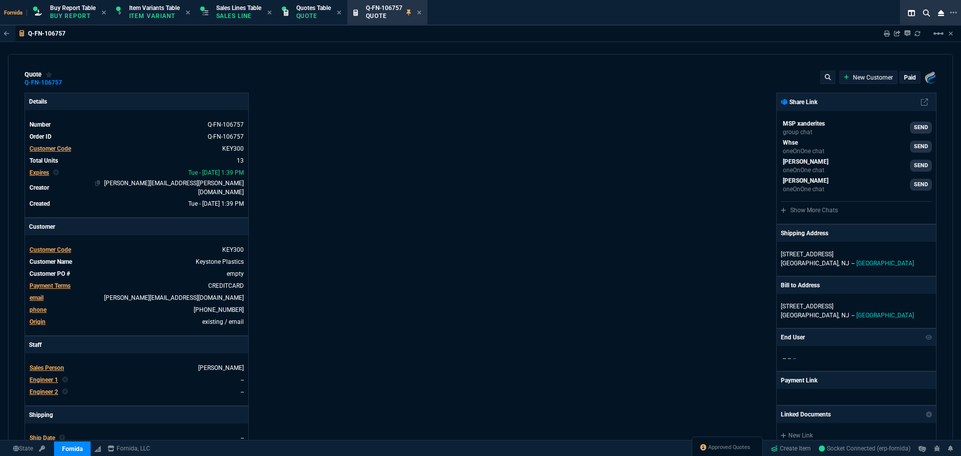
type input "15"
type input "20"
type input "0"
type input "100"
type input "1600"
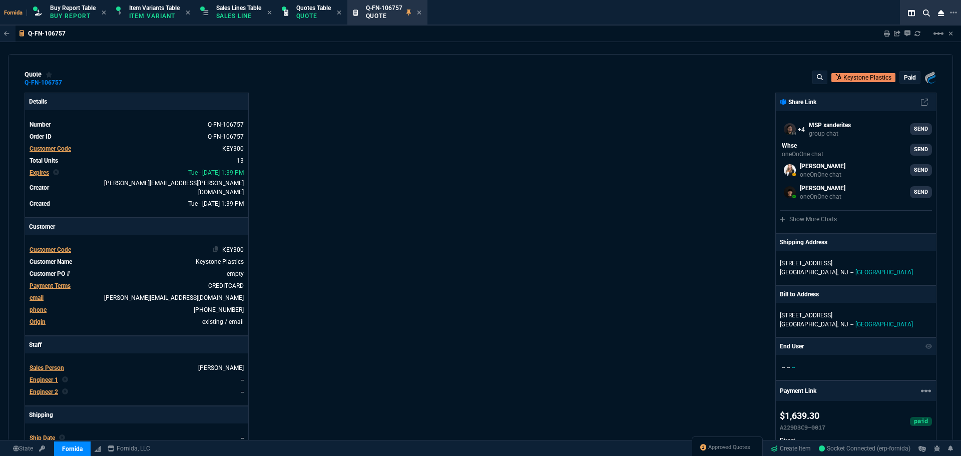
click at [232, 246] on span "KEY300" at bounding box center [233, 249] width 22 height 7
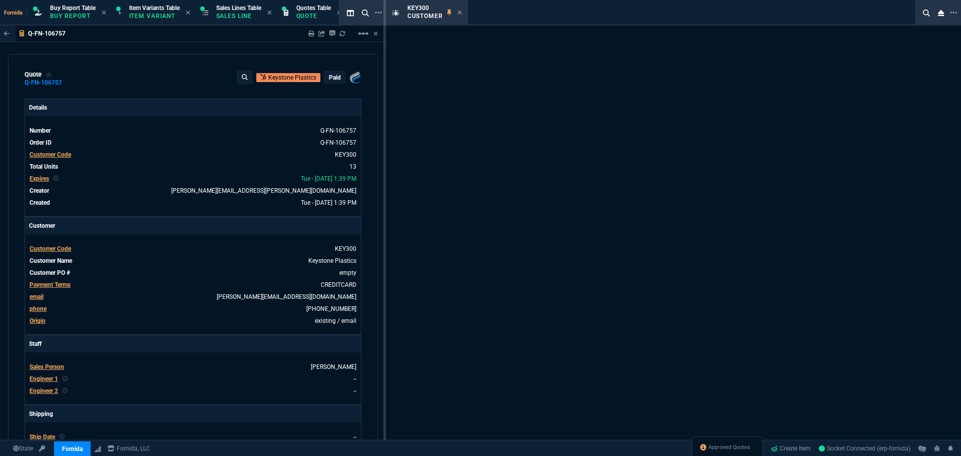
select select "1: quotes"
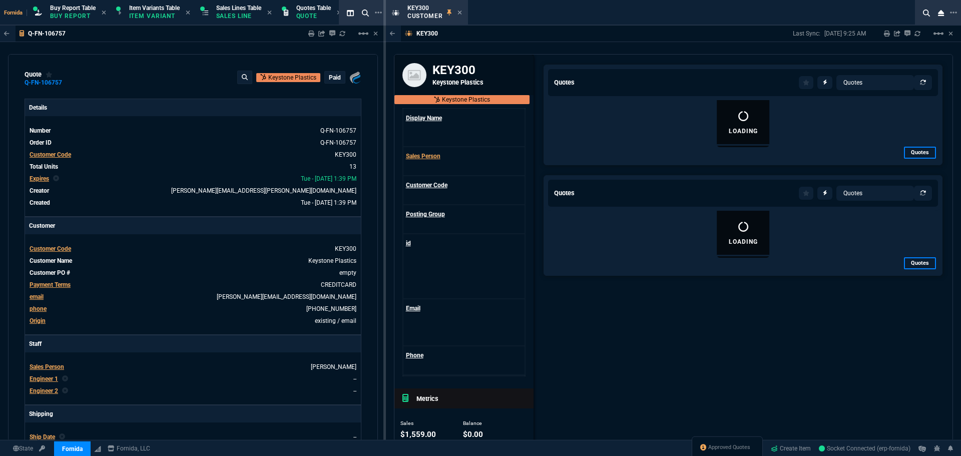
click at [931, 34] on div at bounding box center [929, 34] width 8 height 8
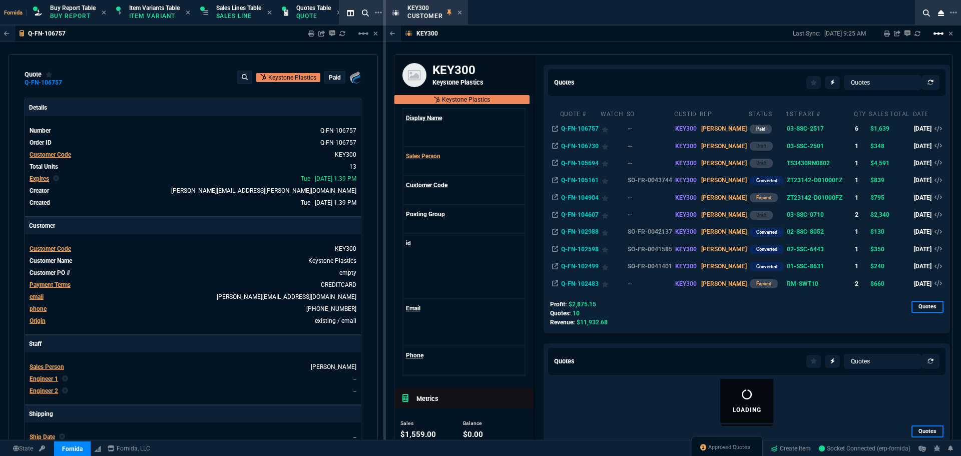
click at [936, 40] on nx-icon "linear_scale" at bounding box center [939, 37] width 12 height 7
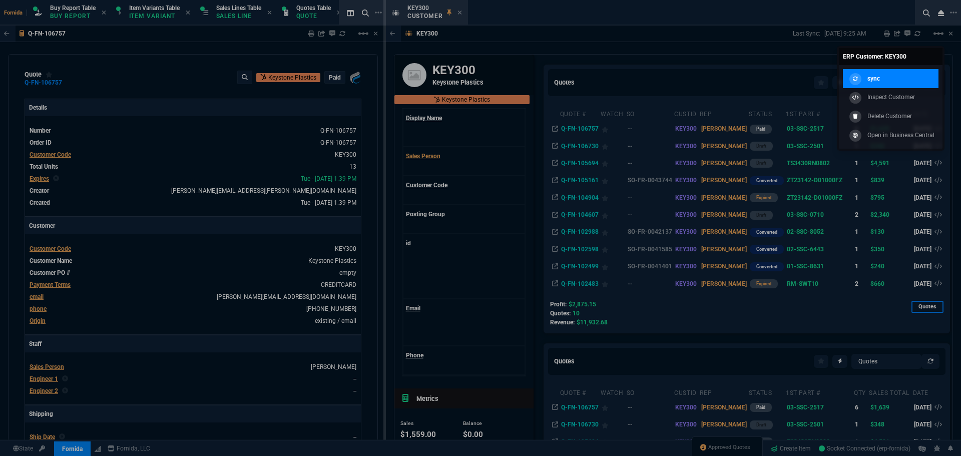
click at [894, 75] on link "sync" at bounding box center [891, 78] width 96 height 19
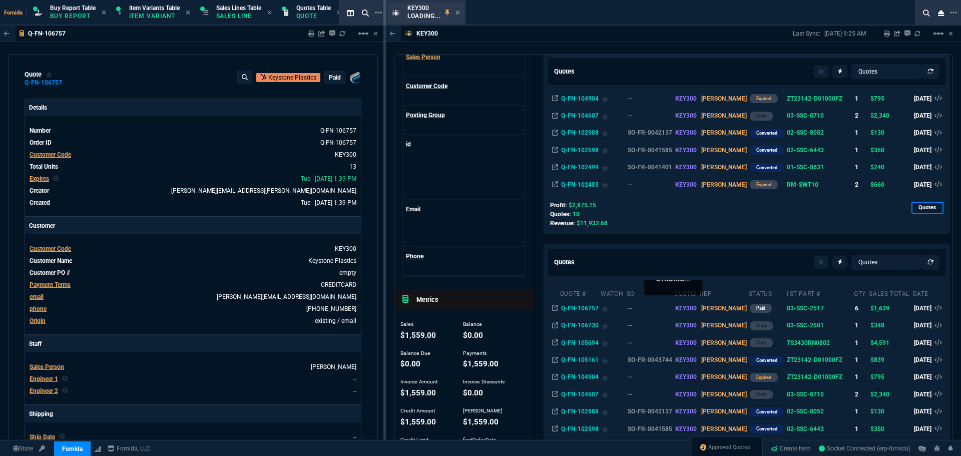
scroll to position [100, 0]
click at [459, 12] on icon at bounding box center [460, 13] width 4 height 4
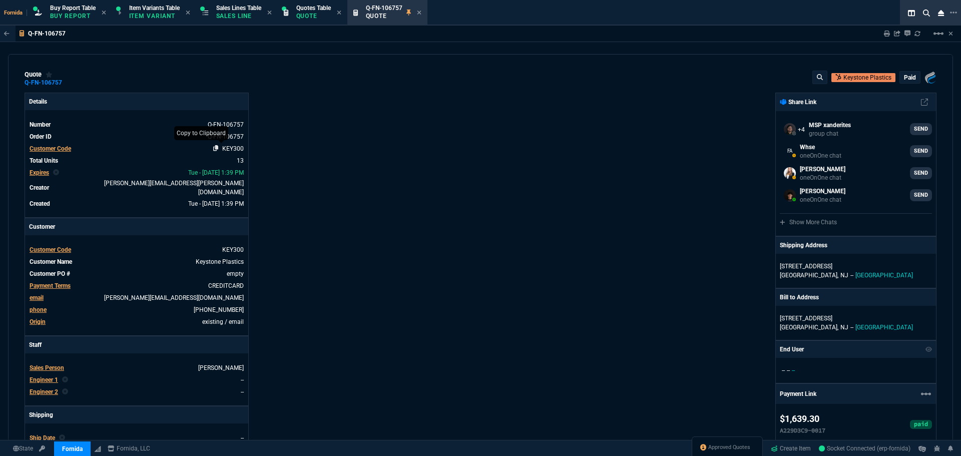
click at [216, 148] on icon at bounding box center [216, 148] width 6 height 6
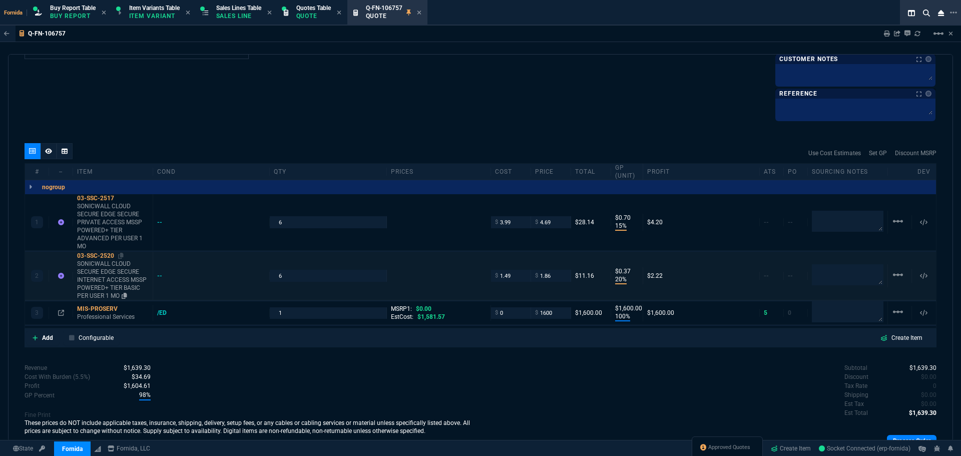
scroll to position [593, 0]
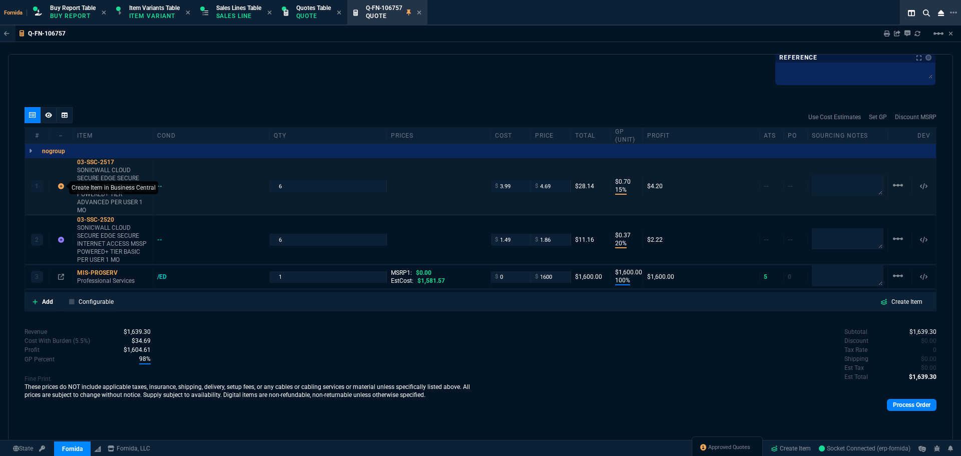
click at [60, 187] on icon at bounding box center [61, 186] width 6 height 6
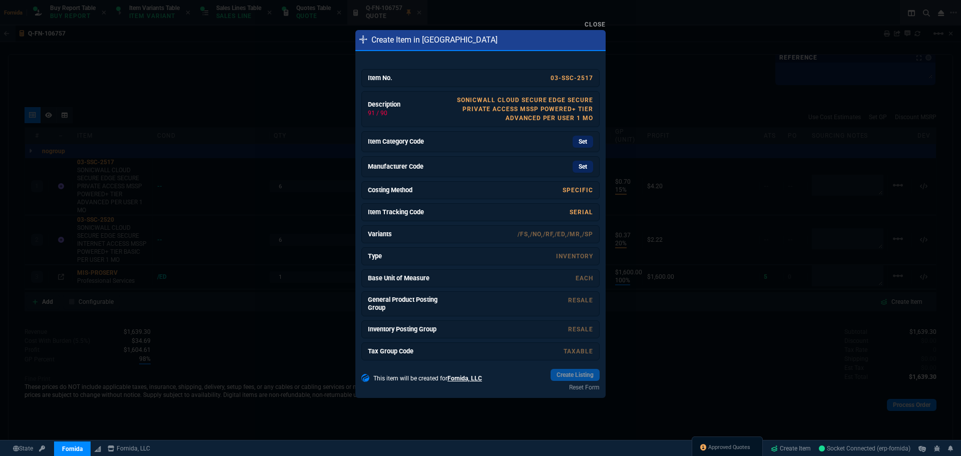
click at [302, 172] on div at bounding box center [480, 228] width 961 height 456
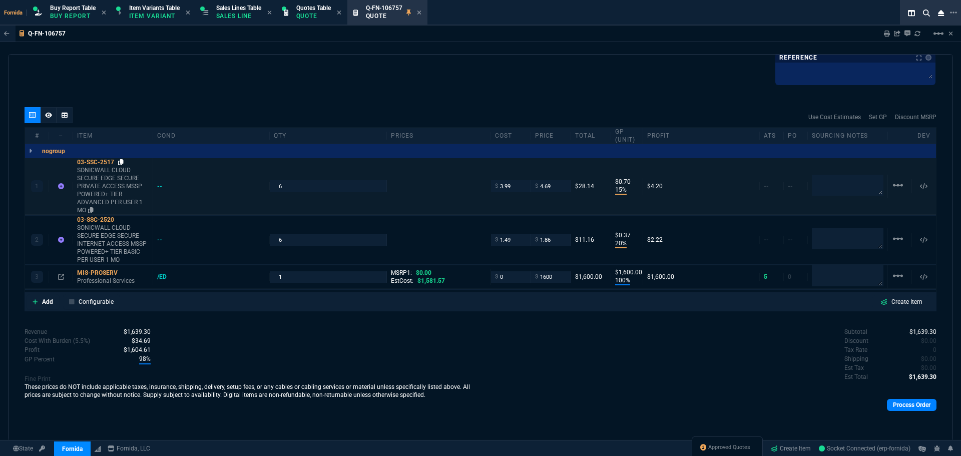
click at [119, 163] on icon at bounding box center [121, 162] width 6 height 6
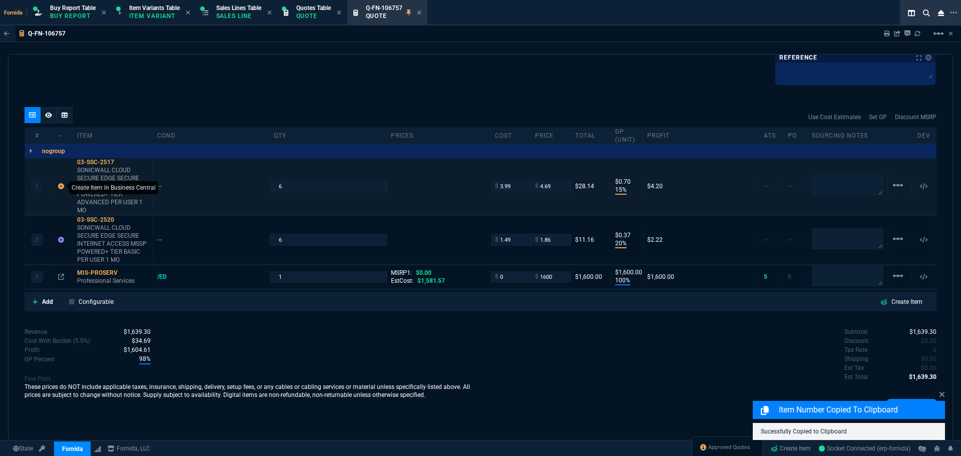
click at [59, 186] on icon at bounding box center [61, 186] width 6 height 6
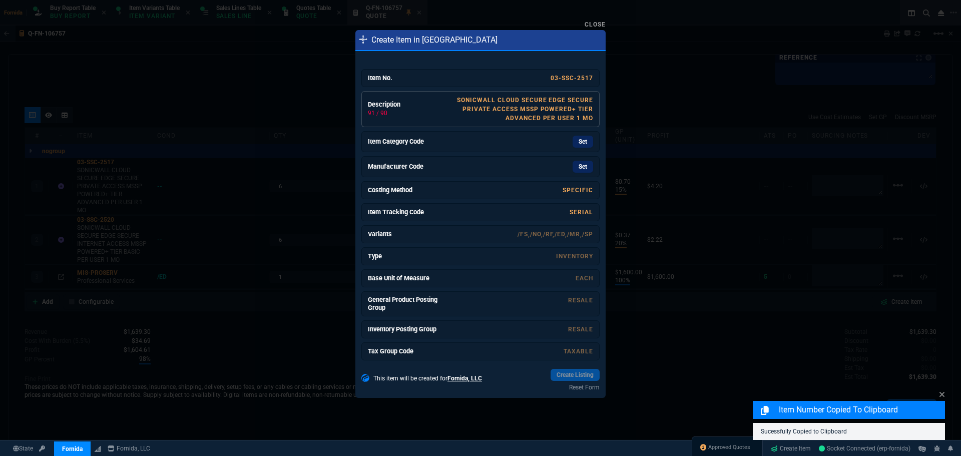
click at [497, 112] on link "SONICWALL CLOUD SECURE EDGE SECURE PRIVATE ACCESS MSSP POWERED+ TIER ADVANCED P…" at bounding box center [525, 109] width 136 height 25
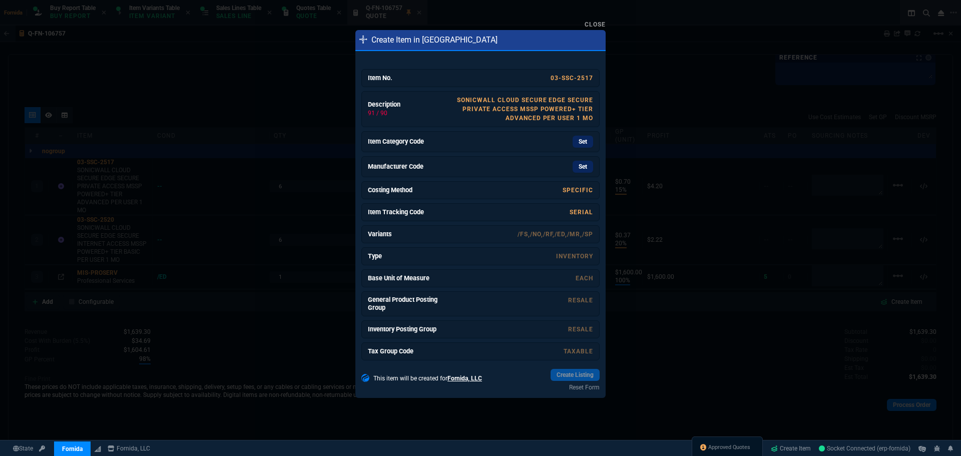
click at [291, 233] on div at bounding box center [480, 228] width 961 height 456
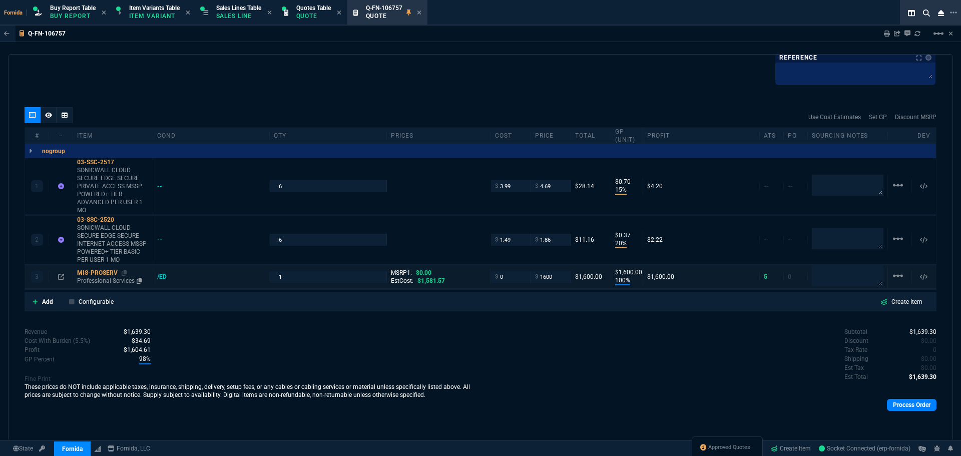
drag, startPoint x: 105, startPoint y: 281, endPoint x: 110, endPoint y: 281, distance: 5.0
click at [105, 281] on p "Professional Services" at bounding box center [113, 281] width 72 height 8
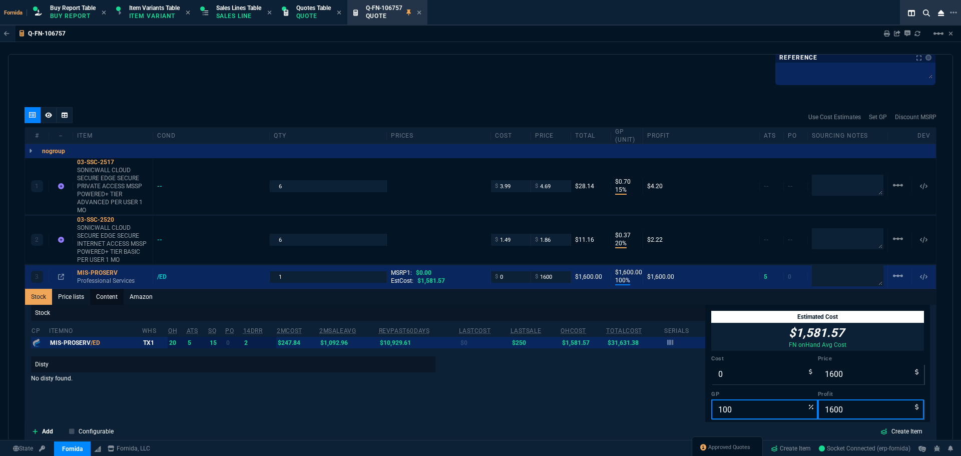
click at [117, 298] on link "Content" at bounding box center [107, 297] width 34 height 16
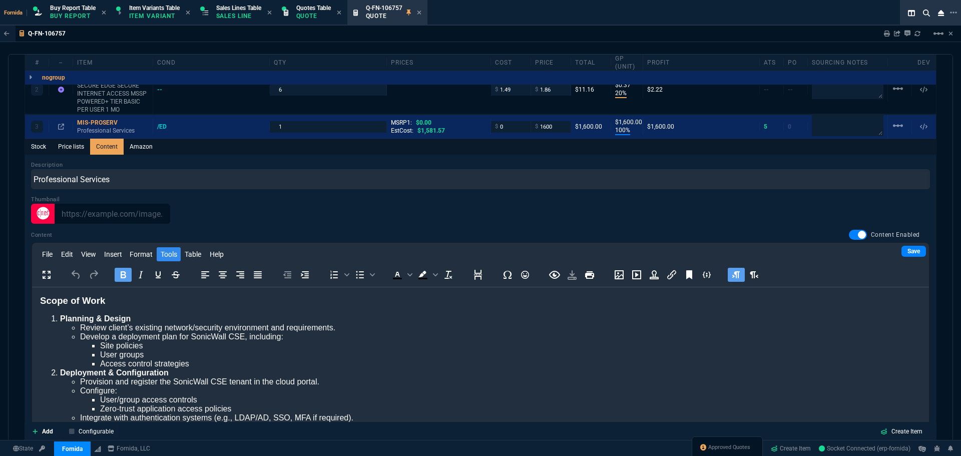
scroll to position [0, 0]
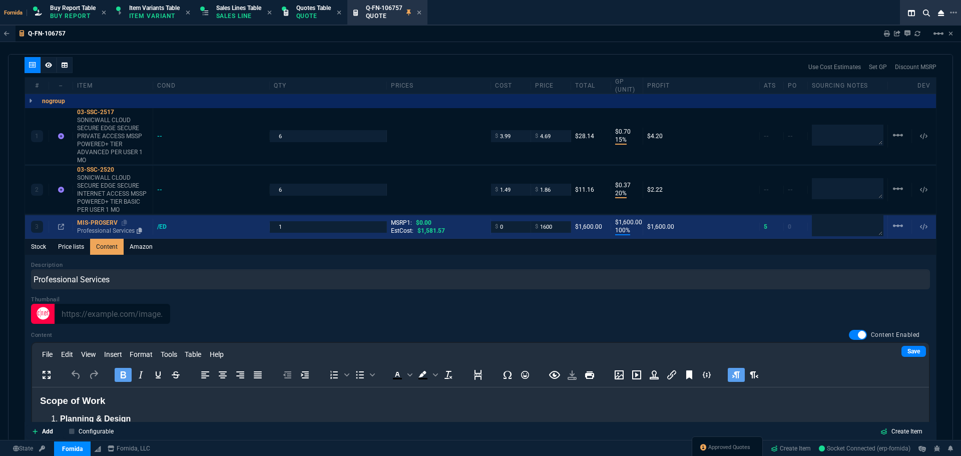
click at [113, 226] on div "MIS-PROSERV" at bounding box center [113, 223] width 72 height 8
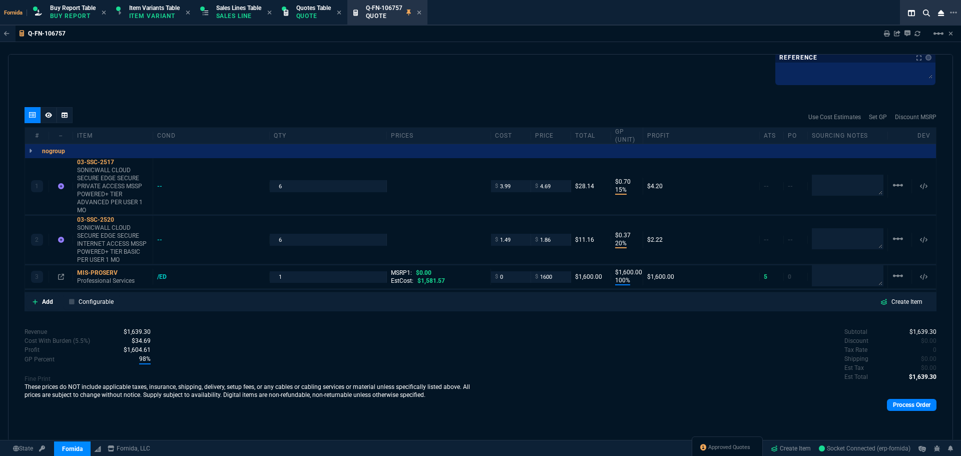
type input "100"
type input "1600"
drag, startPoint x: 104, startPoint y: 275, endPoint x: 118, endPoint y: 289, distance: 20.2
click at [104, 275] on div "MIS-PROSERV" at bounding box center [113, 273] width 72 height 8
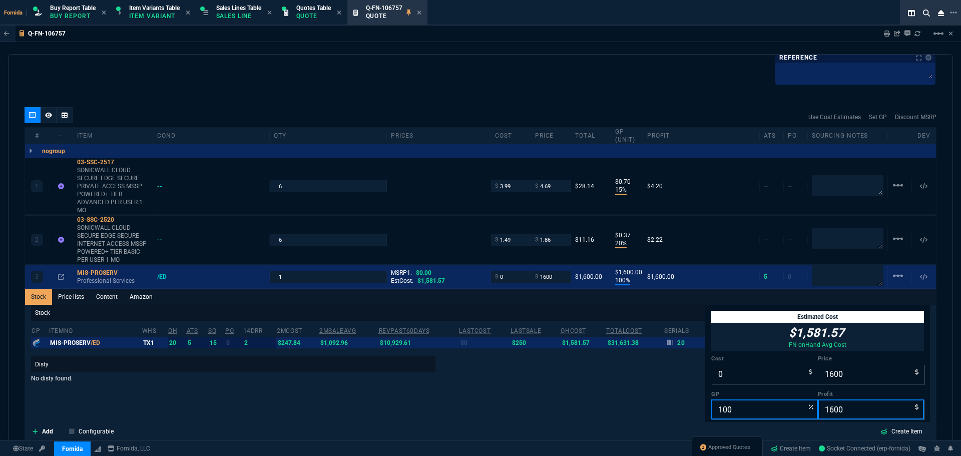
scroll to position [643, 0]
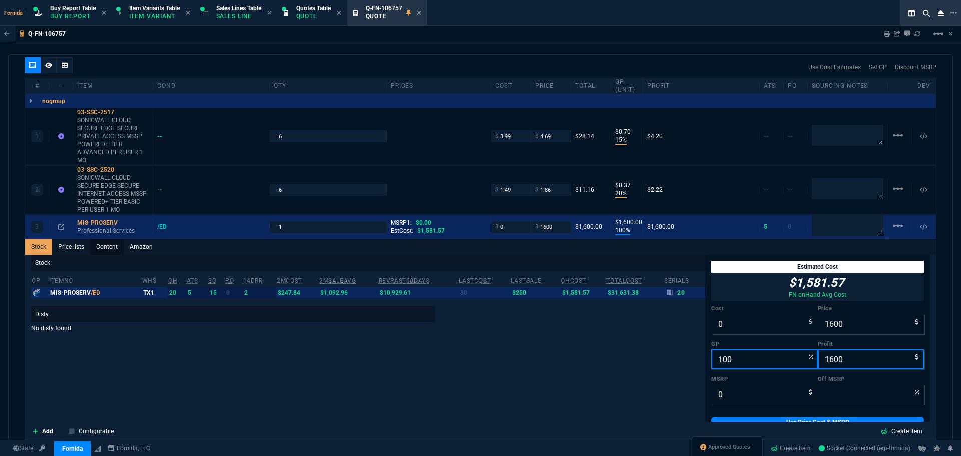
click at [105, 249] on link "Content" at bounding box center [107, 247] width 34 height 16
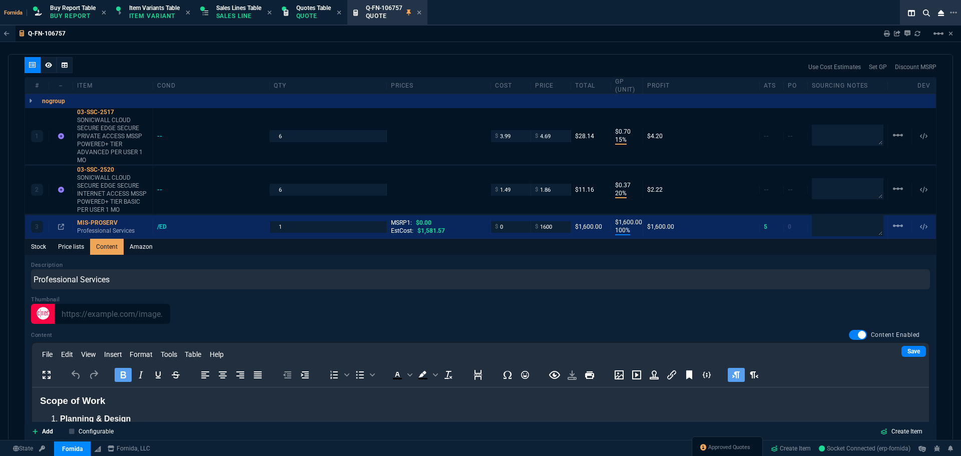
scroll to position [693, 0]
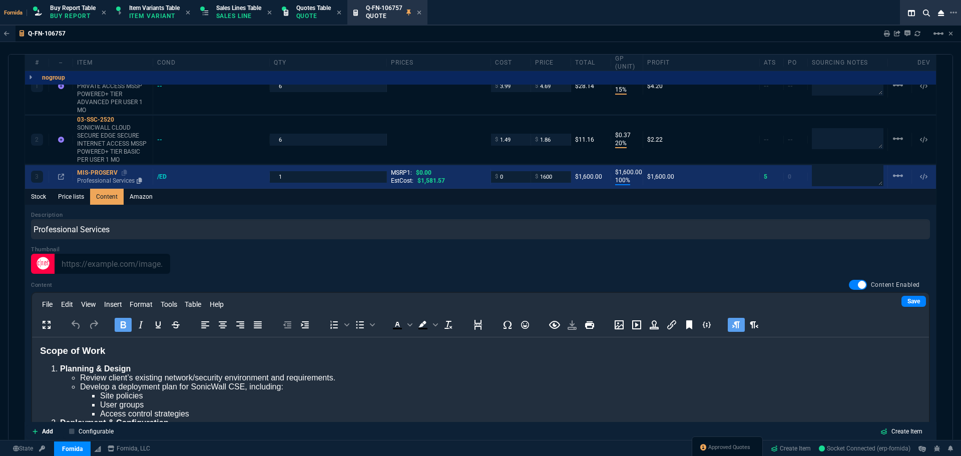
click at [104, 180] on p "Professional Services" at bounding box center [113, 181] width 72 height 8
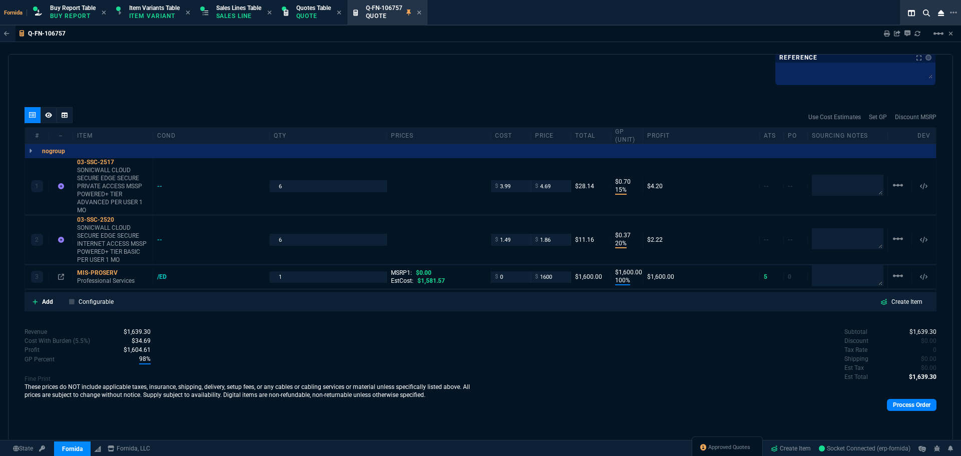
type input "100"
type input "1600"
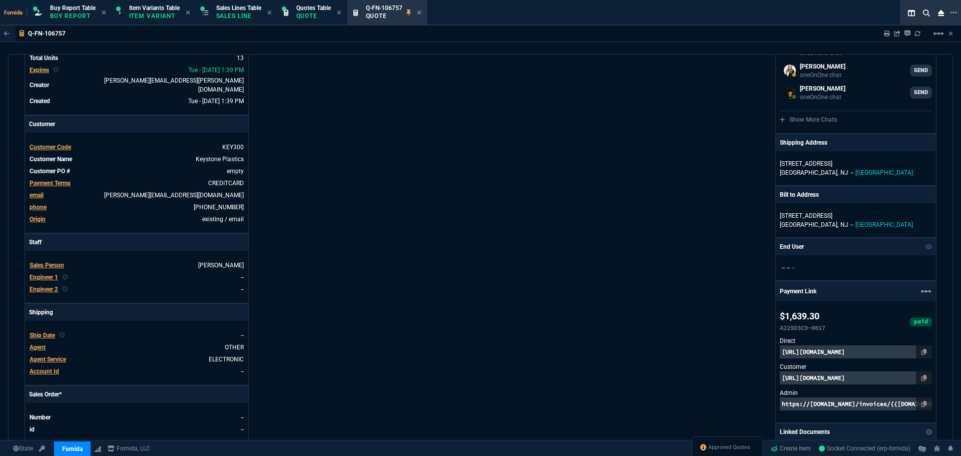
scroll to position [0, 0]
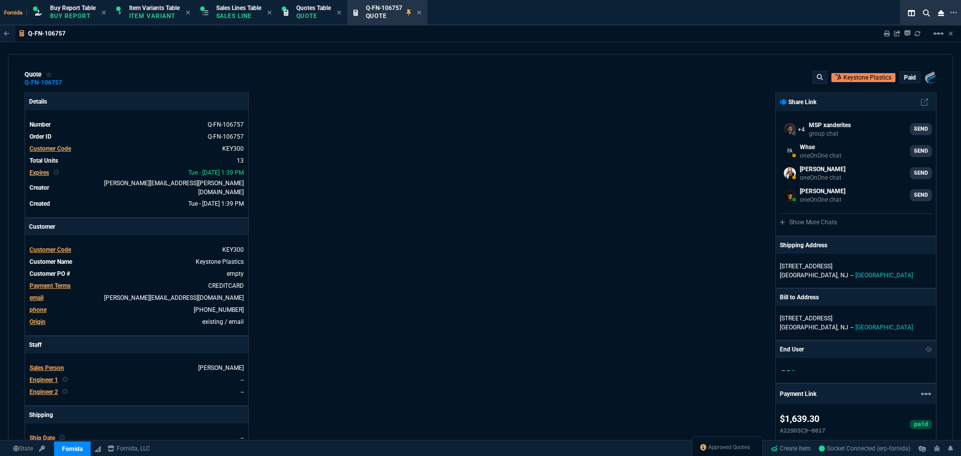
click at [309, 138] on div "Details Number Q-FN-106757 Order ID Q-FN-106757 Customer Code KEY300 Total Unit…" at bounding box center [253, 385] width 456 height 584
click at [187, 258] on icon at bounding box center [190, 261] width 6 height 6
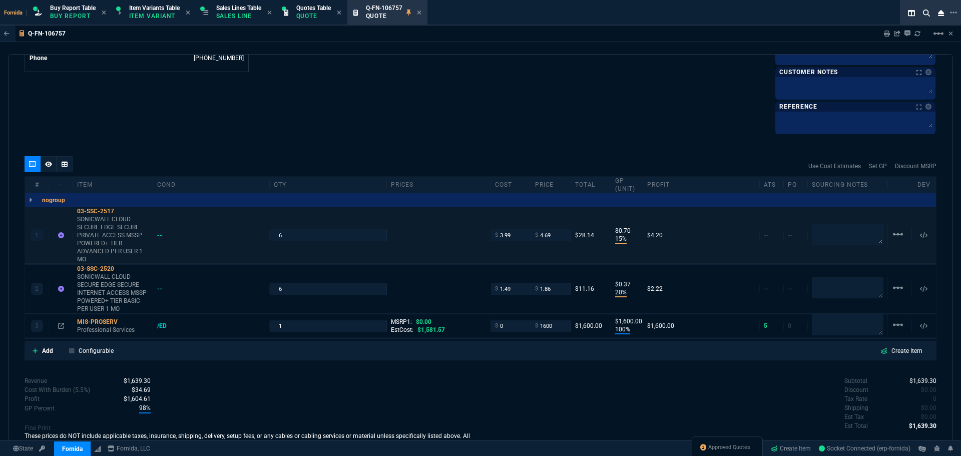
scroll to position [593, 0]
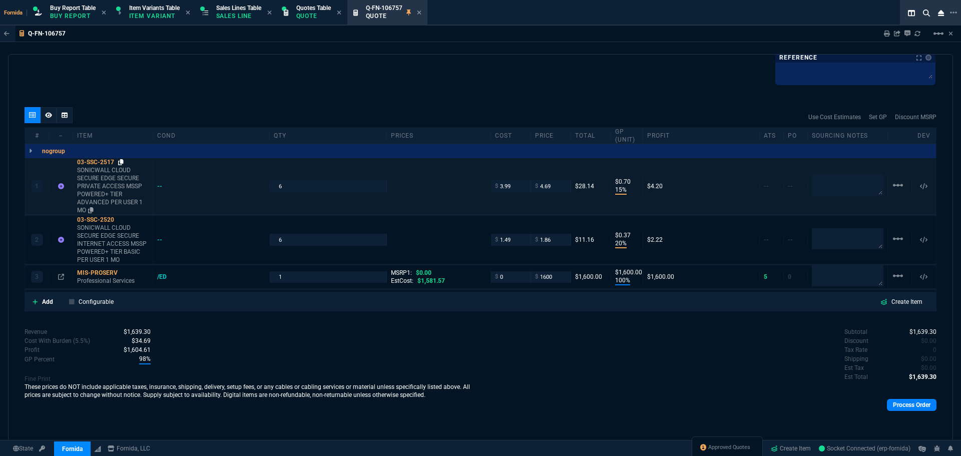
click at [120, 163] on icon at bounding box center [121, 162] width 6 height 6
click at [91, 208] on icon at bounding box center [91, 210] width 6 height 6
click at [120, 221] on icon at bounding box center [121, 220] width 6 height 6
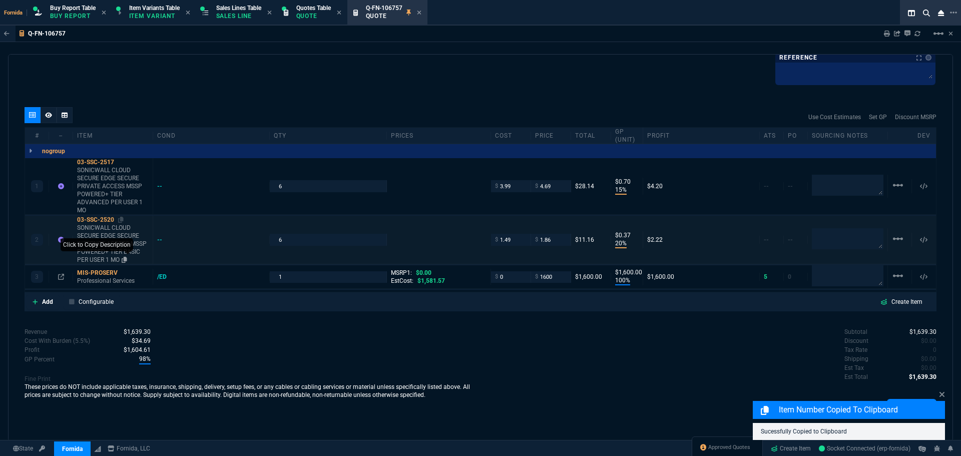
click at [127, 260] on icon at bounding box center [125, 260] width 6 height 6
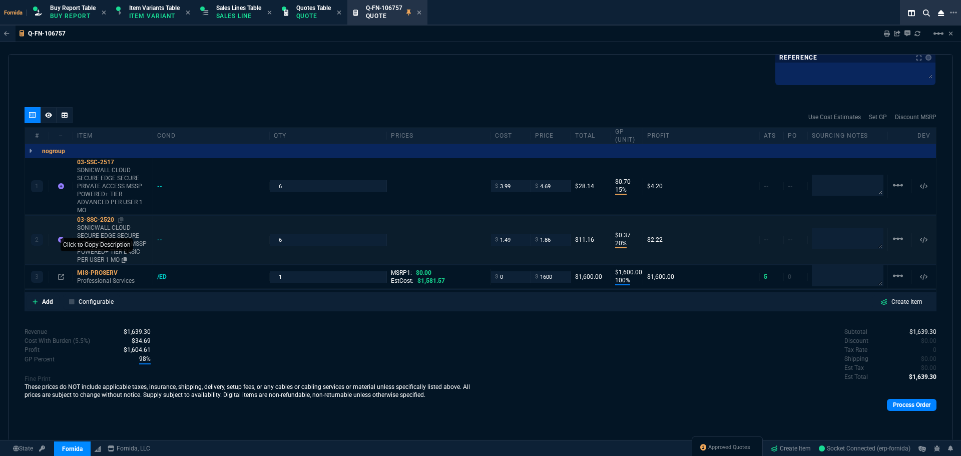
drag, startPoint x: 127, startPoint y: 262, endPoint x: 122, endPoint y: 260, distance: 5.7
click at [127, 262] on icon at bounding box center [125, 260] width 6 height 6
click at [126, 261] on icon at bounding box center [125, 260] width 6 height 6
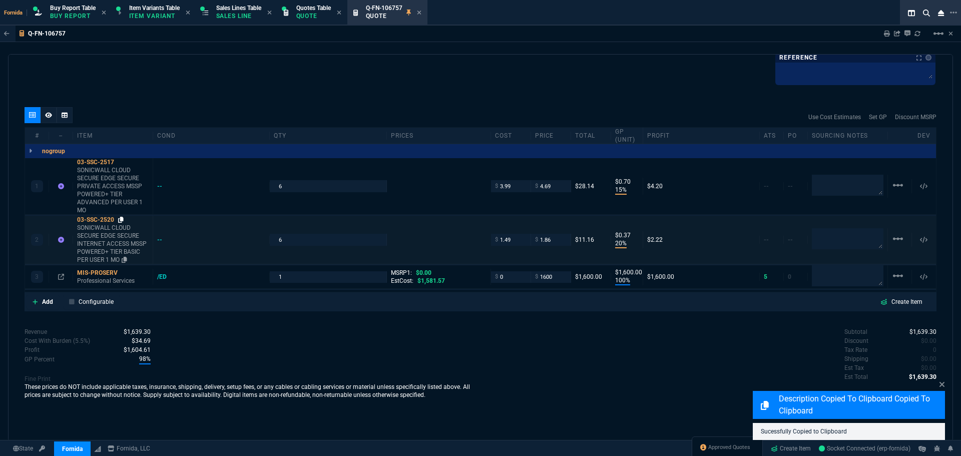
click at [121, 220] on icon at bounding box center [121, 220] width 6 height 6
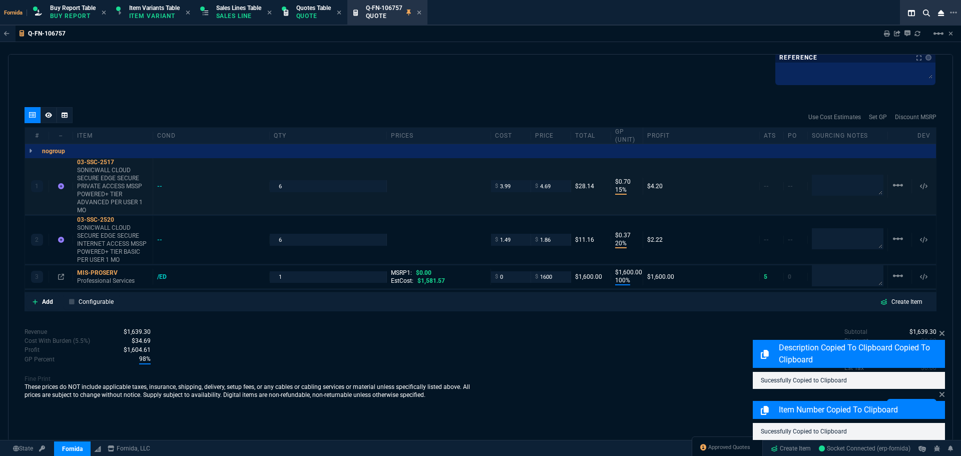
drag, startPoint x: 121, startPoint y: 162, endPoint x: 26, endPoint y: 173, distance: 95.7
click at [121, 162] on icon at bounding box center [121, 162] width 6 height 6
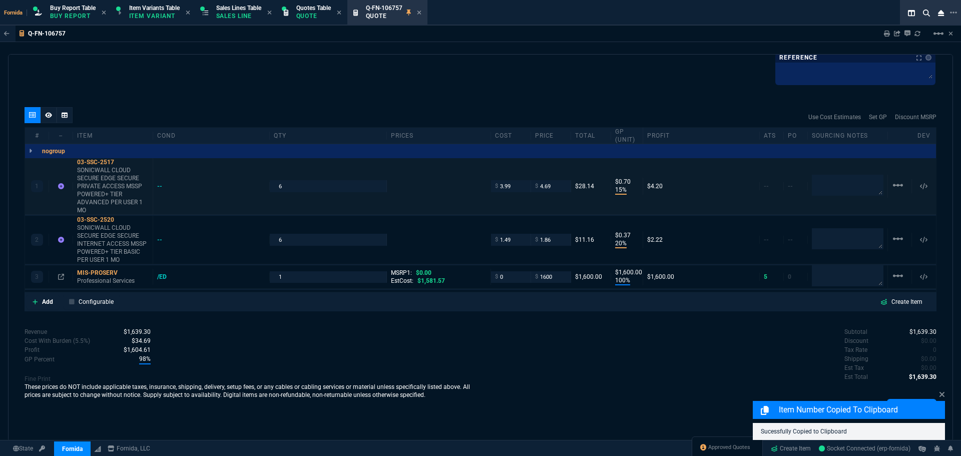
drag, startPoint x: 121, startPoint y: 163, endPoint x: 30, endPoint y: 205, distance: 100.5
click at [121, 163] on icon at bounding box center [121, 162] width 6 height 6
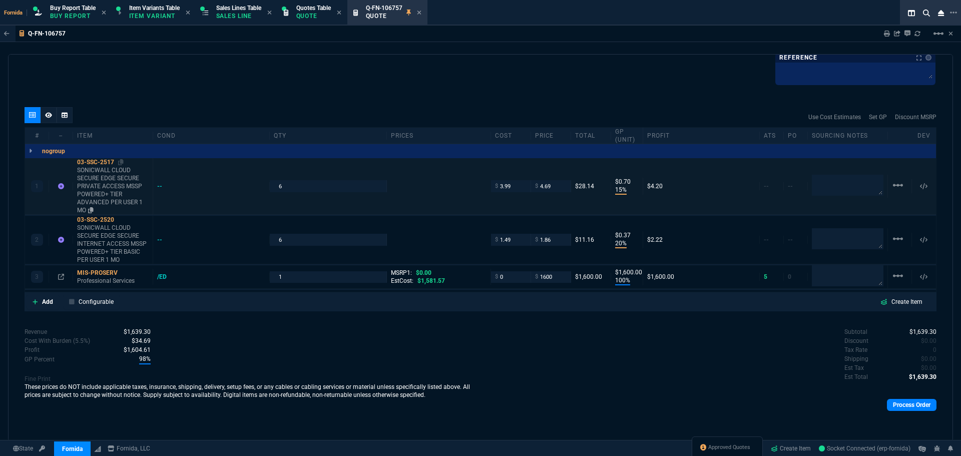
click at [120, 165] on icon at bounding box center [121, 162] width 6 height 6
click at [124, 220] on icon at bounding box center [121, 220] width 6 height 6
click at [110, 287] on div "3 MIS-PROSERV Professional Services /ED 1 MSRP1: $0.00 EstCost: $1,581.57 $ 0 $…" at bounding box center [480, 277] width 911 height 24
click at [105, 282] on p "Professional Services" at bounding box center [113, 281] width 72 height 8
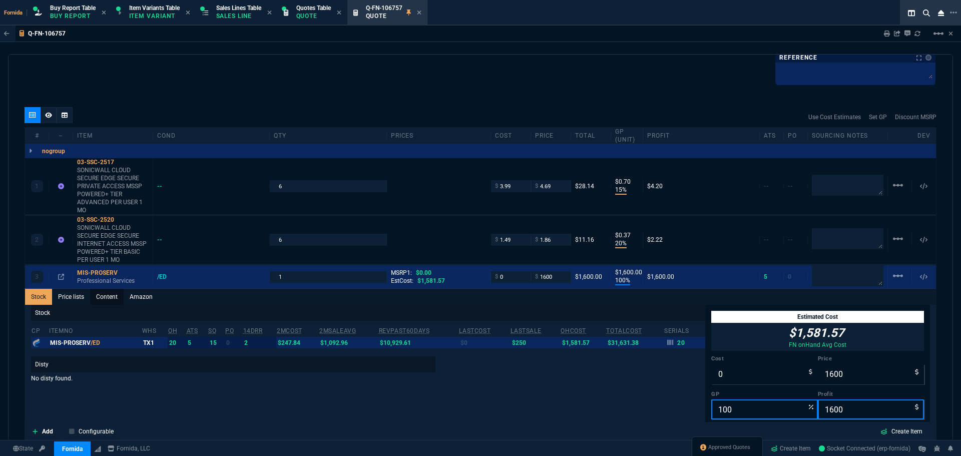
drag, startPoint x: 113, startPoint y: 298, endPoint x: 254, endPoint y: 215, distance: 164.0
click at [112, 298] on link "Content" at bounding box center [107, 297] width 34 height 16
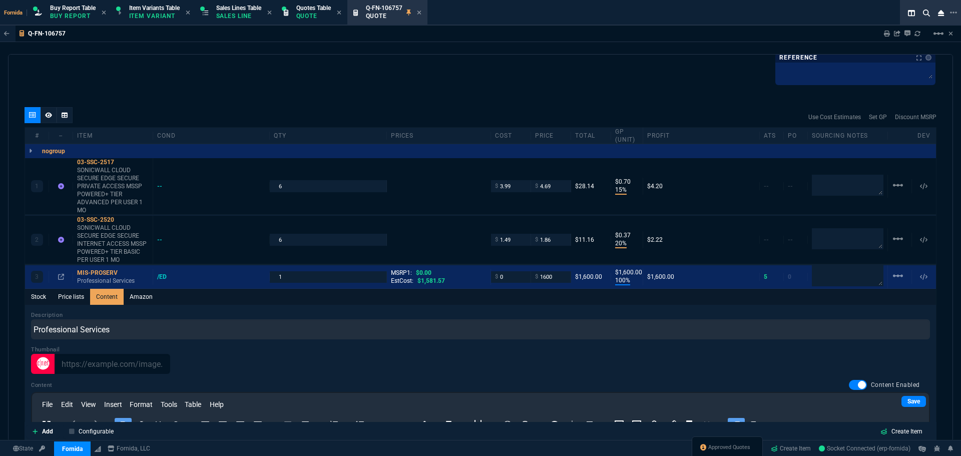
scroll to position [693, 0]
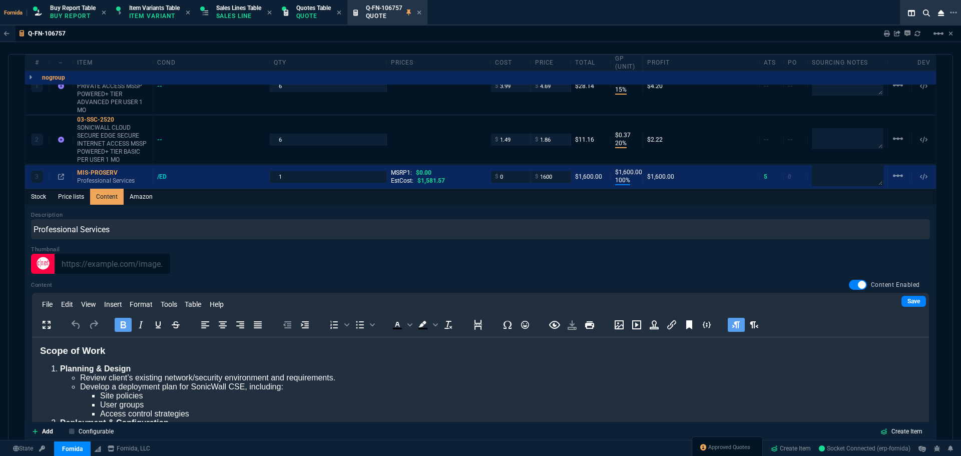
click at [269, 369] on li "Planning & Design" at bounding box center [490, 368] width 861 height 9
copy strong "Scope of Work"
click at [92, 172] on div "MIS-PROSERV" at bounding box center [113, 173] width 72 height 8
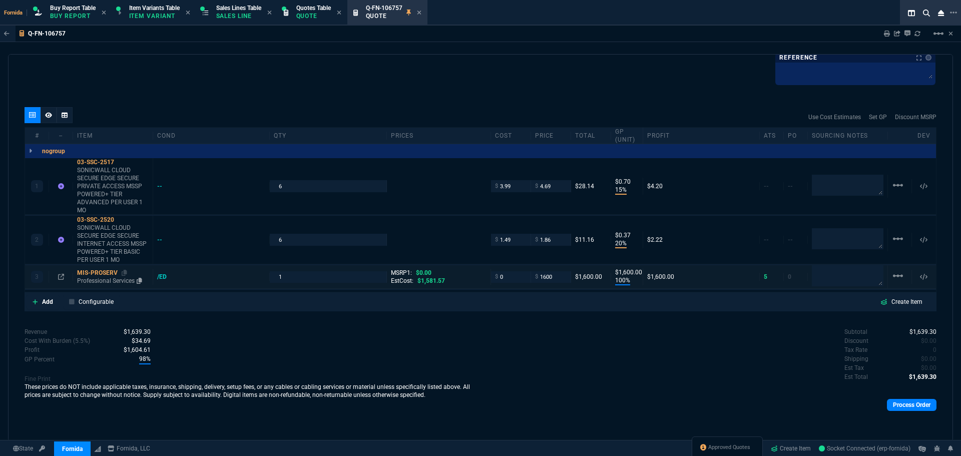
type input "100"
type input "1600"
click at [406, 100] on div "quote Q-FN-106757 Keystone Plastics paid Fornida, LLC 2609 Technology Dr Suite …" at bounding box center [480, 247] width 945 height 387
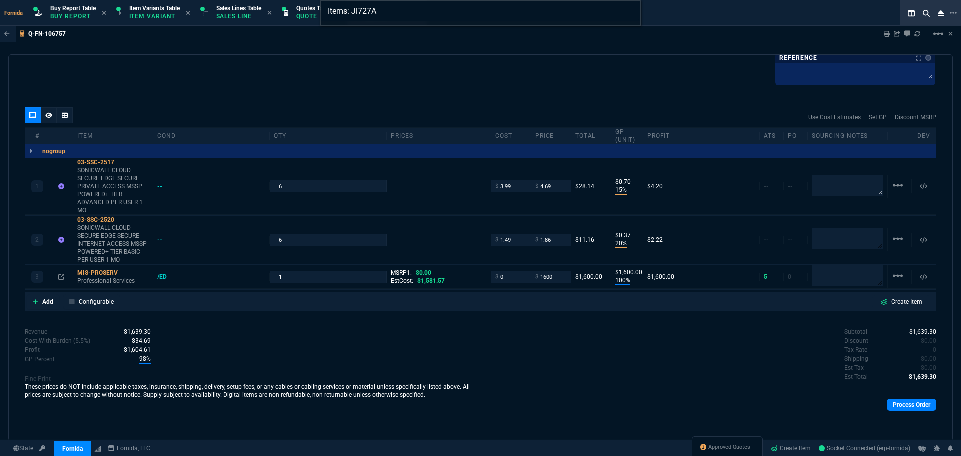
type input "Items: Jl727A"
click at [406, 100] on div "Items: Jl727A" at bounding box center [480, 228] width 961 height 456
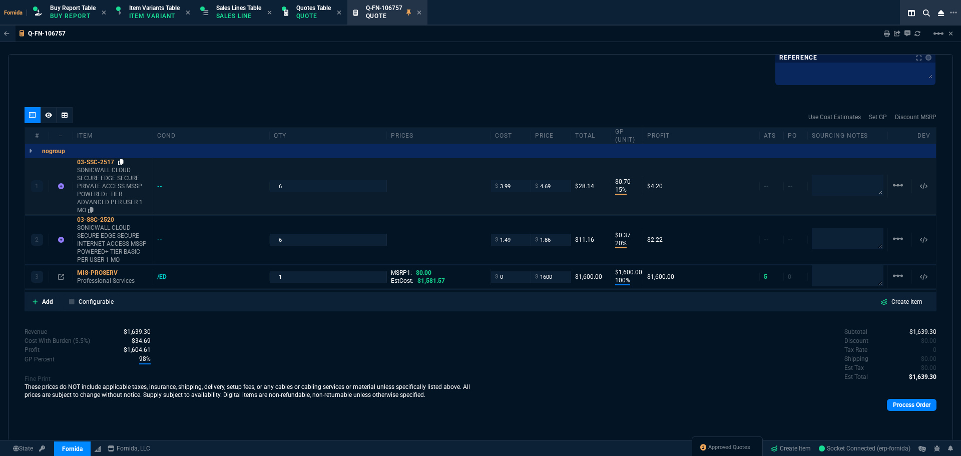
click at [120, 164] on icon at bounding box center [121, 162] width 6 height 6
click at [120, 223] on icon at bounding box center [121, 220] width 6 height 6
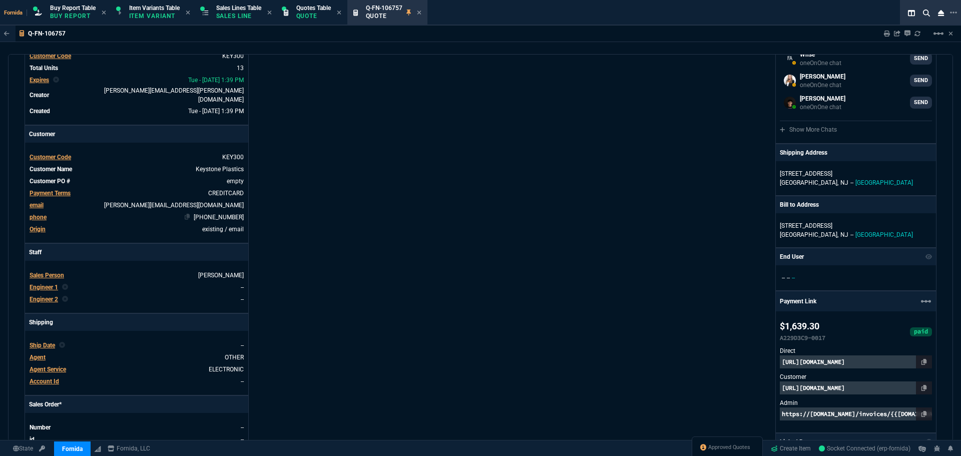
scroll to position [0, 0]
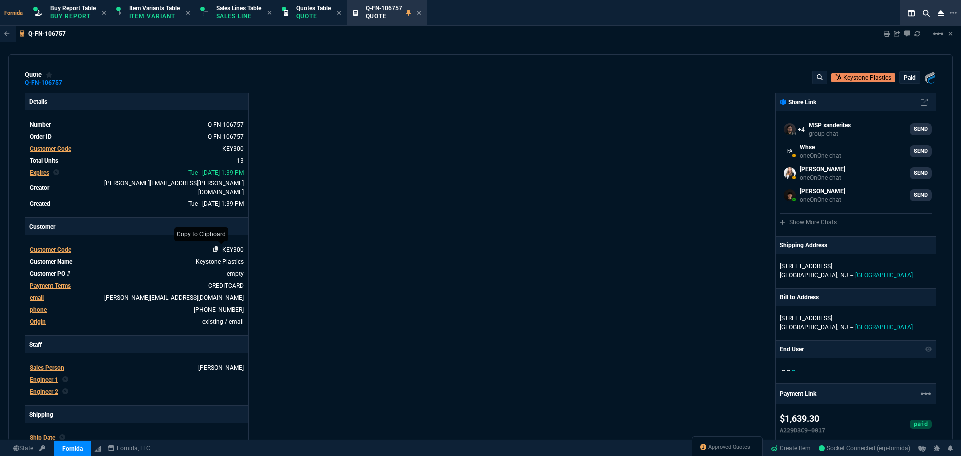
click at [214, 246] on icon at bounding box center [216, 249] width 6 height 6
click at [72, 86] on div "quote Q-FN-106757 Keystone Plastics paid Fornida, LLC 2609 Technology Dr Suite …" at bounding box center [481, 79] width 912 height 16
click at [66, 82] on div "Q-FN-106757" at bounding box center [48, 83] width 47 height 8
click at [65, 81] on div "Q-FN-106757" at bounding box center [48, 83] width 47 height 8
click at [70, 83] on icon at bounding box center [69, 83] width 6 height 6
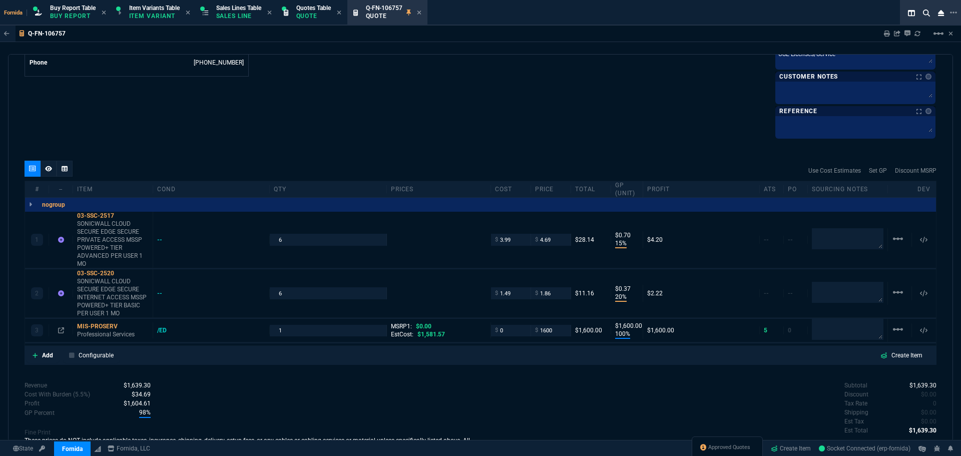
scroll to position [593, 0]
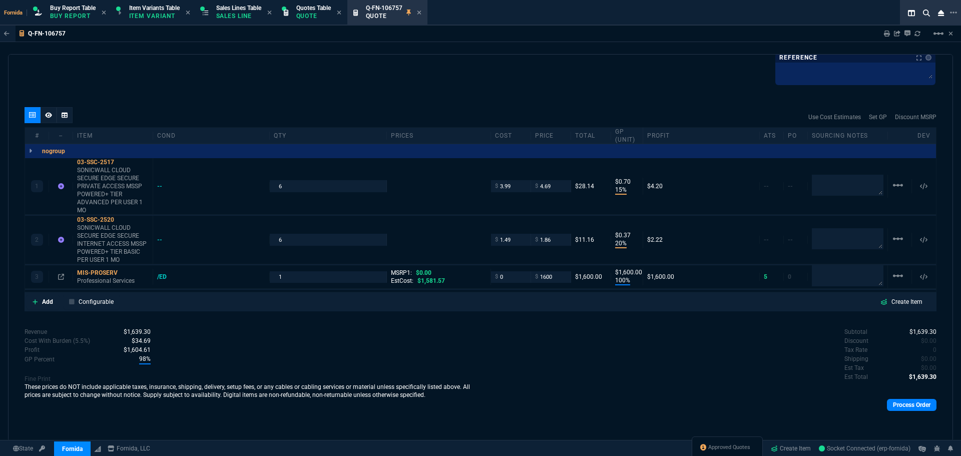
click at [321, 108] on div "Use Cost Estimates Set GP Discount MSRP" at bounding box center [481, 117] width 912 height 20
drag, startPoint x: 425, startPoint y: 15, endPoint x: 347, endPoint y: 19, distance: 78.2
click at [421, 15] on icon at bounding box center [419, 13] width 5 height 6
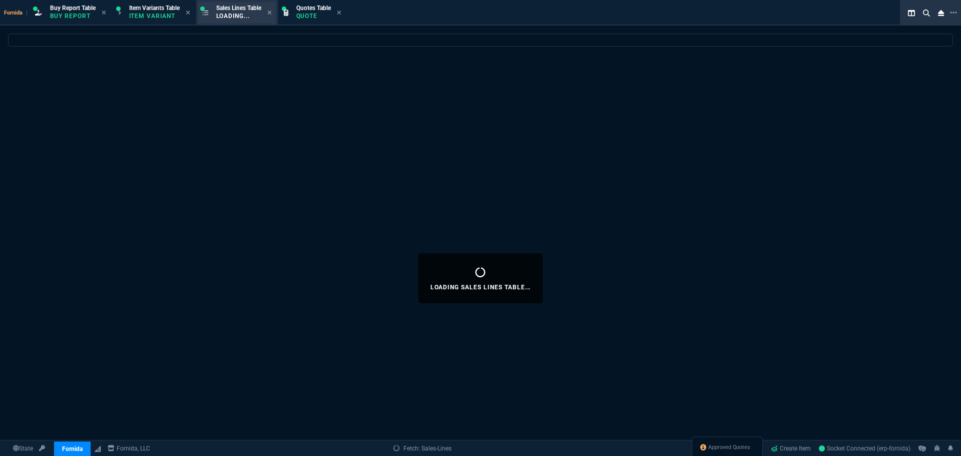
select select
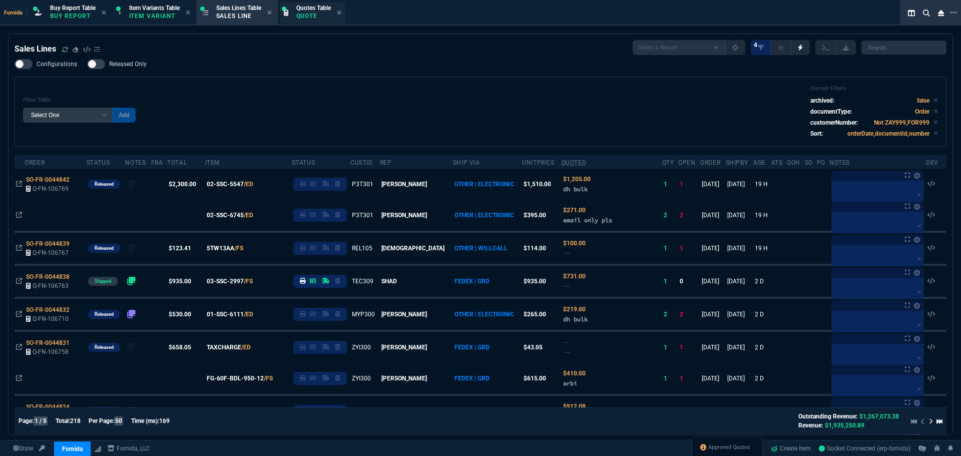
drag, startPoint x: 239, startPoint y: 12, endPoint x: 310, endPoint y: 20, distance: 71.0
click at [730, 449] on span "Approved Quotes" at bounding box center [729, 447] width 42 height 8
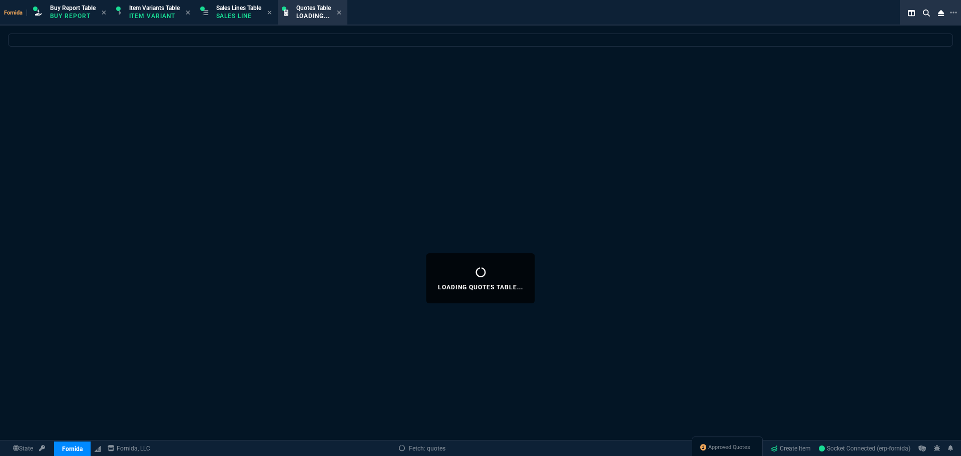
select select
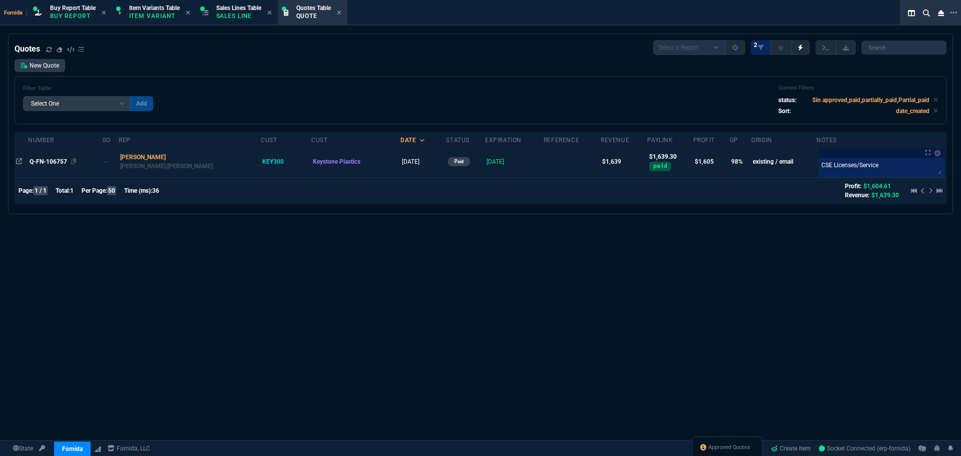
click at [63, 162] on span "Q-FN-106757" at bounding box center [49, 161] width 38 height 7
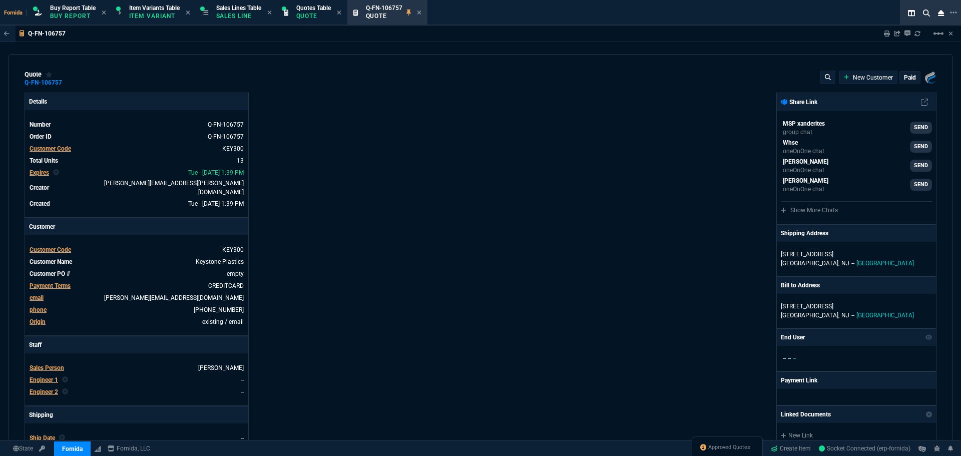
type input "15"
type input "20"
type input "0"
type input "100"
type input "1600"
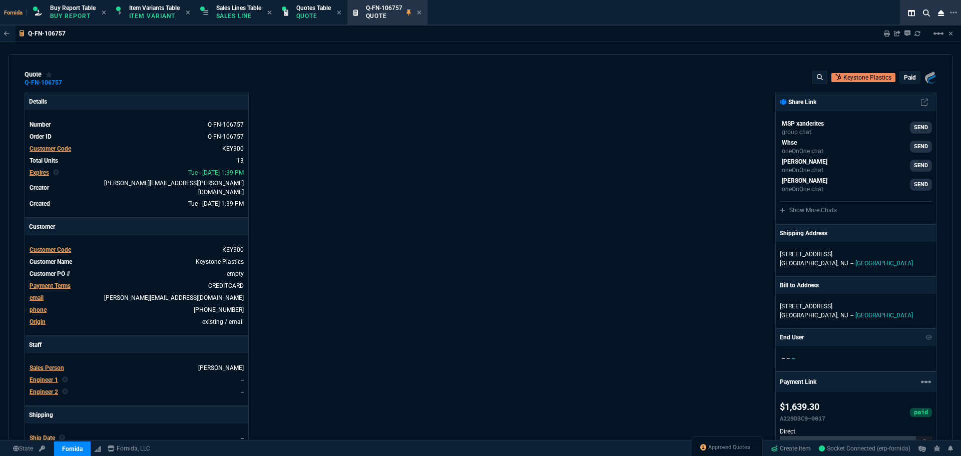
click at [908, 74] on p "paid" at bounding box center [910, 78] width 12 height 8
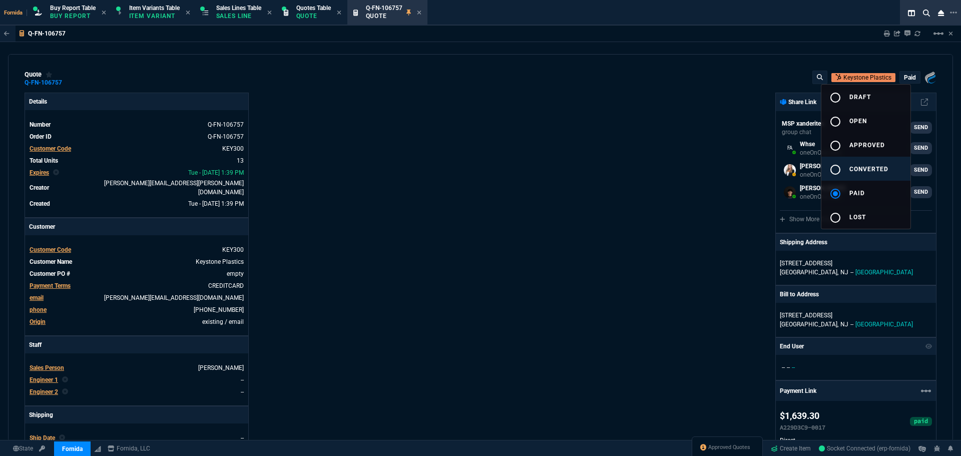
click at [867, 167] on span "converted" at bounding box center [868, 169] width 39 height 7
drag, startPoint x: 609, startPoint y: 168, endPoint x: 422, endPoint y: 40, distance: 226.0
click at [608, 168] on div at bounding box center [480, 228] width 961 height 456
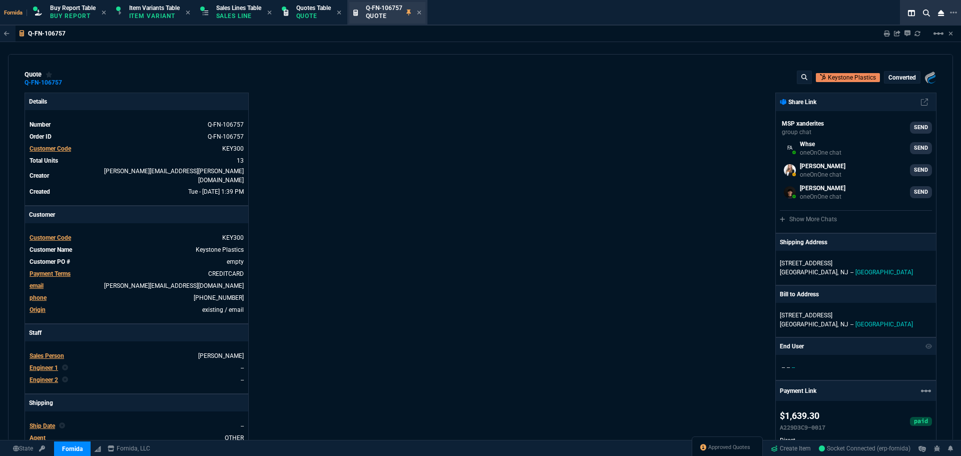
type input "15"
type input "20"
type input "0"
type input "100"
type input "1600"
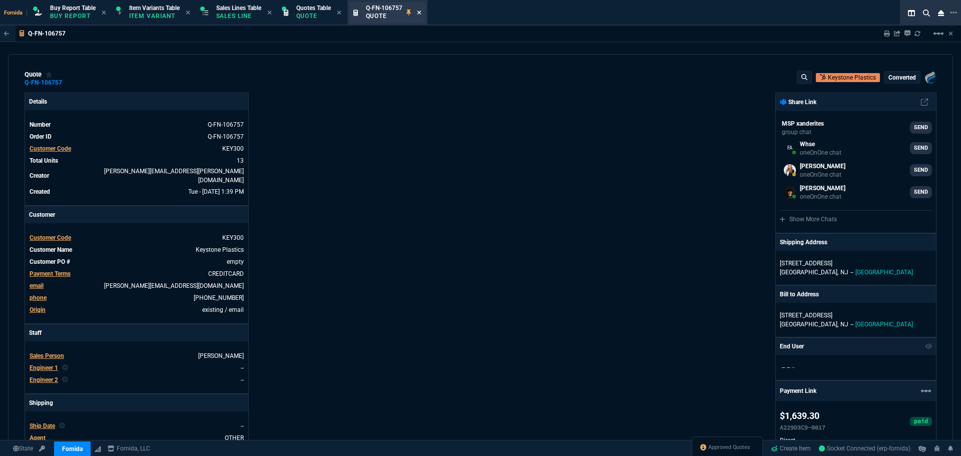
click at [421, 13] on icon at bounding box center [419, 13] width 4 height 4
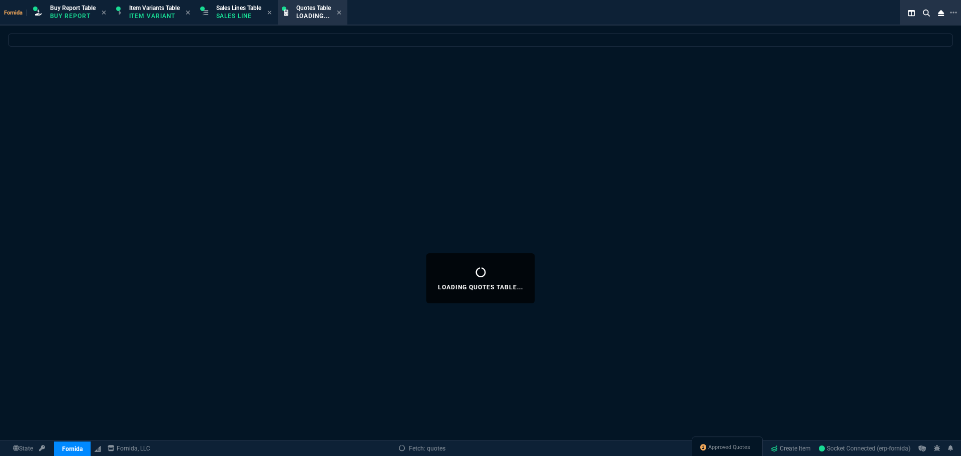
select select
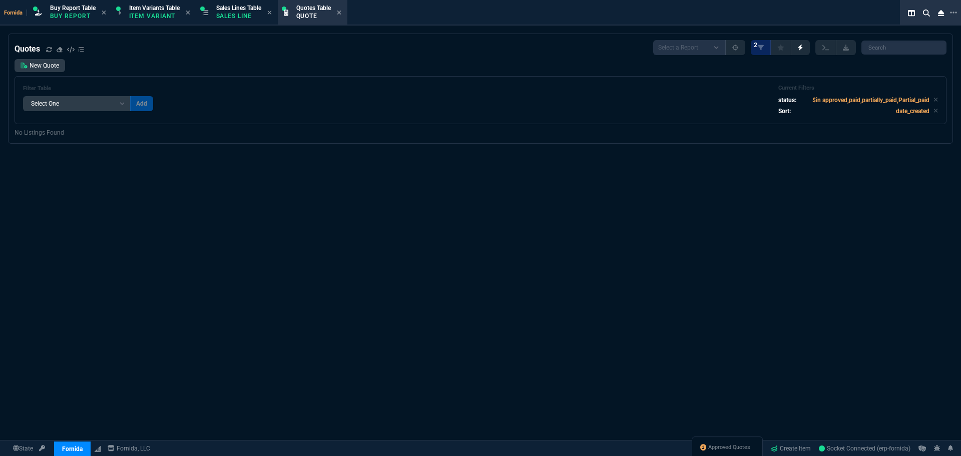
drag, startPoint x: 232, startPoint y: 106, endPoint x: 292, endPoint y: 105, distance: 60.6
click at [231, 106] on div "Filter Table Select One Add Filter () creator (creator) Cust (headers.customerN…" at bounding box center [480, 100] width 915 height 31
click at [379, 114] on div "Filter Table Select One Add Filter () creator (creator) Cust (headers.customerN…" at bounding box center [480, 100] width 915 height 31
click at [328, 43] on div "Quotes Select a Report Fruit (MTD) APPROVED Quotes 2" at bounding box center [481, 47] width 932 height 15
click at [377, 91] on div "Filter Table Select One Add Filter () creator (creator) Cust (headers.customerN…" at bounding box center [480, 100] width 915 height 31
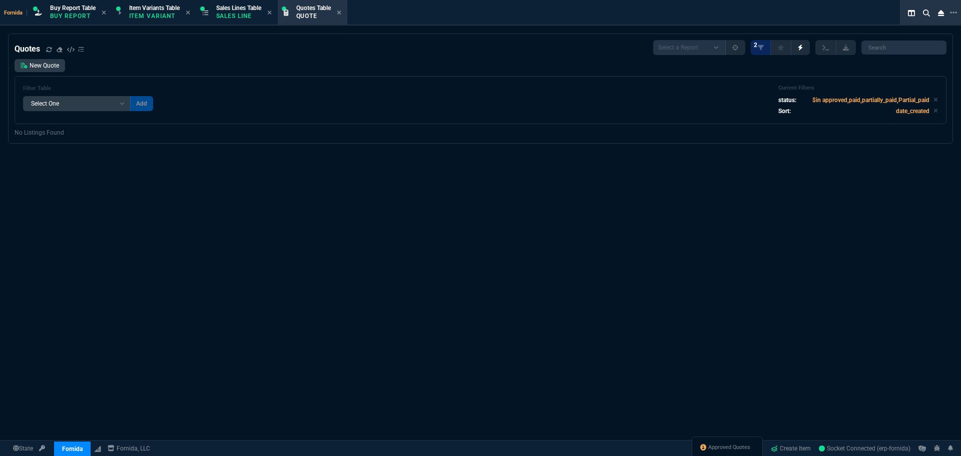
click at [293, 86] on div "Filter Table Select One Add Filter () creator (creator) Cust (headers.customerN…" at bounding box center [480, 100] width 915 height 31
click at [934, 98] on icon at bounding box center [936, 100] width 5 height 6
click at [528, 190] on div "Quotes Select a Report Fruit (MTD) APPROVED Quotes 2 New Quote Filter Table Sel…" at bounding box center [480, 279] width 961 height 490
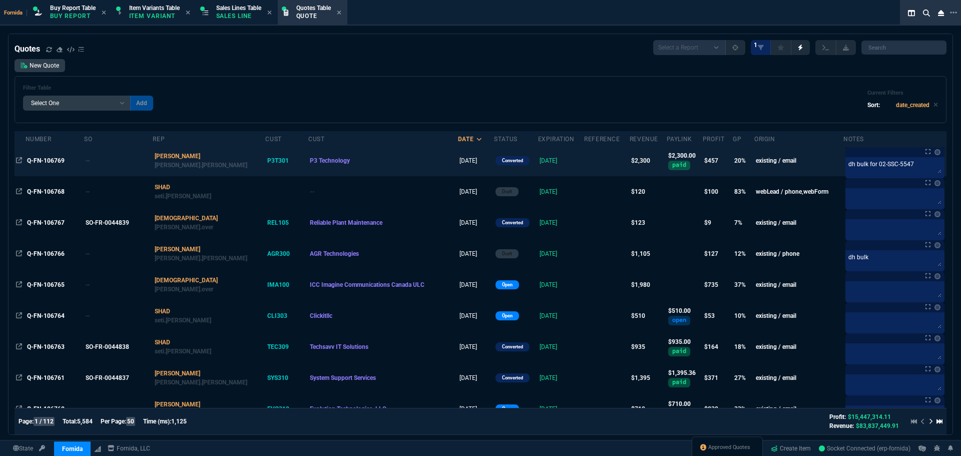
drag, startPoint x: 477, startPoint y: 156, endPoint x: 443, endPoint y: 134, distance: 39.4
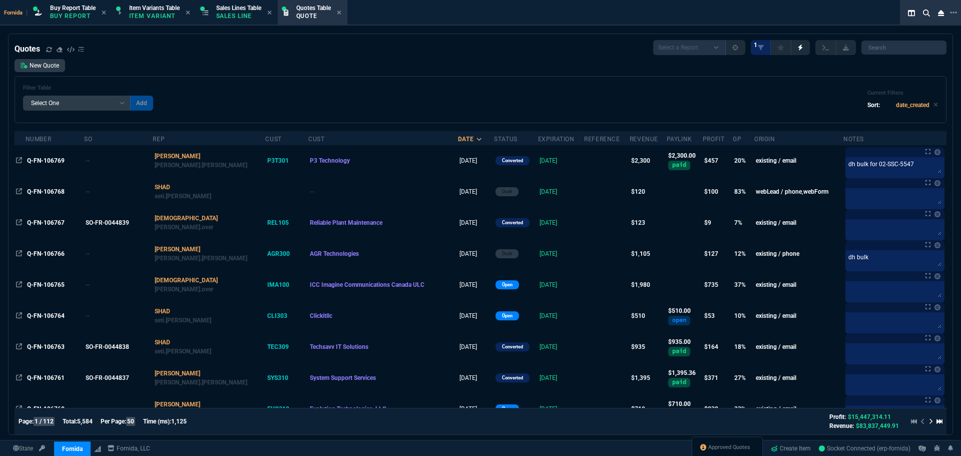
click at [494, 156] on td "converted" at bounding box center [516, 160] width 44 height 31
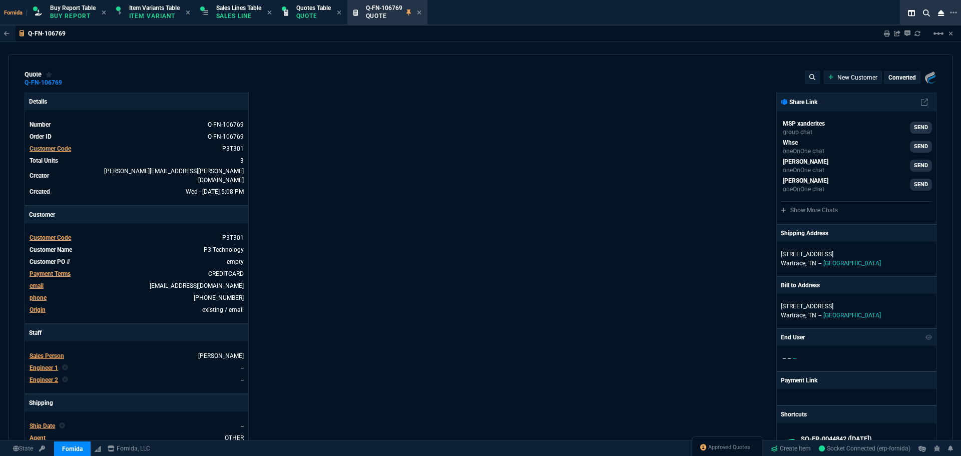
type input "20"
type input "305"
type input "1990"
type input "31"
type input "124"
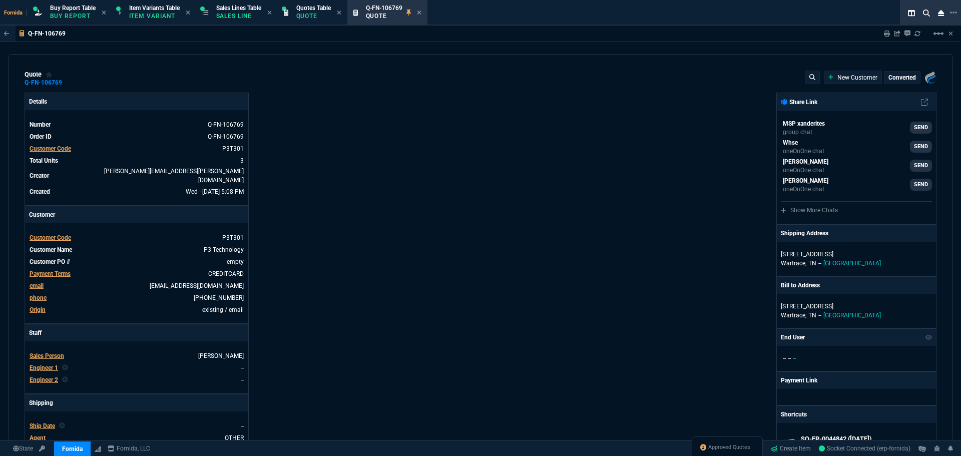
type input "425"
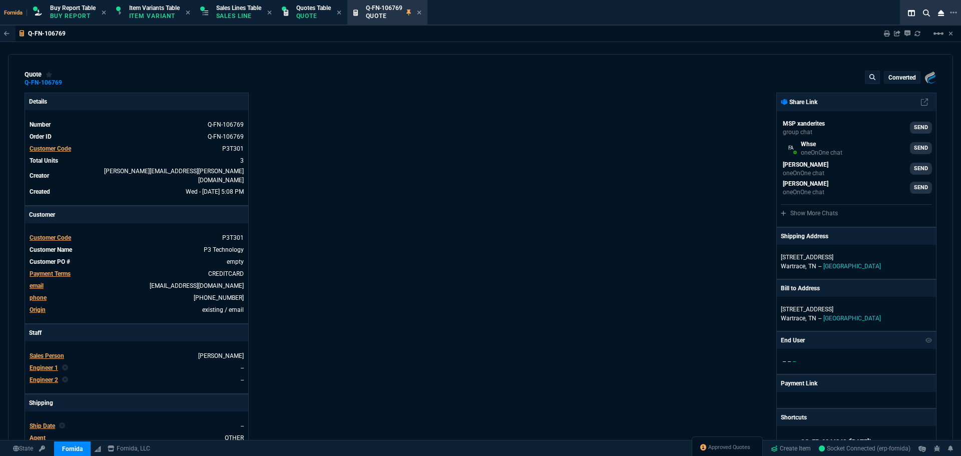
type input "24"
type input "7"
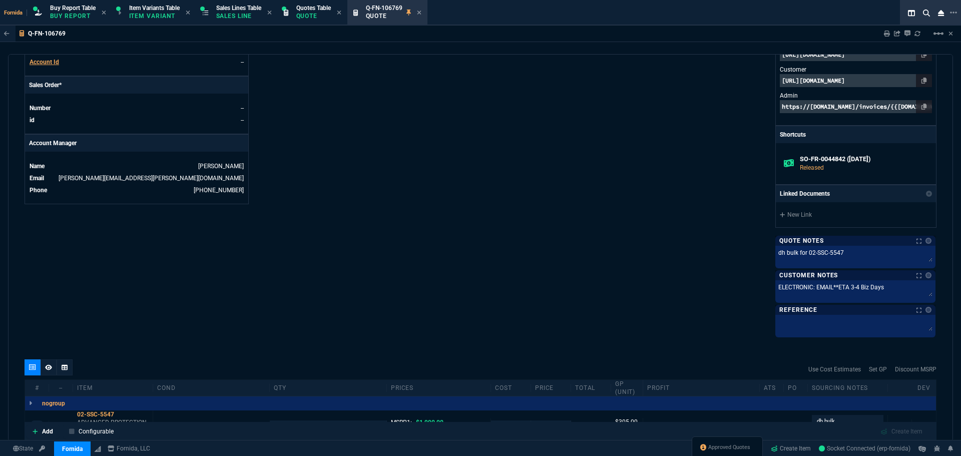
scroll to position [501, 0]
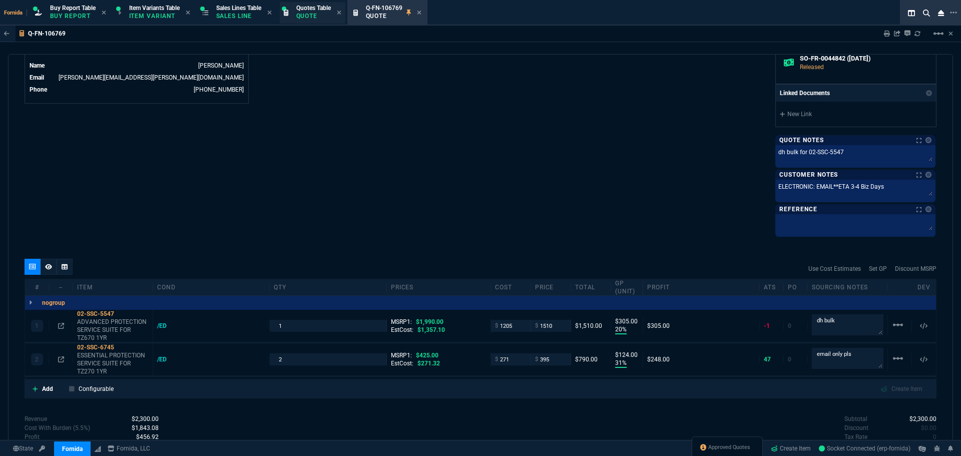
click at [314, 9] on span "Quotes Table" at bounding box center [313, 8] width 35 height 7
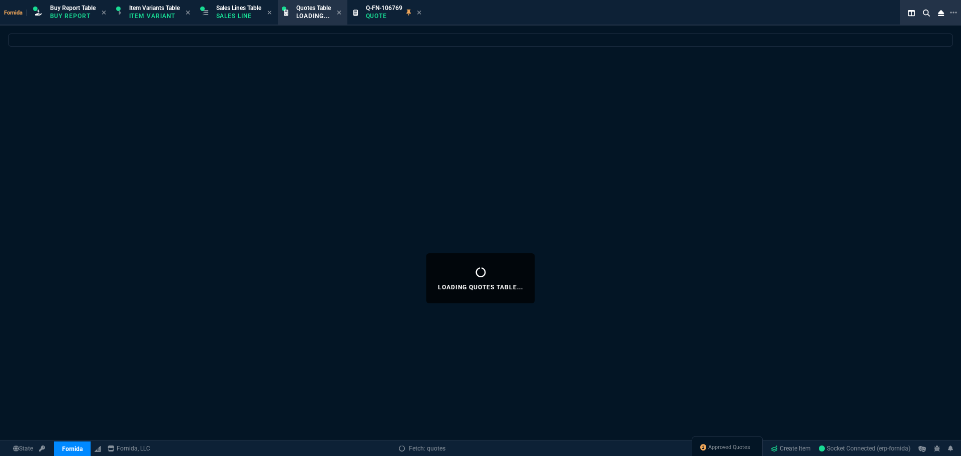
select select "1: BROV"
click at [425, 16] on div "Q-FN-106769 Quote" at bounding box center [387, 13] width 76 height 22
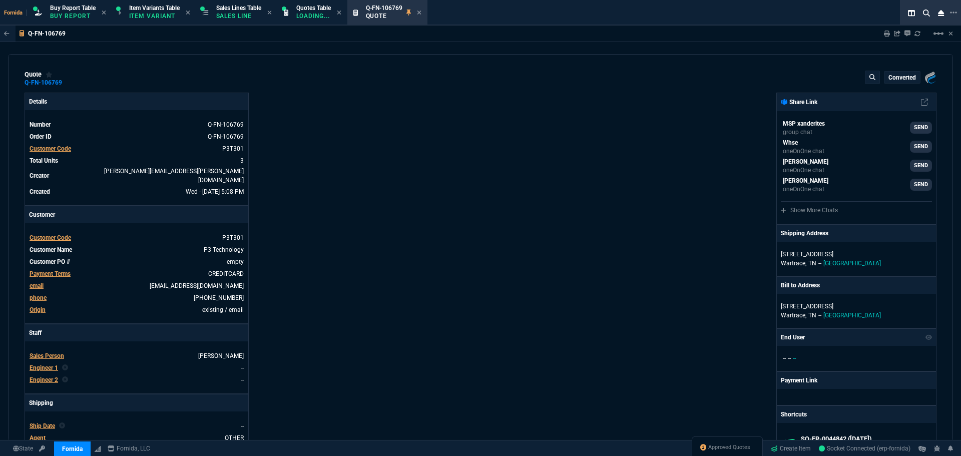
click at [421, 13] on icon at bounding box center [419, 13] width 5 height 6
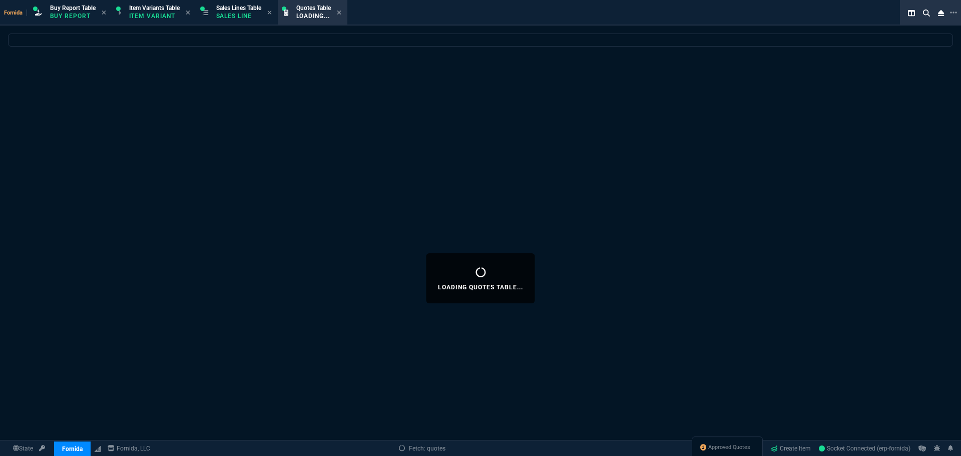
select select
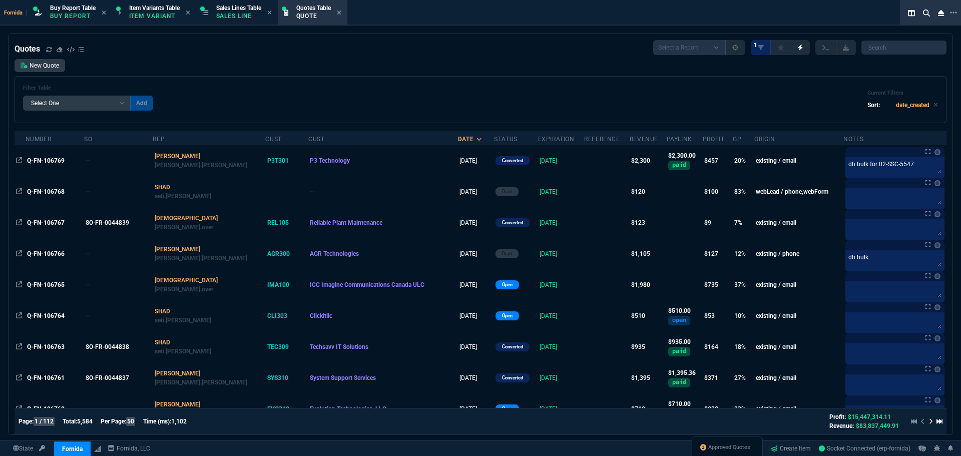
click at [329, 98] on div "Filter Table Select One Add Filter () creator (creator) Cust (headers.customerN…" at bounding box center [480, 100] width 915 height 30
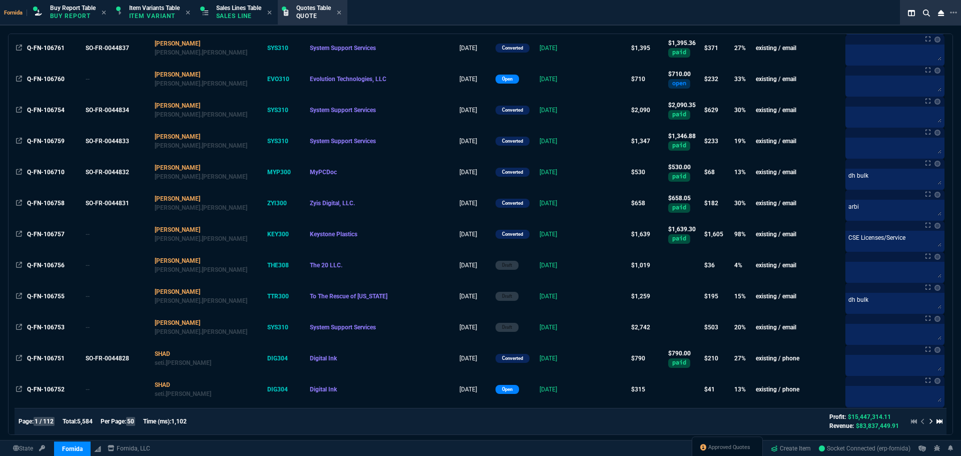
click at [79, 237] on div "Q-FN-106757" at bounding box center [55, 234] width 56 height 9
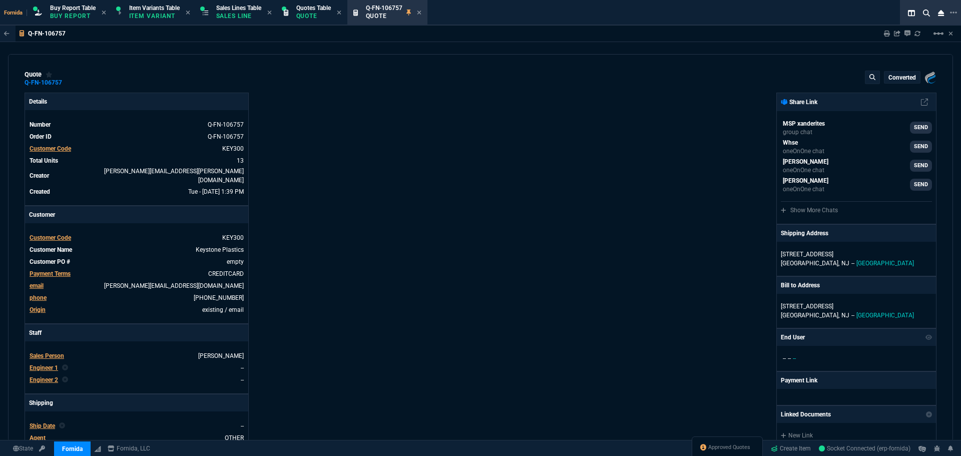
type input "15"
type input "20"
type input "0"
type input "100"
type input "1600"
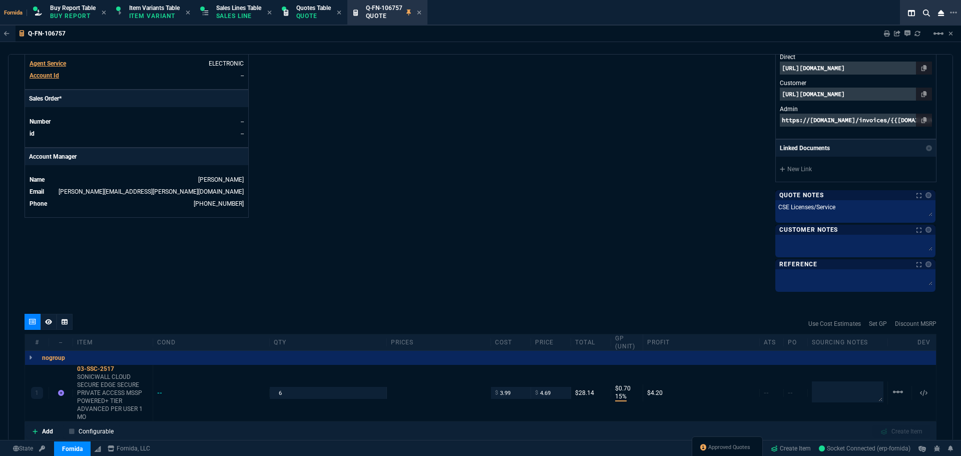
scroll to position [400, 0]
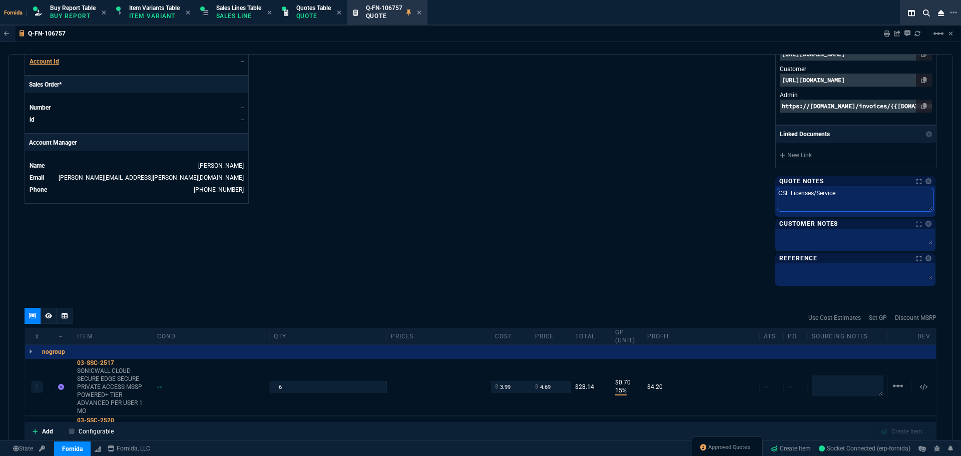
click at [848, 198] on textarea "CSE Licenses/Service" at bounding box center [855, 199] width 156 height 23
type textarea "CSE Licenses/Service"
type textarea "CSE Licenses/Service C"
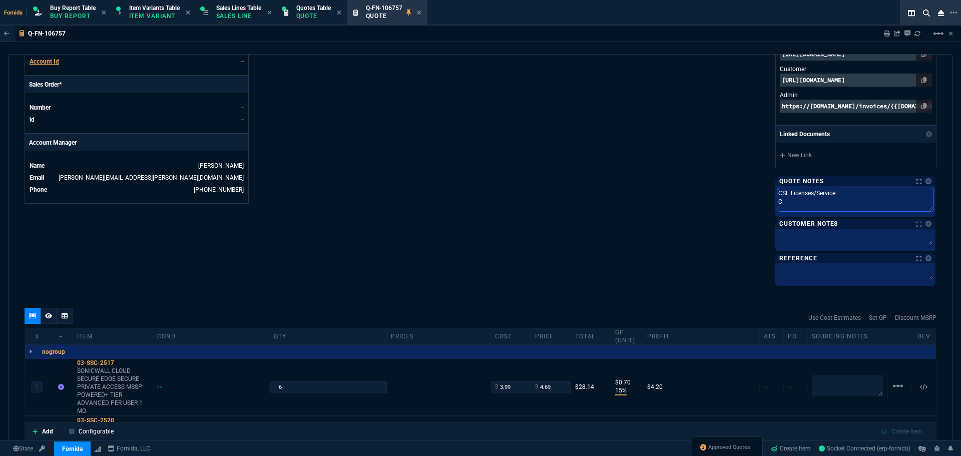
type textarea "CSE Licenses/Service CO"
type textarea "CSE Licenses/Service CON"
type textarea "CSE Licenses/Service CONV"
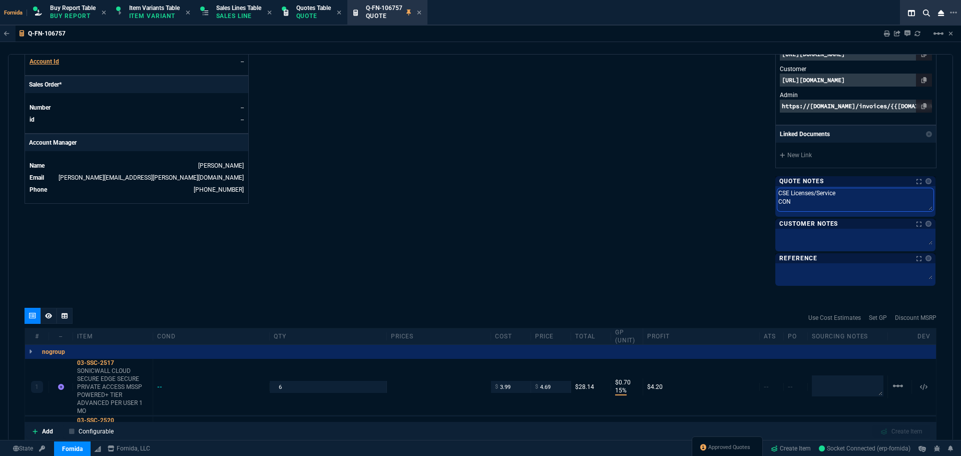
type textarea "CSE Licenses/Service CONV"
type textarea "CSE Licenses/Service CONVE"
type textarea "CSE Licenses/Service CONVER"
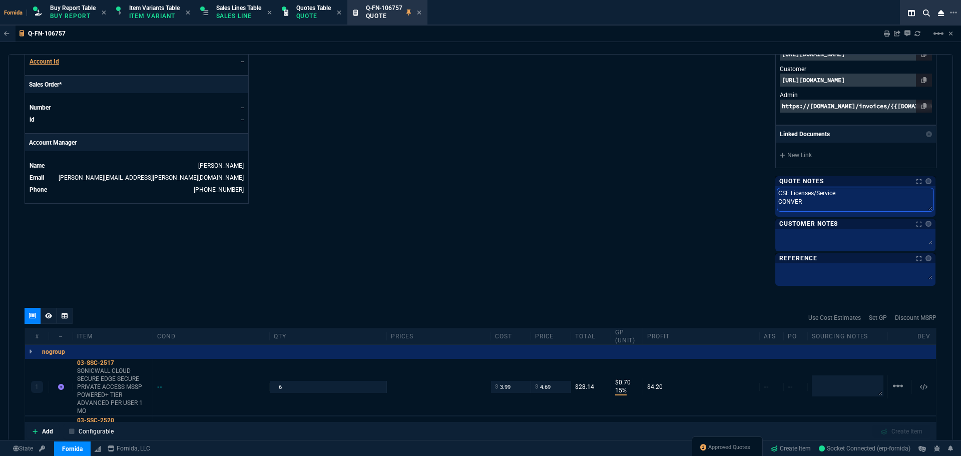
type textarea "CSE Licenses/Service CONVERT"
type textarea "CSE Licenses/Service CONVERTE"
type textarea "CSE Licenses/Service CONVERTED"
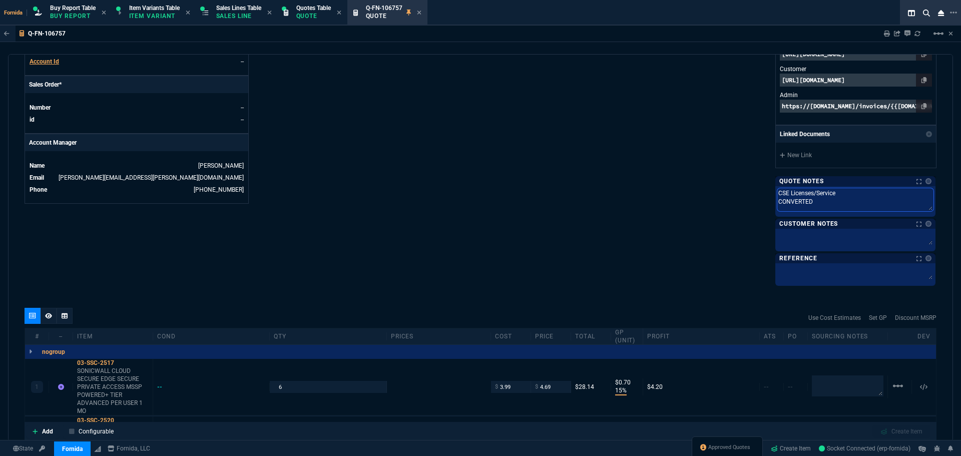
type textarea "CSE Licenses/Service CONVERTED V"
type textarea "CSE Licenses/Service CONVERTED VI"
type textarea "CSE Licenses/Service CONVERTED VIA"
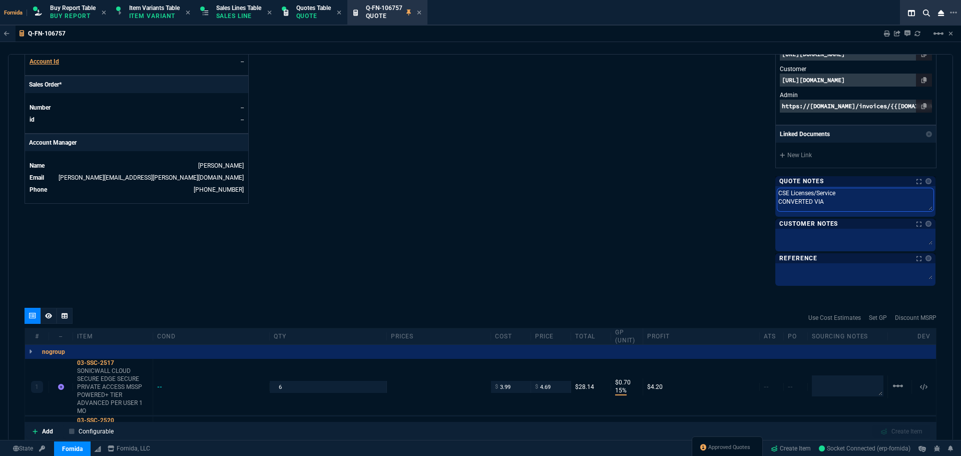
type textarea "CSE Licenses/Service CONVERTED VIA"
type textarea "CSE Licenses/Service CONVERTED VIA C"
type textarea "CSE Licenses/Service CONVERTED VIA Co"
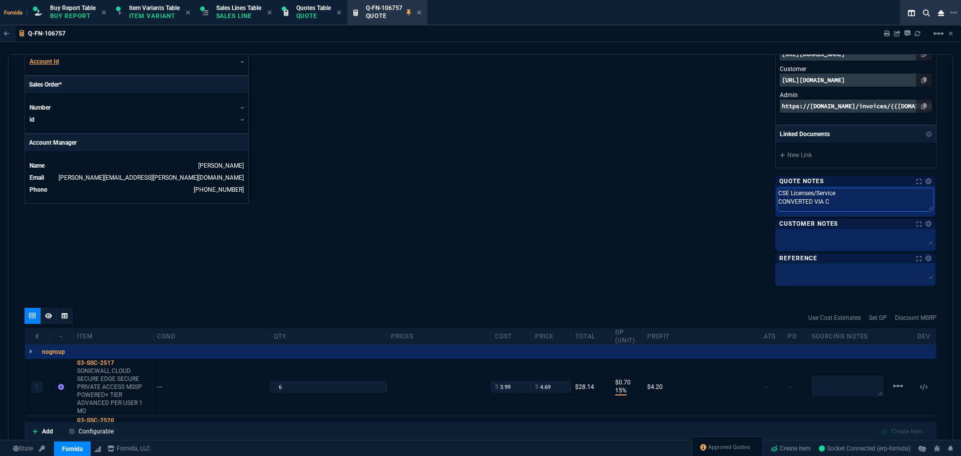
type textarea "CSE Licenses/Service CONVERTED VIA Co"
type textarea "CSE Licenses/Service CONVERTED VIA Con"
type textarea "CSE Licenses/Service CONVERTED VIA Conn"
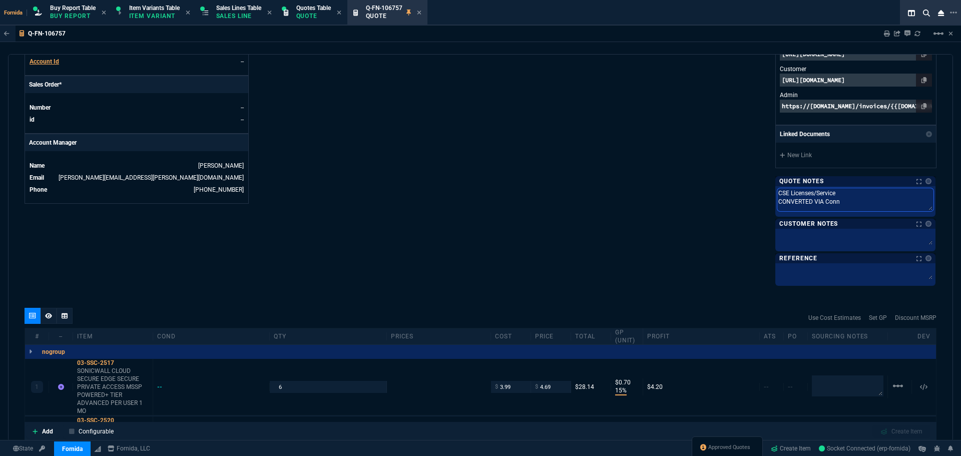
type textarea "CSE Licenses/Service CONVERTED VIA Conne"
type textarea "CSE Licenses/Service CONVERTED VIA Connec"
type textarea "CSE Licenses/Service CONVERTED VIA Connect"
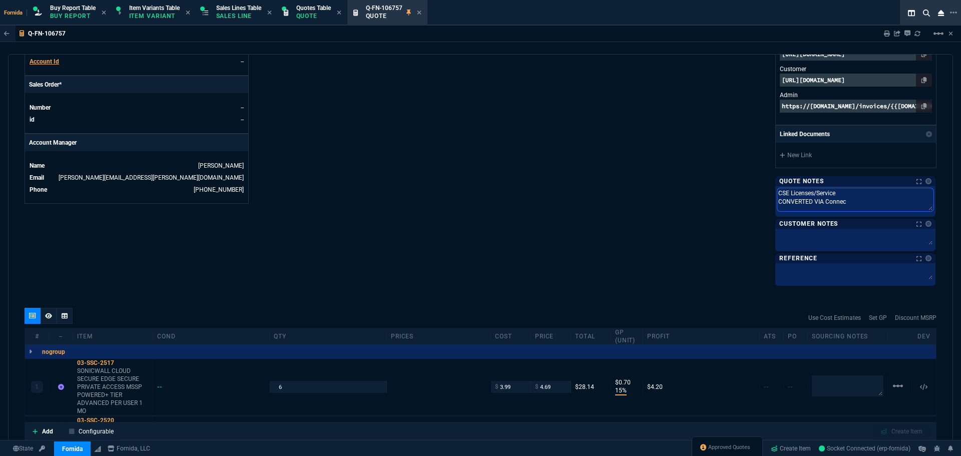
type textarea "CSE Licenses/Service CONVERTED VIA Connect"
type textarea "CSE Licenses/Service CONVERTED VIA Connectw"
type textarea "CSE Licenses/Service CONVERTED VIA Connectwi"
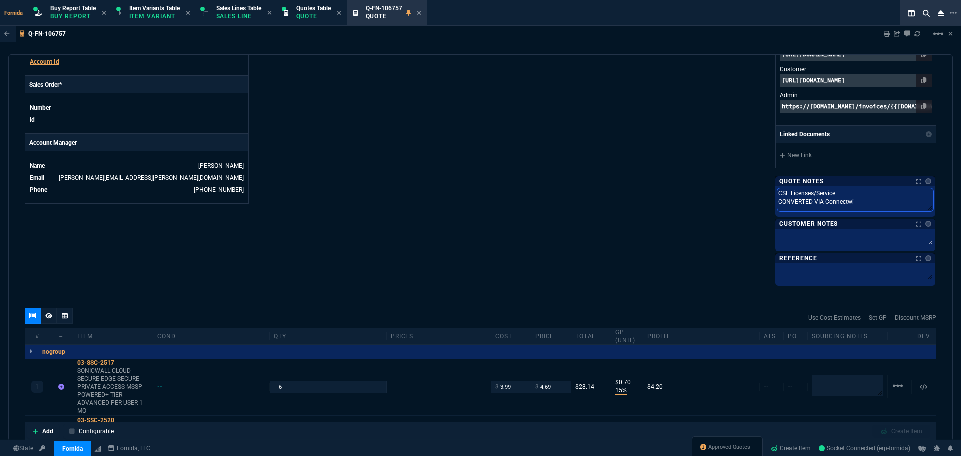
type textarea "CSE Licenses/Service CONVERTED VIA Connectwis"
type textarea "CSE Licenses/Service CONVERTED VIA Connectwise"
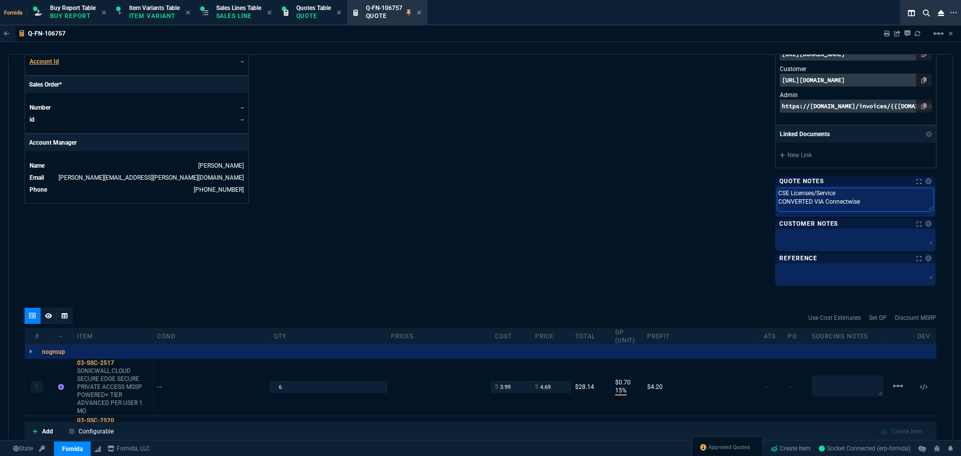
type textarea "CSE Licenses/Service CONVERTED VIA Connectwise"
type textarea "CSE Licenses/Service CONVERTED VIA Connectwise -"
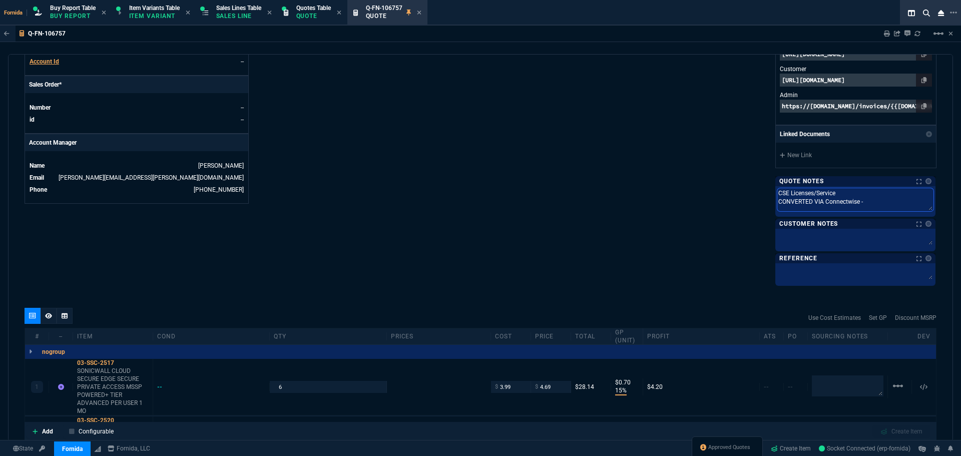
type textarea "CSE Licenses/Service CONVERTED VIA Connectwise - A"
type textarea "CSE Licenses/Service CONVERTED VIA Connectwise - AS"
type textarea "CSE Licenses/Service CONVERTED VIA Connectwise - ASk"
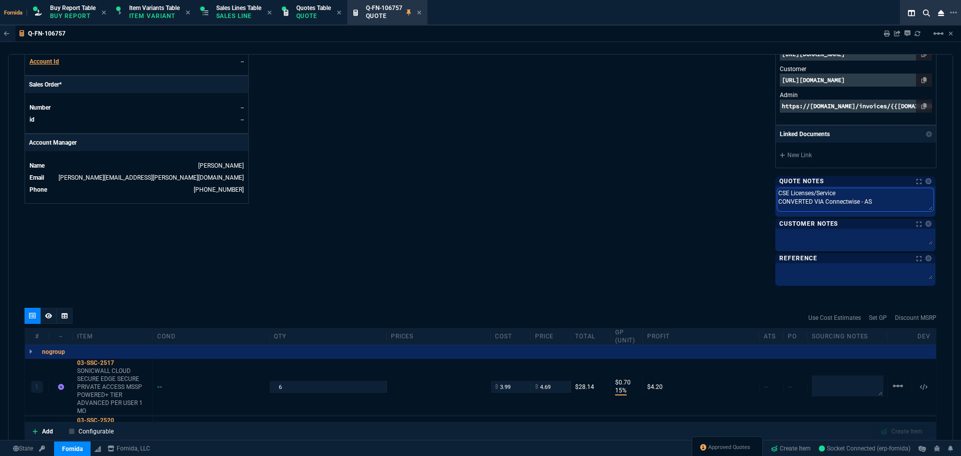
type textarea "CSE Licenses/Service CONVERTED VIA Connectwise - ASk"
type textarea "CSE Licenses/Service CONVERTED VIA Connectwise - ASk b"
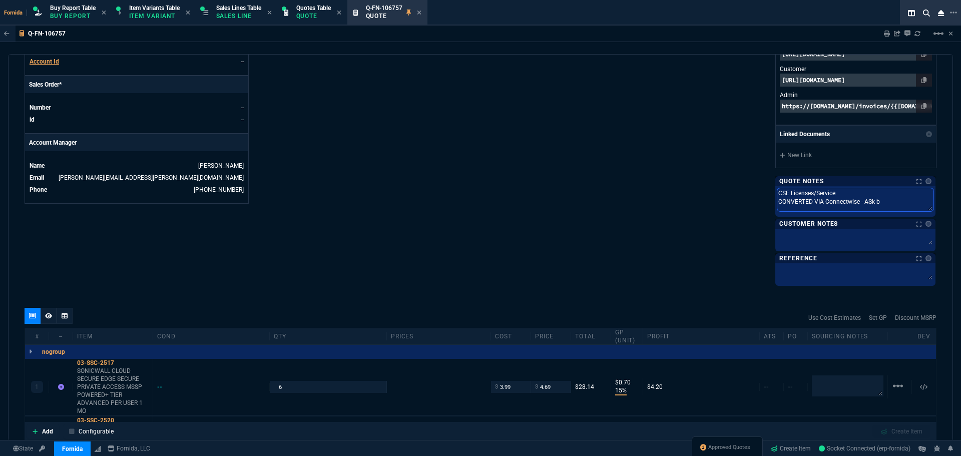
type textarea "CSE Licenses/Service CONVERTED VIA Connectwise - ASk br"
type textarea "CSE Licenses/Service CONVERTED VIA Connectwise - ASk bri"
type textarea "CSE Licenses/Service CONVERTED VIA Connectwise - ASk bria"
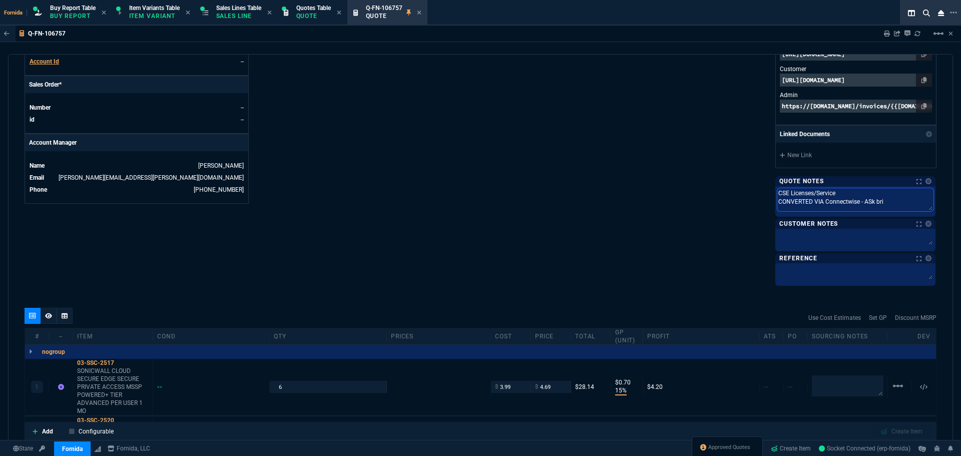
type textarea "CSE Licenses/Service CONVERTED VIA Connectwise - ASk bria"
type textarea "CSE Licenses/Service CONVERTED VIA Connectwise - ASk bri"
type textarea "CSE Licenses/Service CONVERTED VIA Connectwise - ASk br"
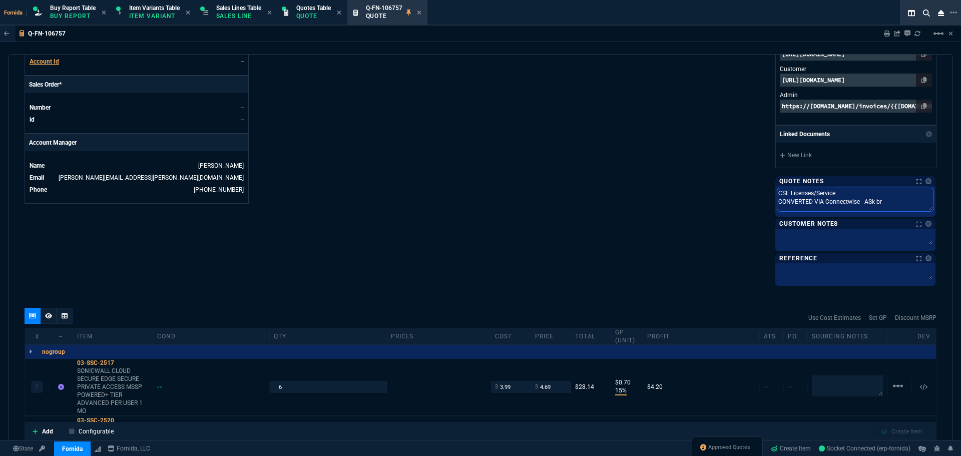
type textarea "CSE Licenses/Service CONVERTED VIA Connectwise - ASk b"
type textarea "CSE Licenses/Service CONVERTED VIA Connectwise - ASk"
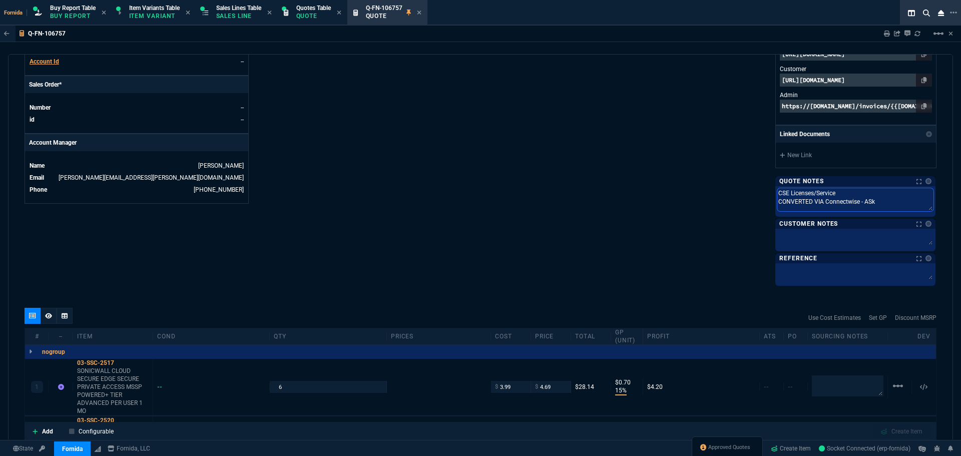
type textarea "CSE Licenses/Service CONVERTED VIA Connectwise - ASk"
type textarea "CSE Licenses/Service CONVERTED VIA Connectwise - AS"
type textarea "CSE Licenses/Service CONVERTED VIA Connectwise - A"
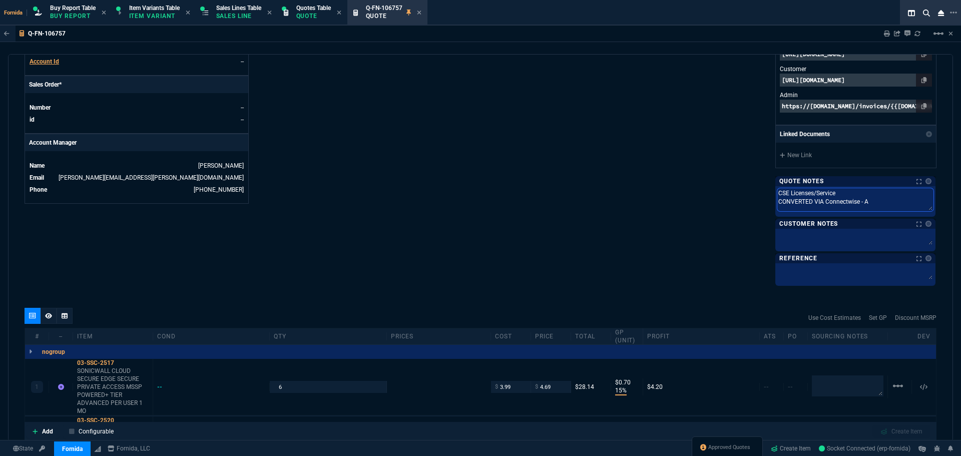
type textarea "CSE Licenses/Service CONVERTED VIA Connectwise - As"
type textarea "CSE Licenses/Service CONVERTED VIA Connectwise - Ask"
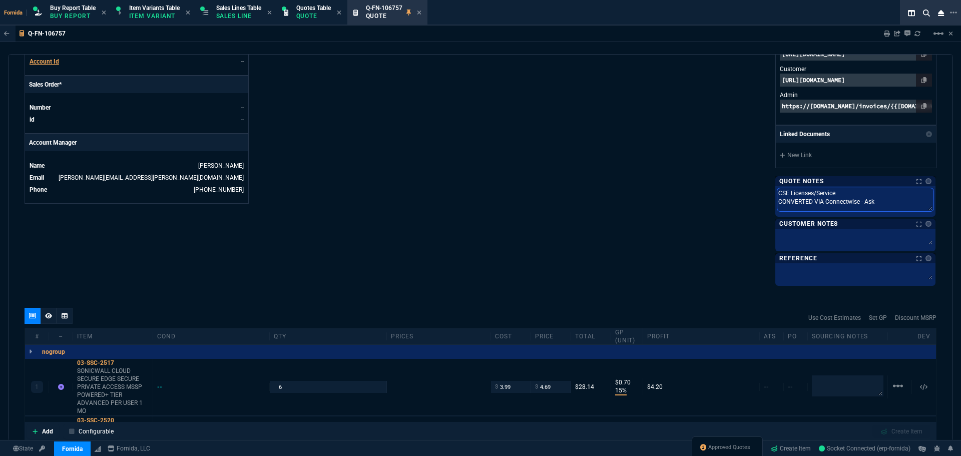
type textarea "CSE Licenses/Service CONVERTED VIA Connectwise - Ask"
type textarea "CSE Licenses/Service CONVERTED VIA Connectwise - Ask B"
type textarea "CSE Licenses/Service CONVERTED VIA Connectwise - Ask Br"
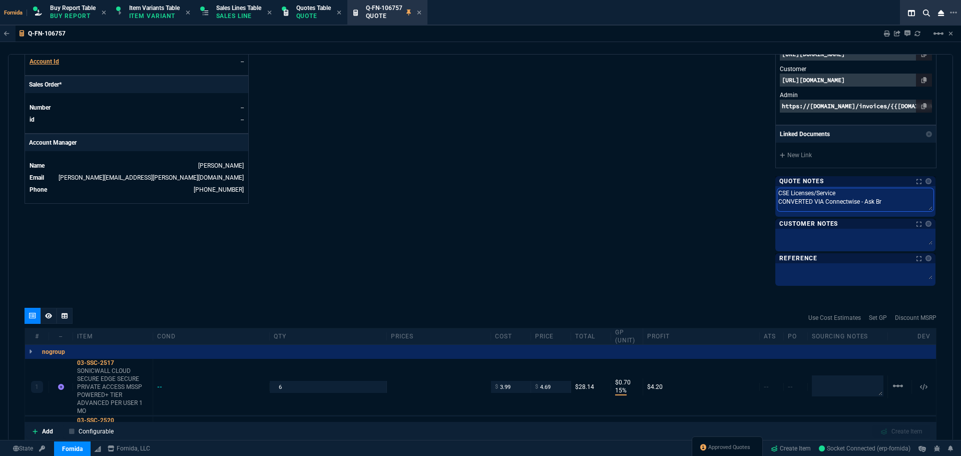
type textarea "CSE Licenses/Service CONVERTED VIA Connectwise - Ask Bri"
type textarea "CSE Licenses/Service CONVERTED VIA Connectwise - Ask Bria"
type textarea "CSE Licenses/Service CONVERTED VIA Connectwise - Ask [PERSON_NAME]"
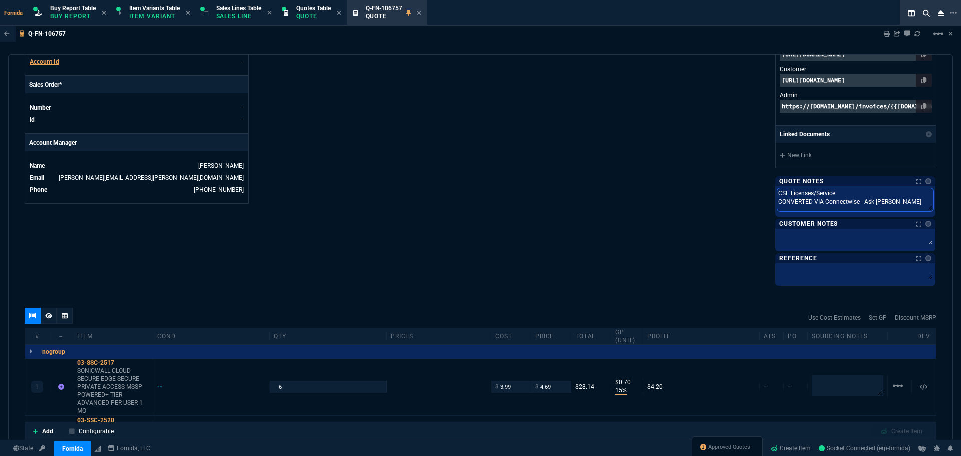
type textarea "CSE Licenses/Service CONVERTED VIA Connectwise - Ask [PERSON_NAME]"
type textarea "CSE Licenses/Service CONVERTED VIA Connectwise - Ask [PERSON_NAME] or"
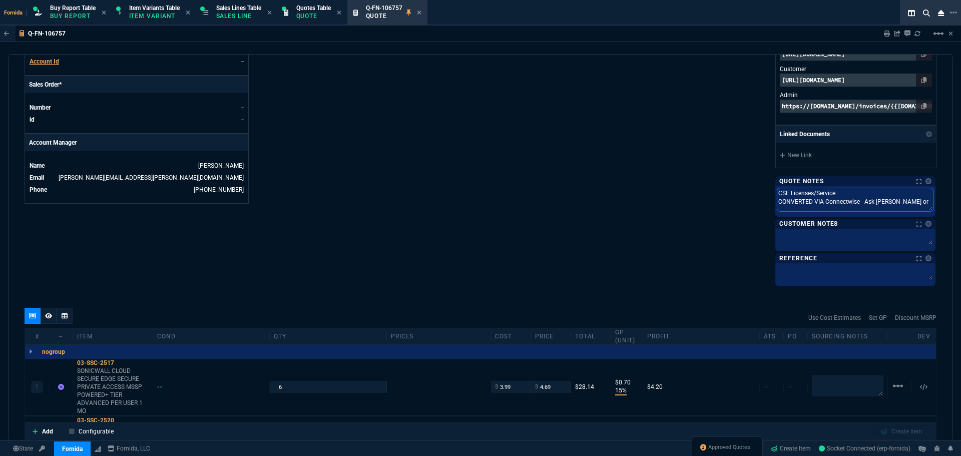
type textarea "CSE Licenses/Service CONVERTED VIA Connectwise - Ask [PERSON_NAME] or"
type textarea "CSE Licenses/Service CONVERTED VIA Connectwise - Ask [PERSON_NAME] or C"
type textarea "CSE Licenses/Service CONVERTED VIA Connectwise - Ask [PERSON_NAME] or Ca"
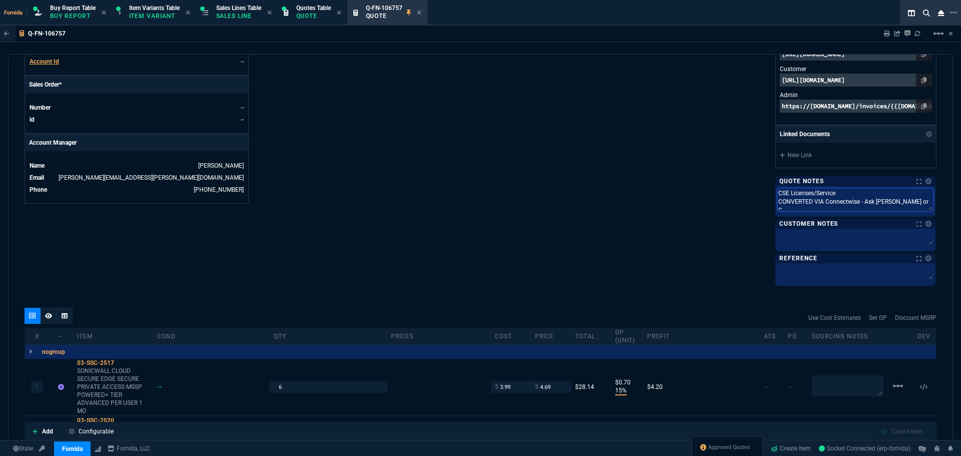
type textarea "CSE Licenses/Service CONVERTED VIA Connectwise - Ask [PERSON_NAME] or Ca"
type textarea "CSE Licenses/Service CONVERTED VIA Connectwise - Ask [PERSON_NAME] or Car"
type textarea "CSE Licenses/Service CONVERTED VIA Connectwise - Ask [PERSON_NAME] or [PERSON_N…"
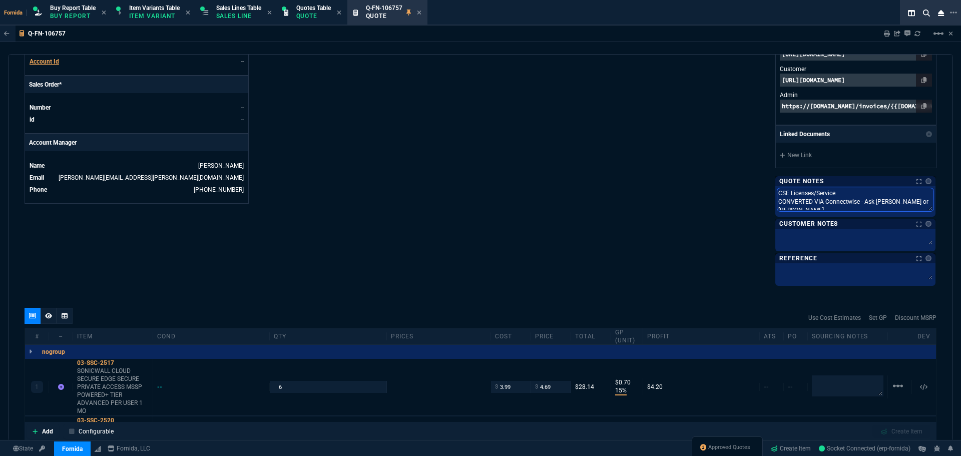
type textarea "CSE Licenses/Service CONVERTED VIA Connectwise - Ask [PERSON_NAME] or [PERSON_N…"
drag, startPoint x: 653, startPoint y: 152, endPoint x: 677, endPoint y: 140, distance: 26.9
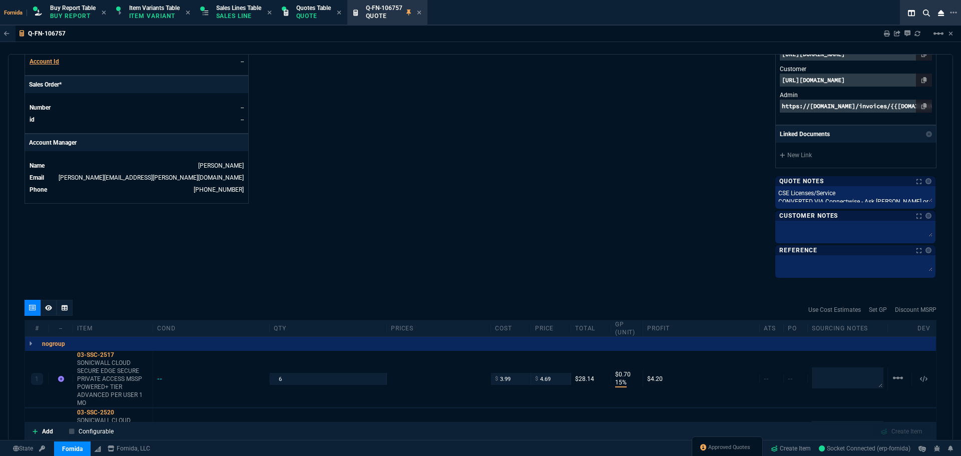
click at [421, 11] on icon at bounding box center [419, 13] width 5 height 6
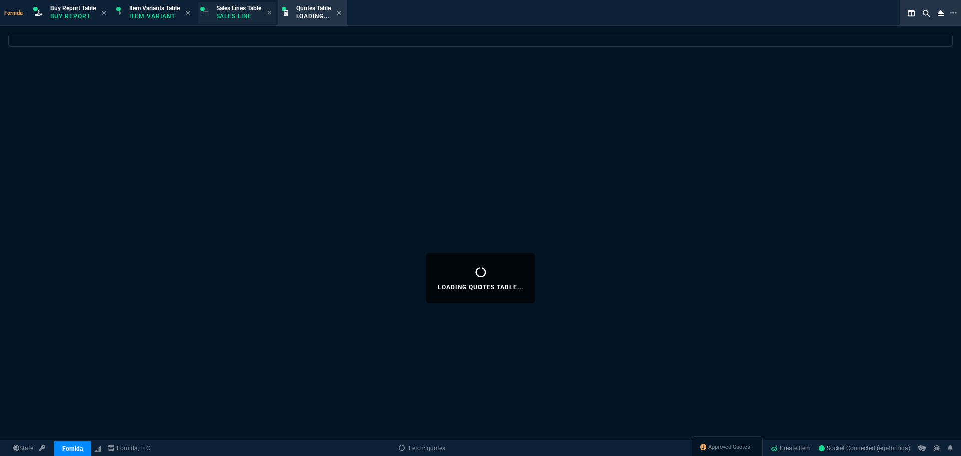
click at [249, 22] on div "Sales Lines Table Sales Line" at bounding box center [237, 13] width 78 height 22
select select
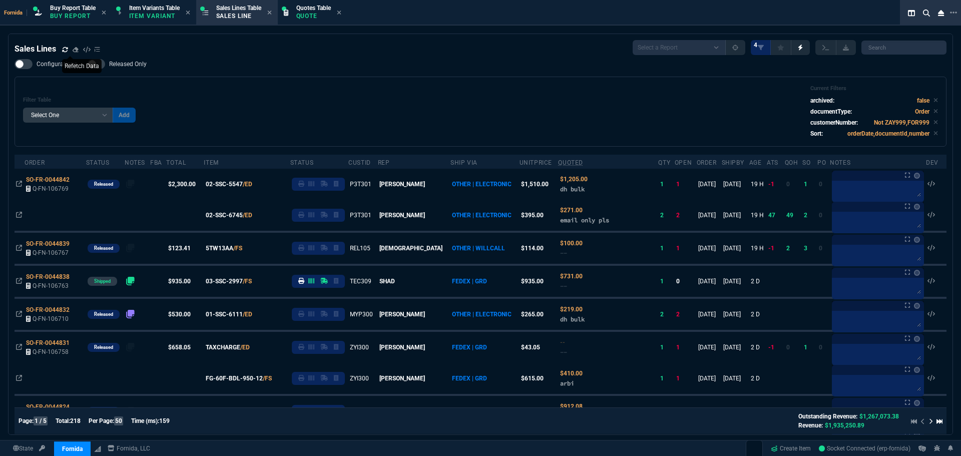
click at [66, 51] on icon at bounding box center [65, 50] width 6 height 6
